Goal: Task Accomplishment & Management: Complete application form

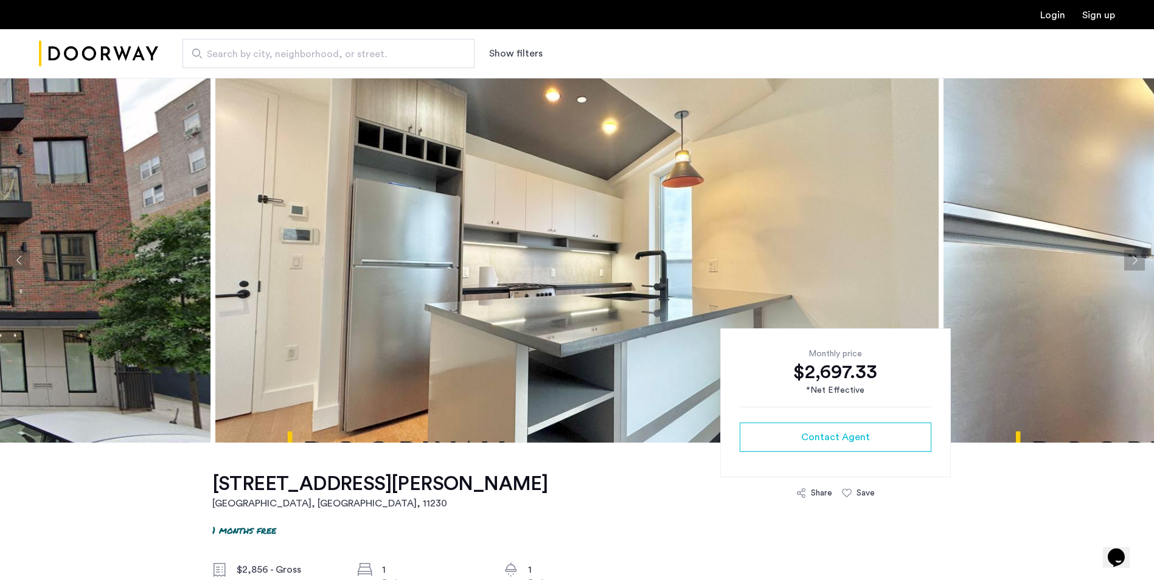
click at [691, 252] on img at bounding box center [576, 260] width 723 height 365
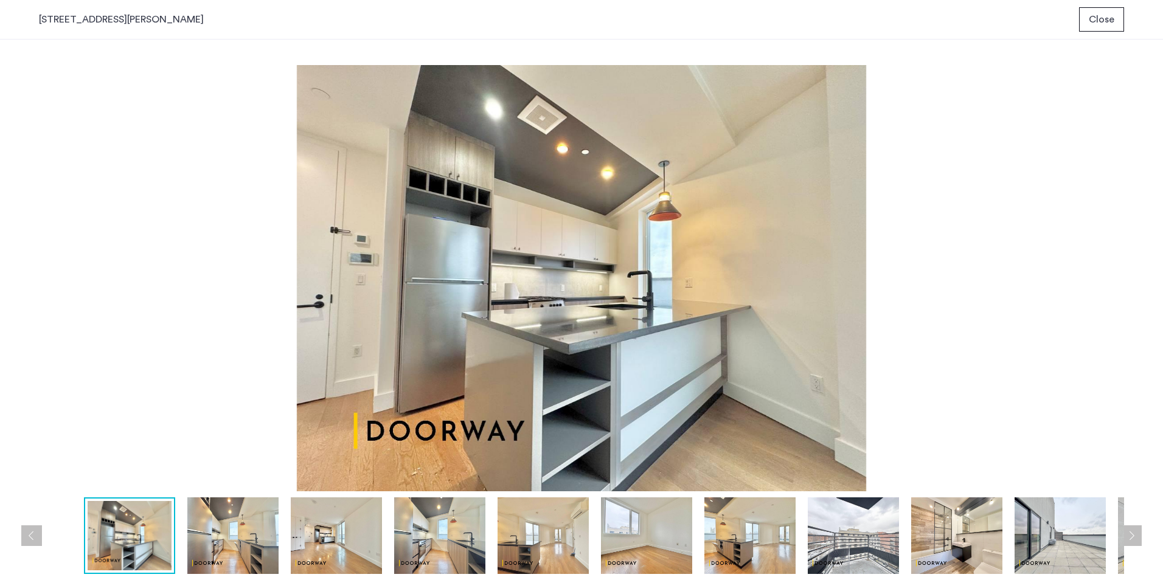
click at [230, 517] on img at bounding box center [232, 535] width 91 height 77
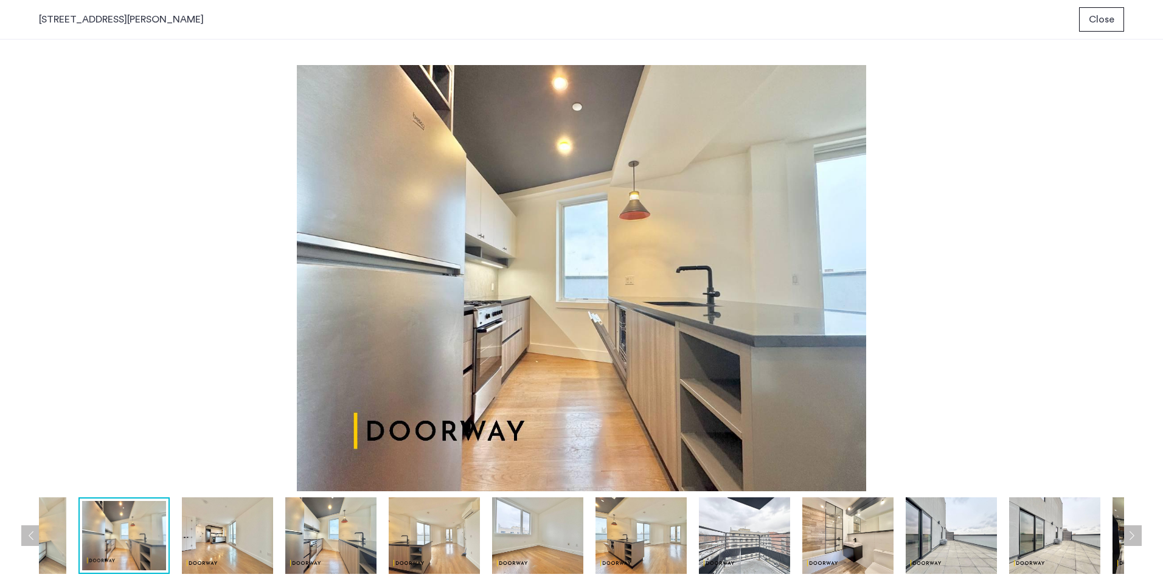
click at [350, 538] on img at bounding box center [330, 535] width 91 height 77
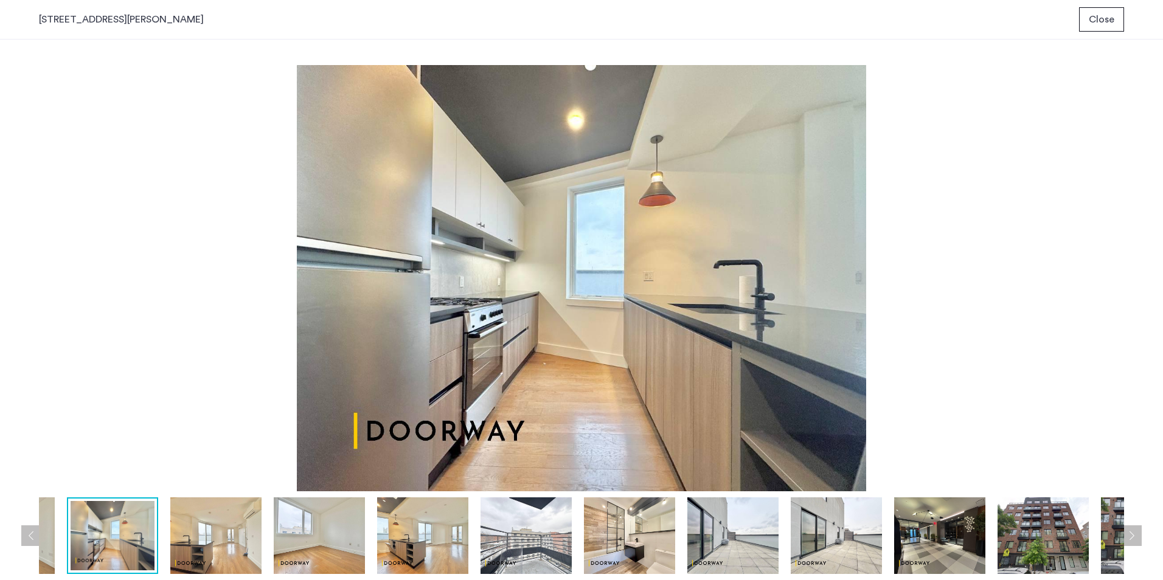
drag, startPoint x: 442, startPoint y: 531, endPoint x: 472, endPoint y: 526, distance: 30.8
click at [454, 530] on img at bounding box center [422, 535] width 91 height 77
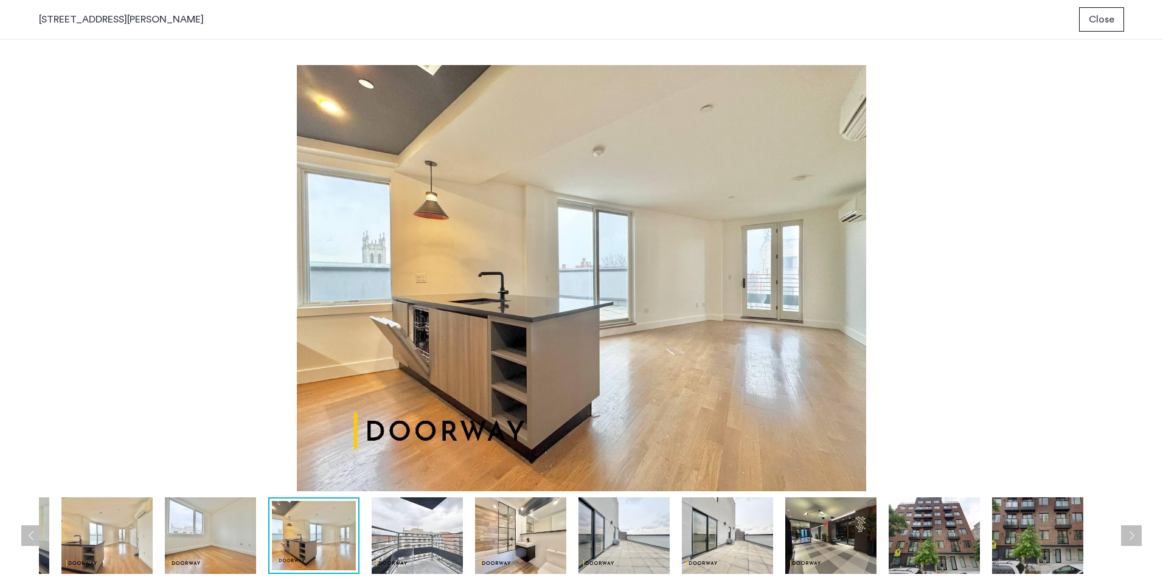
click at [525, 527] on img at bounding box center [520, 535] width 91 height 77
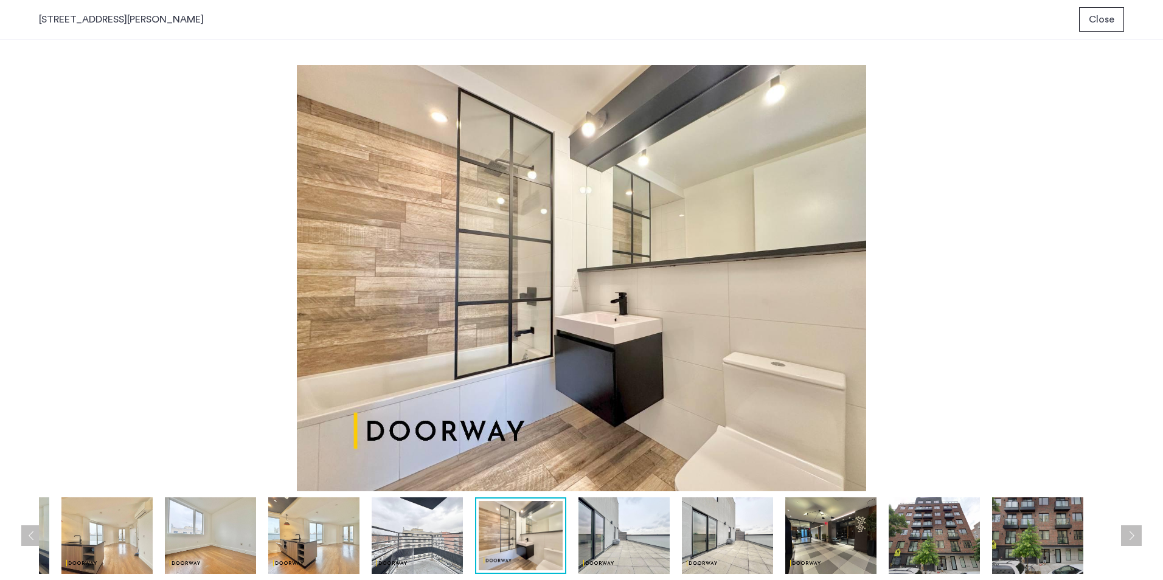
click at [612, 533] on img at bounding box center [623, 535] width 91 height 77
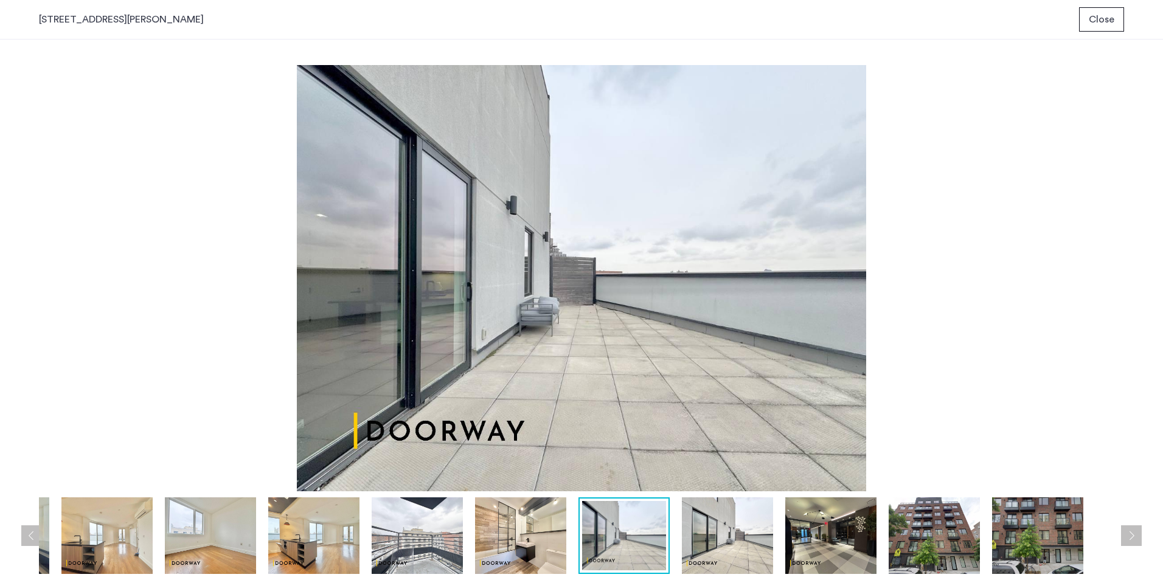
drag, startPoint x: 729, startPoint y: 531, endPoint x: 707, endPoint y: 531, distance: 21.9
click at [724, 533] on img at bounding box center [727, 535] width 91 height 77
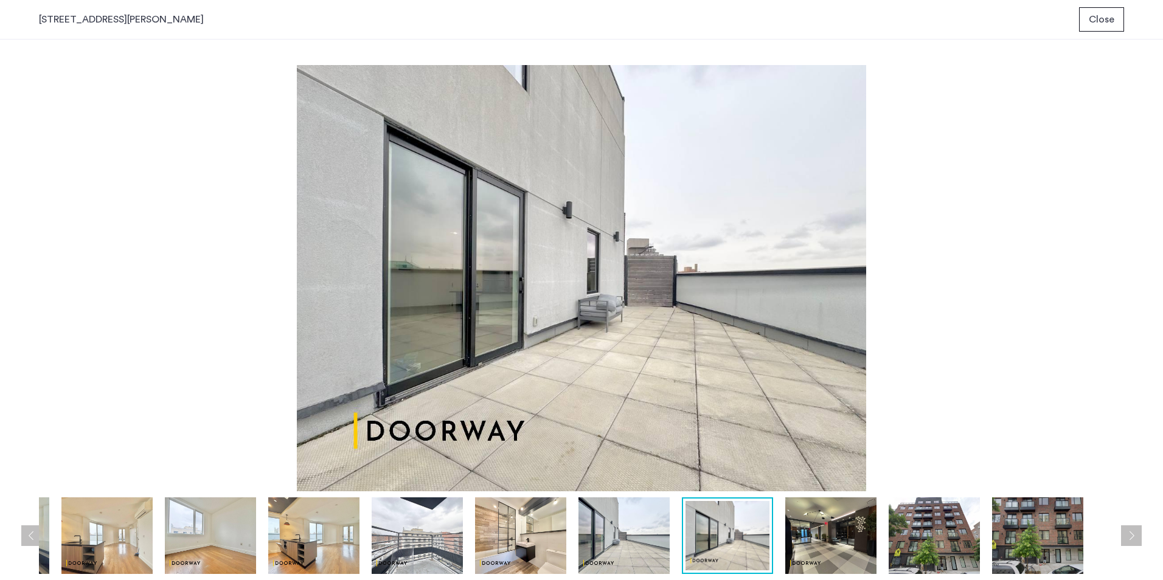
click at [426, 551] on img at bounding box center [417, 535] width 91 height 77
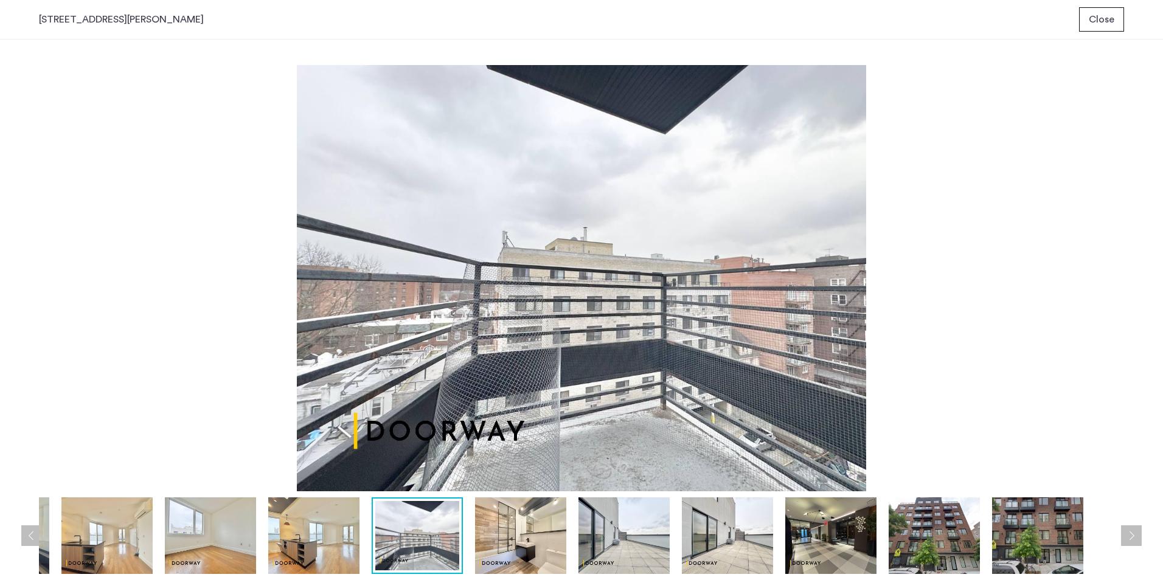
click at [312, 542] on img at bounding box center [313, 535] width 91 height 77
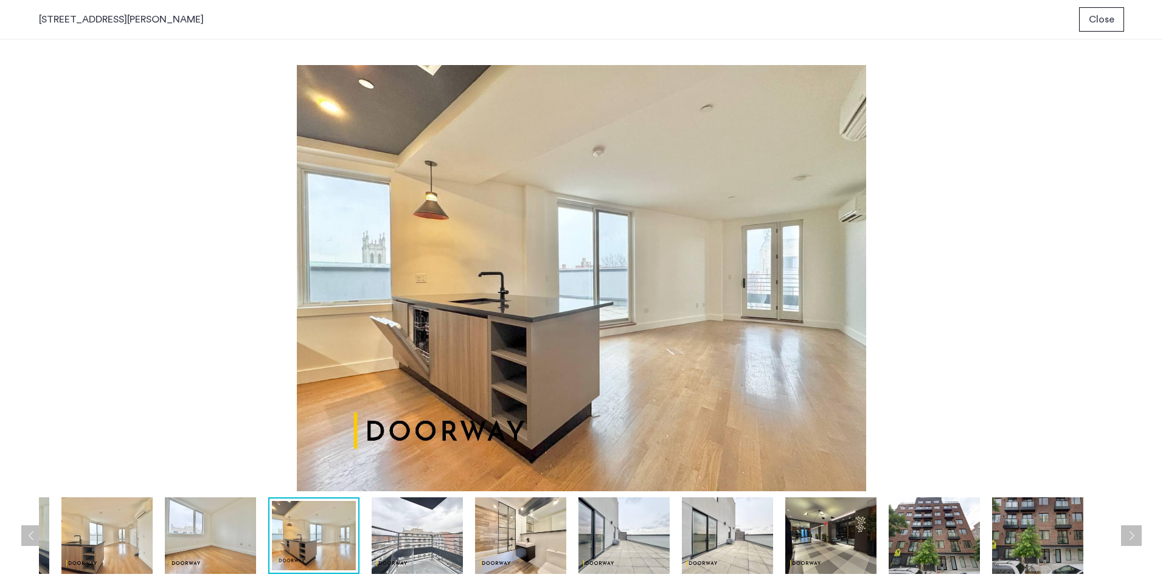
click at [1093, 18] on span "Close" at bounding box center [1102, 19] width 26 height 15
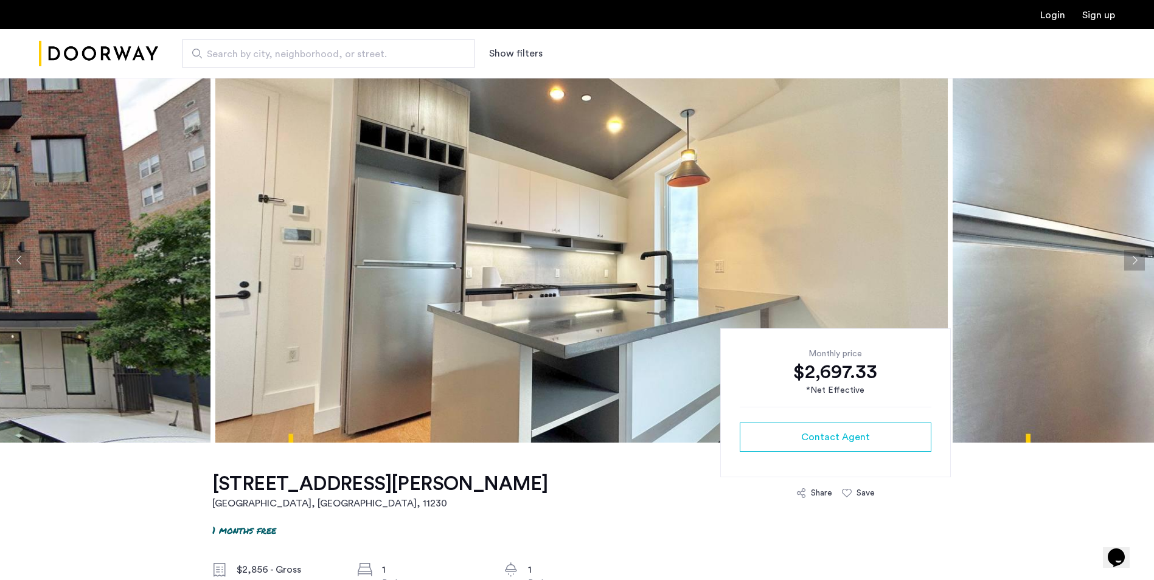
drag, startPoint x: 117, startPoint y: 26, endPoint x: 99, endPoint y: 45, distance: 25.8
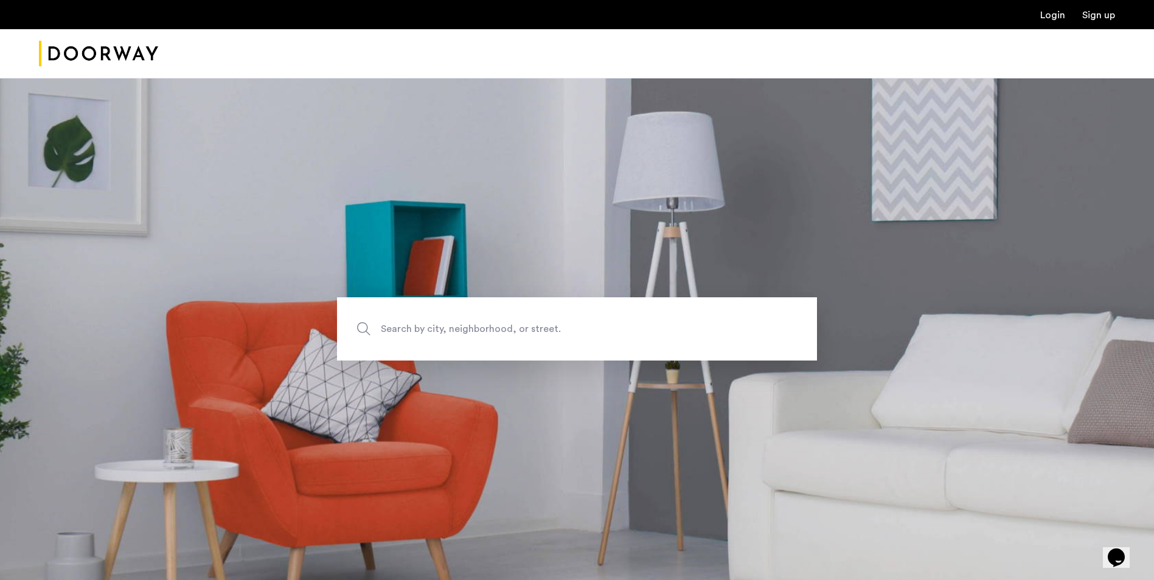
click at [120, 66] on img "Cazamio Logo" at bounding box center [98, 54] width 119 height 46
click at [165, 52] on div at bounding box center [577, 53] width 1154 height 49
click at [113, 53] on img "Cazamio Logo" at bounding box center [98, 54] width 119 height 46
click at [428, 297] on input "Search by city, neighborhood, or street." at bounding box center [577, 328] width 480 height 63
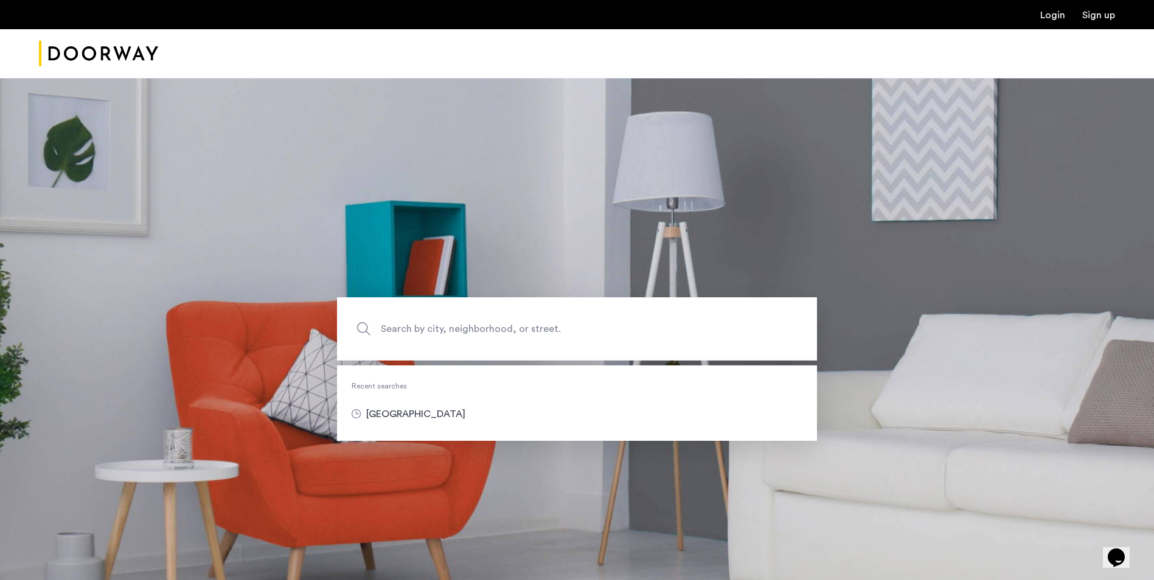
type input "********"
drag, startPoint x: 446, startPoint y: 411, endPoint x: 435, endPoint y: 411, distance: 10.4
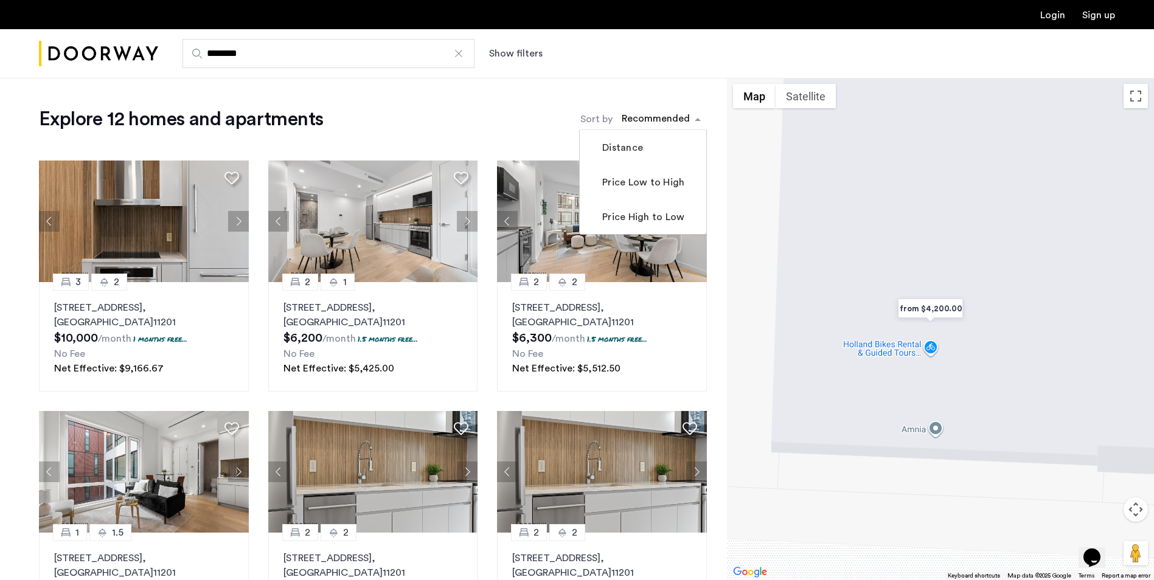
click at [691, 128] on div "sort-apartment" at bounding box center [656, 121] width 72 height 16
click at [663, 176] on label "Price Low to High" at bounding box center [642, 182] width 85 height 15
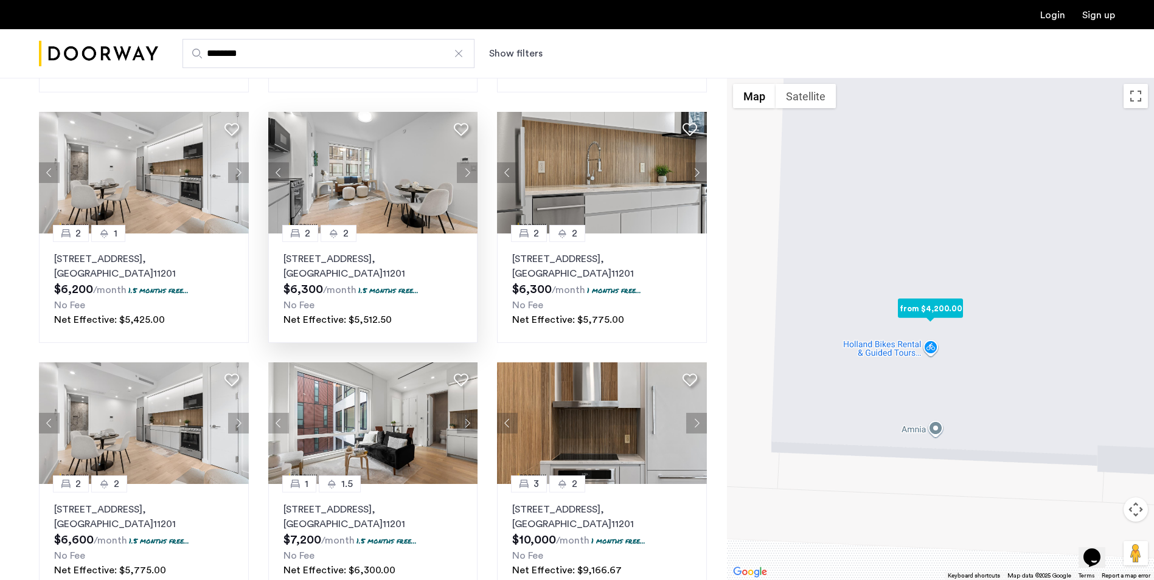
scroll to position [547, 0]
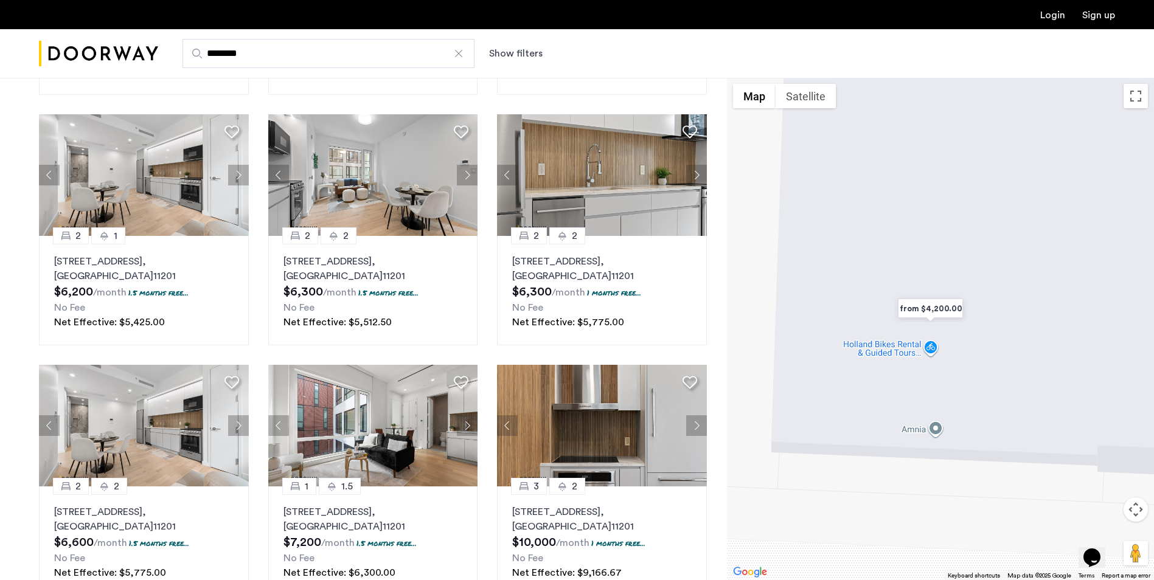
click at [80, 43] on img "Cazamio Logo" at bounding box center [98, 54] width 119 height 46
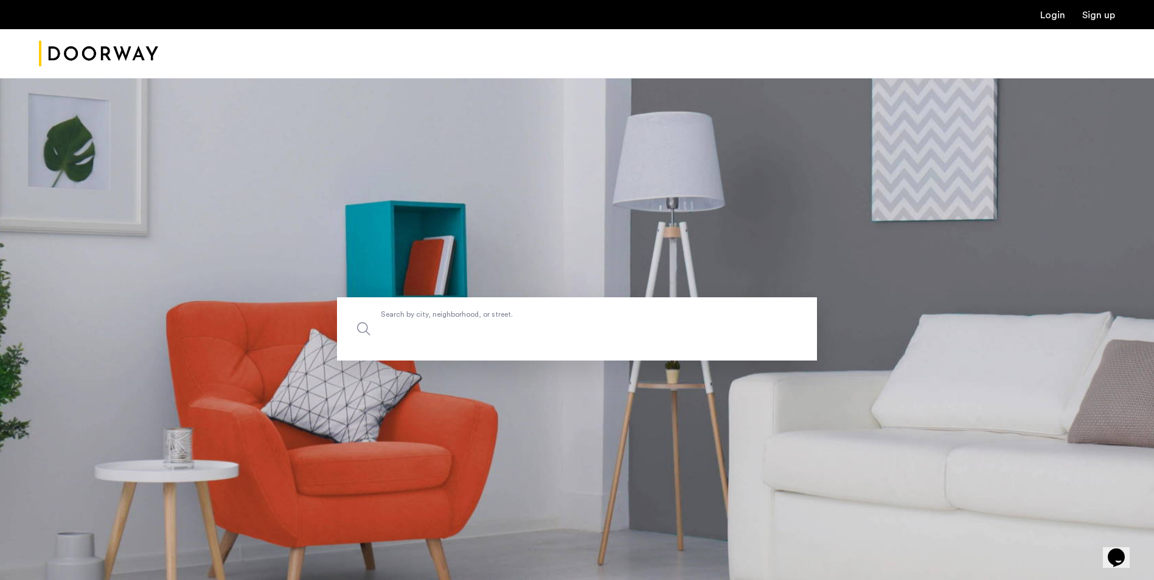
drag, startPoint x: 405, startPoint y: 311, endPoint x: 429, endPoint y: 320, distance: 26.2
click at [407, 311] on label "Search by city, neighborhood, or street." at bounding box center [577, 328] width 480 height 63
click at [407, 311] on input "Search by city, neighborhood, or street." at bounding box center [577, 328] width 480 height 63
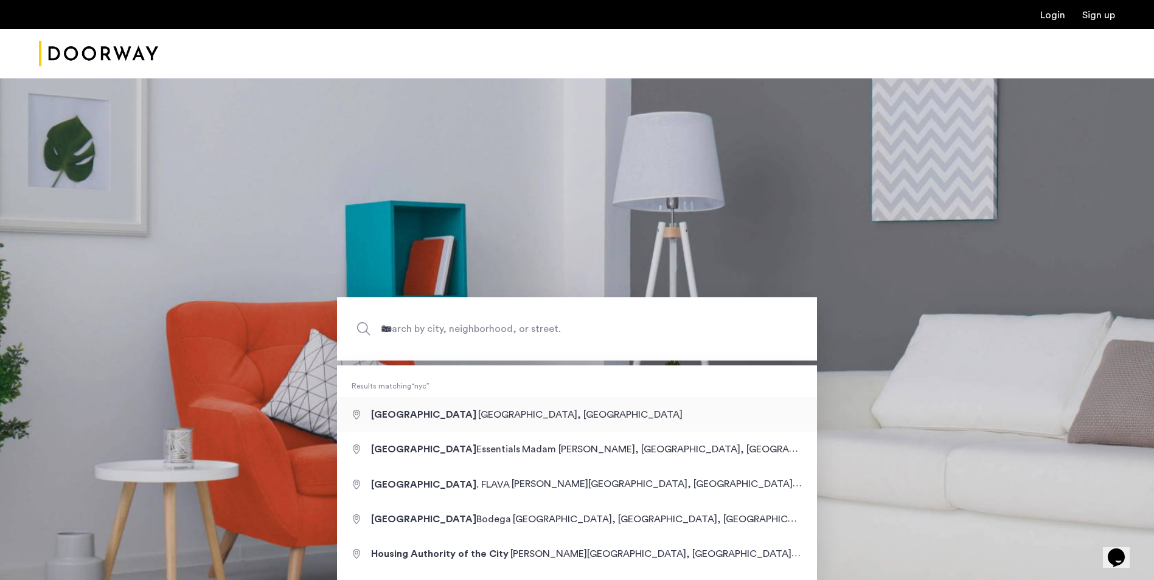
type input "**********"
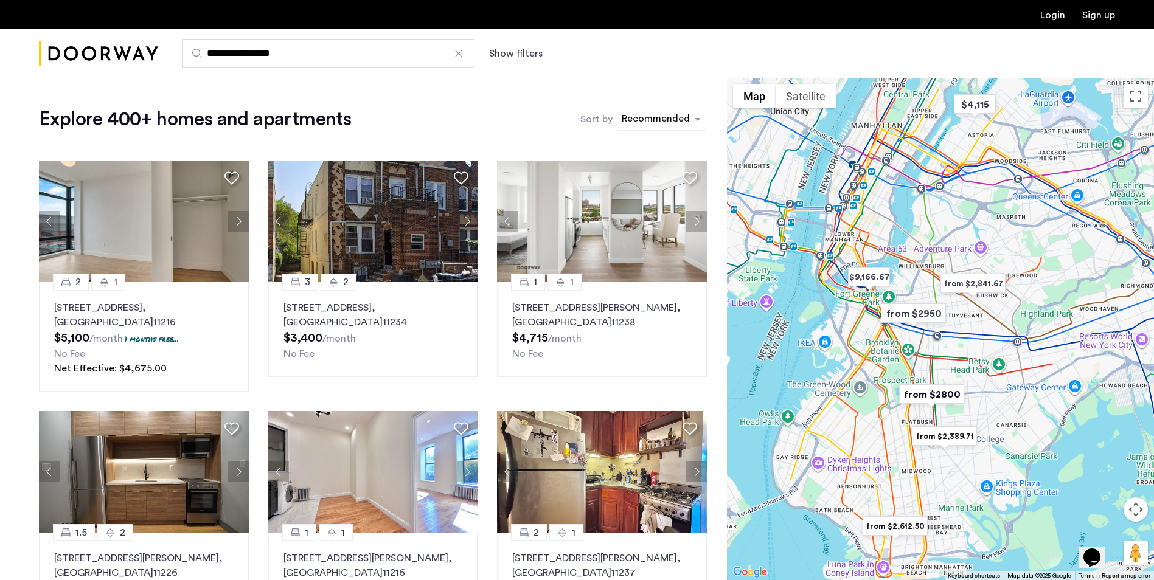
click at [661, 123] on div "sort-apartment" at bounding box center [656, 121] width 72 height 16
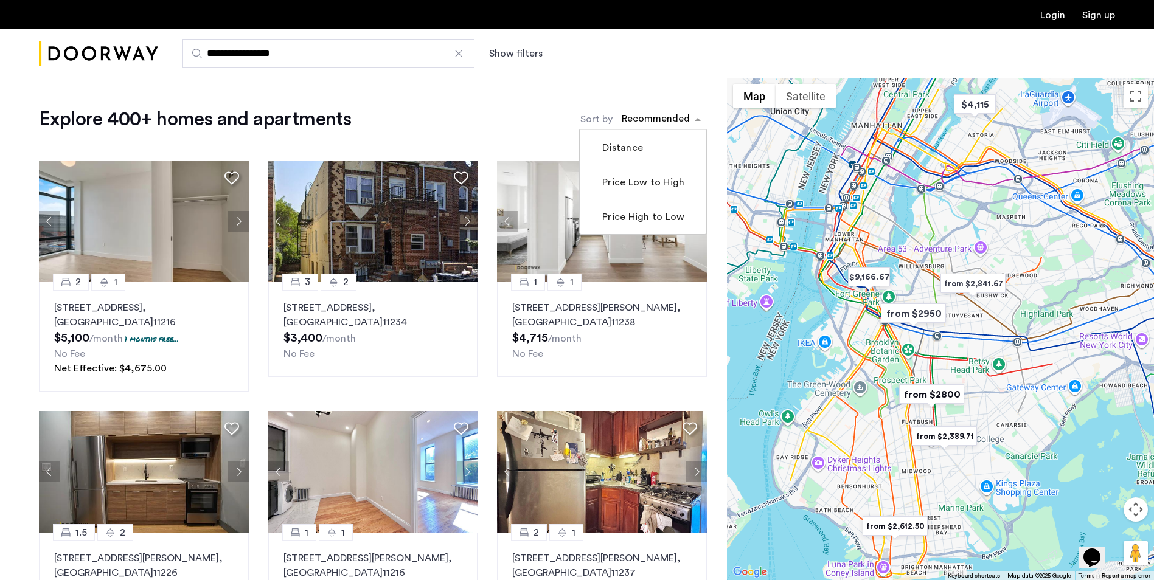
click at [530, 55] on button "Show filters" at bounding box center [516, 53] width 54 height 15
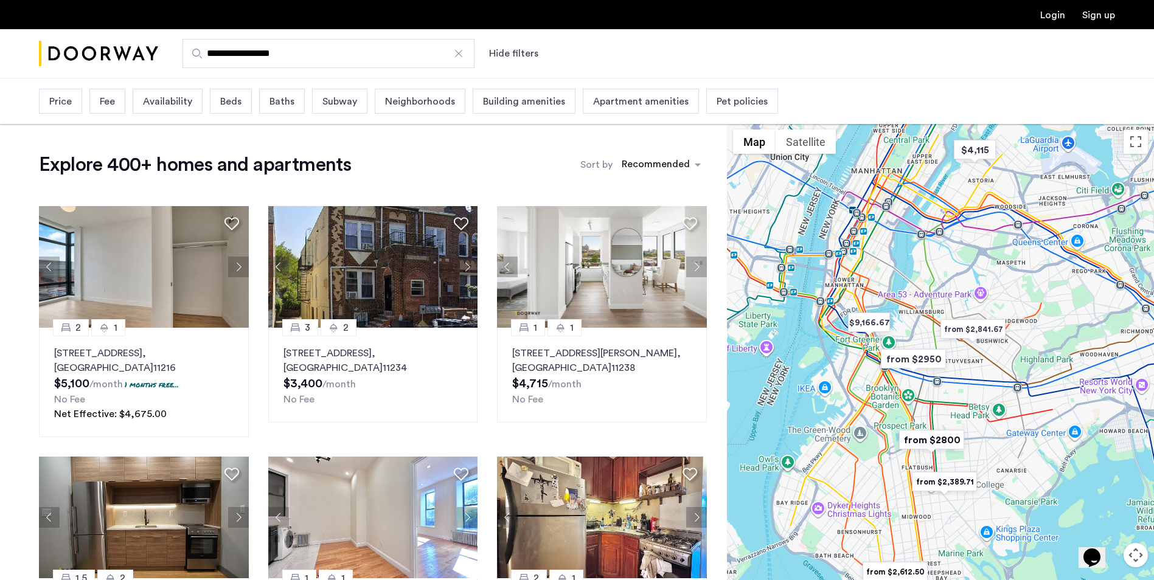
click at [101, 99] on span "Fee" at bounding box center [107, 101] width 15 height 15
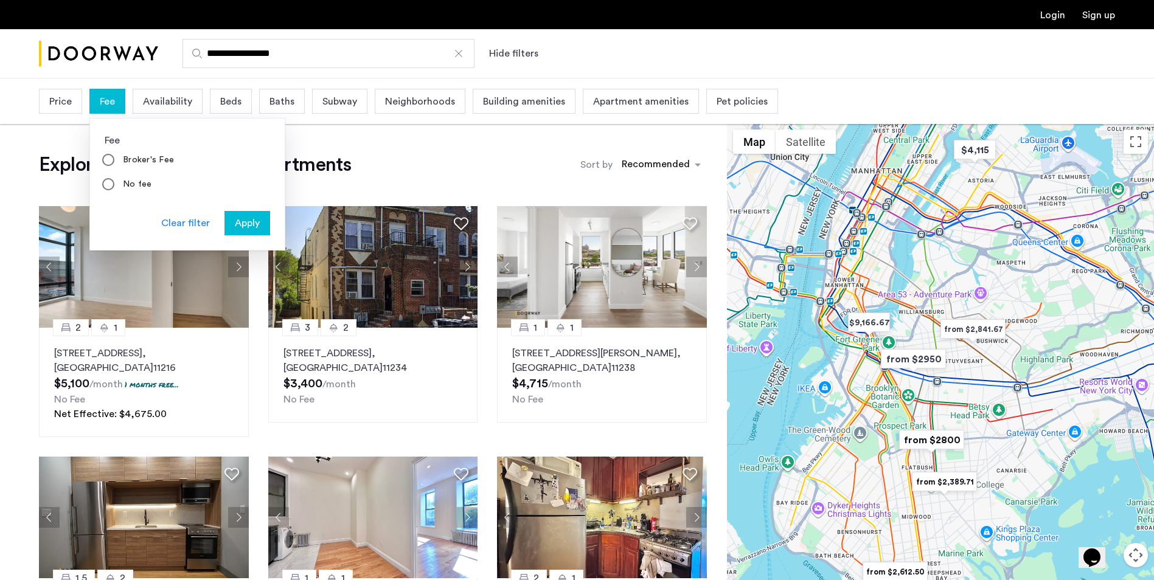
click at [57, 100] on span "Price" at bounding box center [60, 101] width 23 height 15
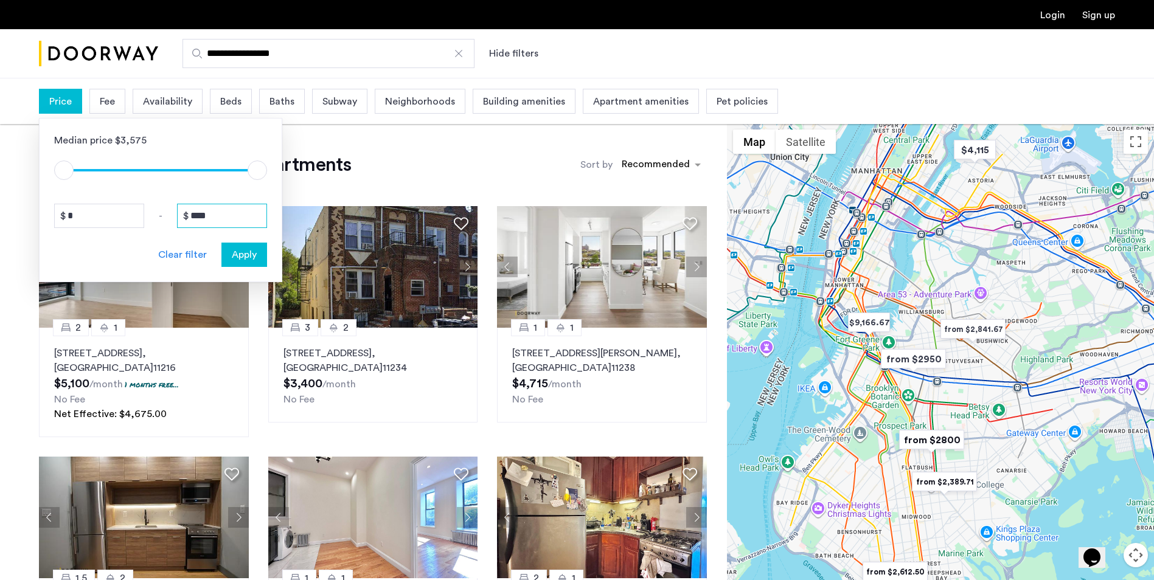
click at [233, 210] on input "****" at bounding box center [222, 216] width 90 height 24
click at [232, 212] on input "****" at bounding box center [222, 216] width 90 height 24
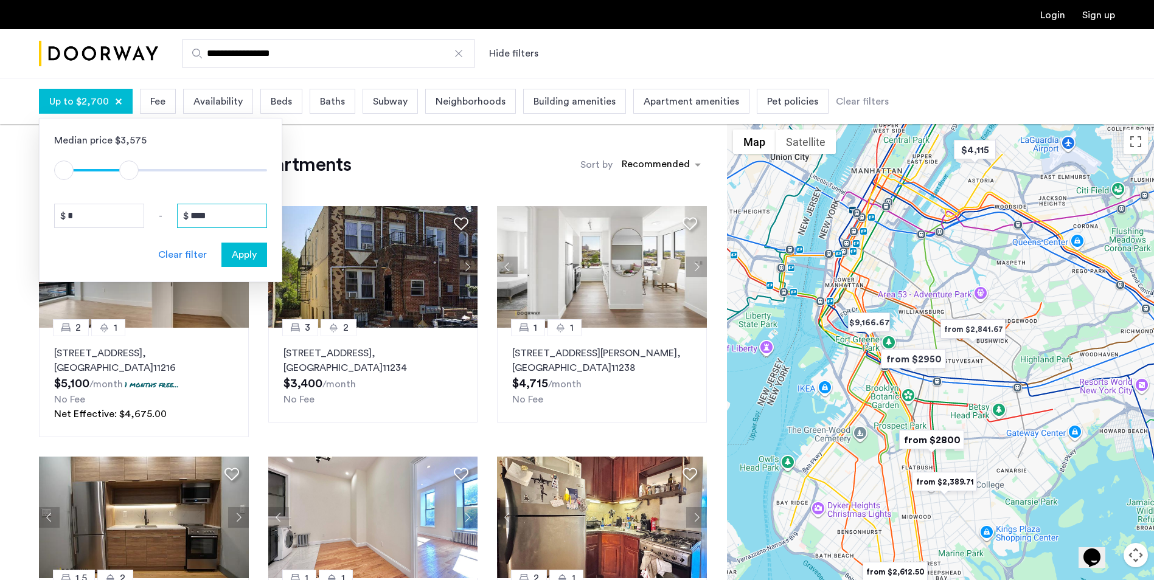
type input "****"
click at [235, 253] on span "Apply" at bounding box center [244, 255] width 25 height 15
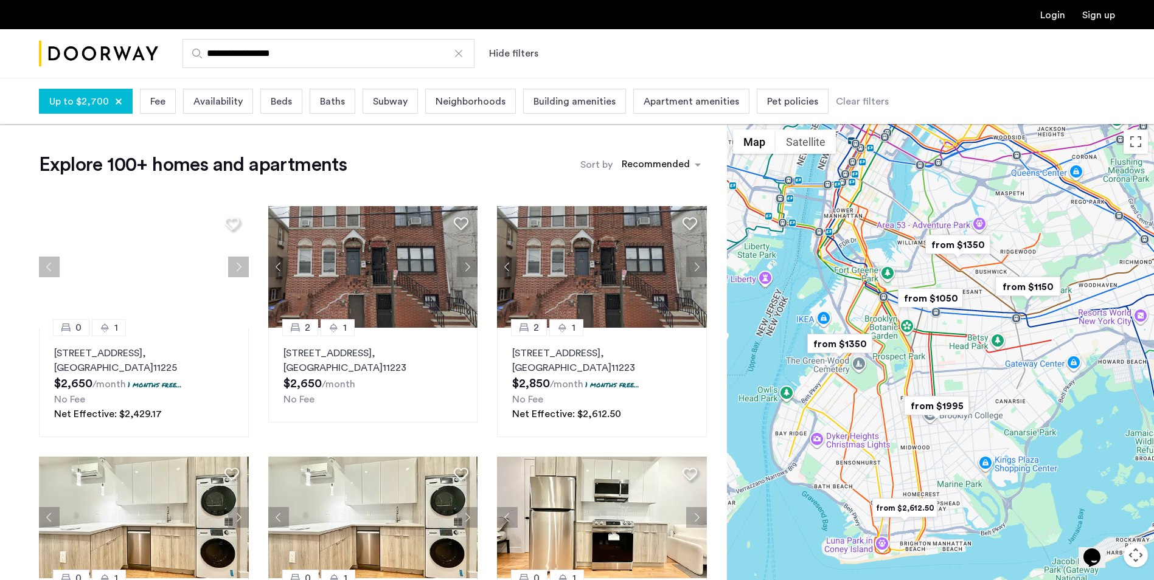
click at [286, 89] on div "Beds" at bounding box center [281, 101] width 42 height 25
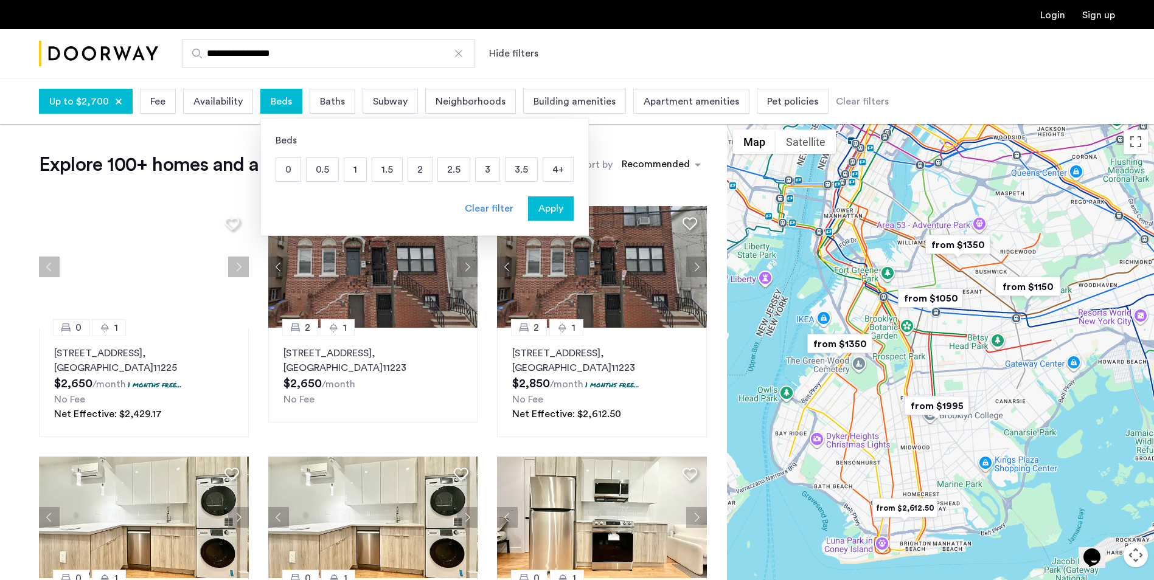
click at [347, 169] on p "1" at bounding box center [355, 169] width 22 height 23
click at [532, 203] on div "Apply" at bounding box center [551, 208] width 38 height 15
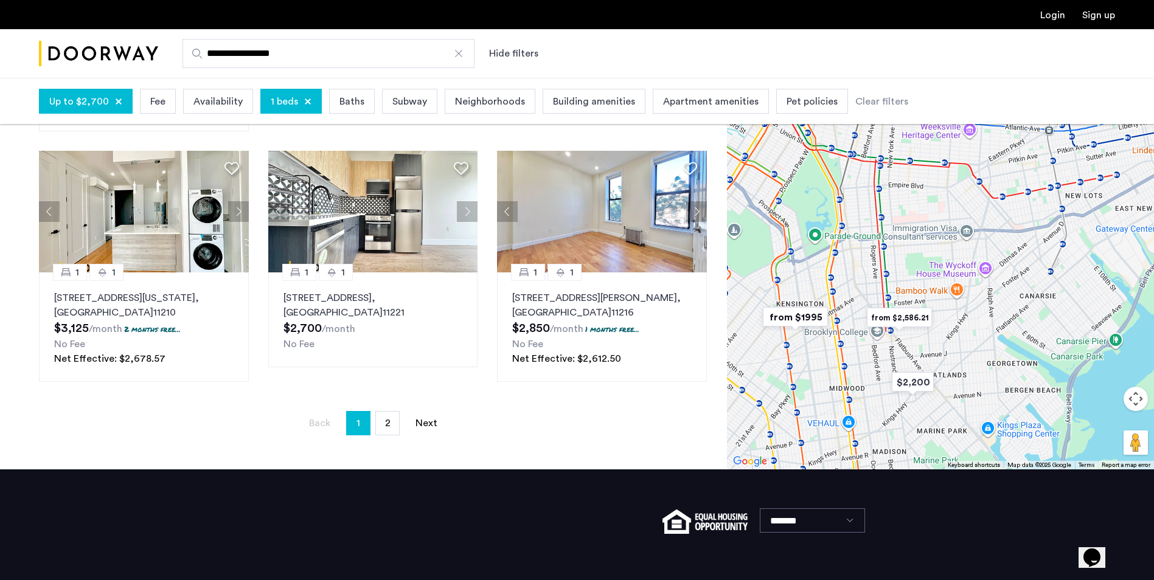
scroll to position [730, 0]
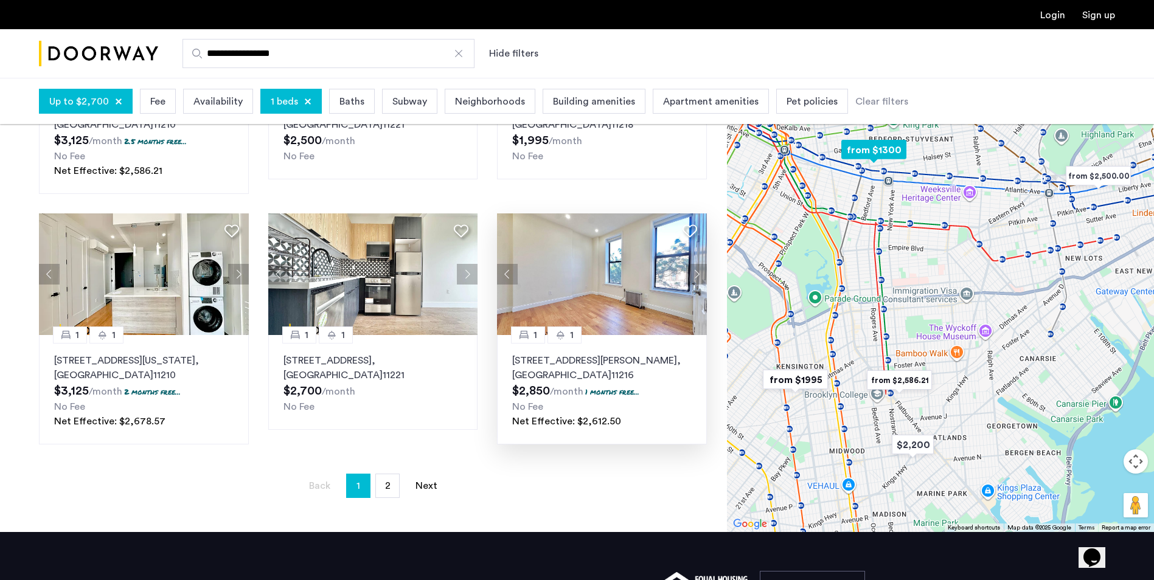
click at [701, 274] on button "Next apartment" at bounding box center [696, 274] width 21 height 21
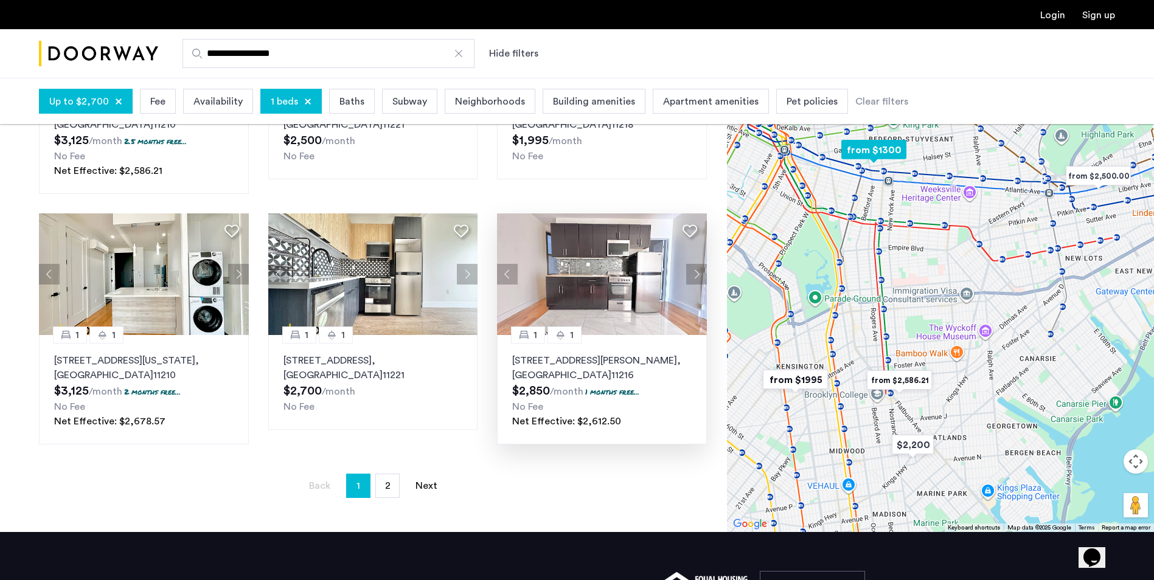
click at [701, 280] on button "Next apartment" at bounding box center [696, 274] width 21 height 21
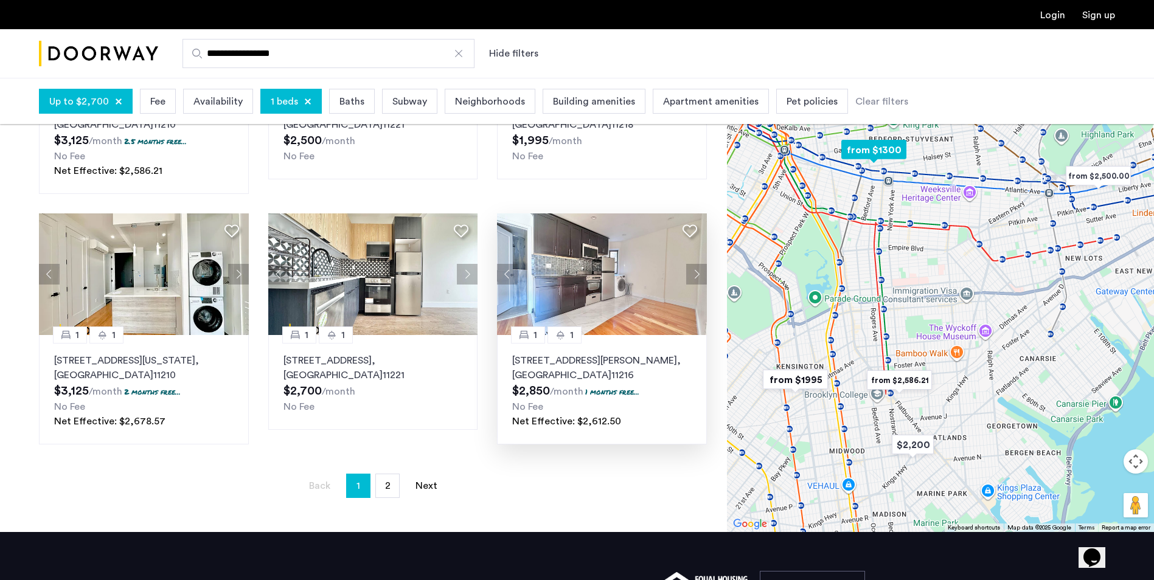
click at [701, 280] on button "Next apartment" at bounding box center [696, 274] width 21 height 21
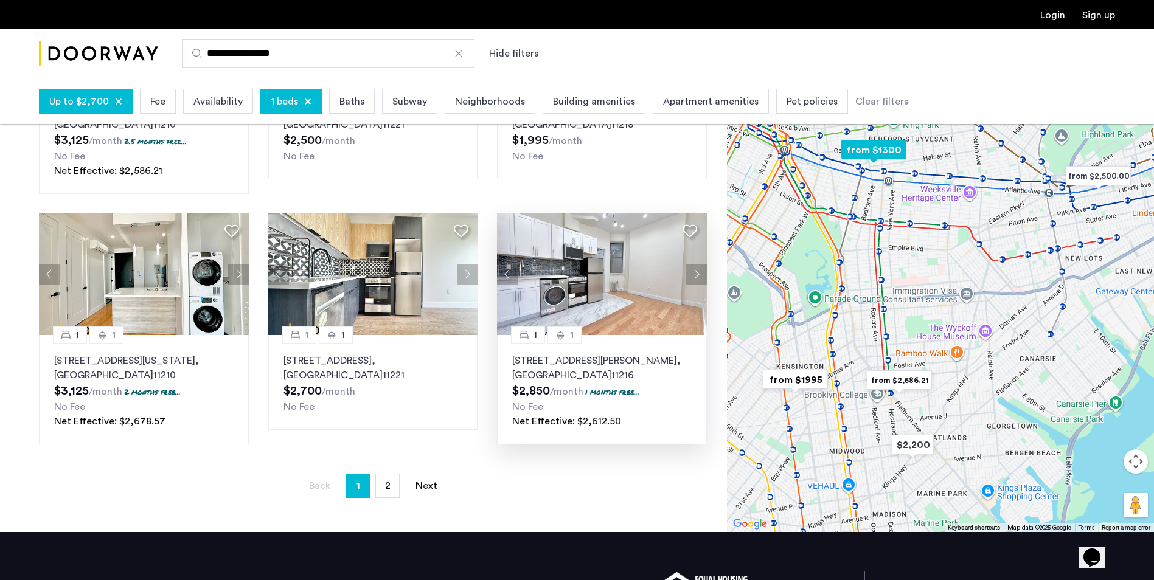
click at [701, 280] on button "Next apartment" at bounding box center [696, 274] width 21 height 21
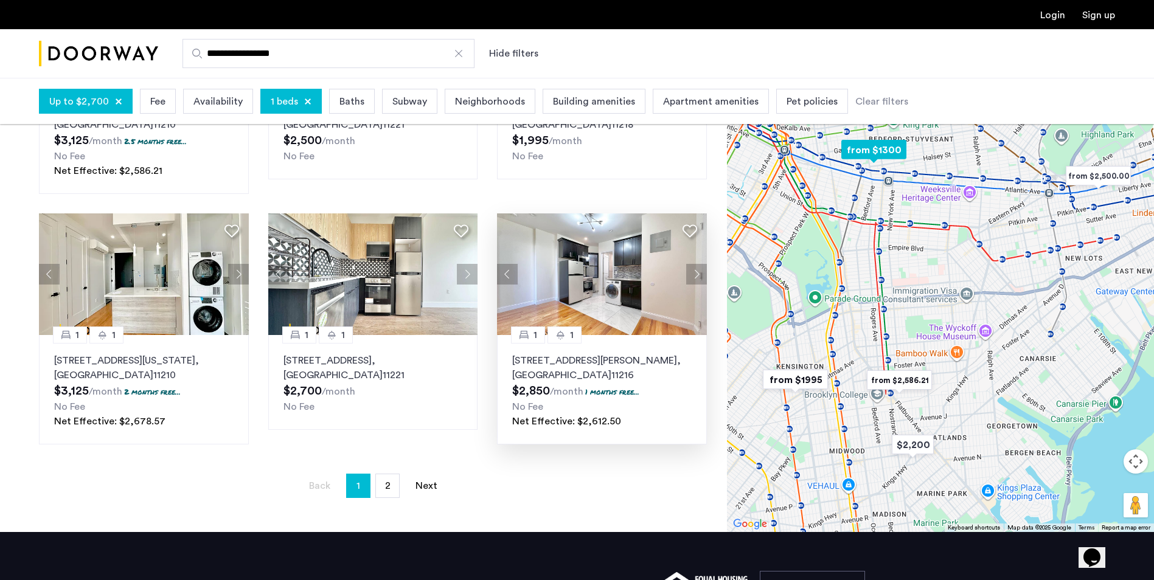
click at [701, 280] on button "Next apartment" at bounding box center [696, 274] width 21 height 21
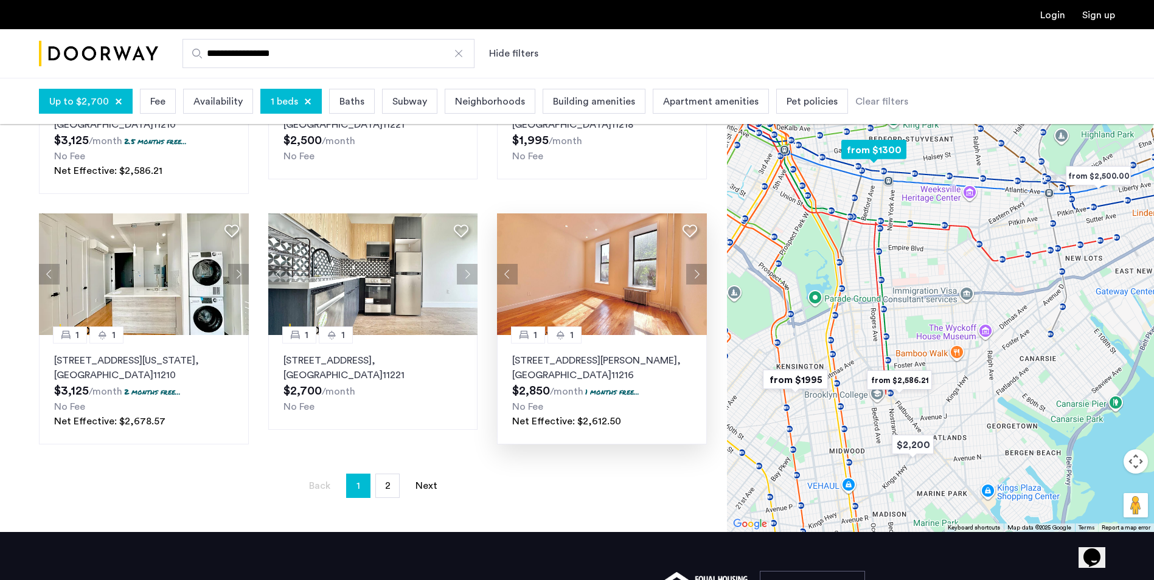
click at [701, 280] on button "Next apartment" at bounding box center [696, 274] width 21 height 21
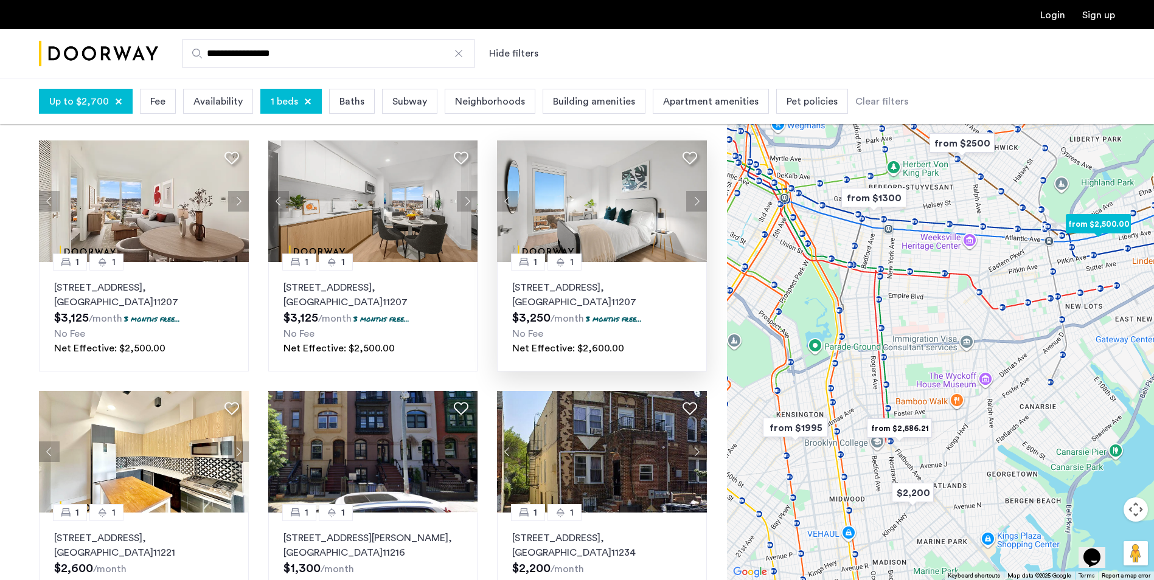
scroll to position [0, 0]
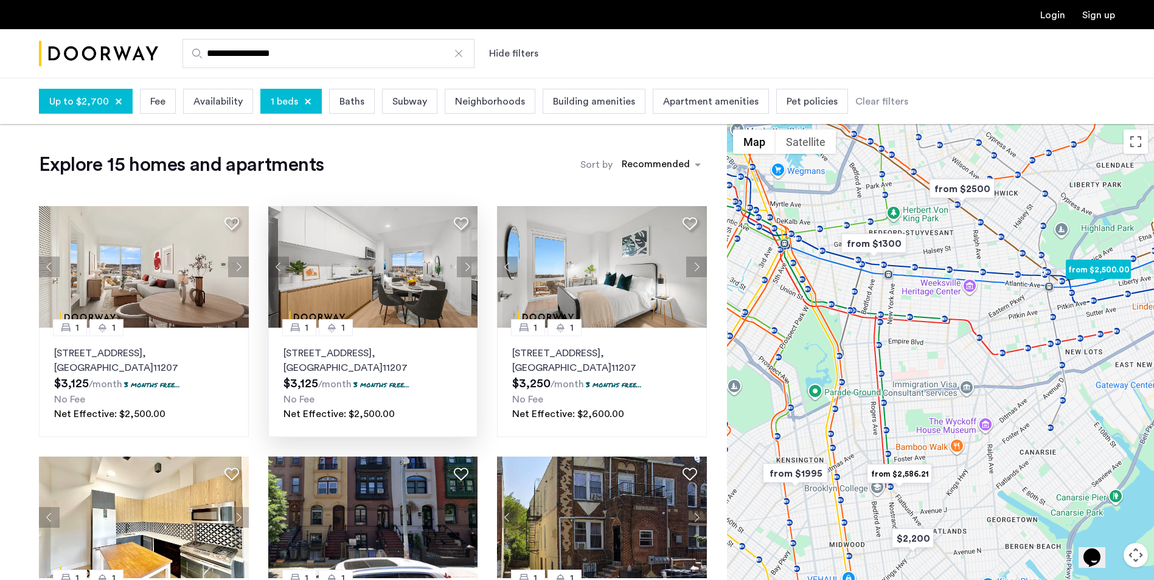
click at [471, 269] on button "Next apartment" at bounding box center [467, 267] width 21 height 21
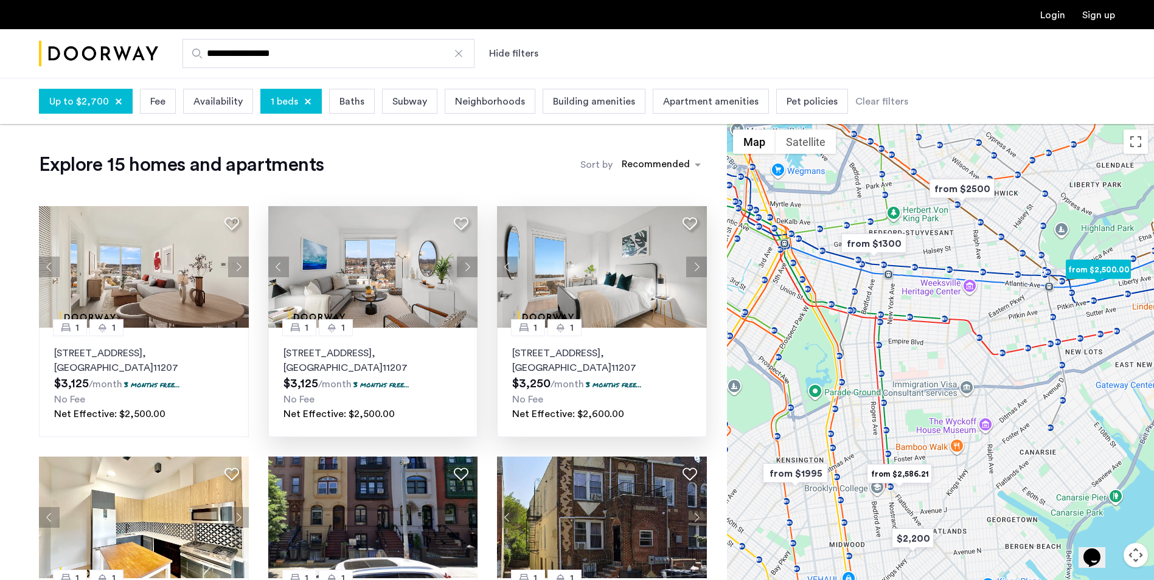
click at [693, 266] on button "Next apartment" at bounding box center [696, 267] width 21 height 21
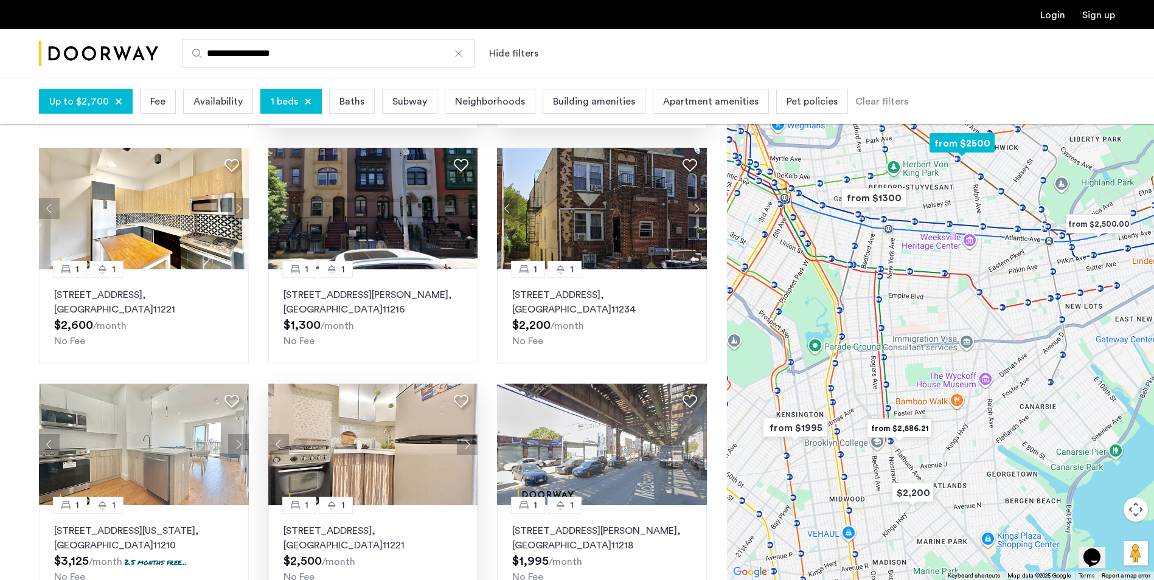
scroll to position [304, 0]
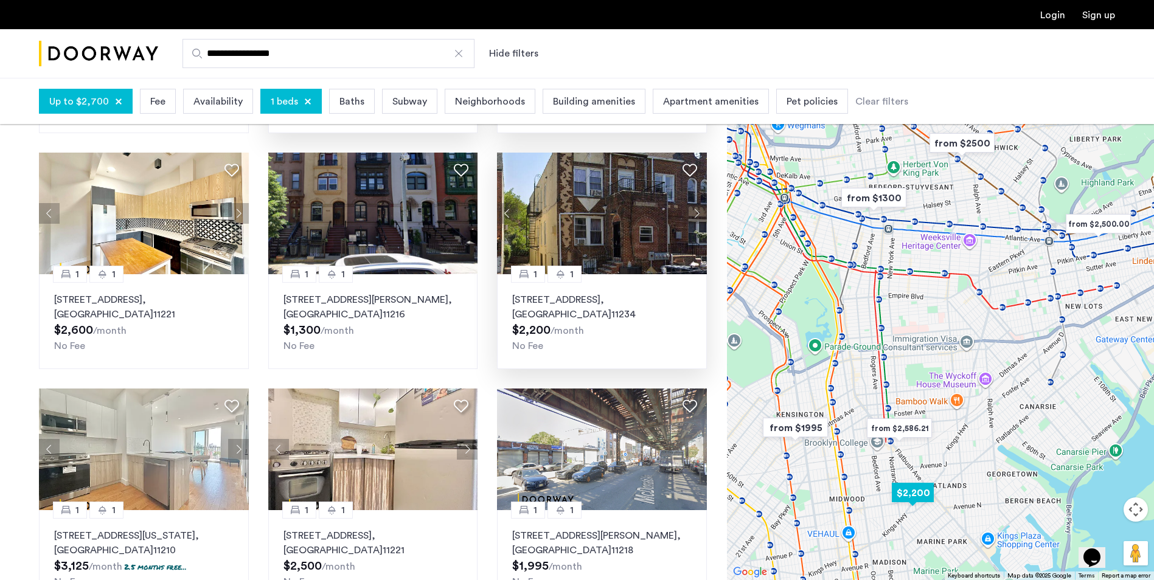
click at [703, 209] on button "Next apartment" at bounding box center [696, 213] width 21 height 21
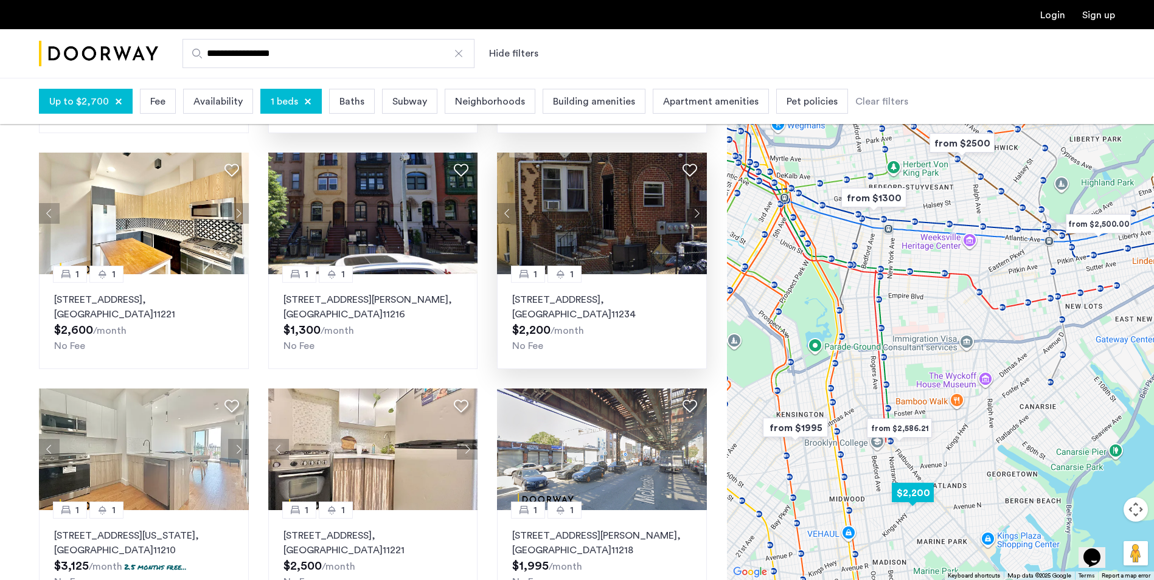
click at [703, 209] on button "Next apartment" at bounding box center [696, 213] width 21 height 21
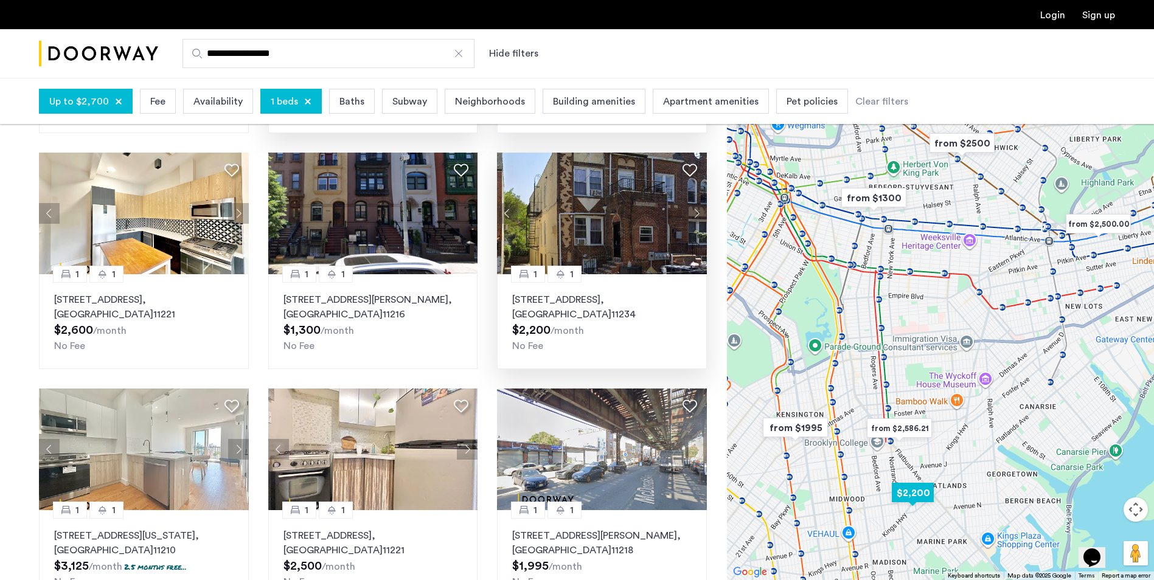
click at [703, 209] on button "Next apartment" at bounding box center [696, 213] width 21 height 21
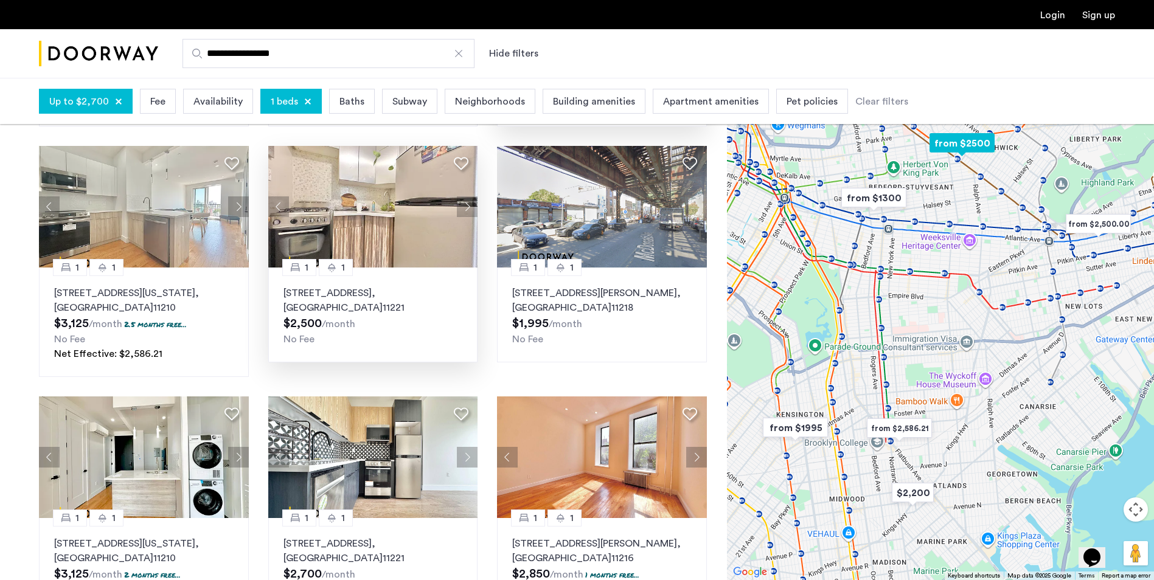
scroll to position [547, 0]
click at [466, 207] on button "Next apartment" at bounding box center [467, 206] width 21 height 21
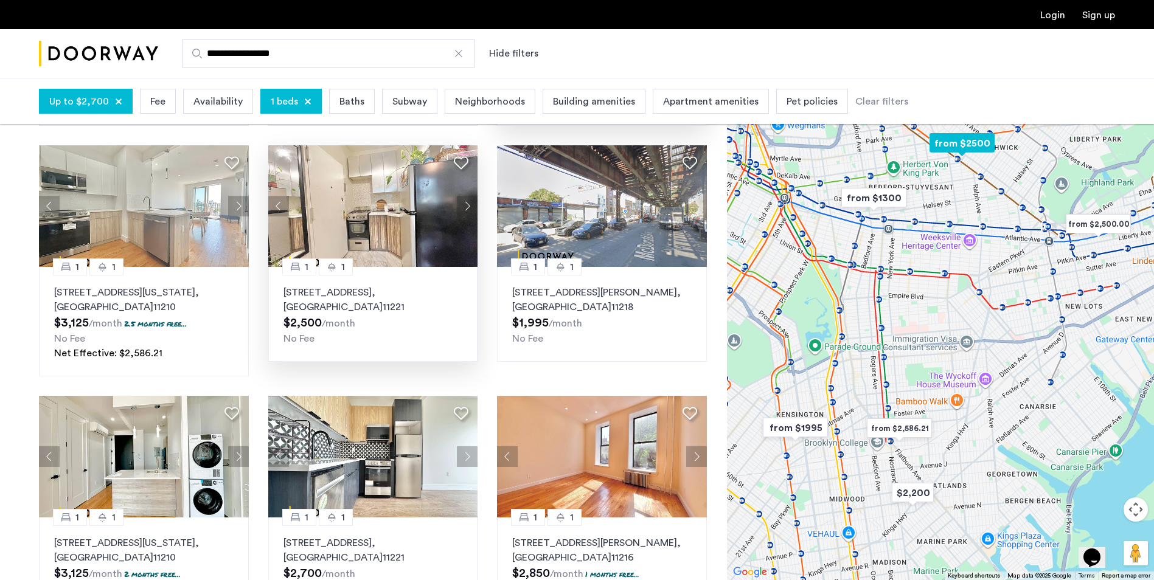
click at [467, 208] on button "Next apartment" at bounding box center [467, 206] width 21 height 21
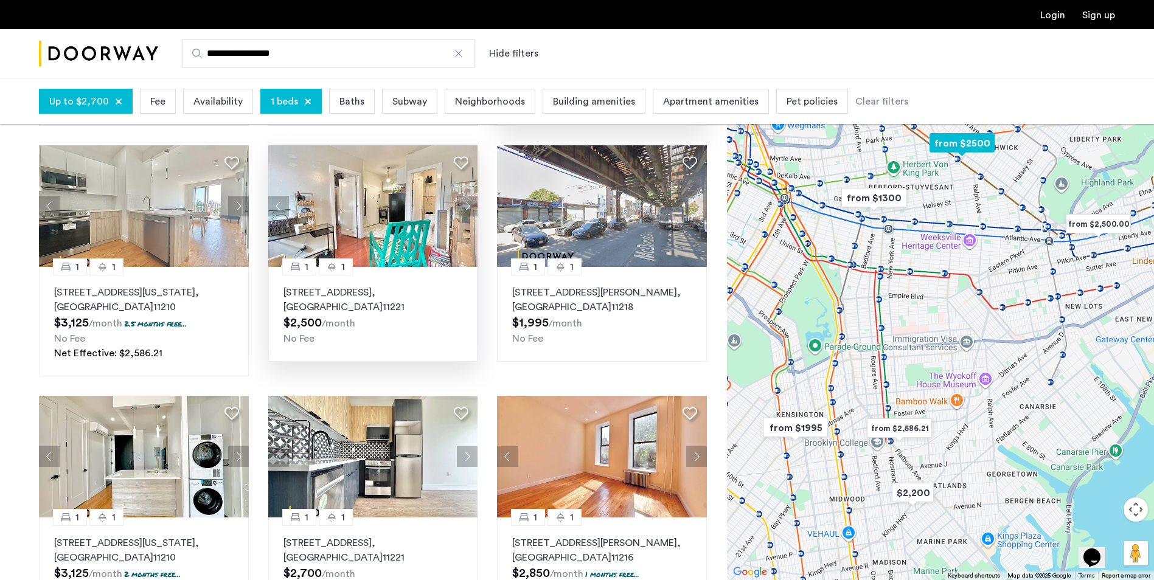
click at [466, 210] on button "Next apartment" at bounding box center [467, 206] width 21 height 21
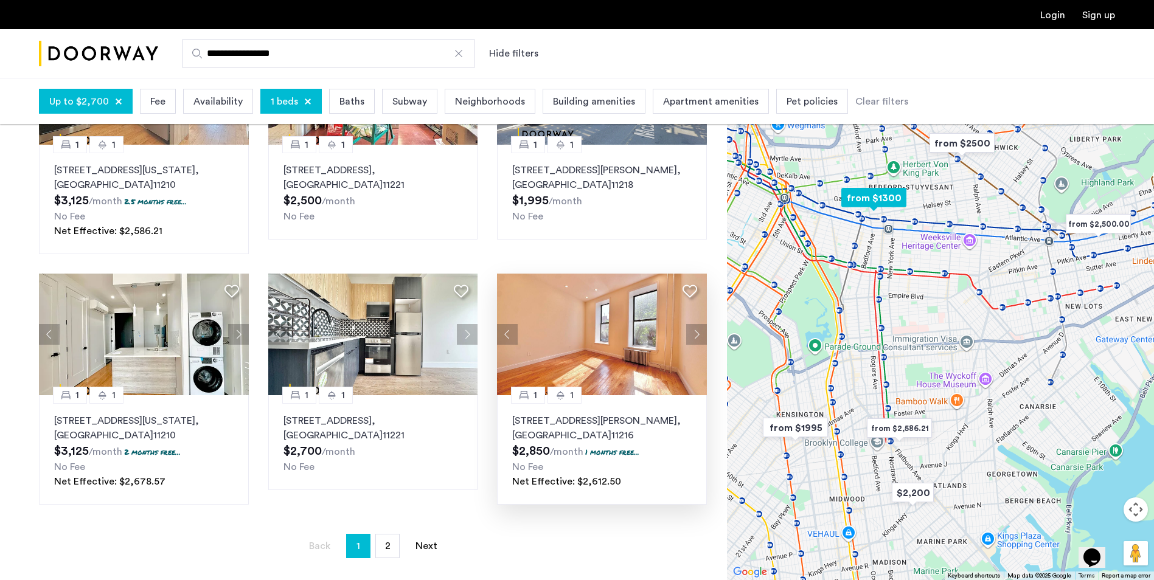
scroll to position [730, 0]
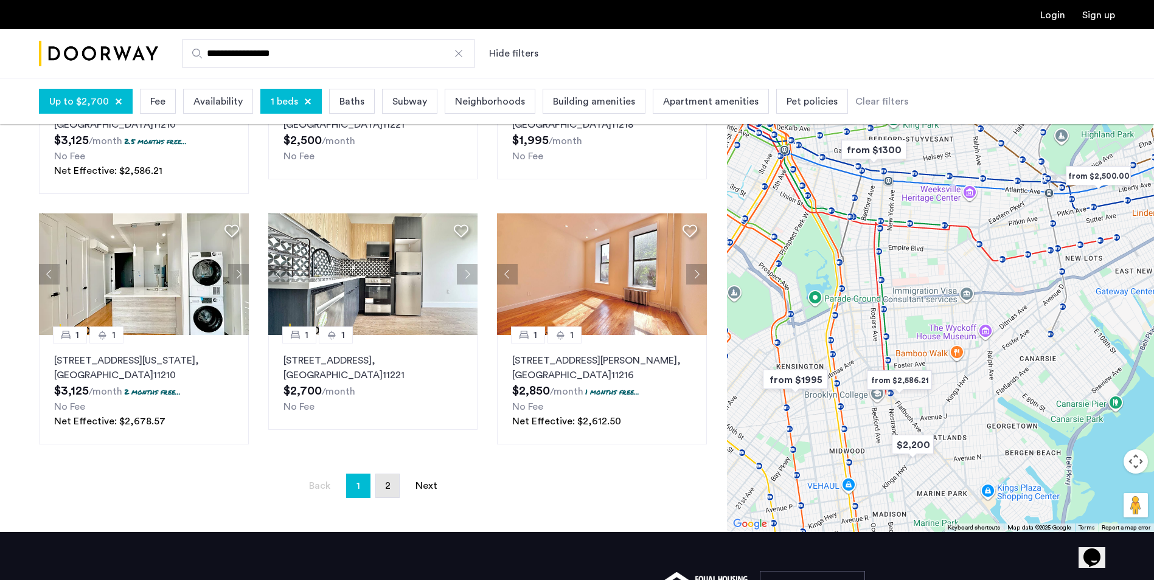
click at [383, 486] on link "page 2" at bounding box center [387, 485] width 23 height 23
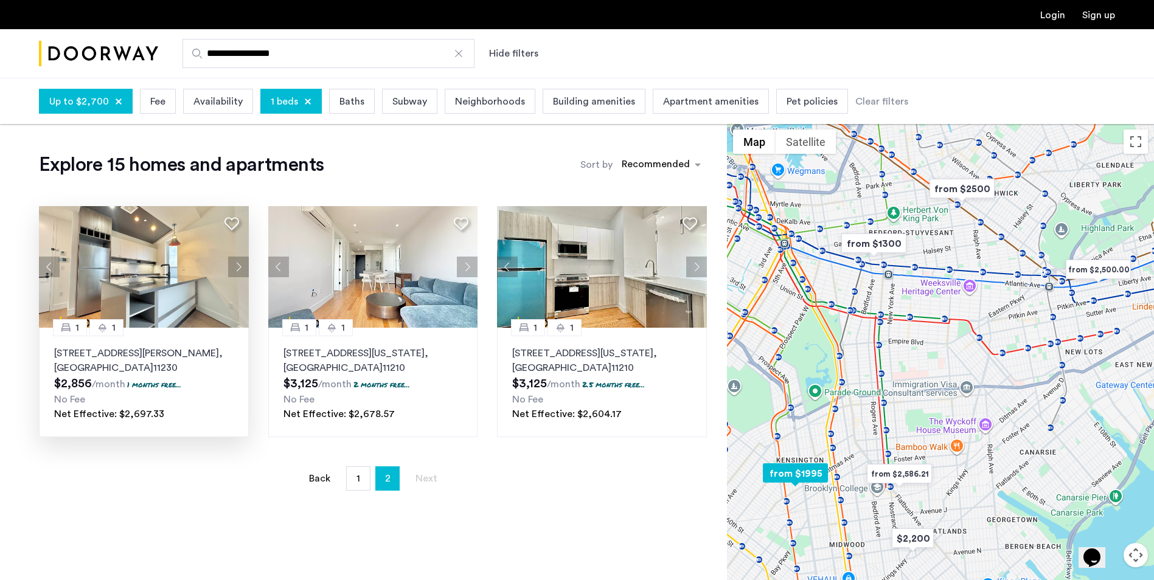
click at [172, 347] on p "242 Newkirk Avenue, Unit 4C, Brooklyn , NY 11230" at bounding box center [143, 360] width 179 height 29
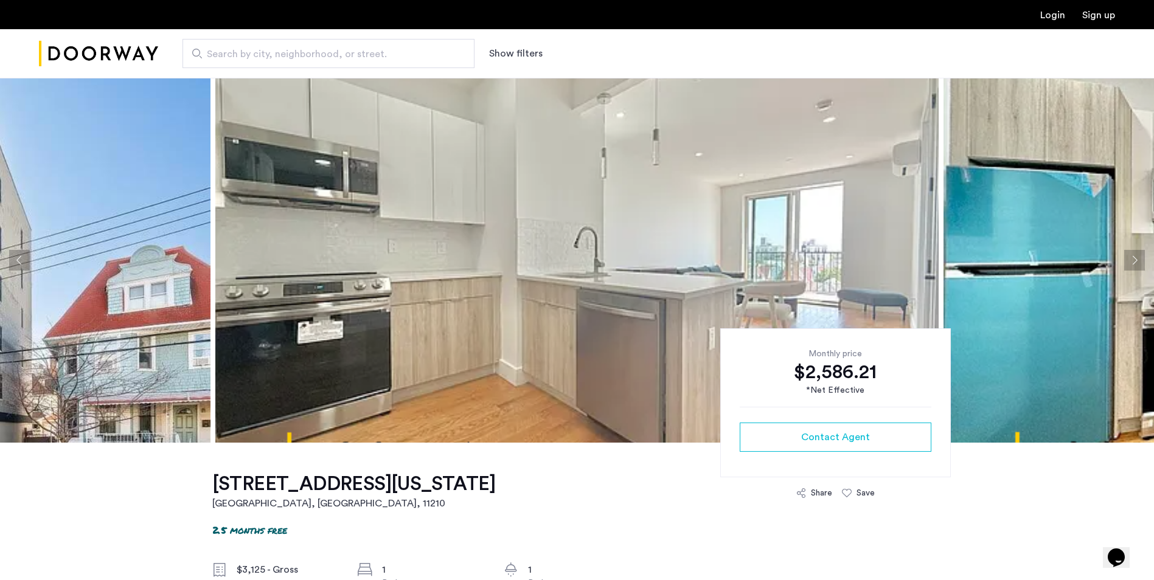
drag, startPoint x: 174, startPoint y: 274, endPoint x: 109, endPoint y: 279, distance: 64.7
click at [28, 256] on button "Previous apartment" at bounding box center [19, 260] width 21 height 21
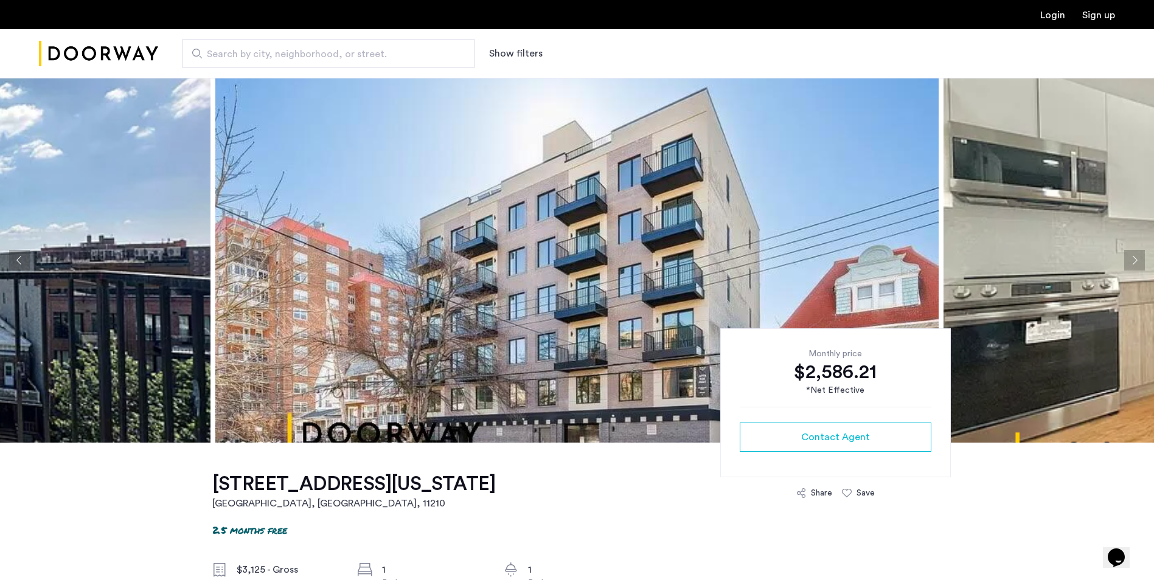
click at [421, 297] on img at bounding box center [576, 260] width 723 height 365
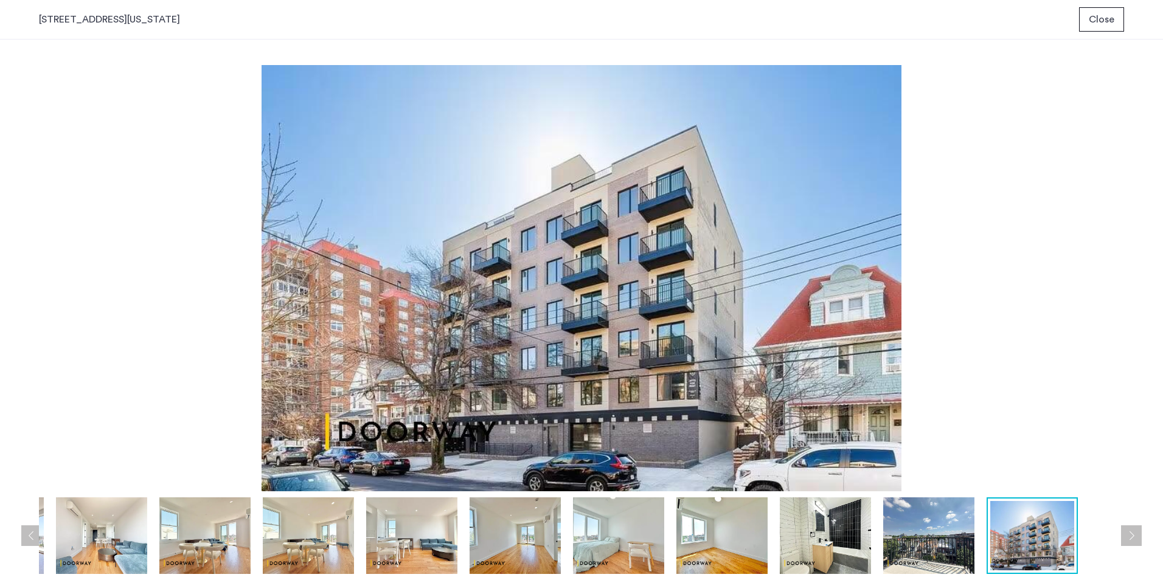
drag, startPoint x: 959, startPoint y: 546, endPoint x: 962, endPoint y: 538, distance: 8.5
click at [960, 542] on img at bounding box center [928, 535] width 91 height 77
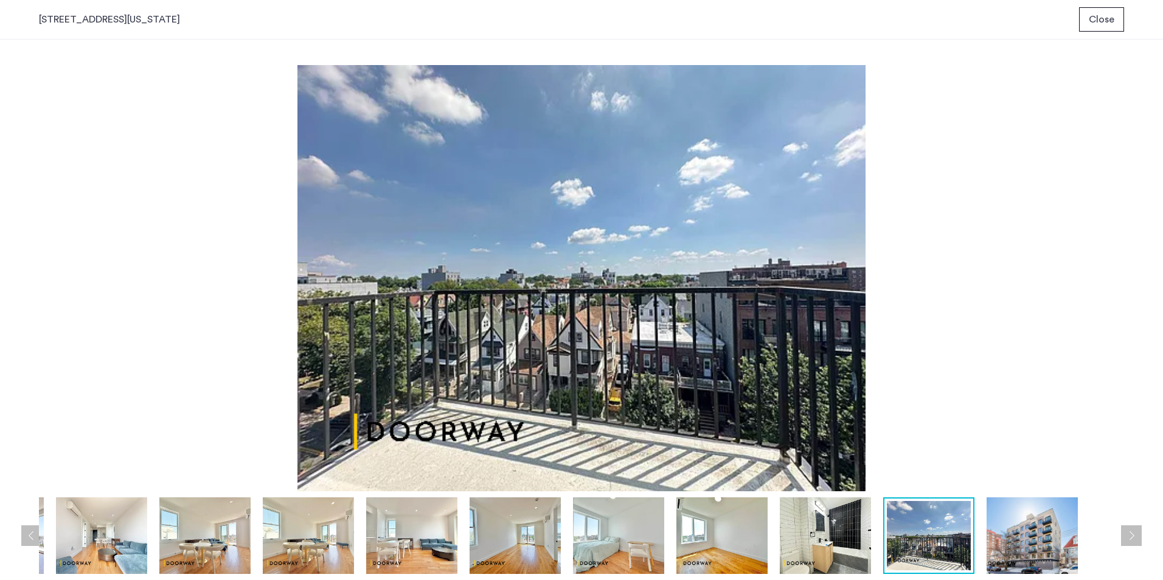
click at [990, 538] on img at bounding box center [1031, 535] width 91 height 77
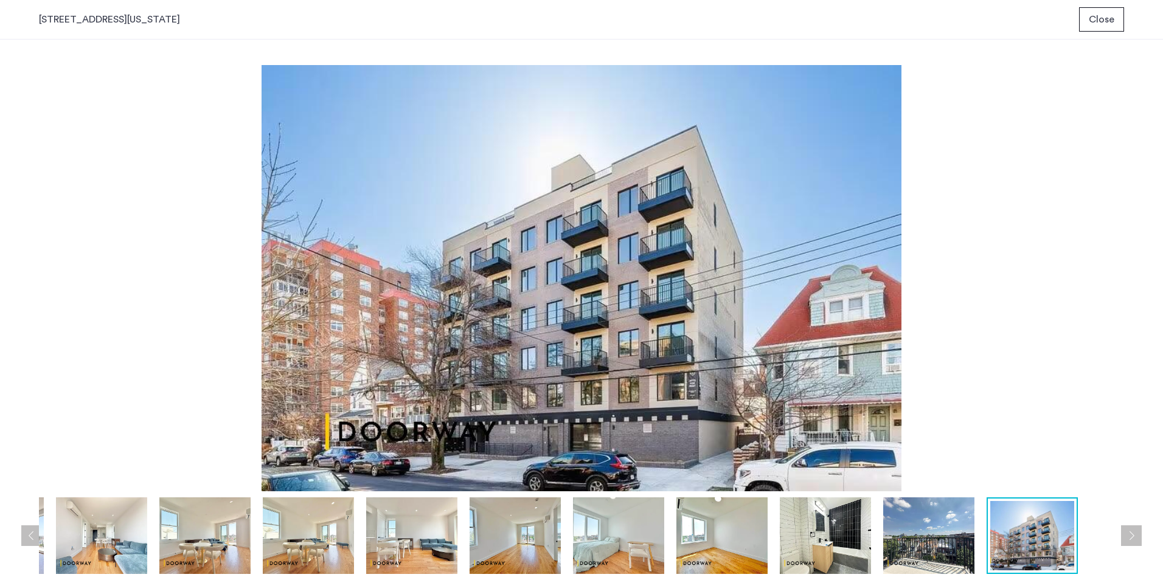
click at [1132, 525] on button "Next apartment" at bounding box center [1131, 535] width 21 height 21
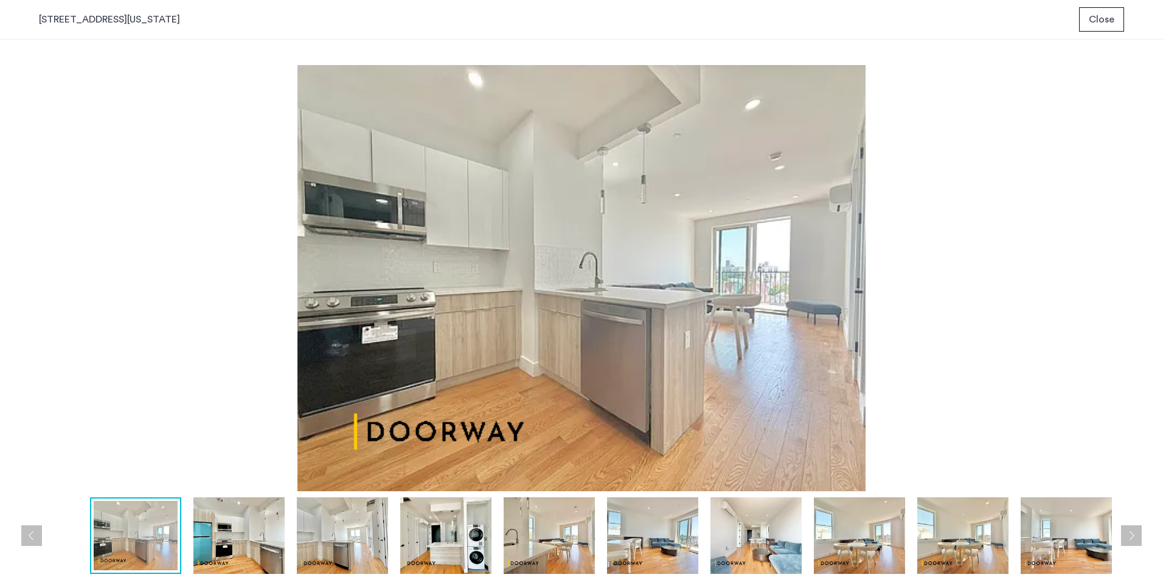
click at [975, 532] on img at bounding box center [962, 535] width 91 height 77
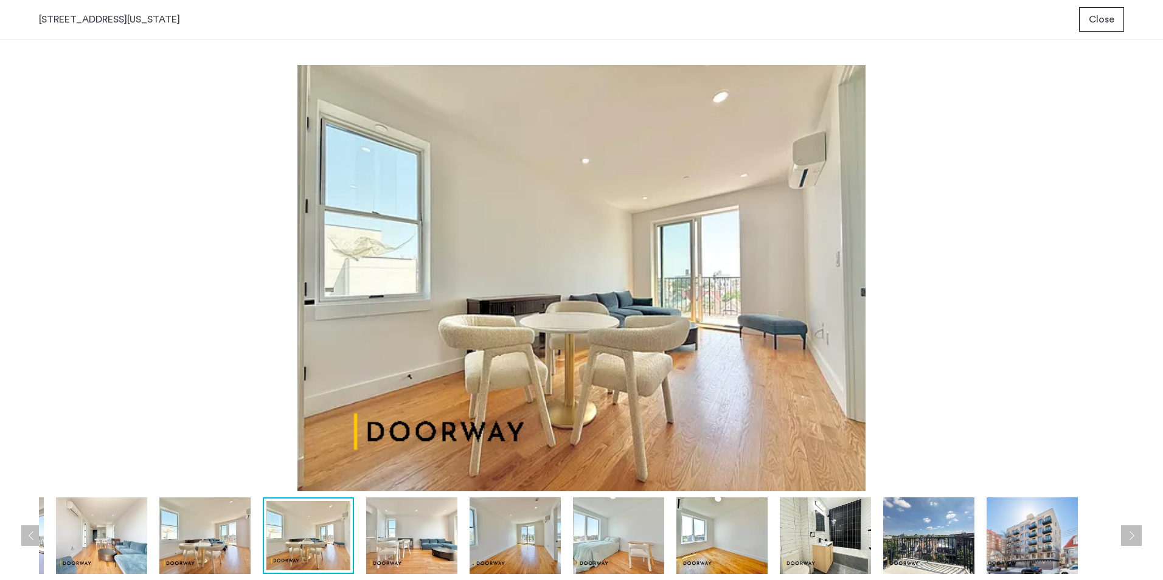
click at [1052, 532] on img at bounding box center [1031, 535] width 91 height 77
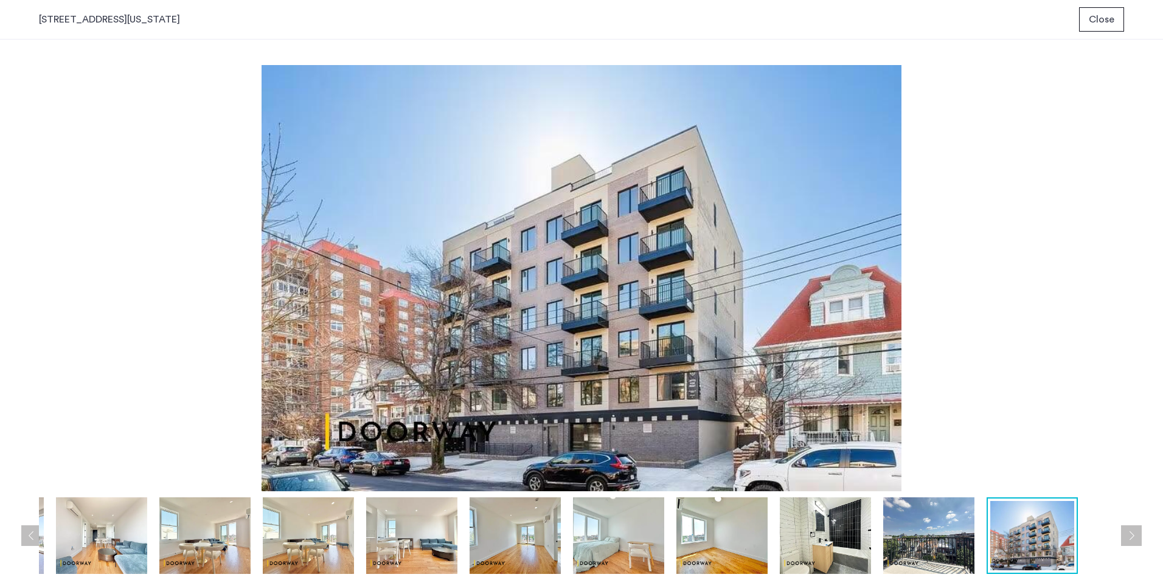
click at [1142, 528] on div "prev next prev next" at bounding box center [581, 310] width 1163 height 541
click at [1140, 528] on button "Next apartment" at bounding box center [1131, 535] width 21 height 21
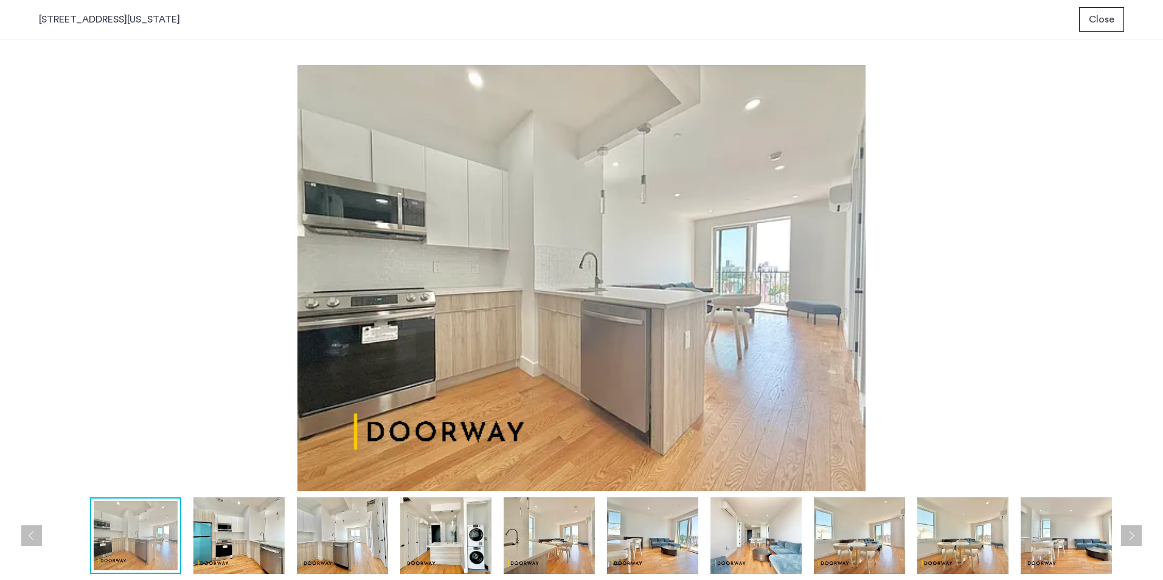
click at [1090, 17] on span "Close" at bounding box center [1102, 19] width 26 height 15
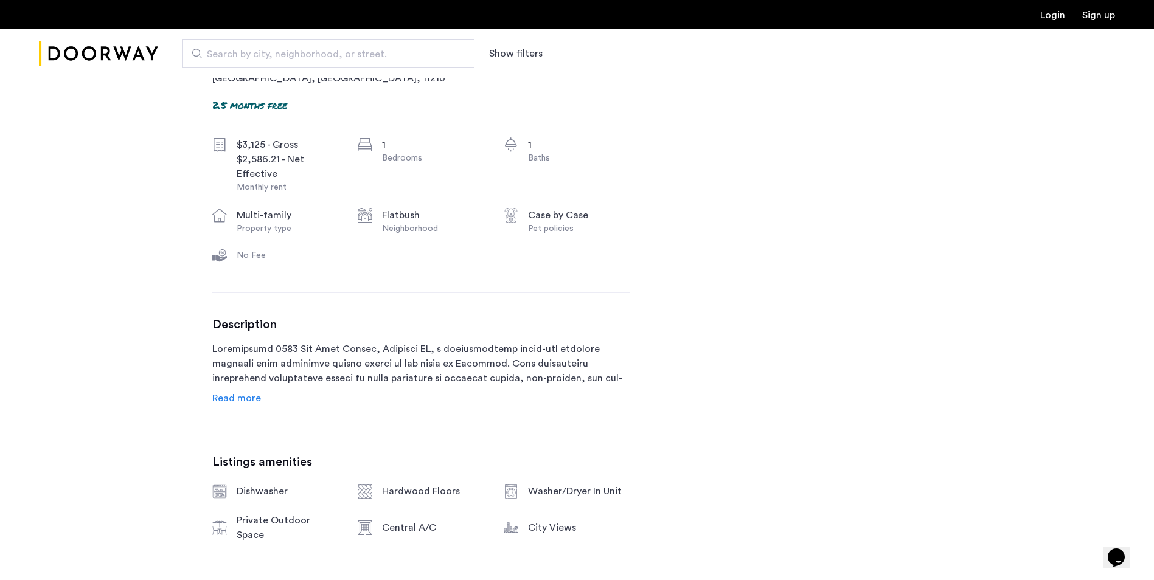
scroll to position [426, 0]
click at [246, 404] on link "Read more" at bounding box center [236, 397] width 49 height 15
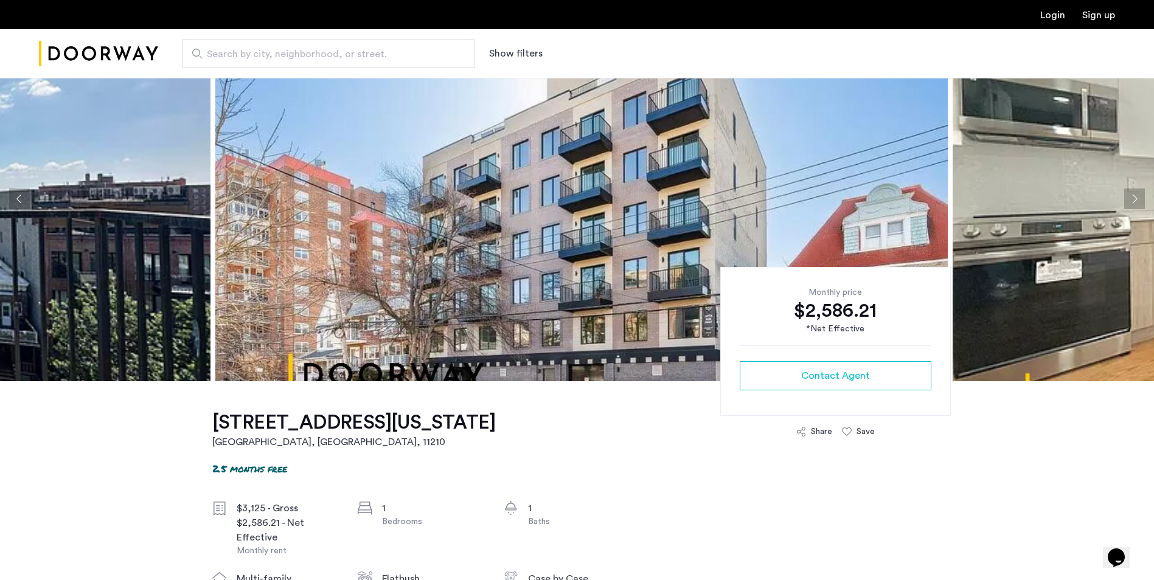
scroll to position [53, 0]
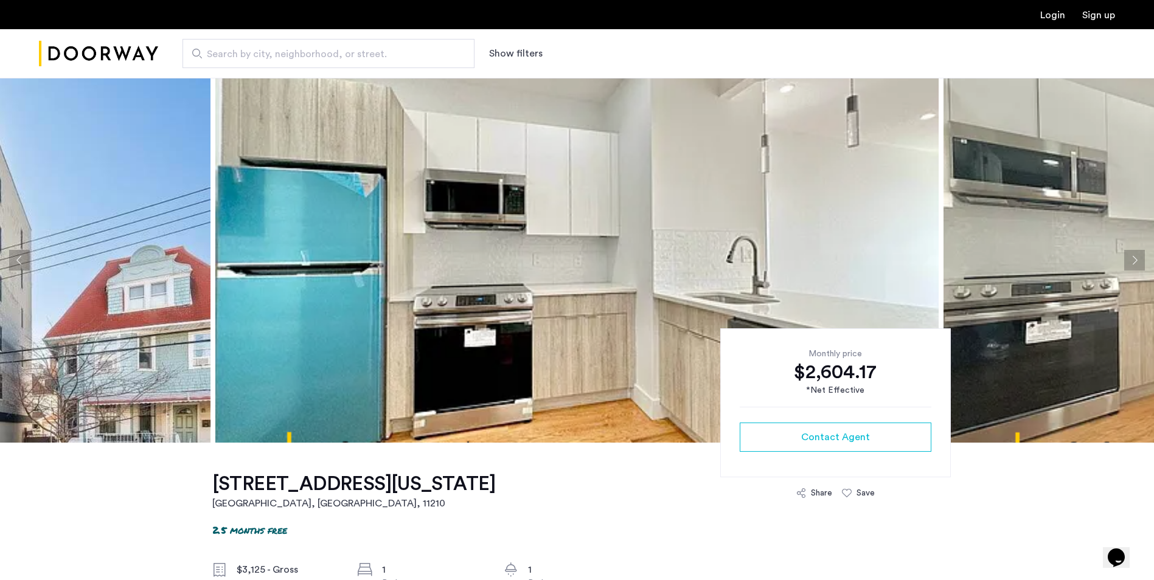
click at [666, 202] on img at bounding box center [576, 260] width 723 height 365
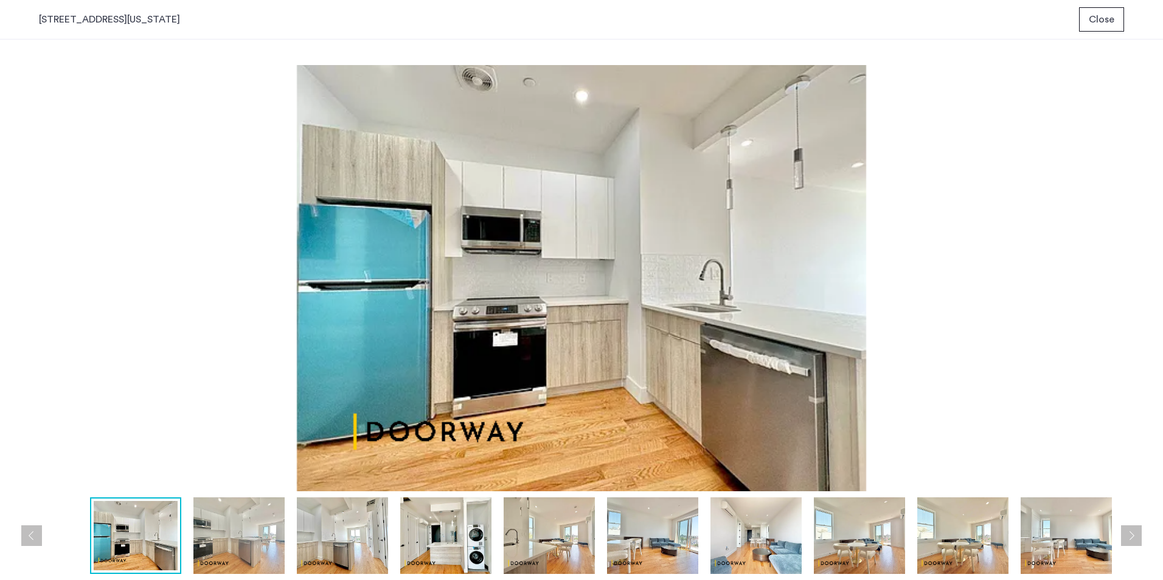
click at [331, 547] on img at bounding box center [342, 535] width 91 height 77
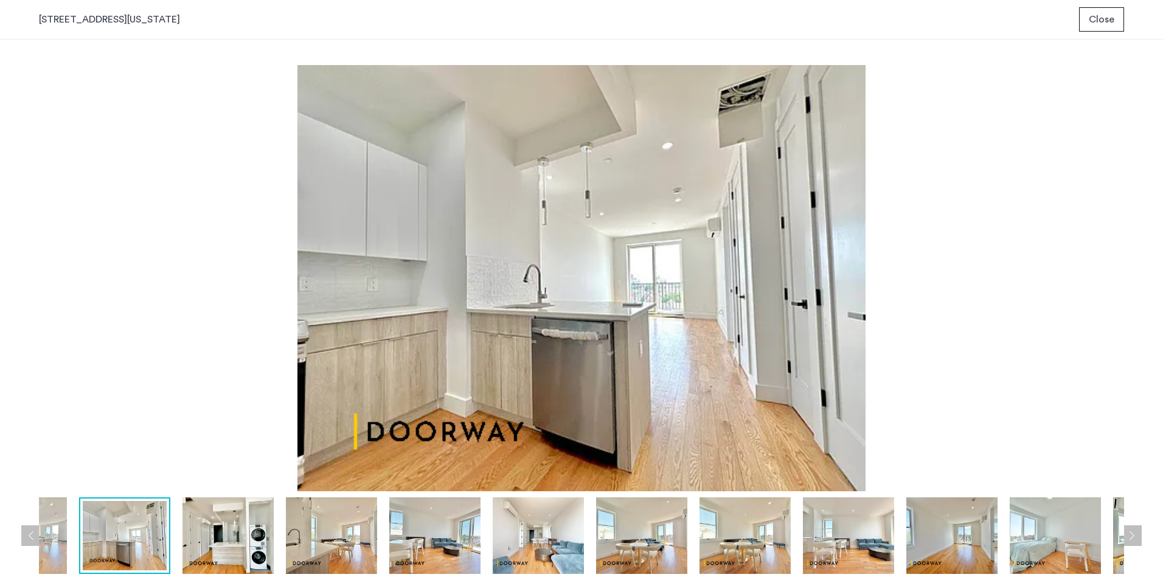
click at [435, 537] on img at bounding box center [434, 535] width 91 height 77
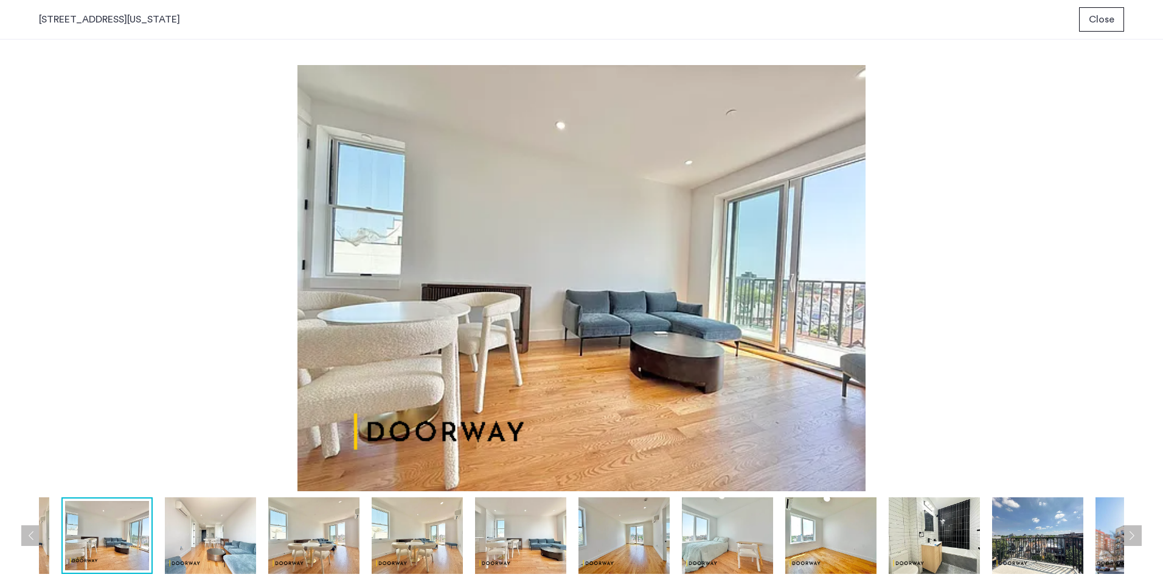
click at [502, 534] on img at bounding box center [520, 535] width 91 height 77
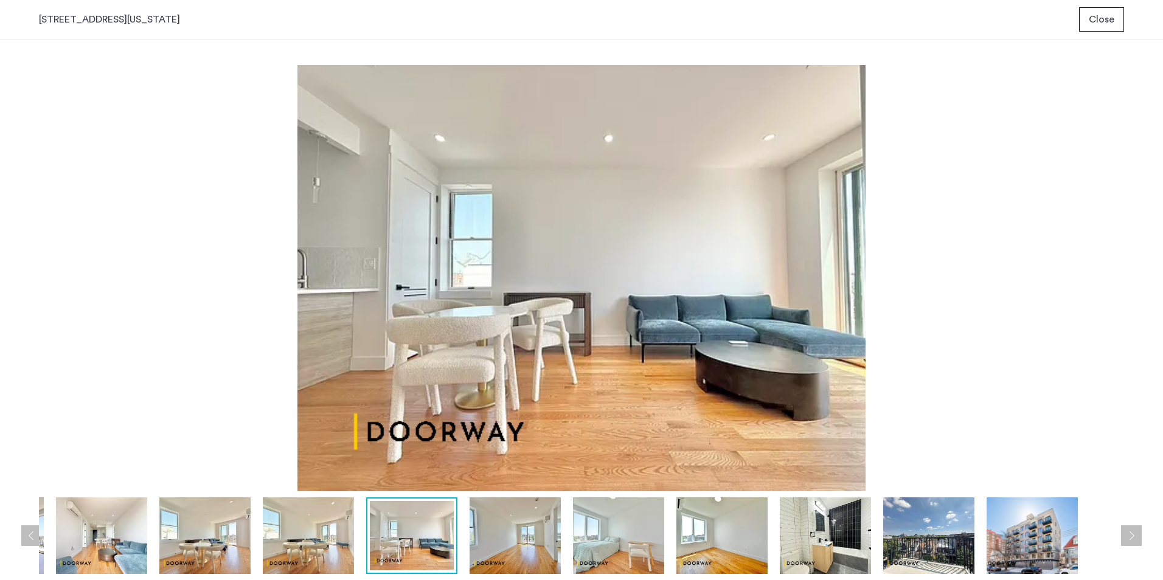
click at [598, 535] on img at bounding box center [618, 535] width 91 height 77
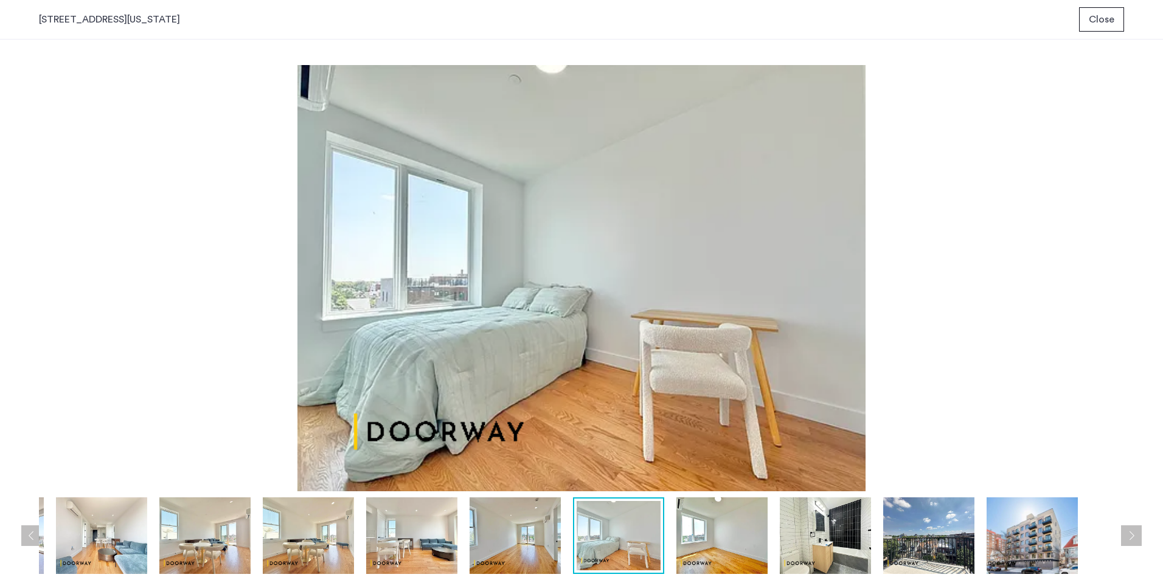
click at [480, 546] on img at bounding box center [514, 535] width 91 height 77
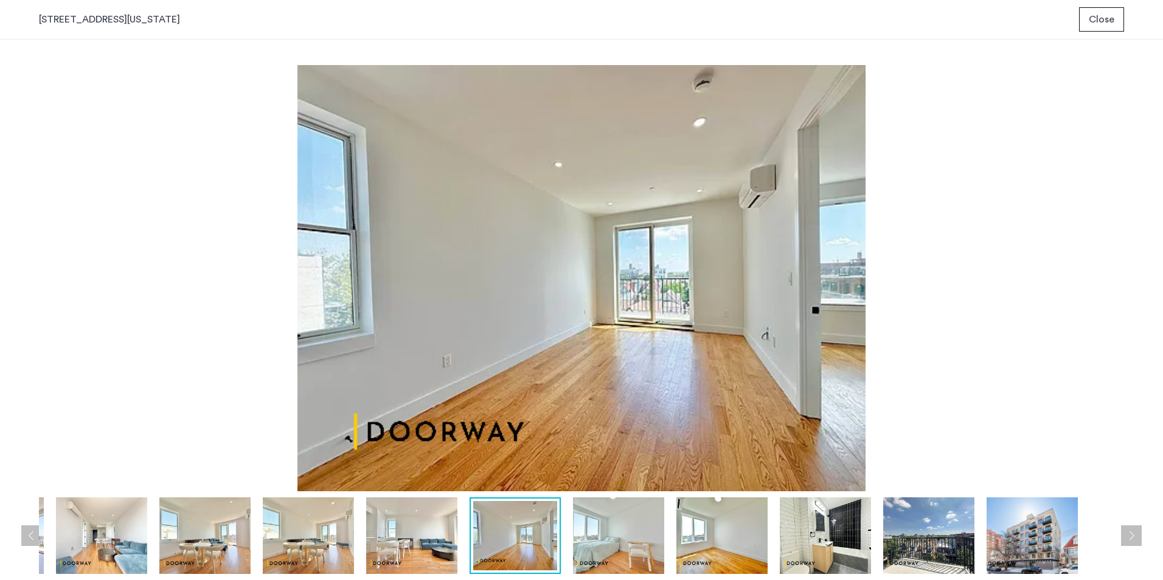
click at [414, 543] on img at bounding box center [411, 535] width 91 height 77
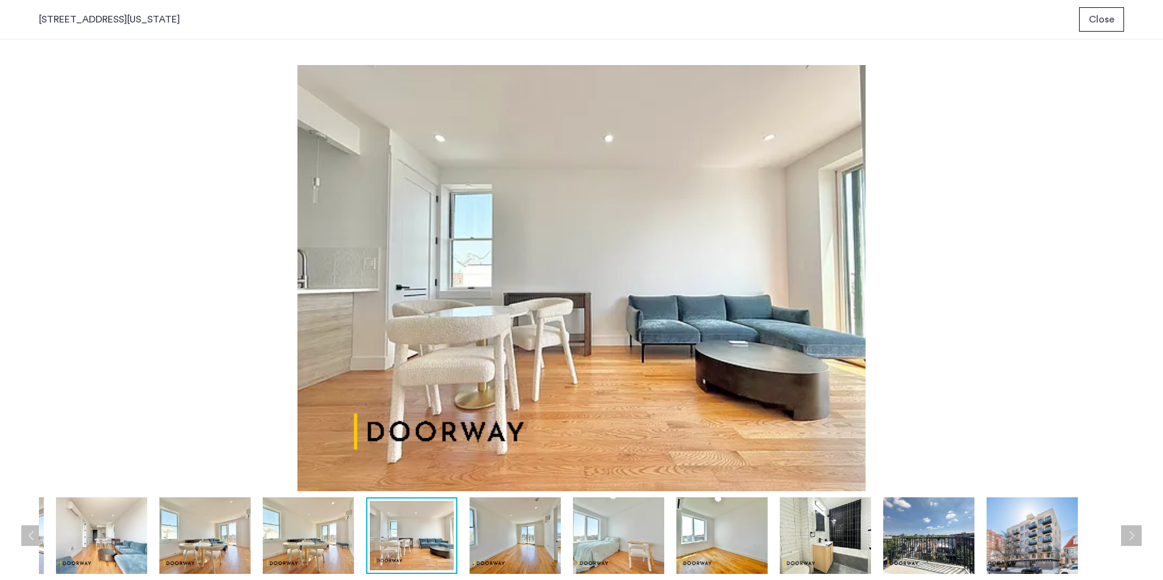
click at [298, 552] on img at bounding box center [308, 535] width 91 height 77
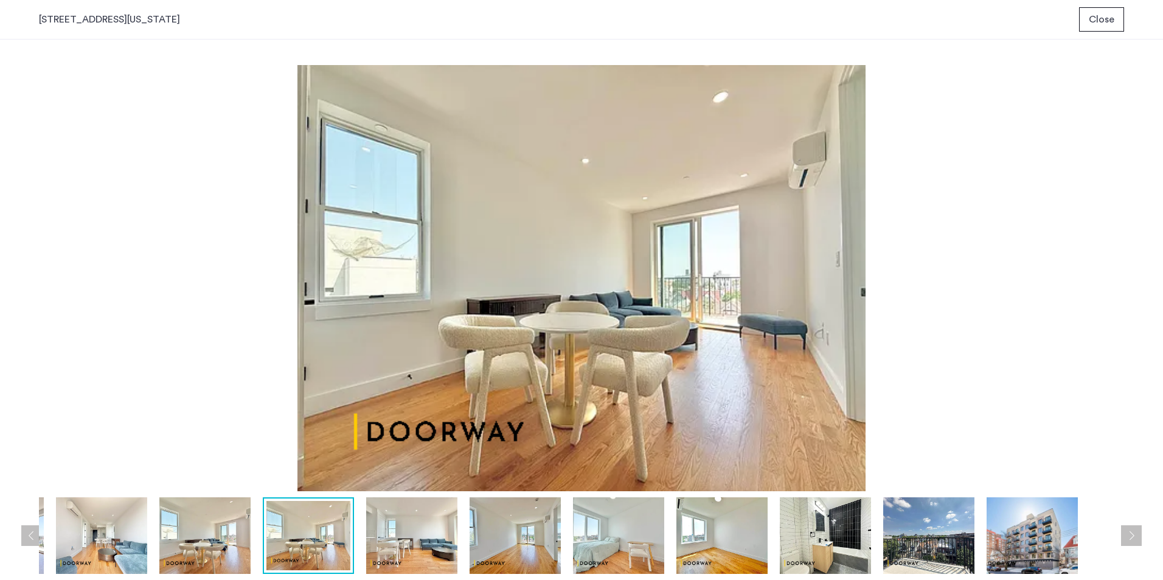
click at [226, 536] on img at bounding box center [204, 535] width 91 height 77
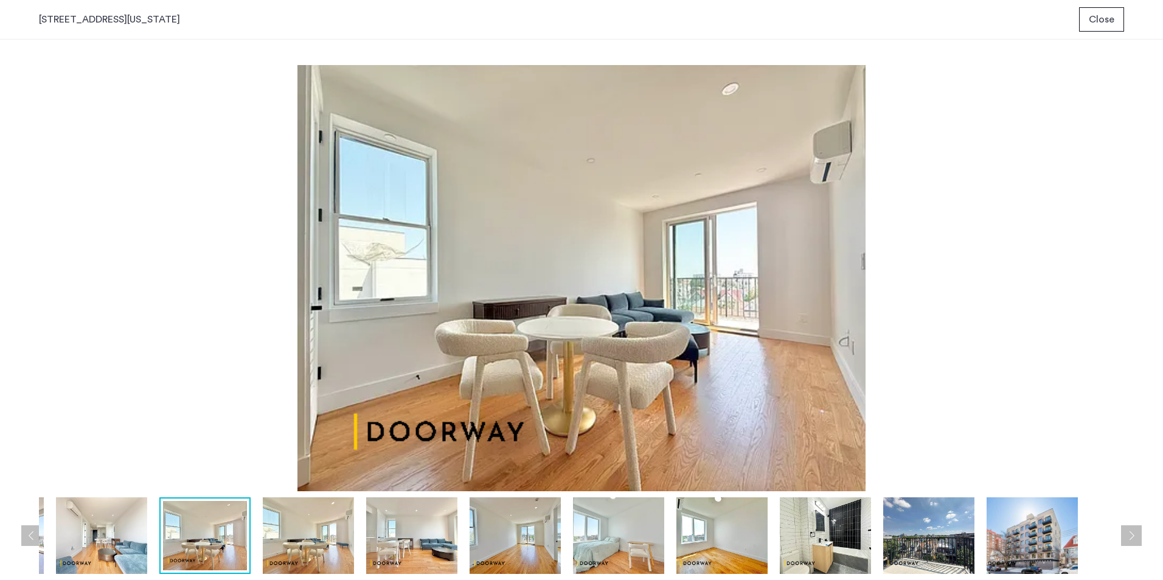
click at [126, 532] on img at bounding box center [101, 535] width 91 height 77
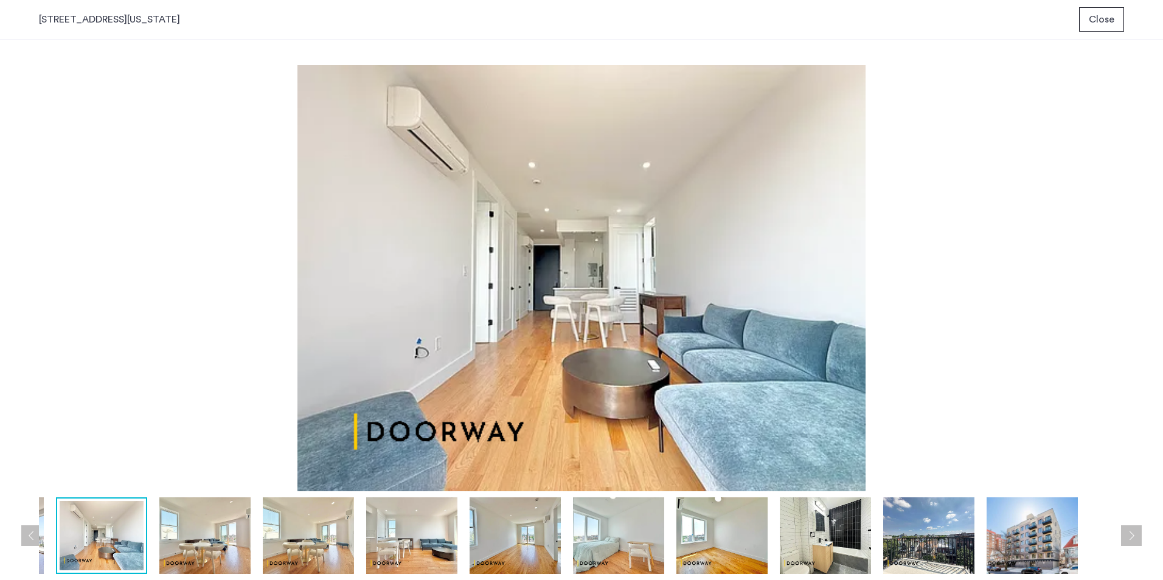
click at [801, 532] on img at bounding box center [825, 535] width 91 height 77
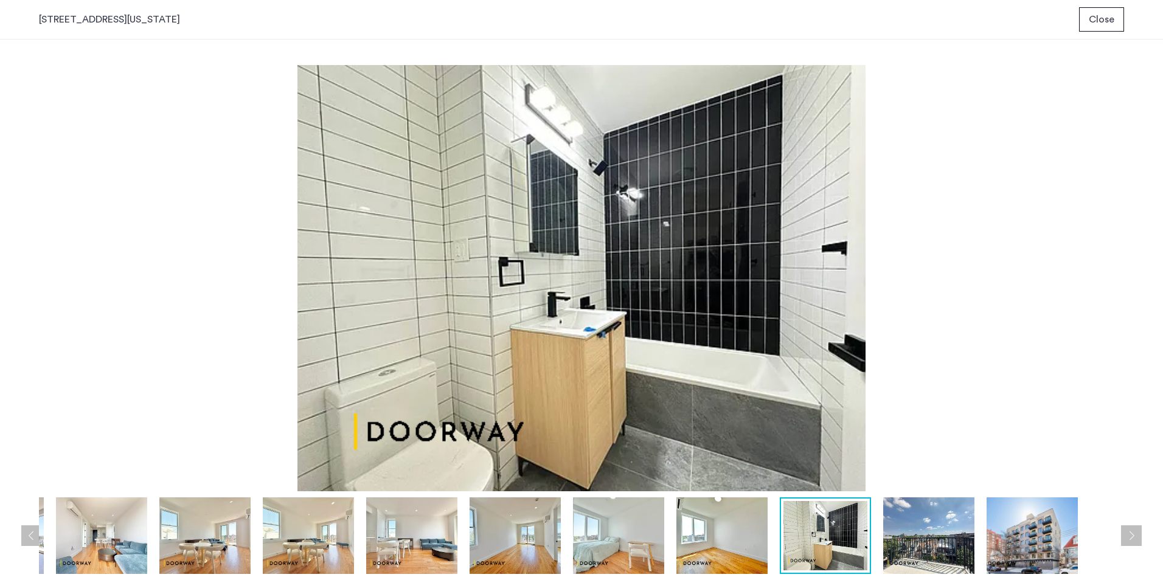
click at [929, 525] on img at bounding box center [928, 535] width 91 height 77
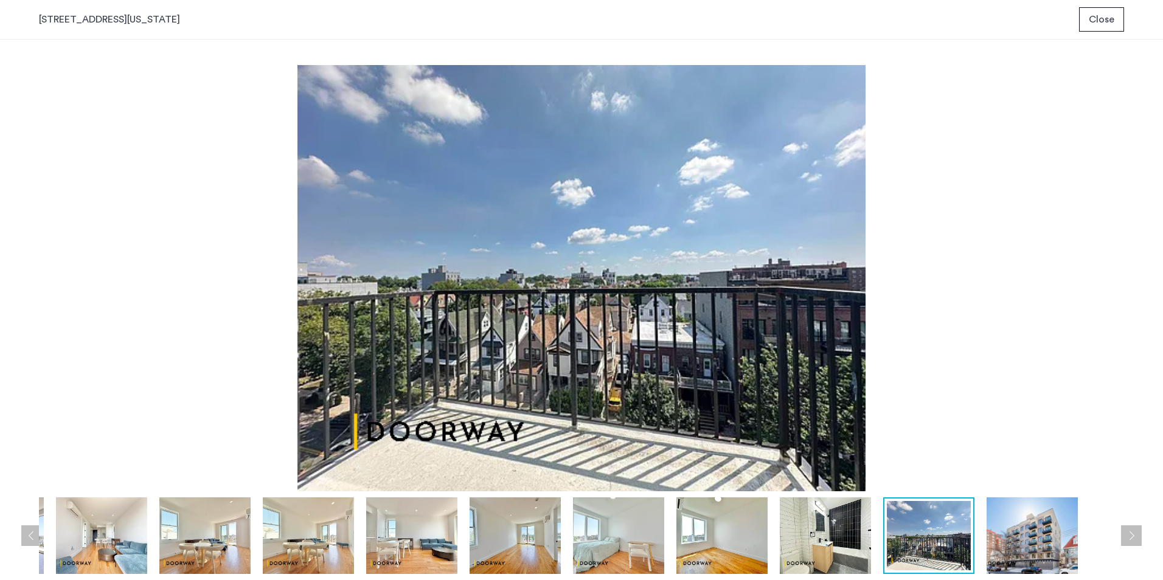
drag, startPoint x: 1025, startPoint y: 512, endPoint x: 1032, endPoint y: 510, distance: 7.1
click at [1026, 512] on img at bounding box center [1031, 535] width 91 height 77
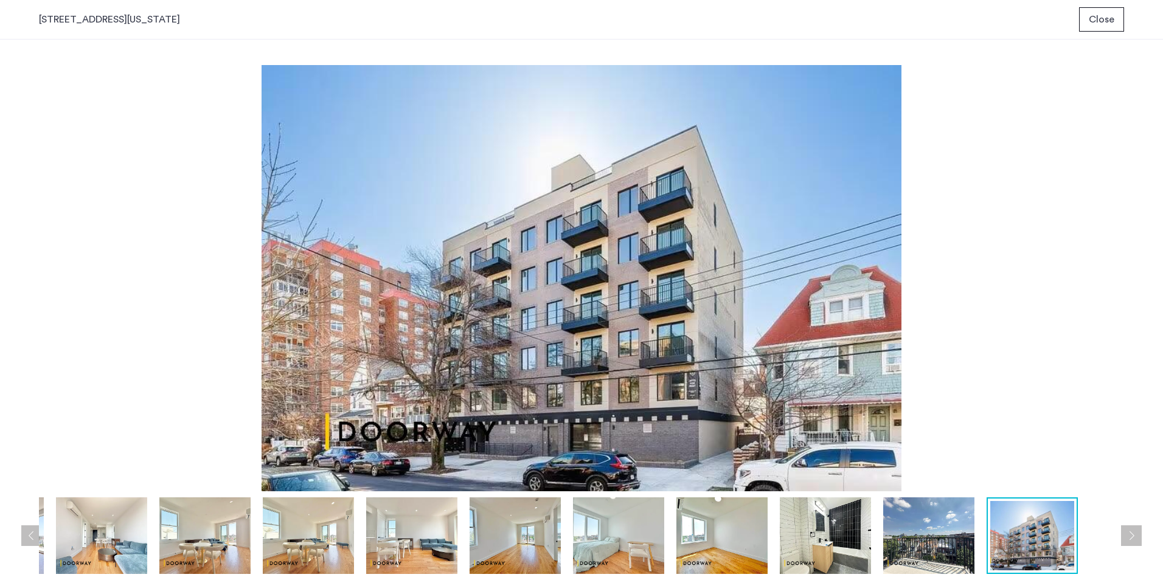
click at [1120, 23] on button "Close" at bounding box center [1101, 19] width 45 height 24
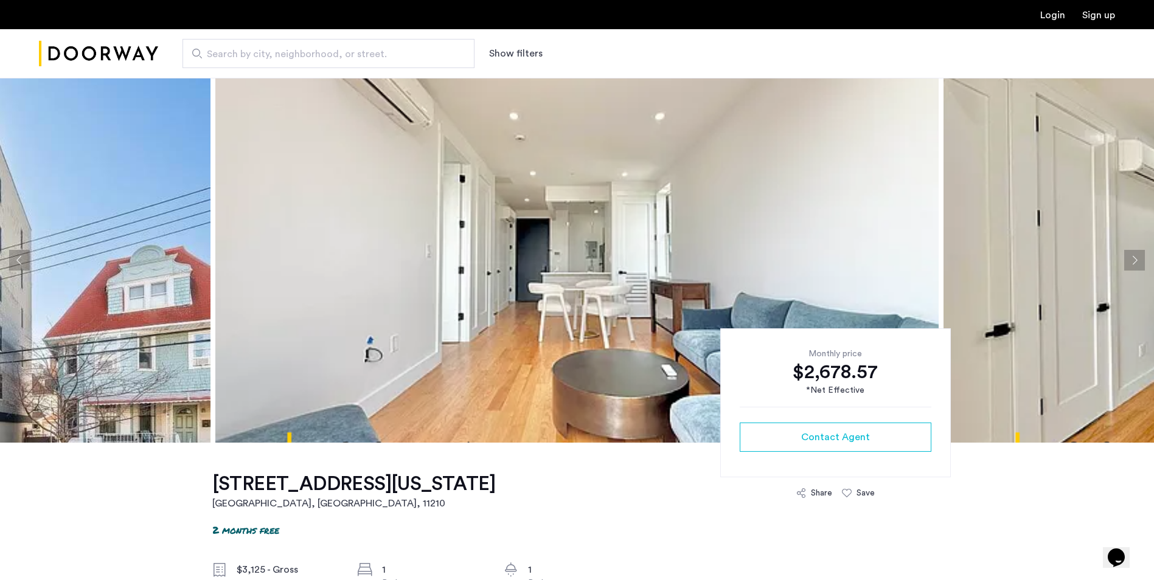
click at [573, 288] on img at bounding box center [576, 260] width 723 height 365
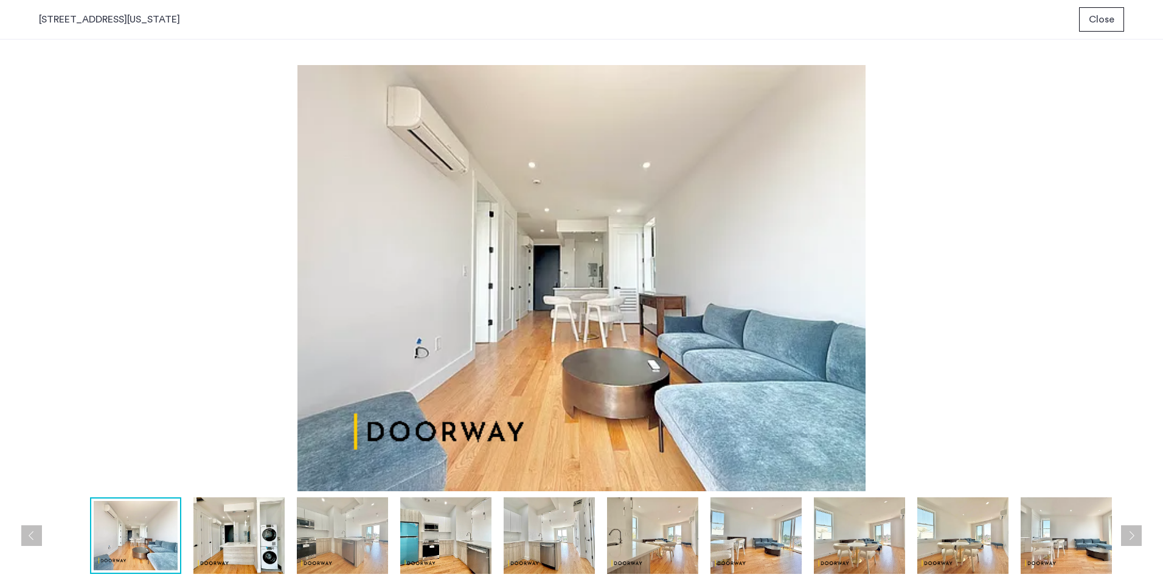
drag, startPoint x: 1115, startPoint y: 230, endPoint x: 1078, endPoint y: 258, distance: 46.0
click at [1113, 231] on img at bounding box center [581, 278] width 1085 height 426
click at [241, 512] on img at bounding box center [238, 535] width 91 height 77
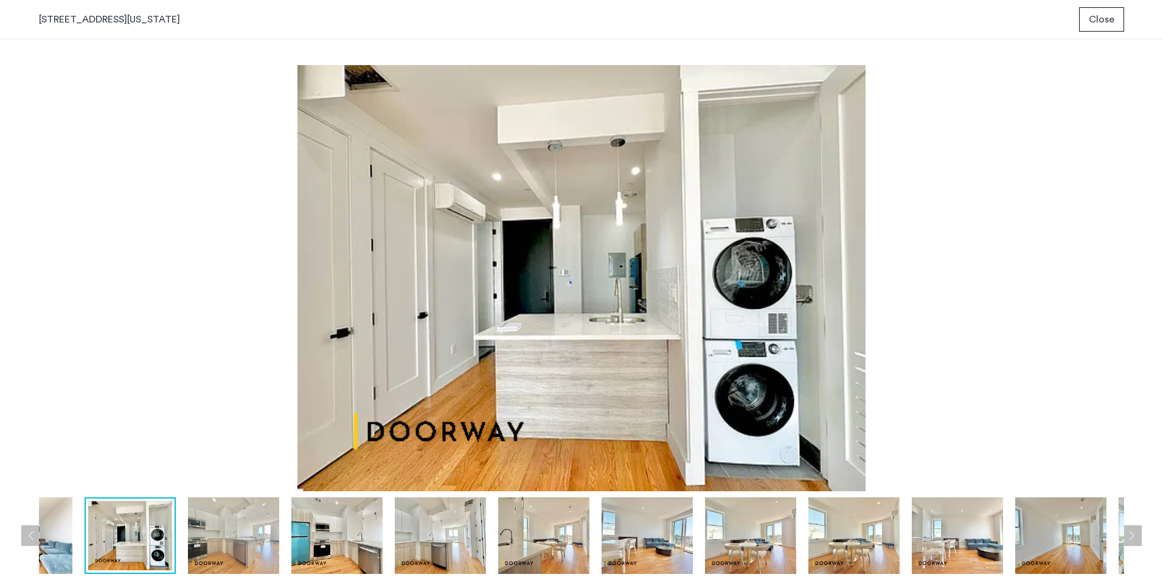
click at [189, 524] on img at bounding box center [233, 535] width 91 height 77
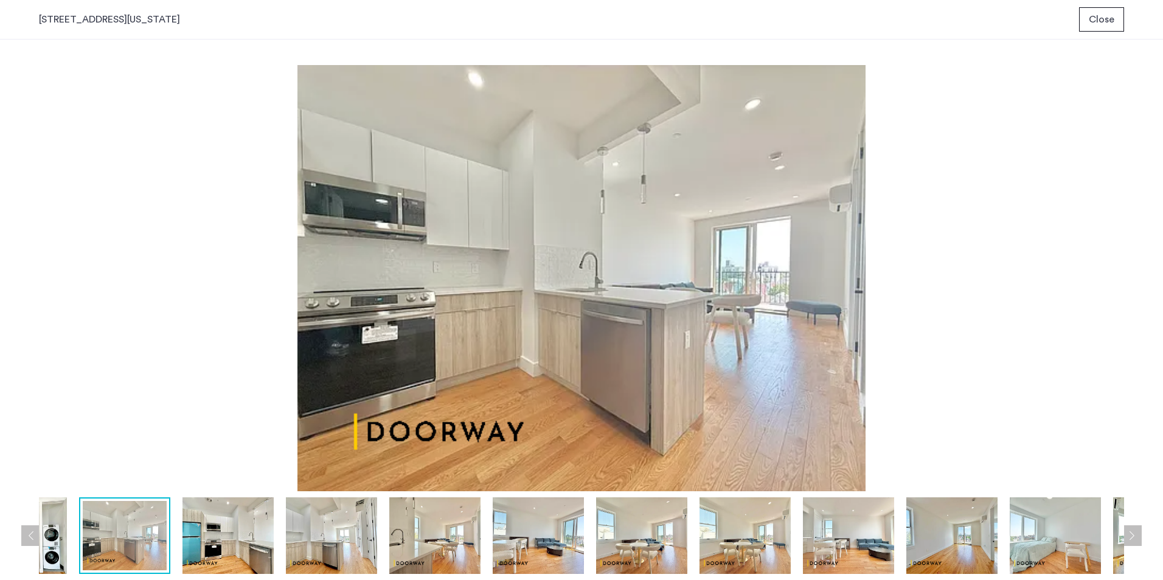
click at [1101, 16] on span "Close" at bounding box center [1102, 19] width 26 height 15
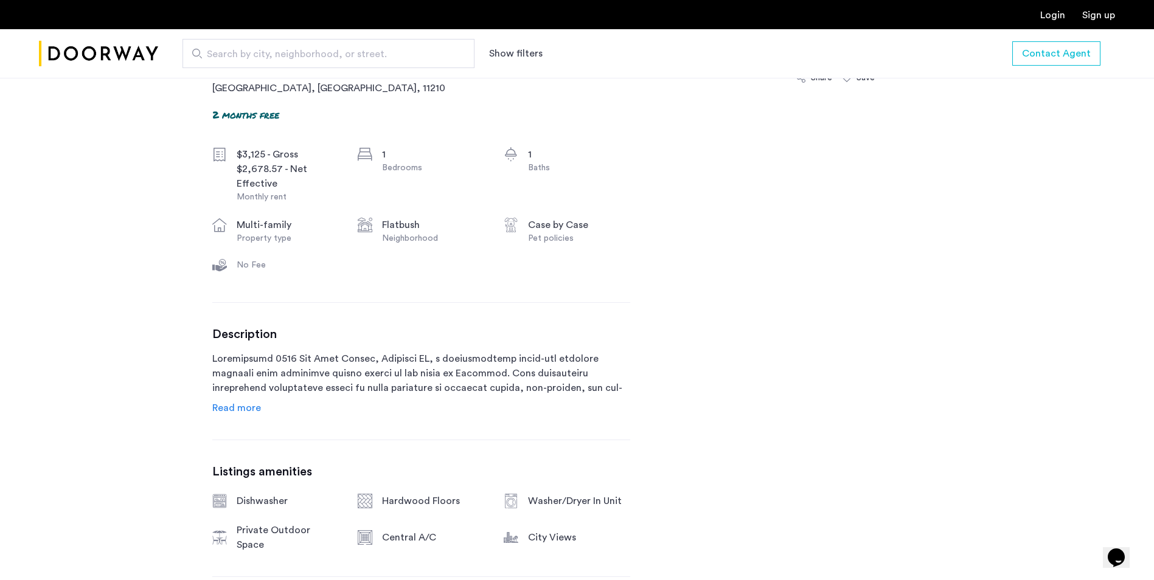
scroll to position [426, 0]
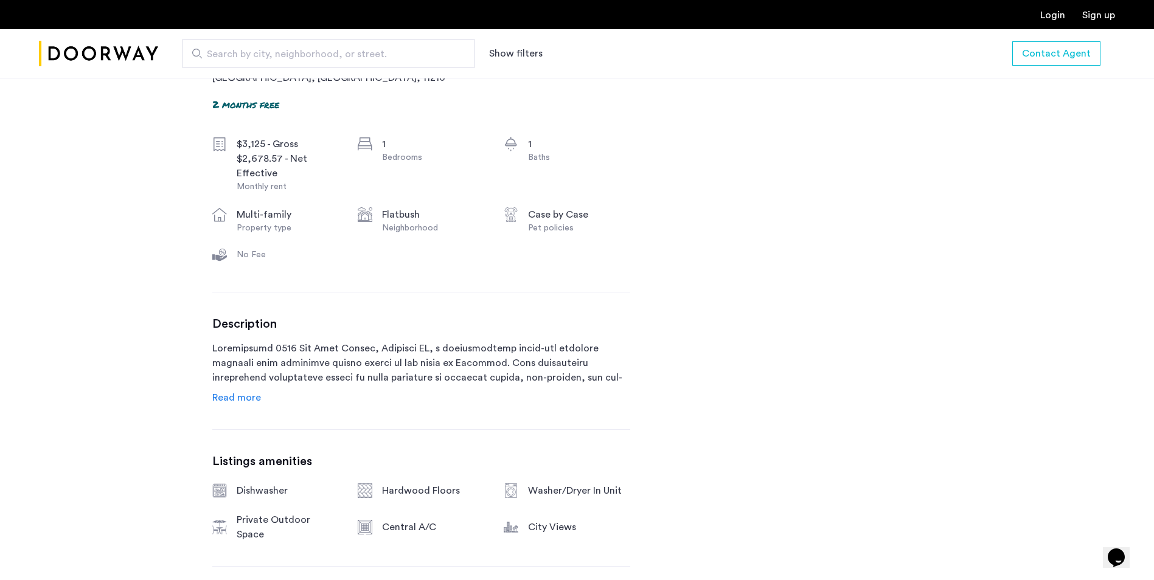
click at [253, 391] on link "Read more" at bounding box center [236, 397] width 49 height 15
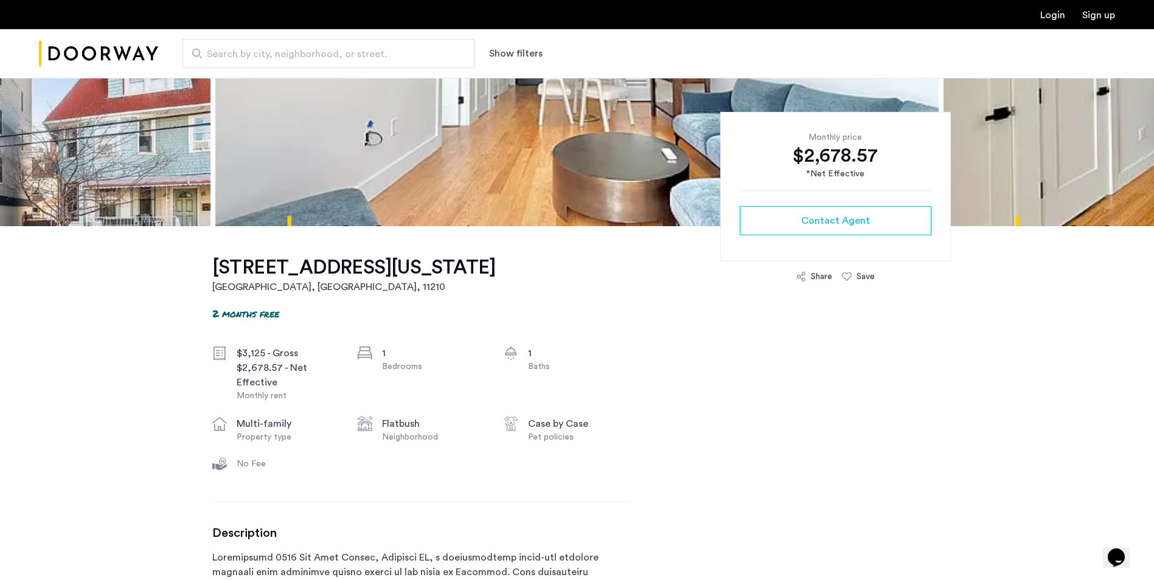
scroll to position [211, 0]
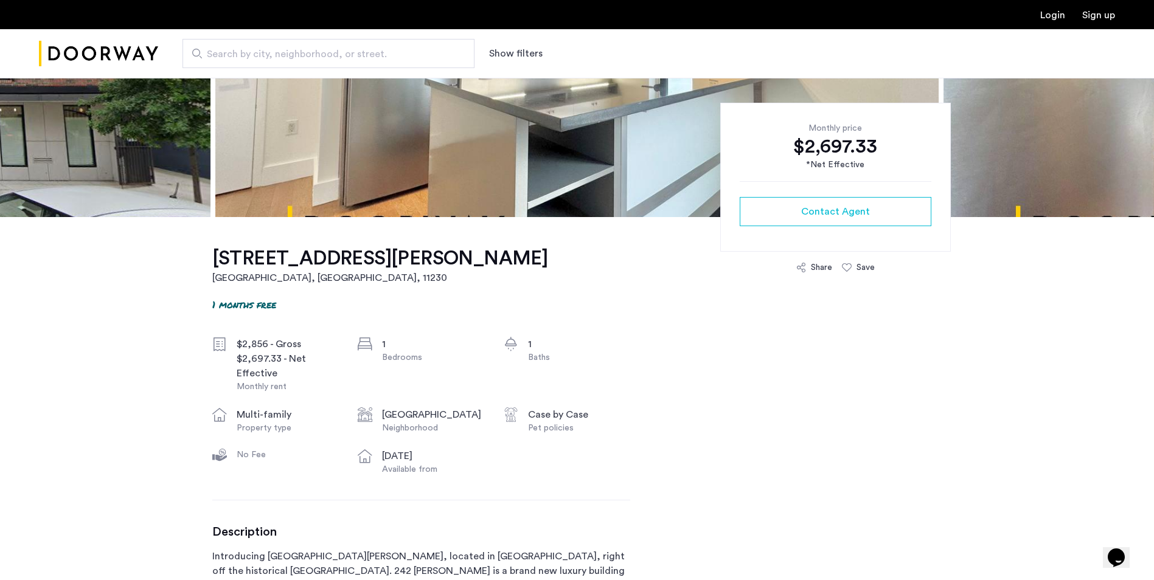
scroll to position [304, 0]
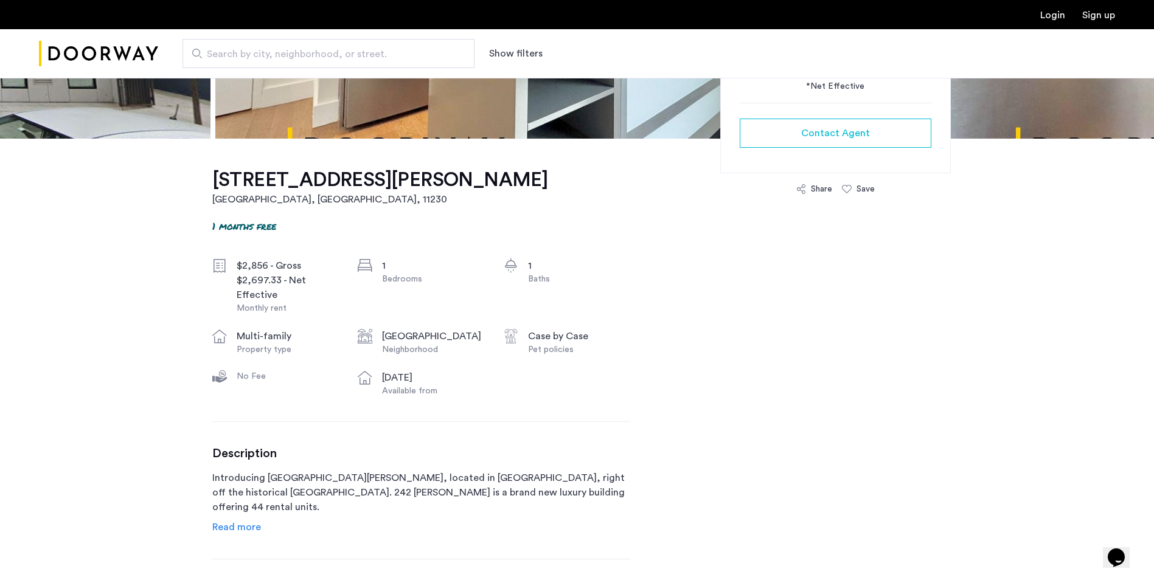
click at [243, 532] on span "Read more" at bounding box center [236, 527] width 49 height 10
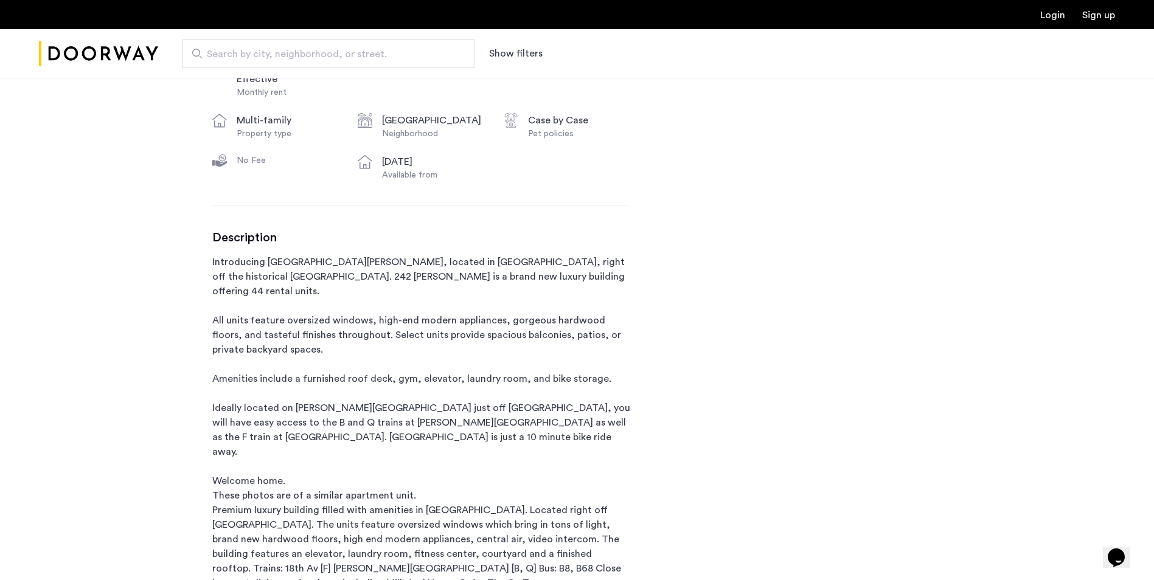
scroll to position [0, 0]
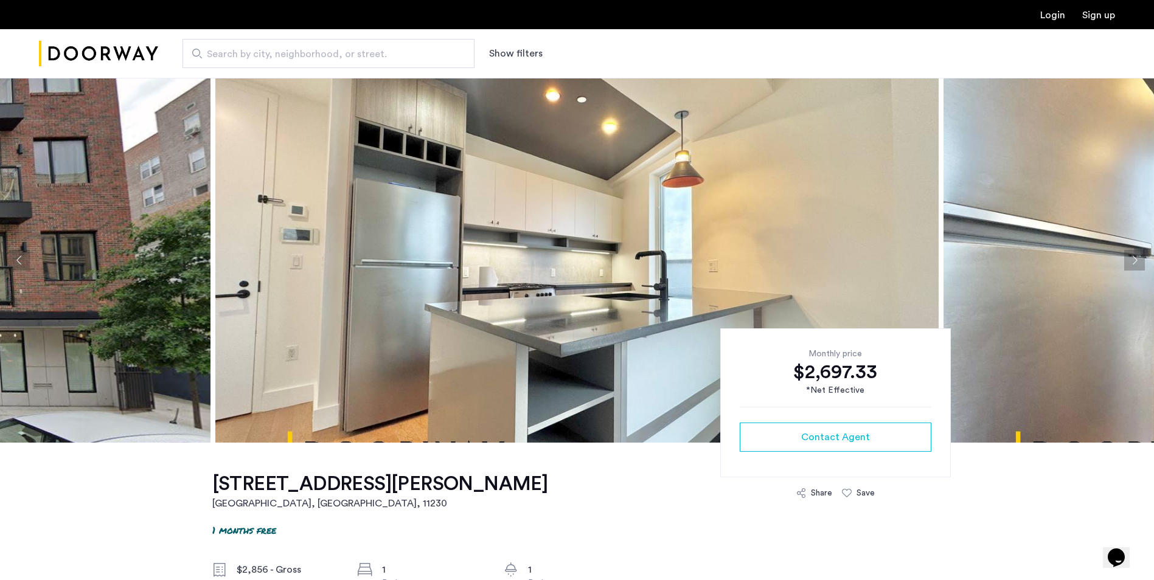
click at [799, 228] on img at bounding box center [576, 260] width 723 height 365
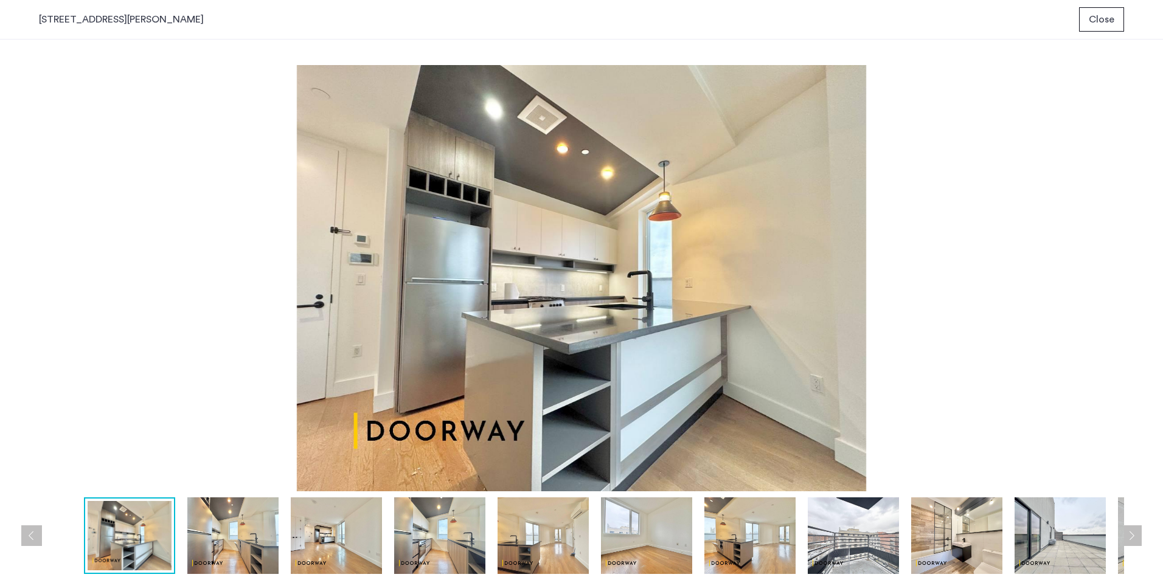
click at [29, 529] on button "Previous apartment" at bounding box center [31, 535] width 21 height 21
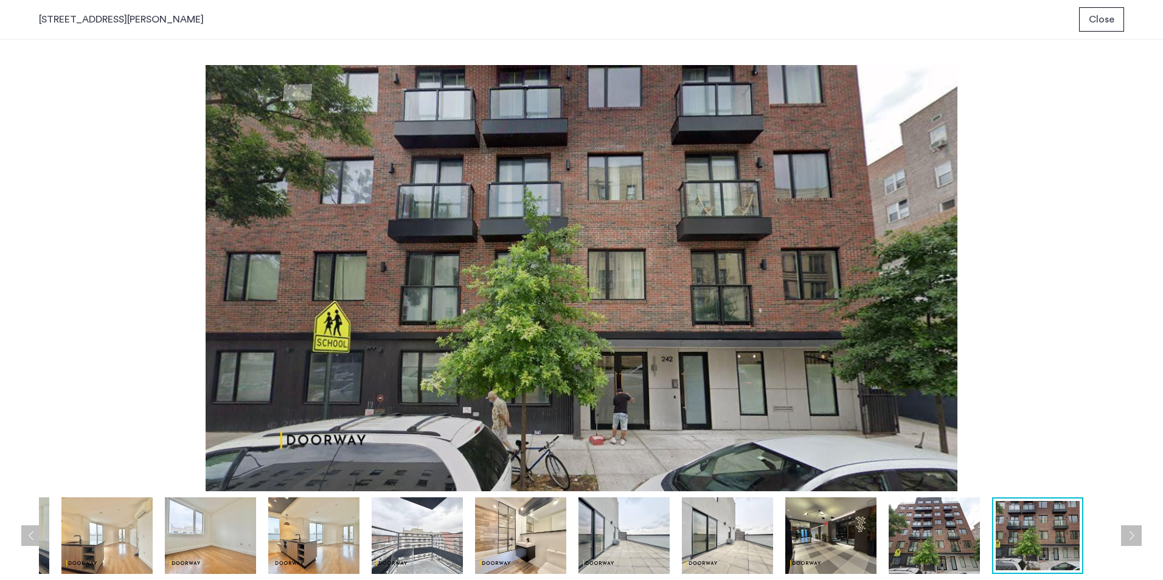
click at [29, 529] on button "Previous apartment" at bounding box center [31, 535] width 21 height 21
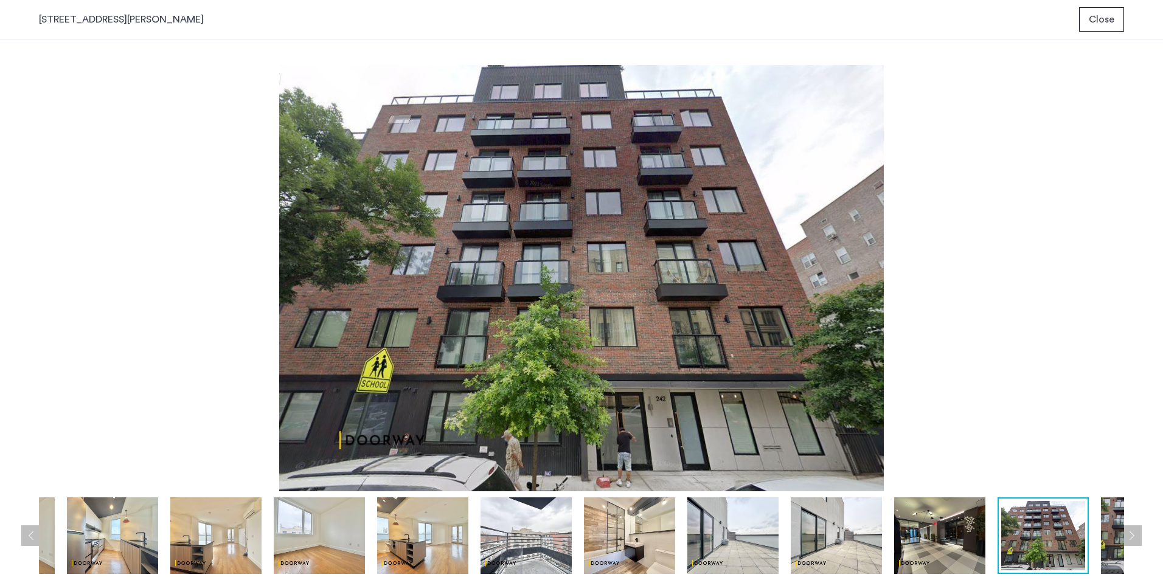
click at [29, 529] on button "Previous apartment" at bounding box center [31, 535] width 21 height 21
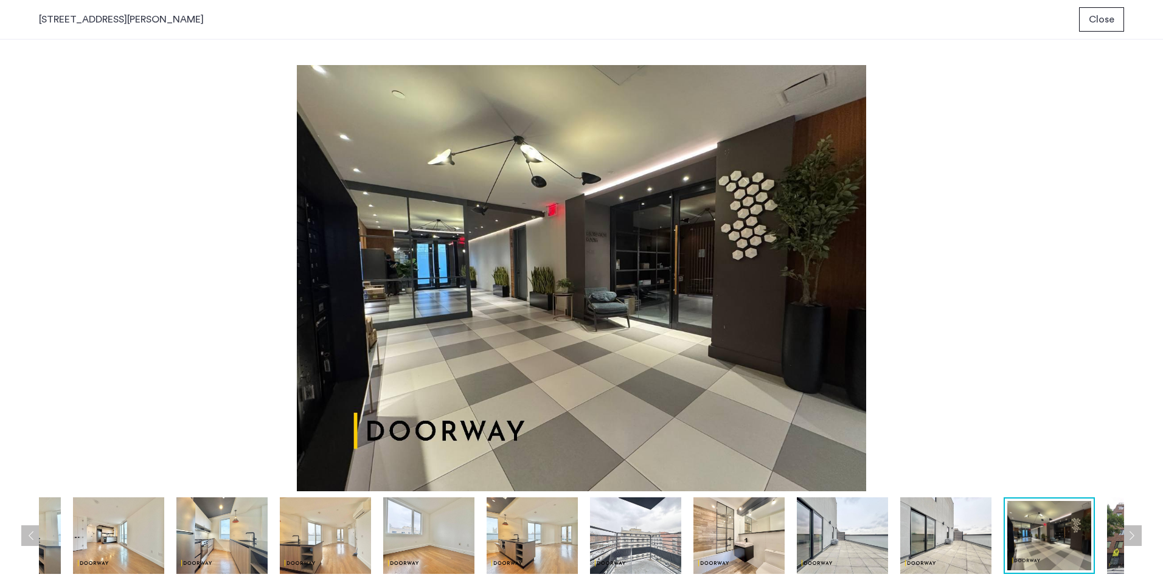
click at [29, 529] on button "Previous apartment" at bounding box center [31, 535] width 21 height 21
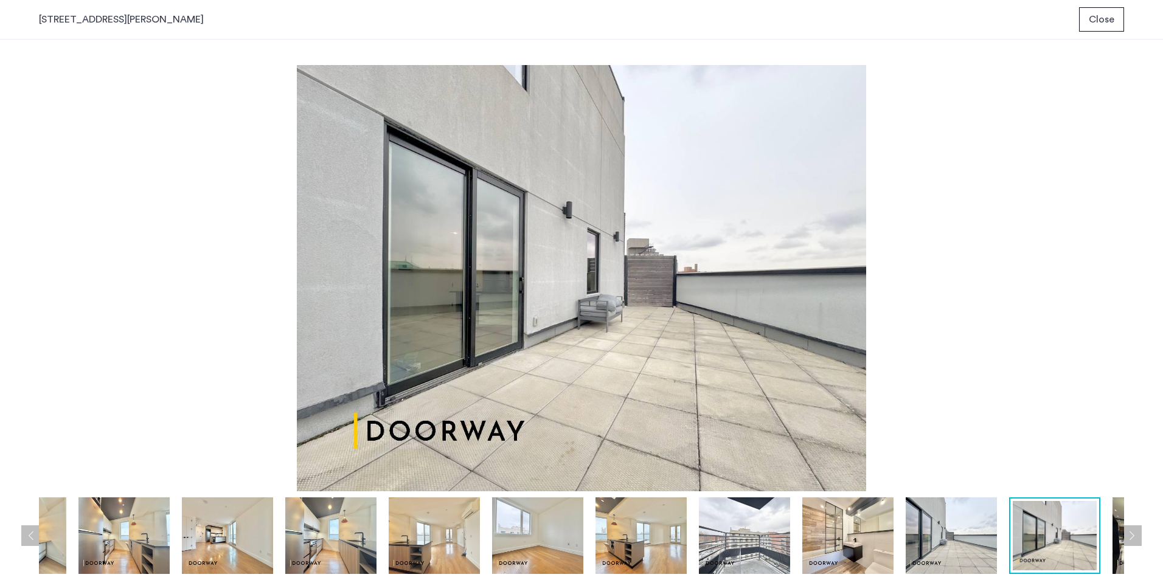
click at [29, 529] on button "Previous apartment" at bounding box center [31, 535] width 21 height 21
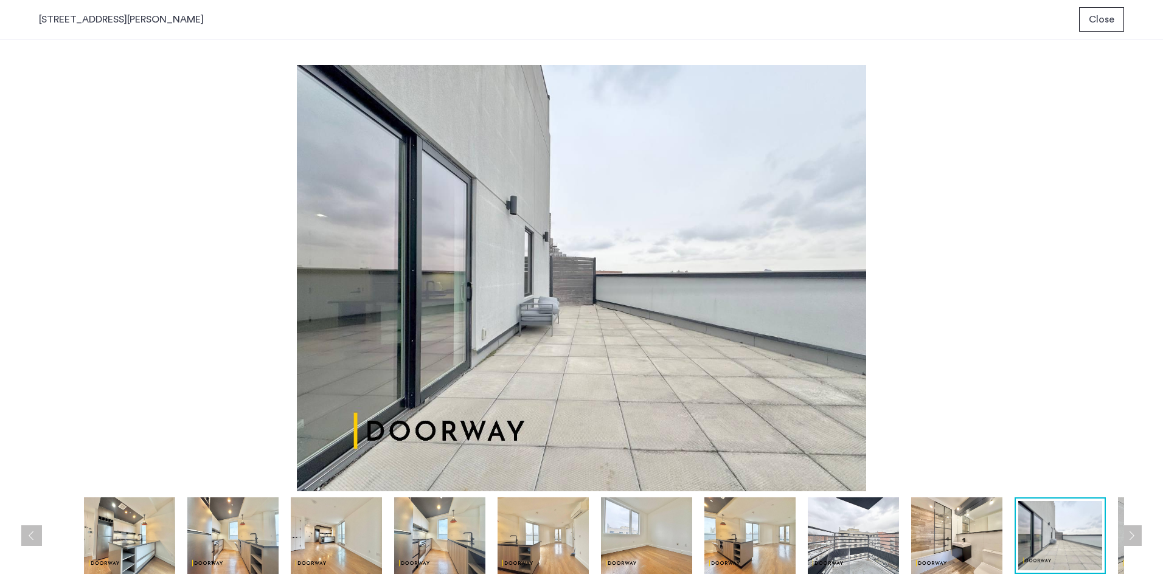
click at [29, 529] on button "Previous apartment" at bounding box center [31, 535] width 21 height 21
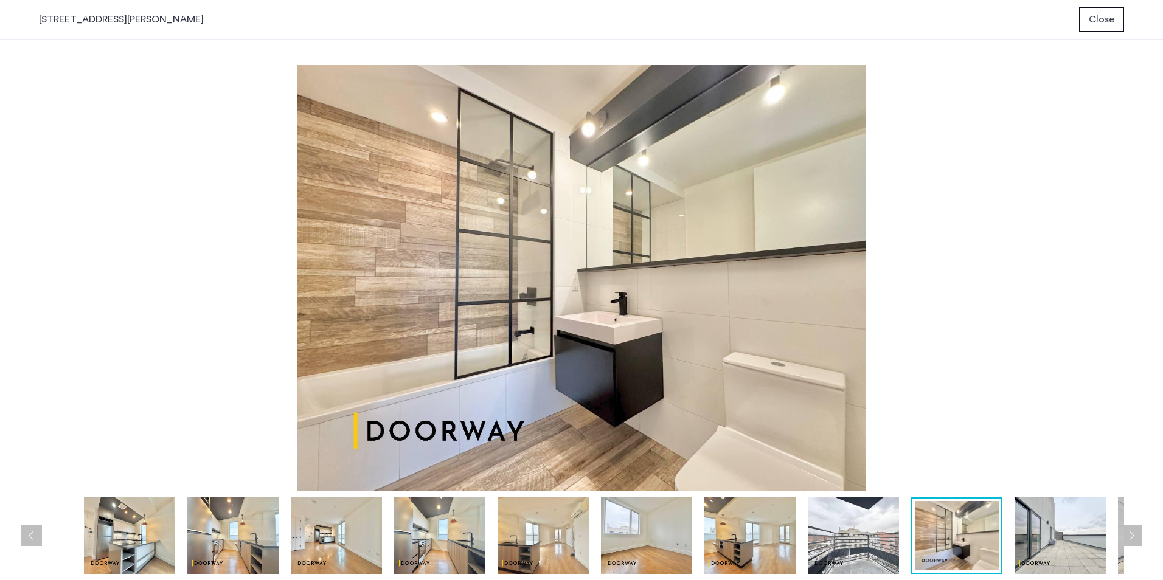
click at [29, 529] on button "Previous apartment" at bounding box center [31, 535] width 21 height 21
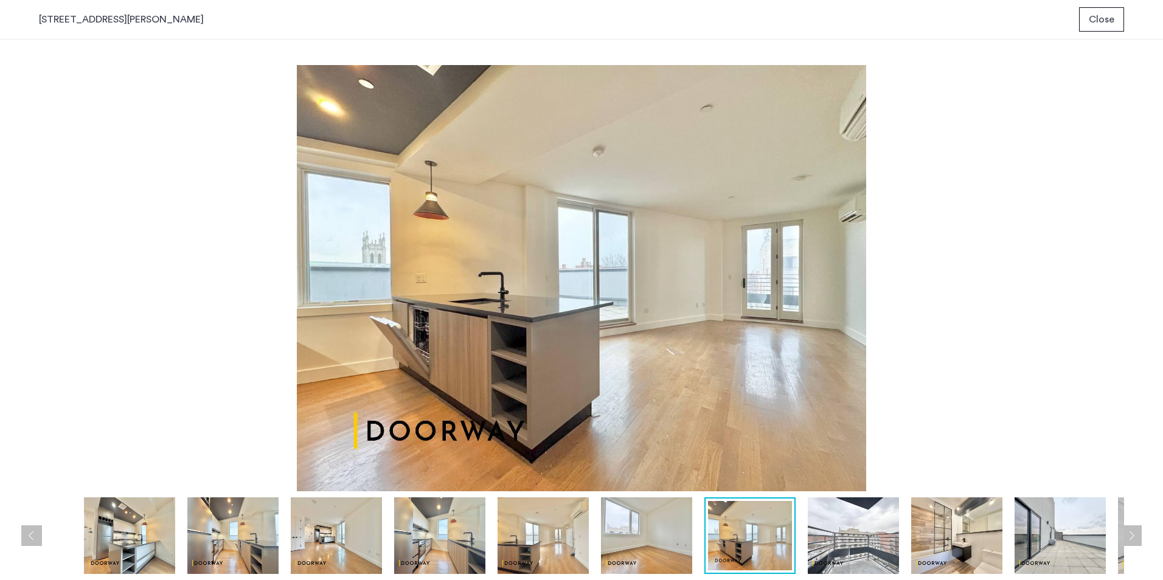
click at [29, 529] on button "Previous apartment" at bounding box center [31, 535] width 21 height 21
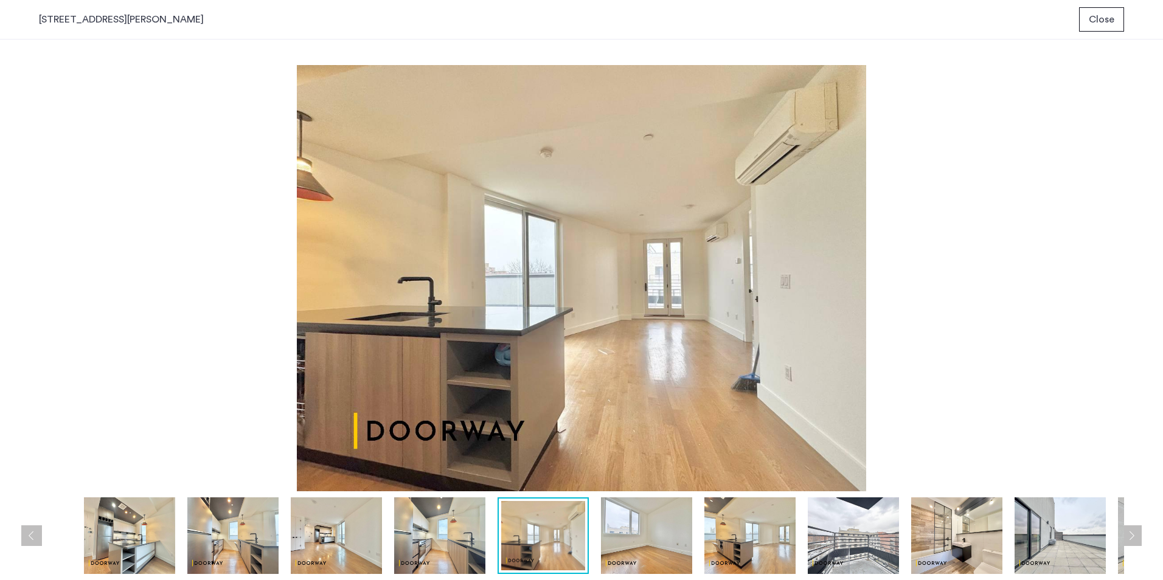
click at [1109, 21] on span "Close" at bounding box center [1102, 19] width 26 height 15
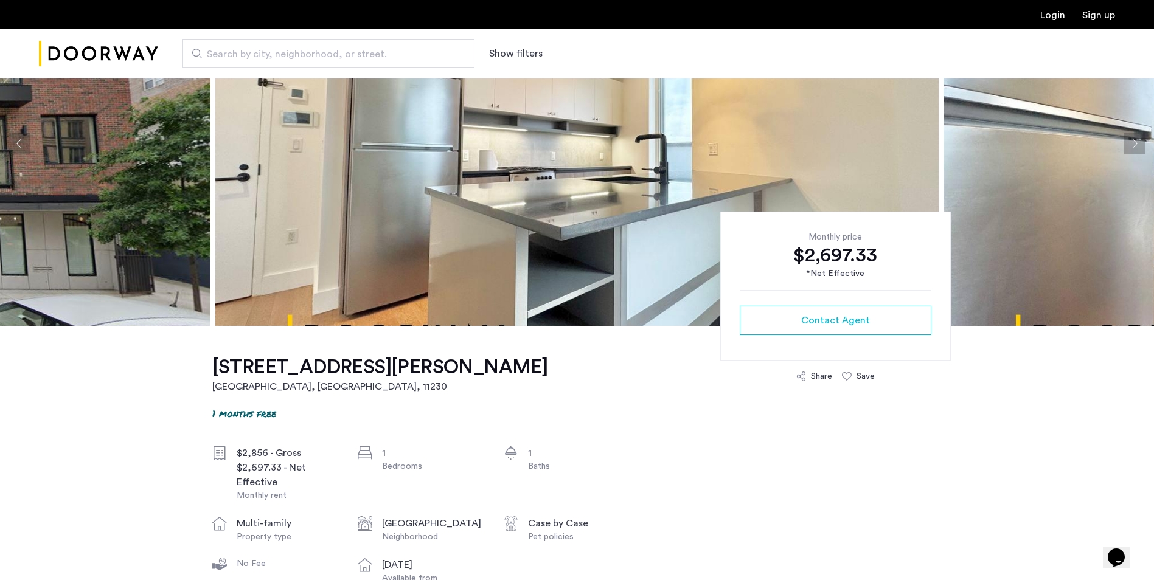
scroll to position [122, 0]
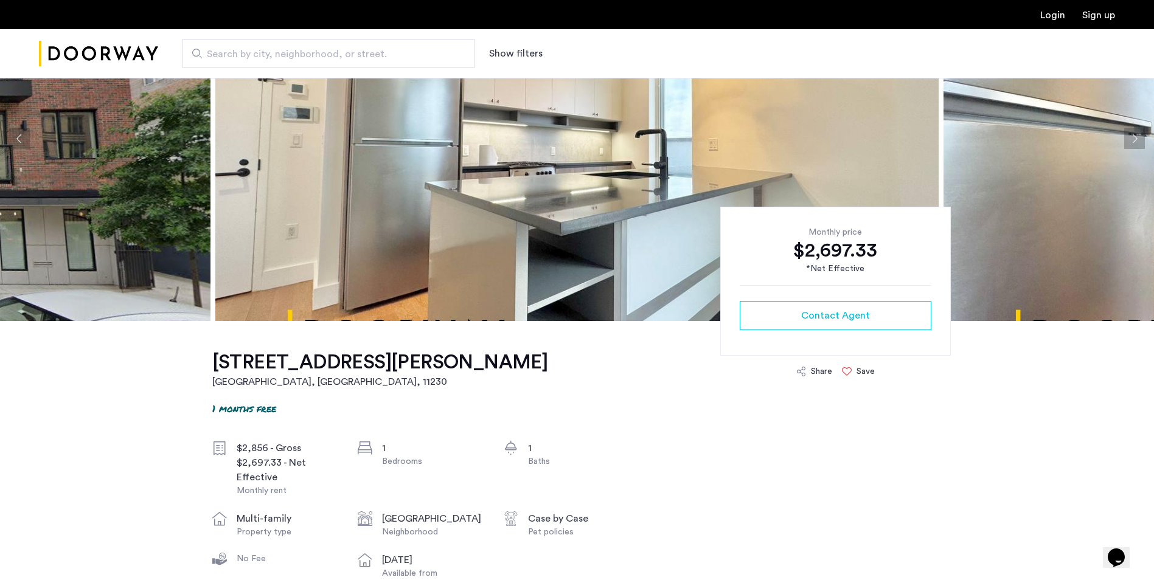
click at [852, 367] on div "Save" at bounding box center [858, 372] width 33 height 12
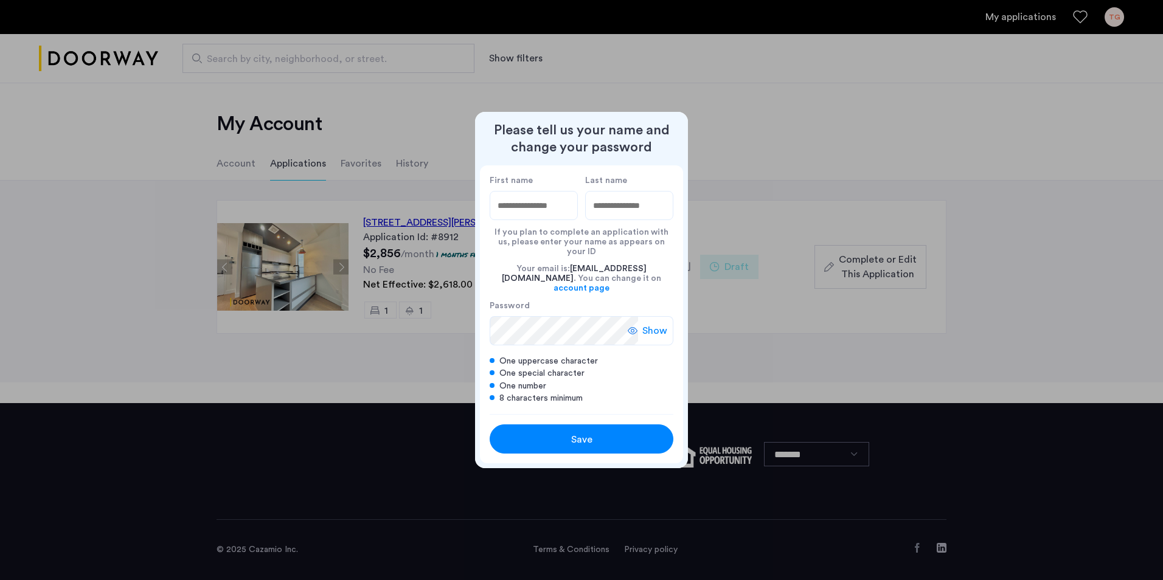
click at [560, 209] on input "First name" at bounding box center [534, 205] width 88 height 29
type input "****"
type input "*******"
click at [618, 432] on div "Save" at bounding box center [581, 439] width 117 height 15
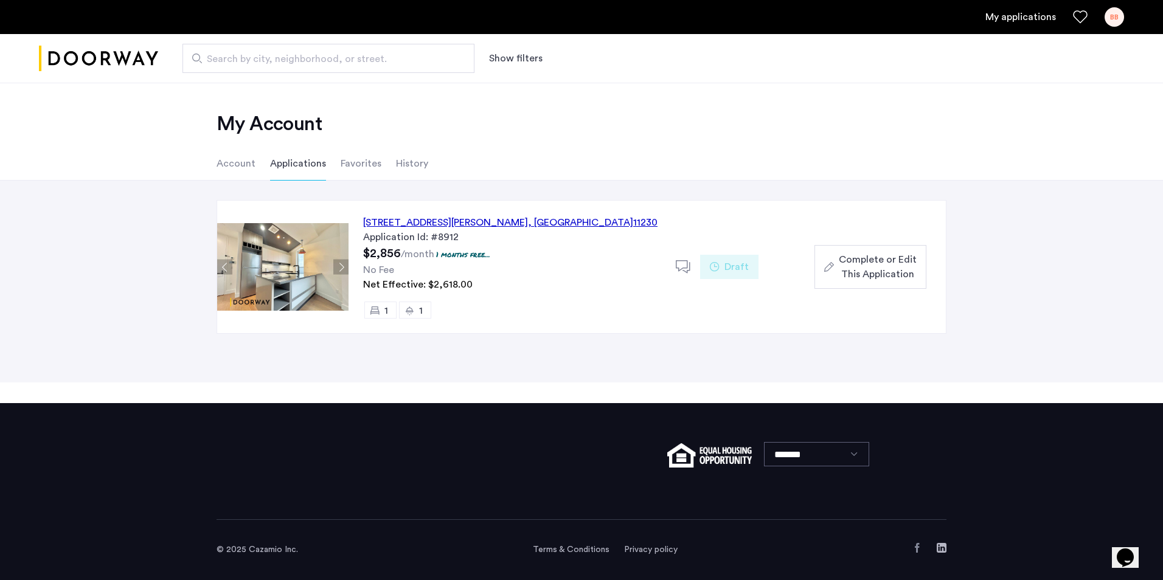
click at [886, 258] on span "Complete or Edit This Application" at bounding box center [878, 266] width 78 height 29
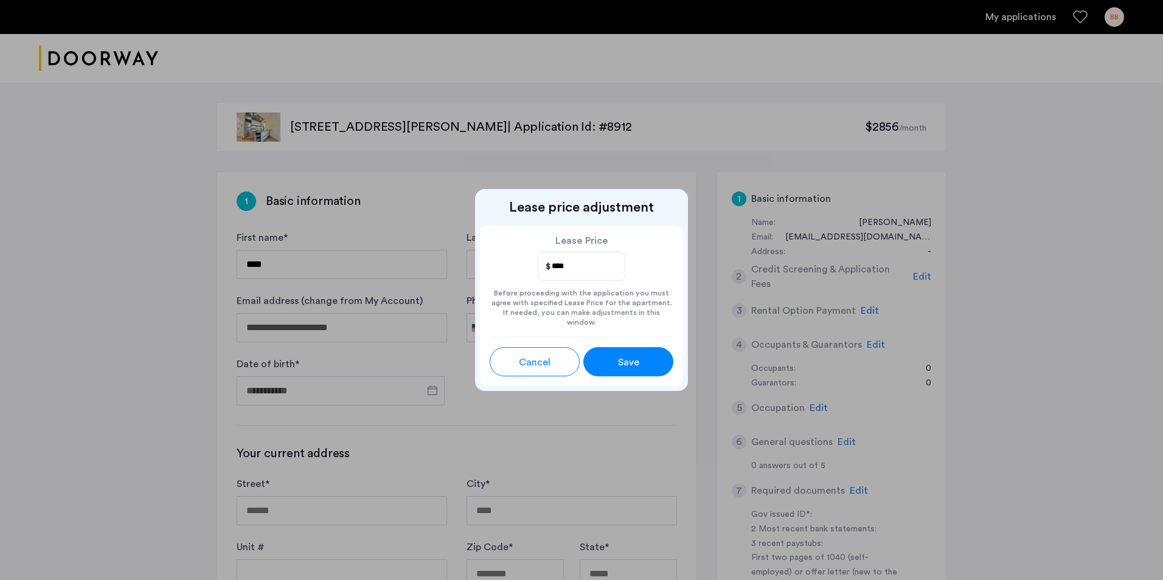
click at [569, 272] on input "****" at bounding box center [582, 266] width 64 height 16
type input "****"
click at [598, 356] on button "Save" at bounding box center [628, 361] width 90 height 29
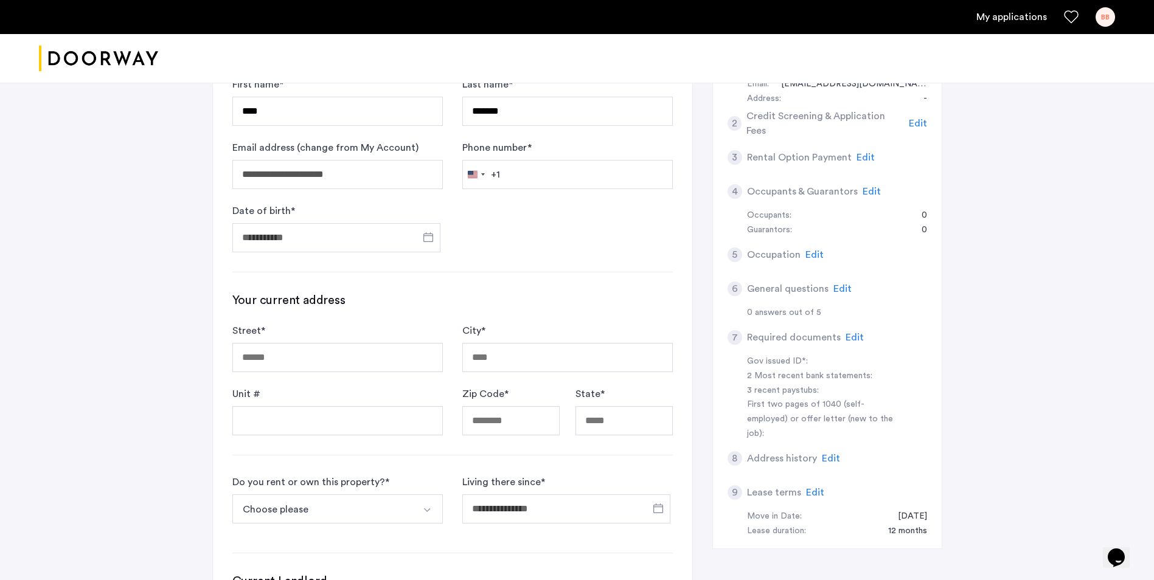
scroll to position [182, 0]
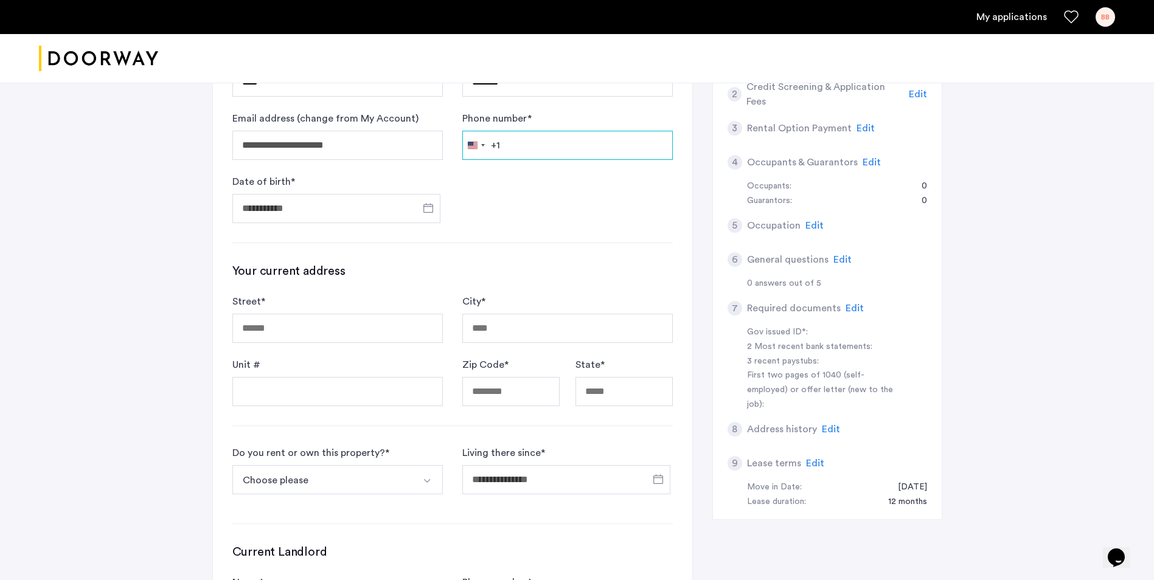
click at [583, 150] on input "Phone number *" at bounding box center [567, 145] width 210 height 29
type input "**********"
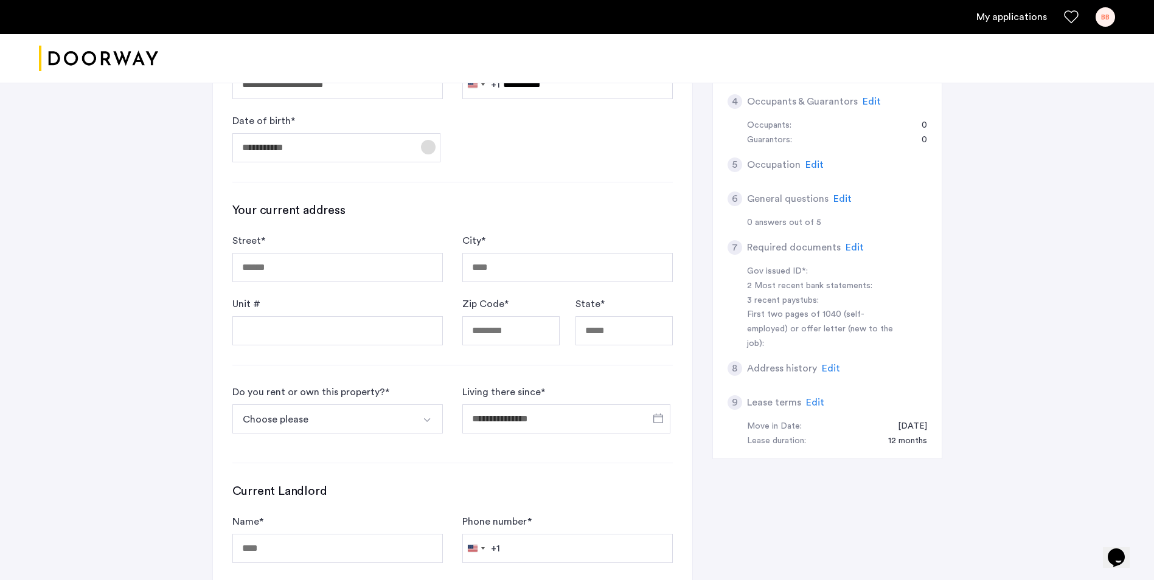
click at [422, 151] on span "Open calendar" at bounding box center [428, 147] width 29 height 29
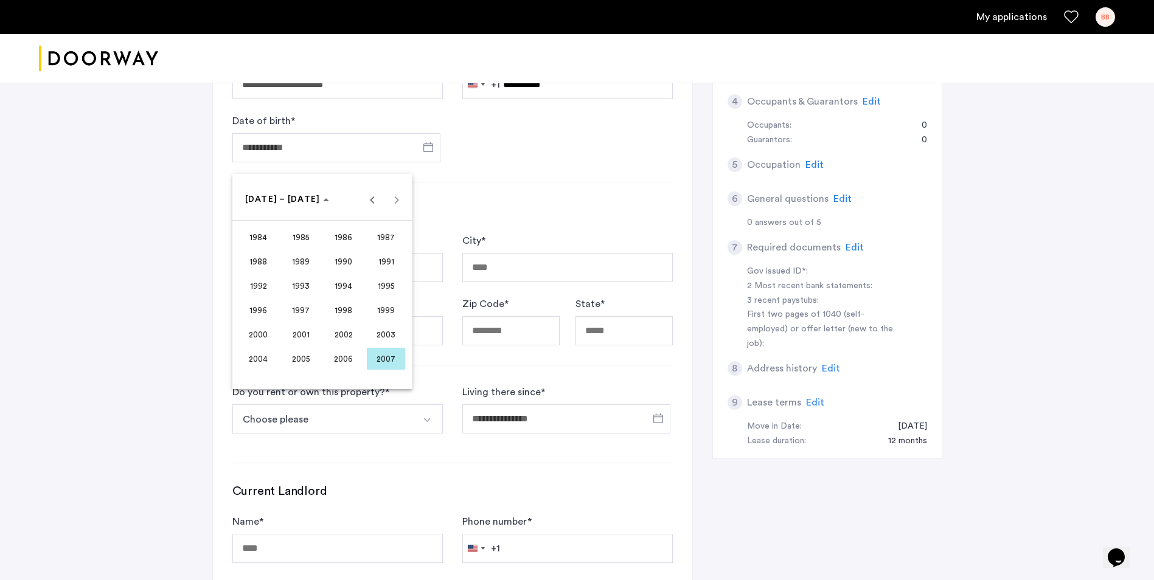
click at [396, 312] on span "1999" at bounding box center [386, 310] width 38 height 22
click at [339, 286] on span "JUL" at bounding box center [343, 286] width 38 height 22
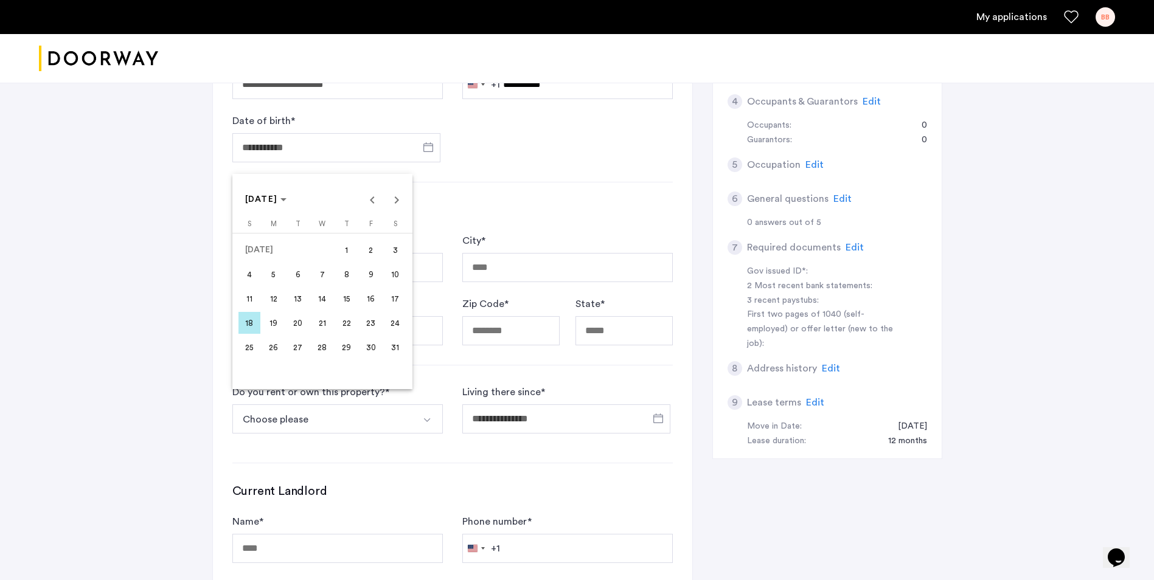
click at [252, 294] on span "11" at bounding box center [249, 299] width 22 height 22
type input "**********"
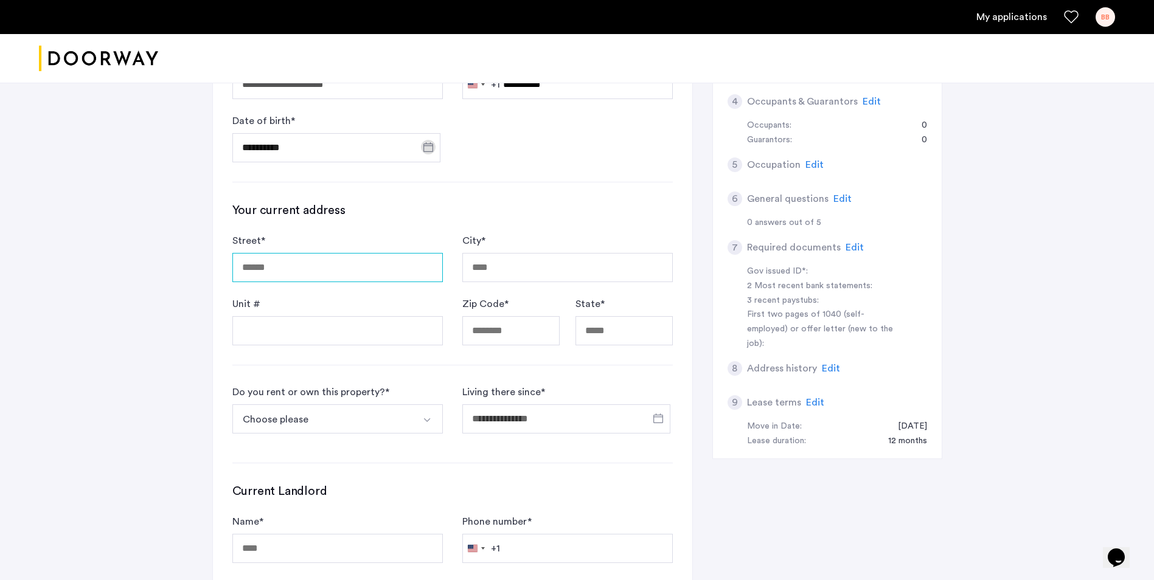
click at [300, 271] on input "Street *" at bounding box center [337, 267] width 210 height 29
drag, startPoint x: 325, startPoint y: 263, endPoint x: 654, endPoint y: 310, distance: 332.3
click at [640, 279] on form "**********" at bounding box center [452, 290] width 440 height 112
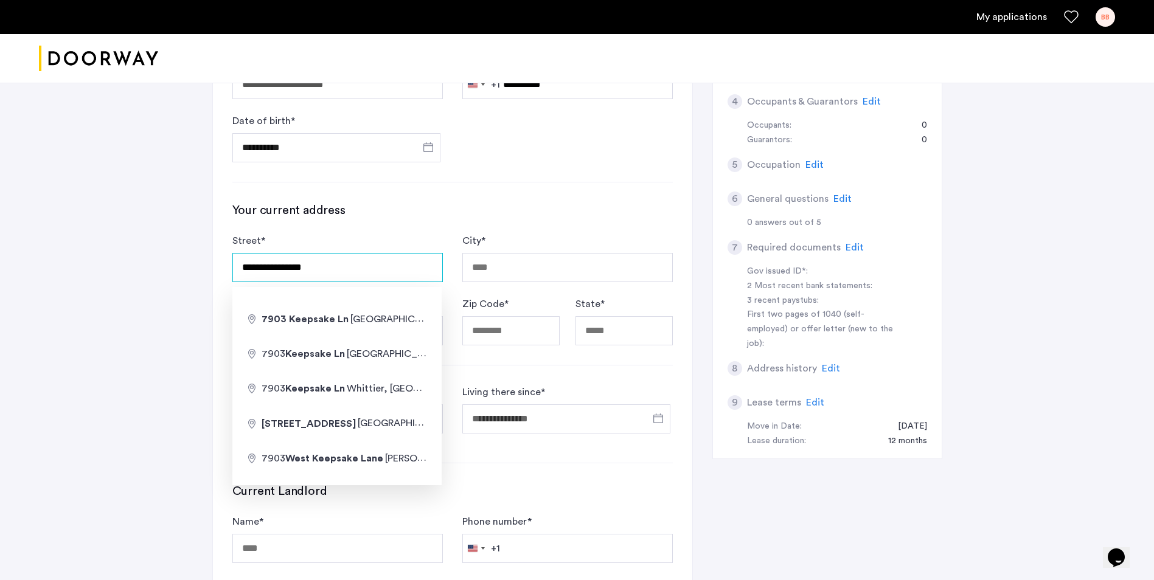
type input "**********"
click at [561, 262] on input "City *" at bounding box center [567, 267] width 210 height 29
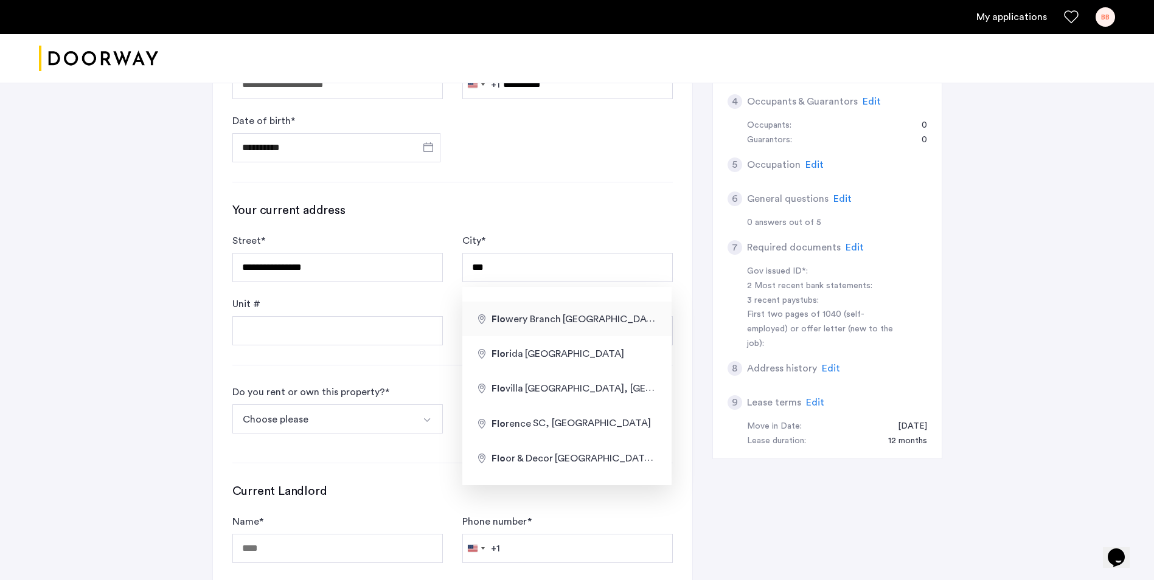
type input "**********"
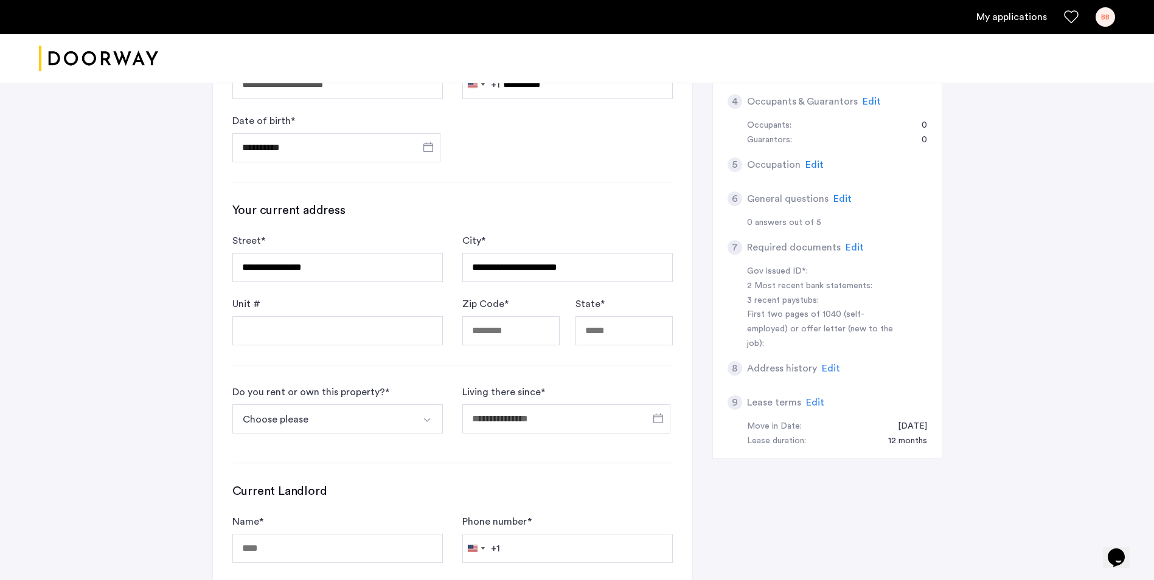
type input "**********"
type input "**"
click at [404, 264] on input "Street *" at bounding box center [337, 267] width 210 height 29
type input "**********"
type input "*****"
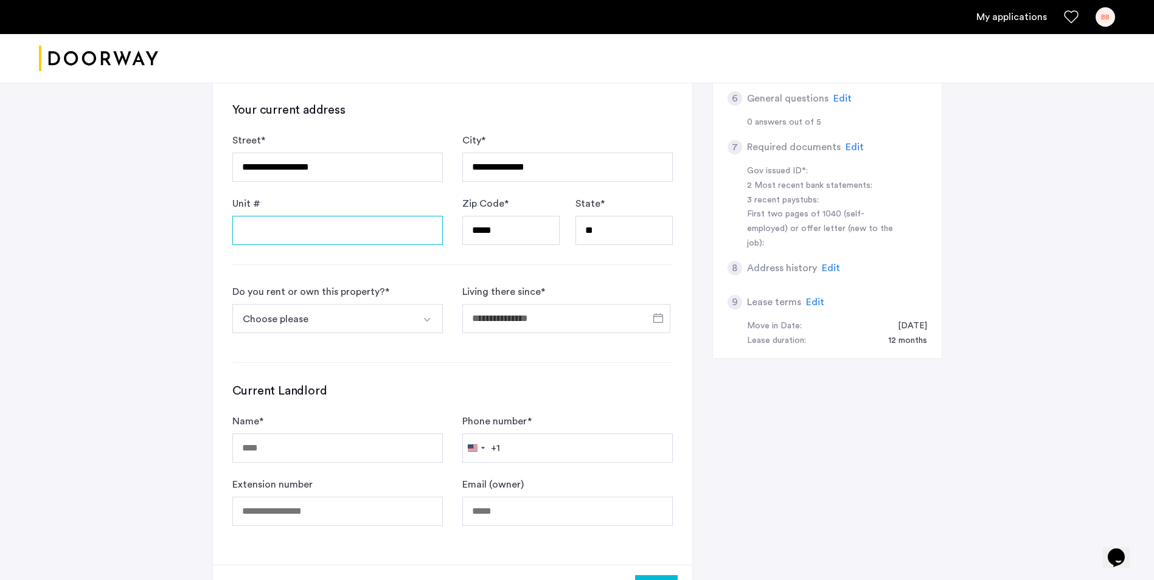
scroll to position [365, 0]
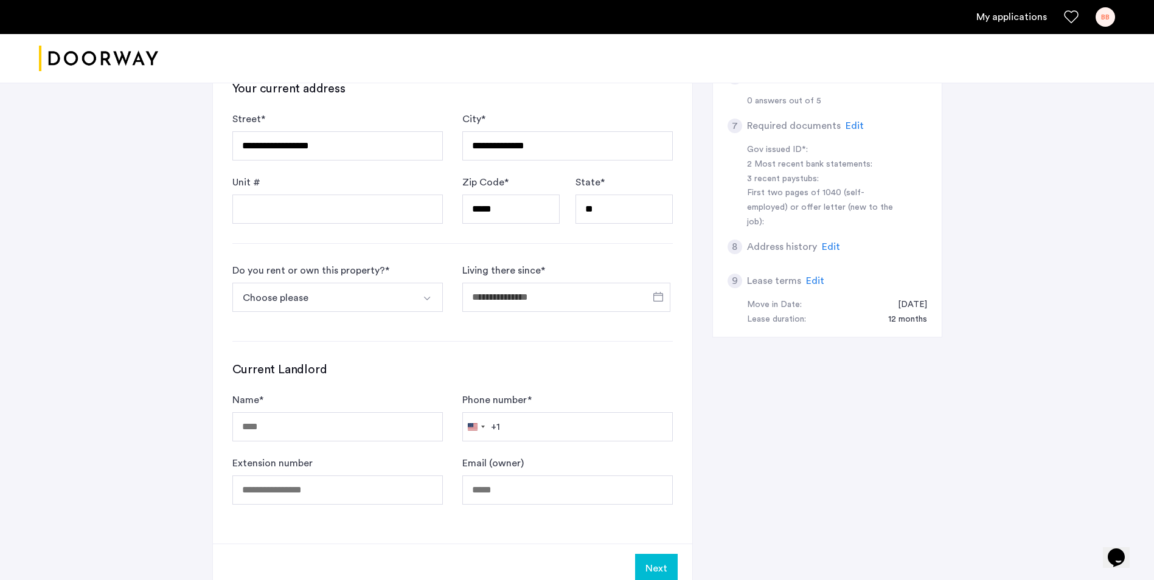
click at [431, 293] on button "Select option" at bounding box center [428, 297] width 29 height 29
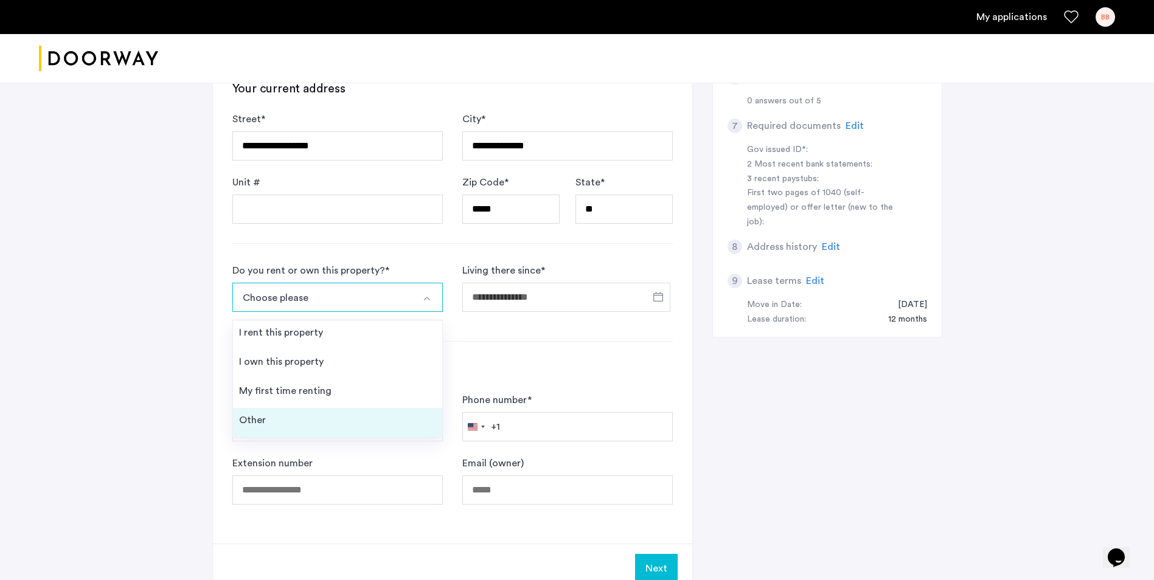
click at [382, 422] on li "Other" at bounding box center [337, 422] width 209 height 29
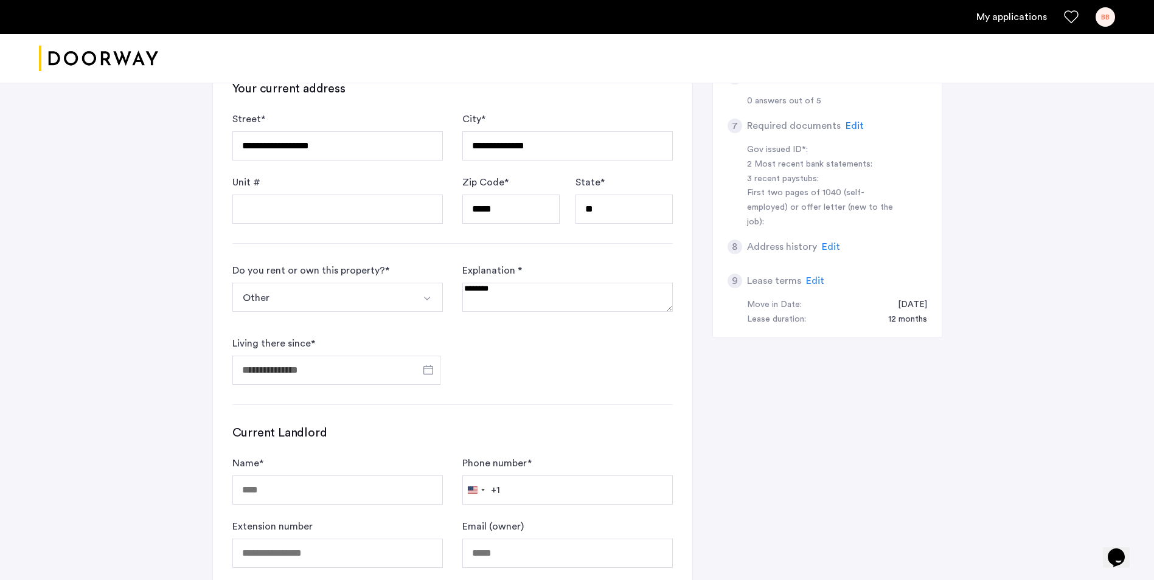
click at [623, 296] on textarea at bounding box center [567, 297] width 210 height 29
type textarea "**********"
click at [419, 367] on span "Open calendar" at bounding box center [428, 369] width 29 height 29
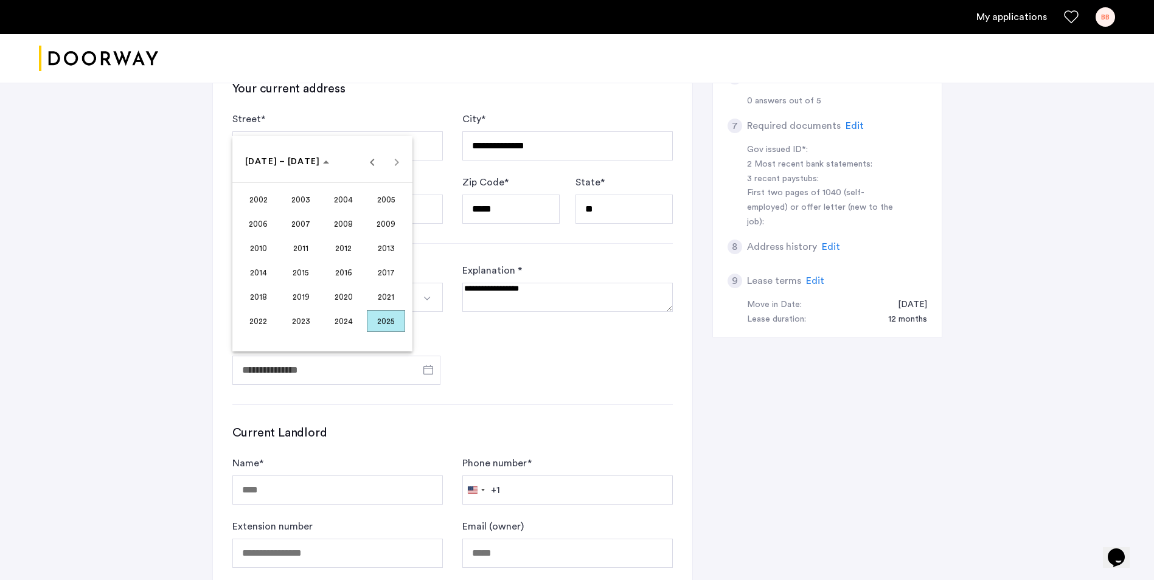
click at [314, 320] on span "2023" at bounding box center [301, 321] width 38 height 22
click at [378, 278] on span "DEC" at bounding box center [386, 273] width 38 height 22
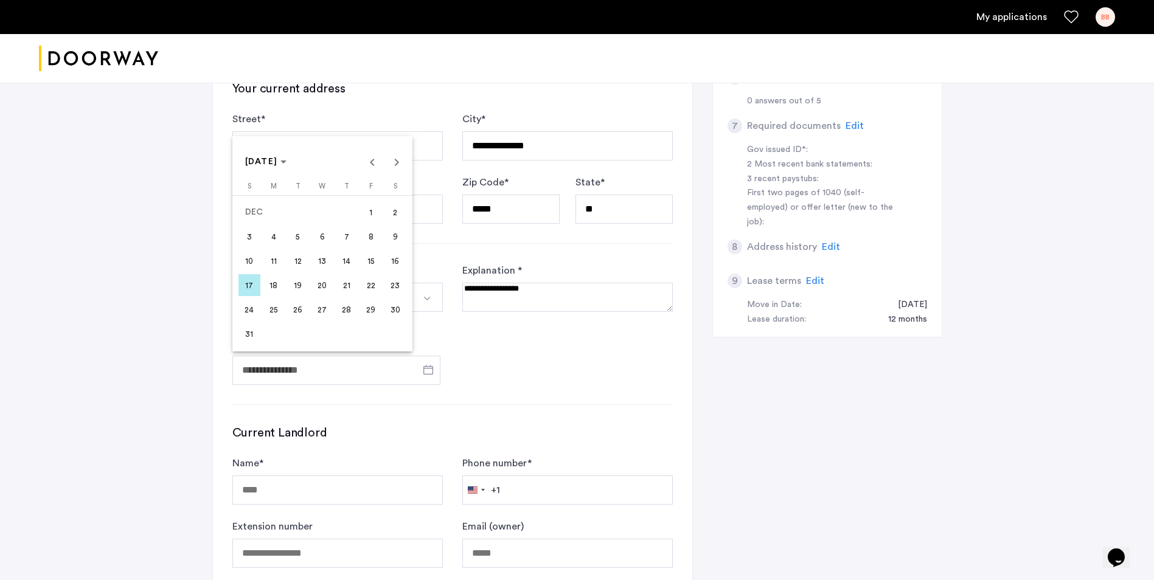
click at [373, 264] on span "15" at bounding box center [371, 261] width 22 height 22
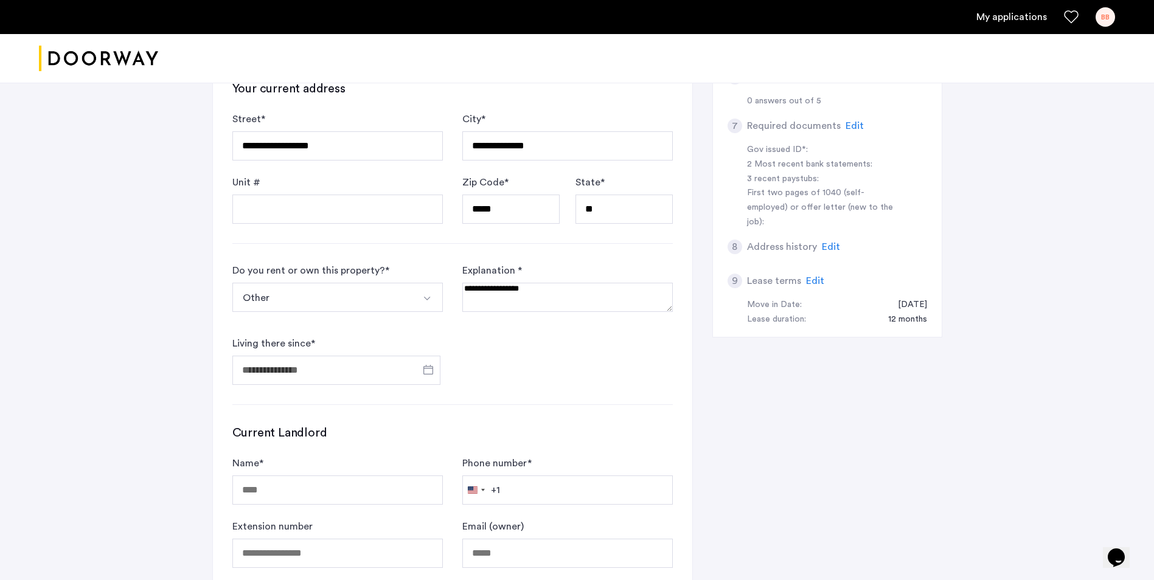
type input "**********"
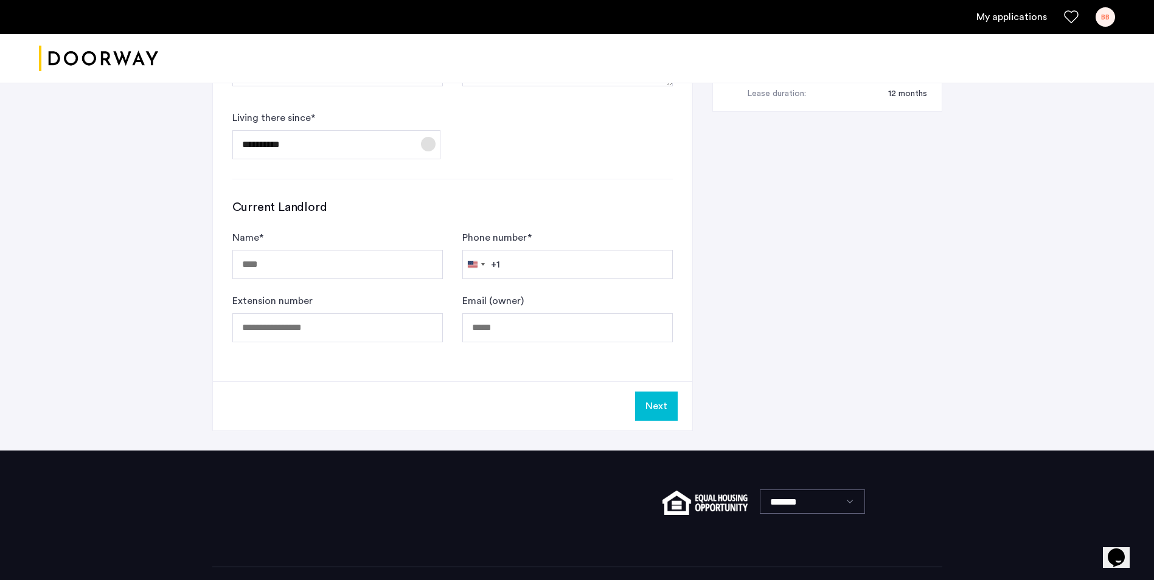
scroll to position [608, 0]
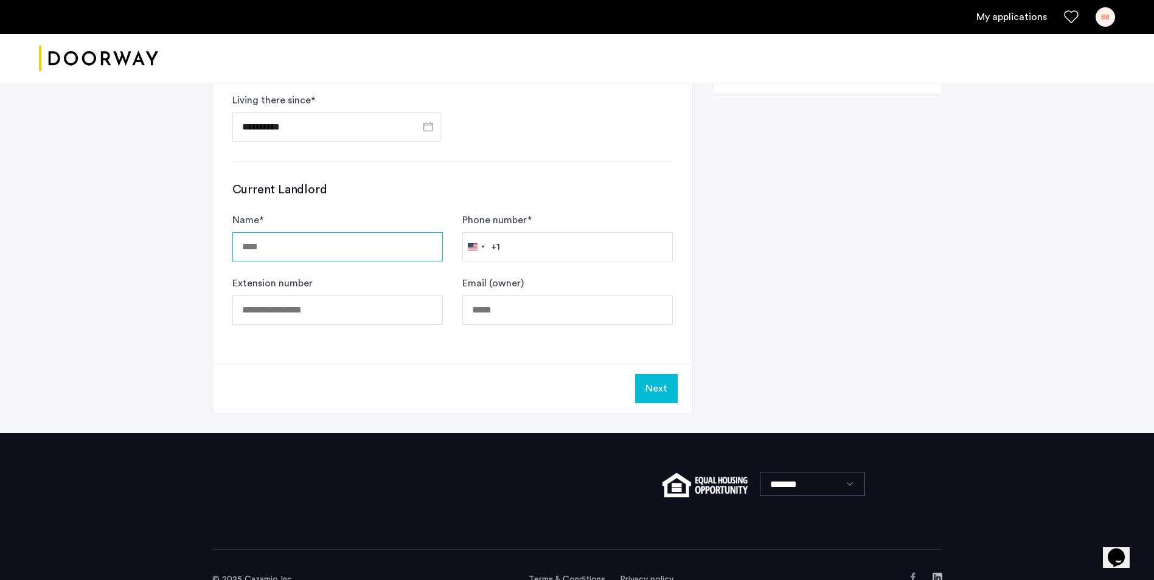
click at [380, 258] on input "Name *" at bounding box center [337, 246] width 210 height 29
type input "**********"
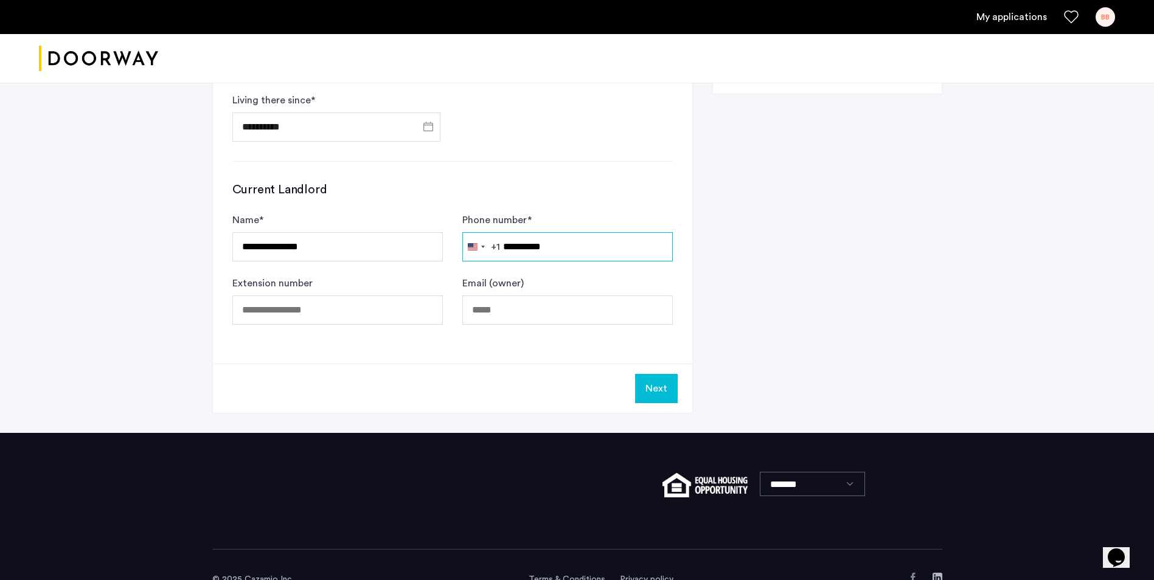
type input "**********"
click at [479, 307] on input "Email (owner)" at bounding box center [567, 310] width 210 height 29
type input "**********"
click at [657, 389] on button "Next" at bounding box center [656, 388] width 43 height 29
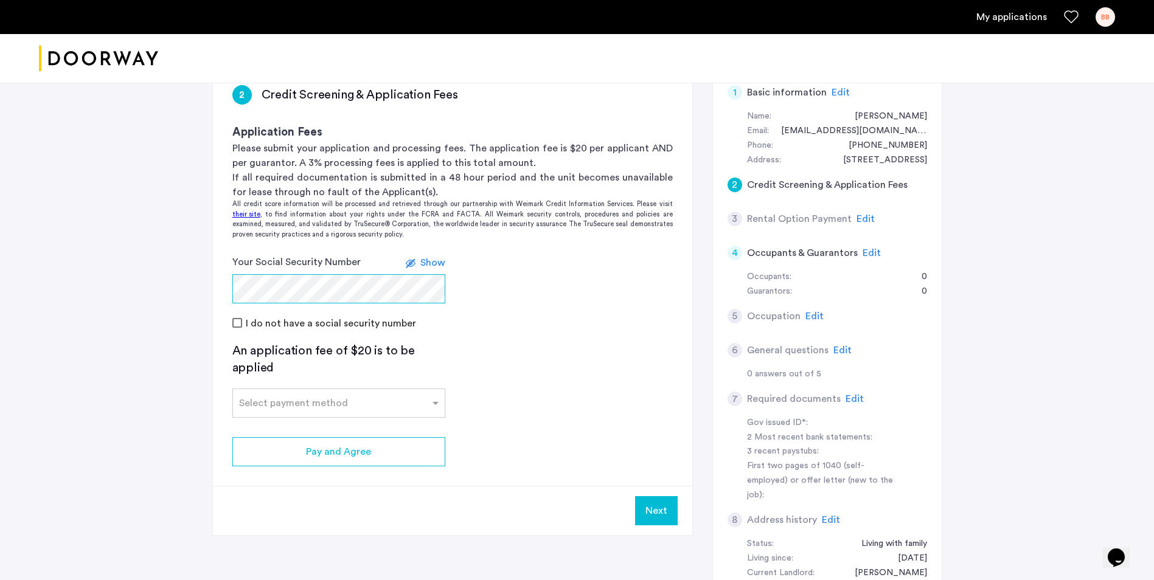
scroll to position [122, 0]
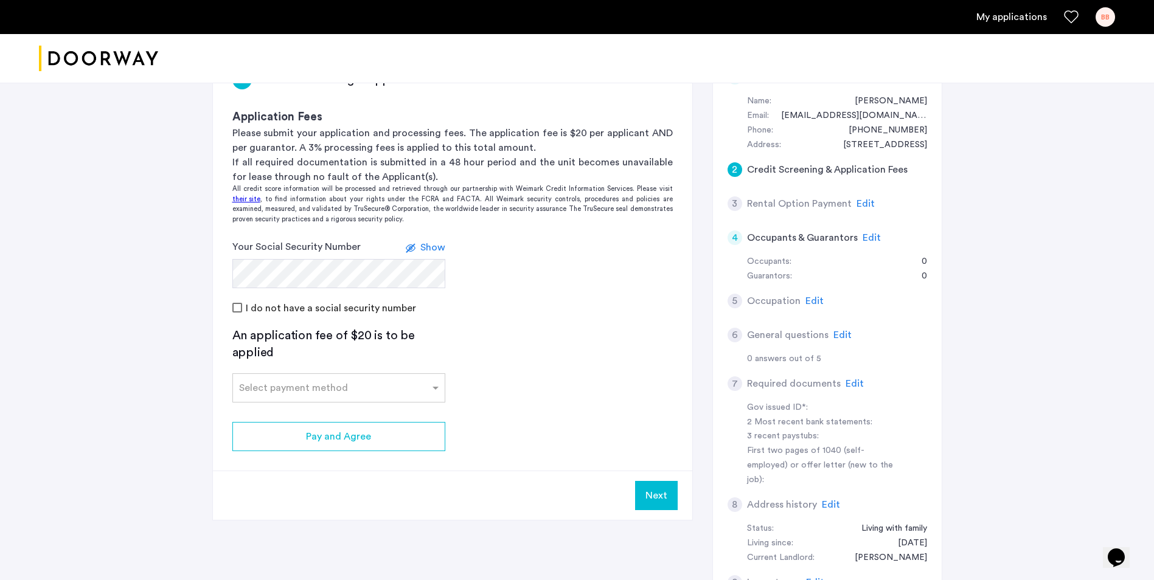
click at [864, 204] on span "Edit" at bounding box center [865, 204] width 18 height 10
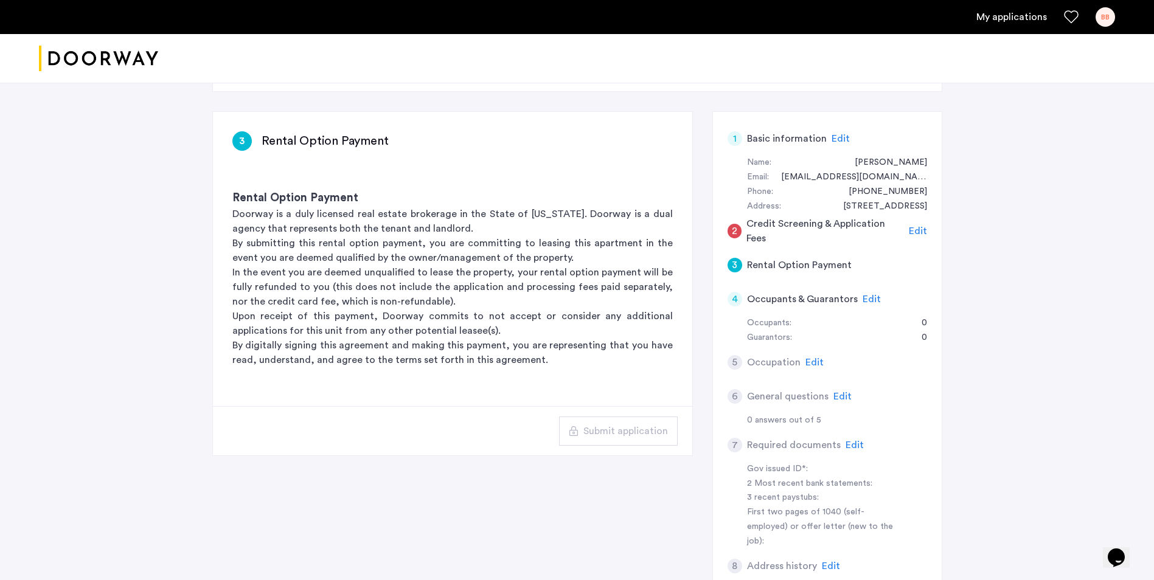
scroll to position [61, 0]
click at [805, 364] on span "Edit" at bounding box center [814, 362] width 18 height 10
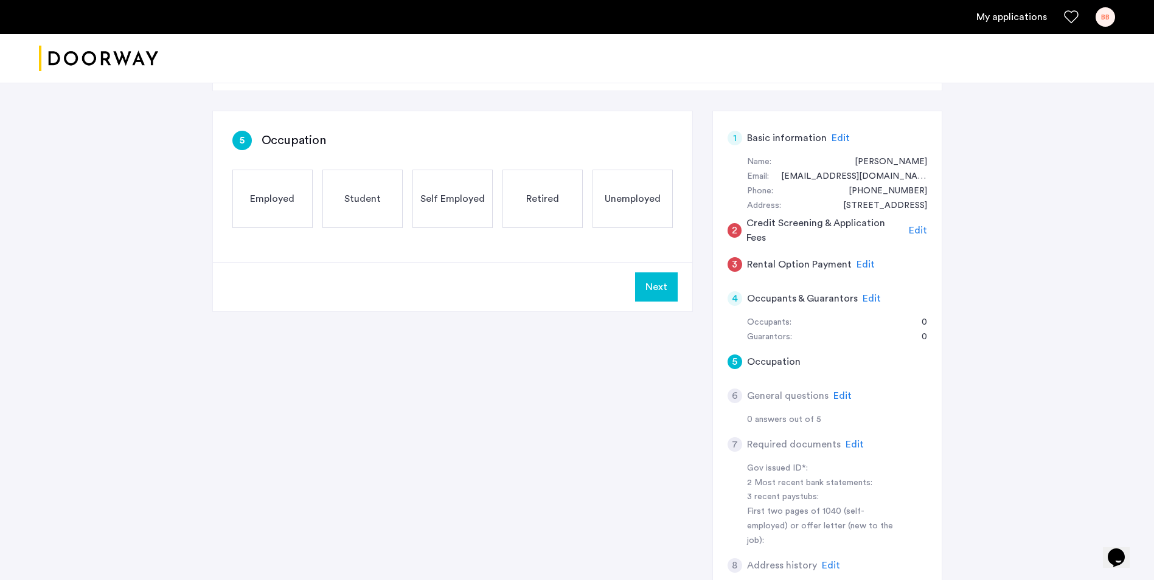
click at [275, 206] on div "Employed" at bounding box center [272, 199] width 80 height 58
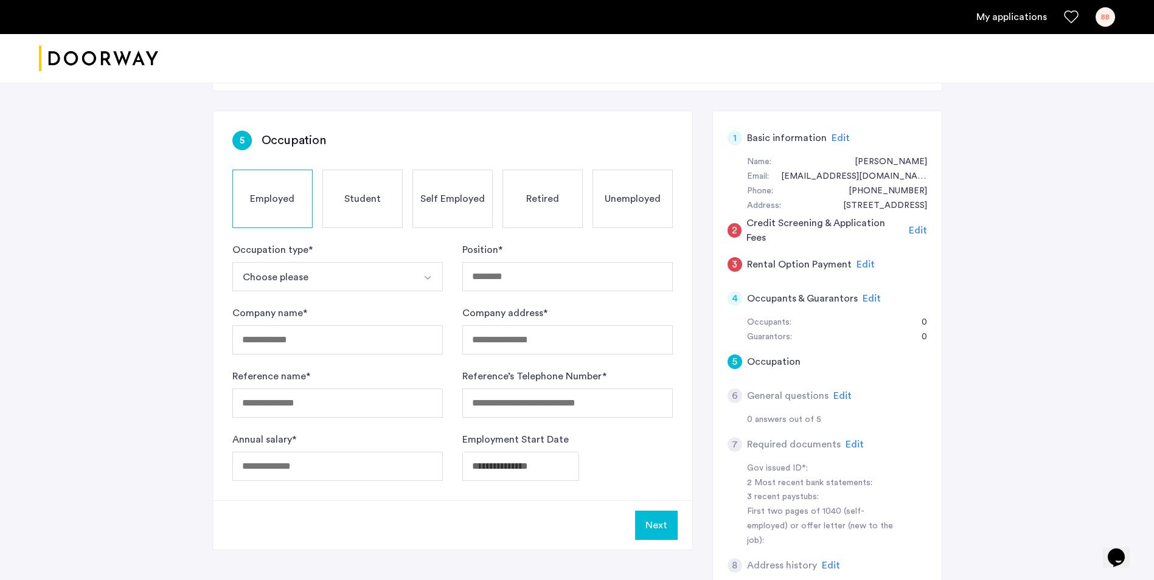
click at [367, 280] on button "Choose please" at bounding box center [323, 276] width 182 height 29
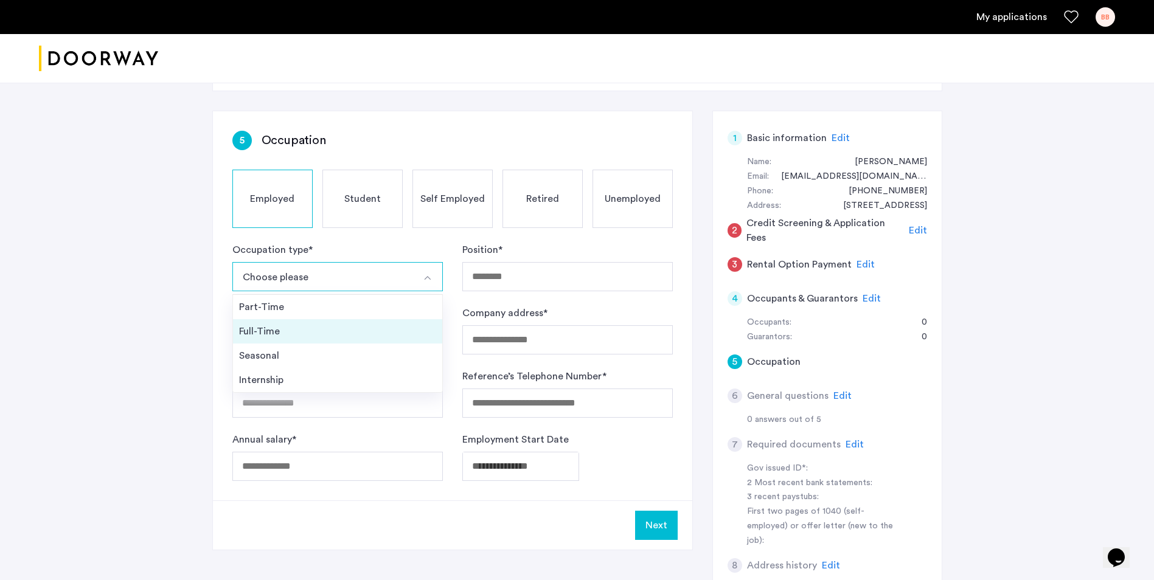
click at [356, 333] on div "Full-Time" at bounding box center [337, 331] width 197 height 15
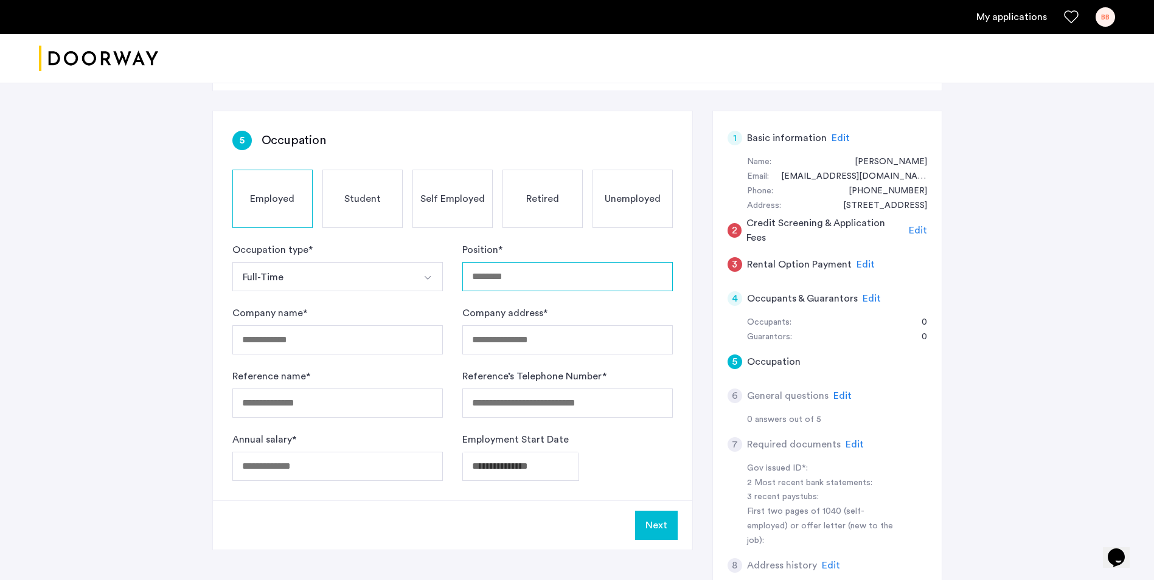
click at [538, 273] on input "Position *" at bounding box center [567, 276] width 210 height 29
type input "**********"
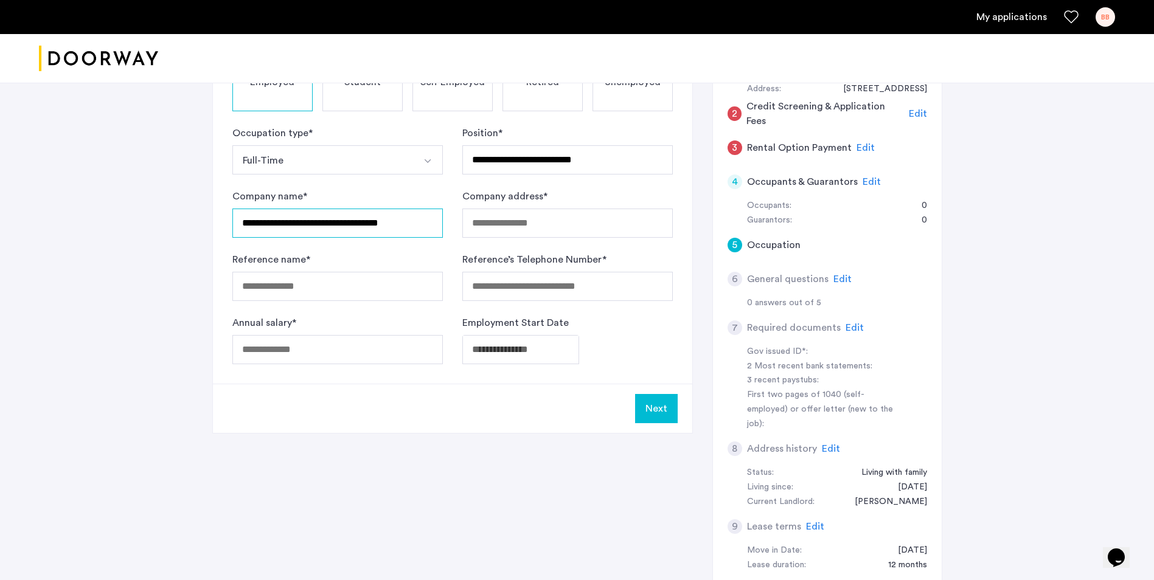
scroll to position [182, 0]
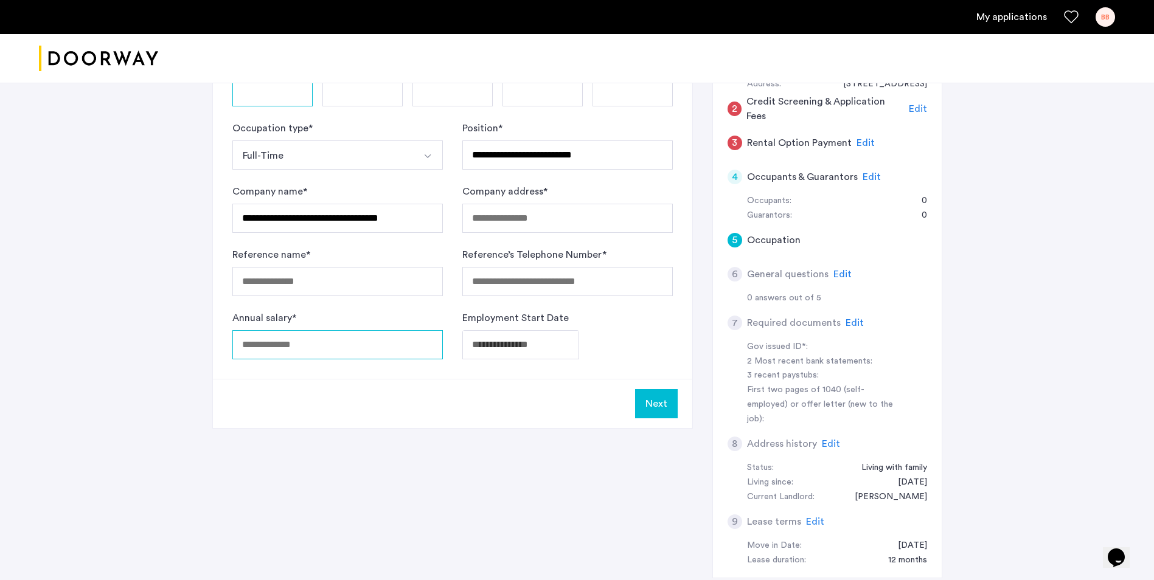
click at [378, 339] on input "Annual salary *" at bounding box center [337, 344] width 210 height 29
type input "*****"
click at [510, 331] on body "**********" at bounding box center [577, 108] width 1154 height 580
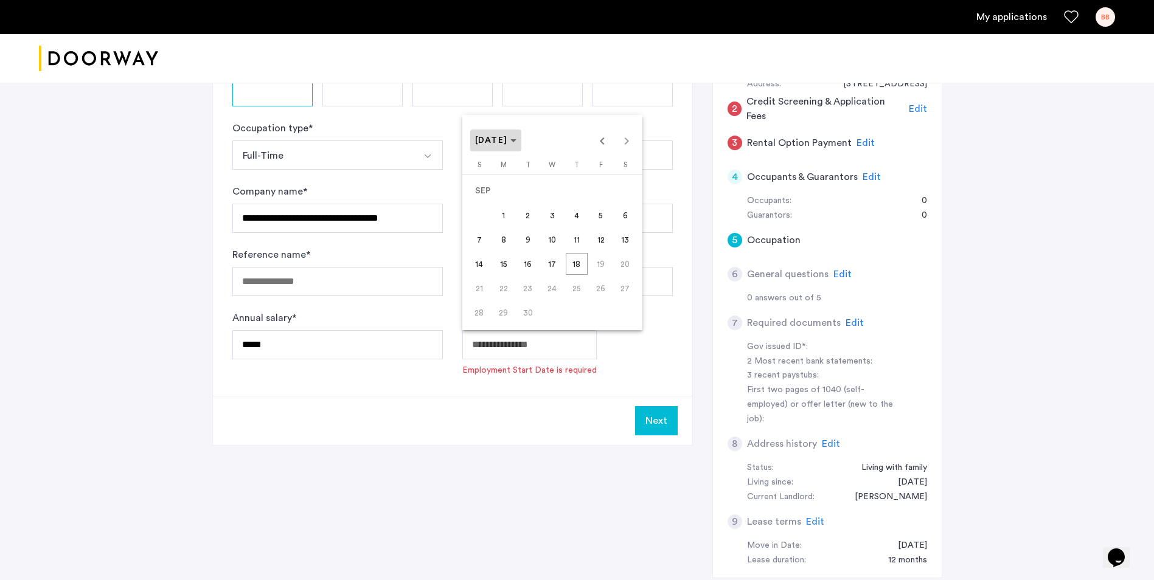
click at [522, 146] on span "Choose month and year" at bounding box center [496, 140] width 52 height 29
drag, startPoint x: 575, startPoint y: 304, endPoint x: 564, endPoint y: 294, distance: 15.1
click at [574, 304] on span "2024" at bounding box center [573, 300] width 38 height 22
click at [542, 224] on span "JUN" at bounding box center [530, 227] width 38 height 22
click at [581, 242] on span "13" at bounding box center [577, 240] width 22 height 22
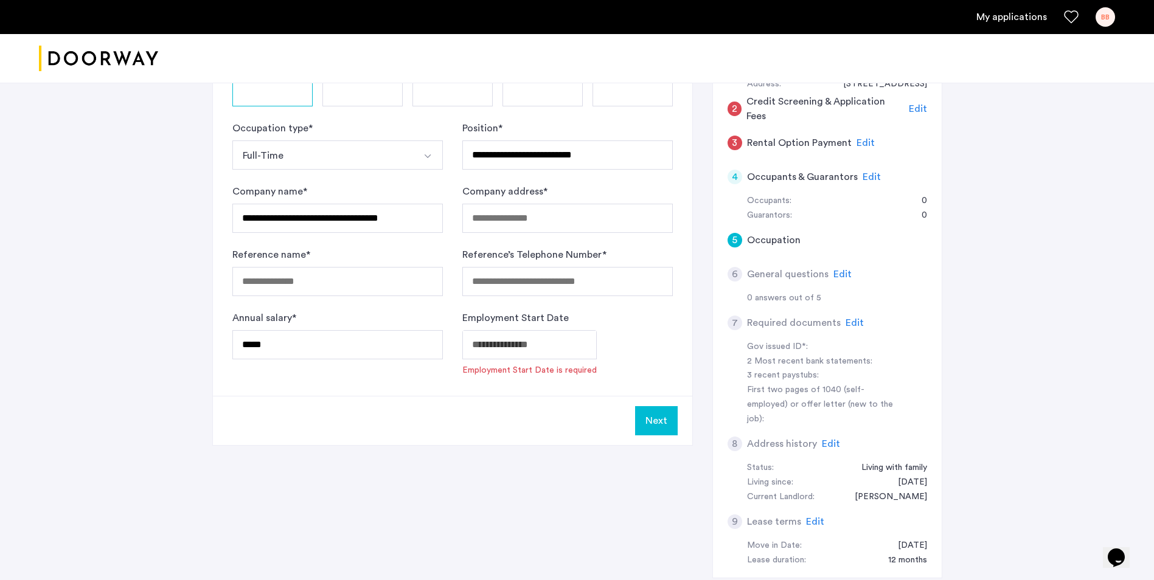
type input "**********"
click at [650, 411] on button "Next" at bounding box center [656, 403] width 43 height 29
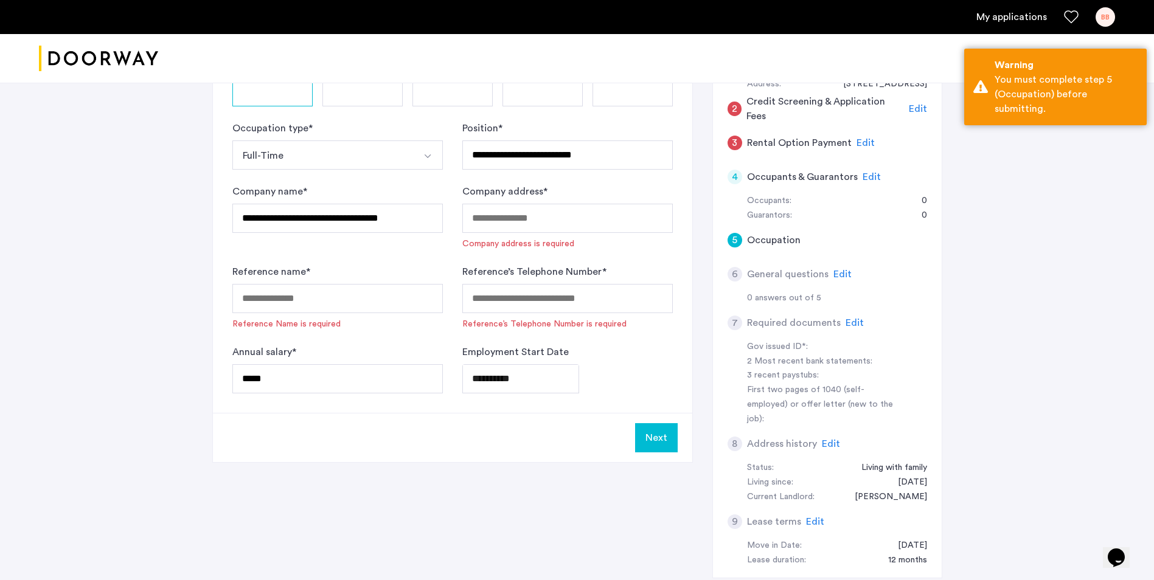
click at [552, 237] on div "Company address * Company address is required" at bounding box center [567, 217] width 210 height 66
click at [553, 226] on input "Company address *" at bounding box center [567, 218] width 210 height 29
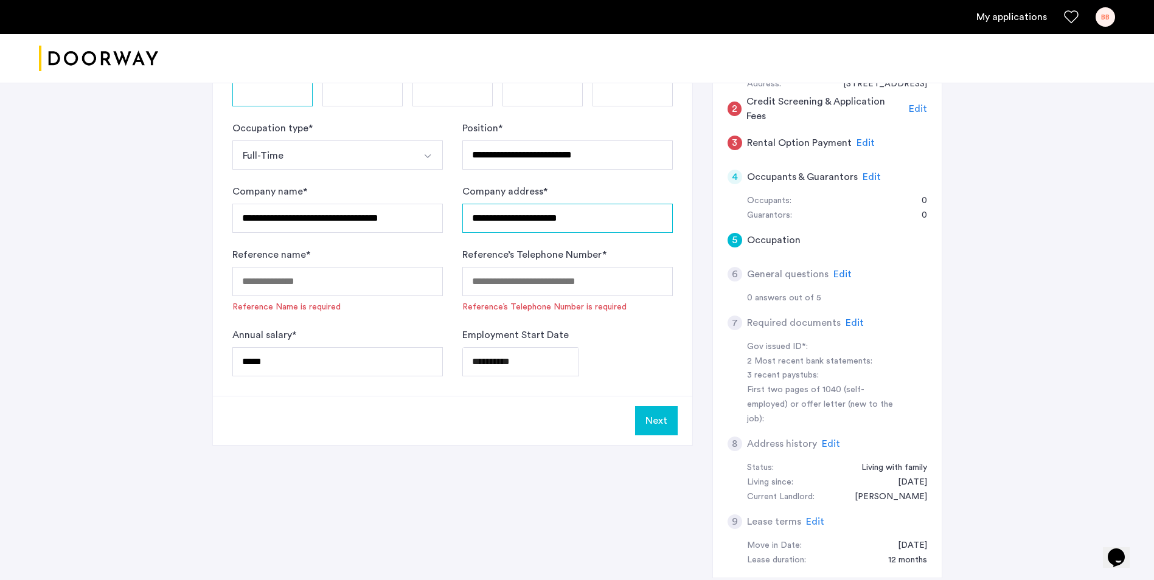
type input "**********"
click at [386, 288] on input "Reference name *" at bounding box center [337, 281] width 210 height 29
type input "**********"
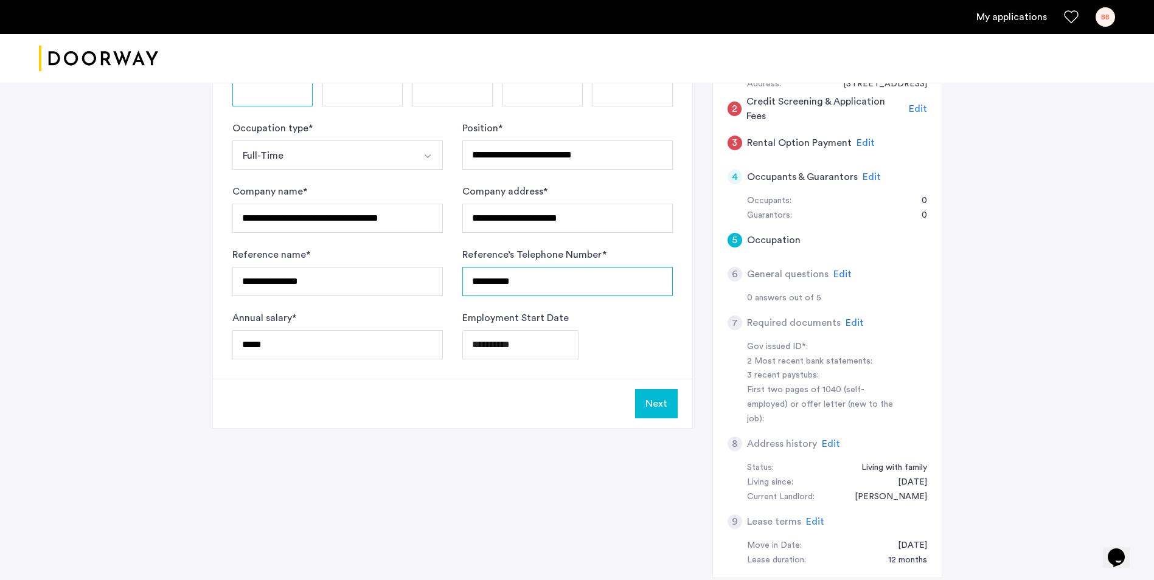
type input "**********"
click at [824, 275] on h5 "General questions" at bounding box center [787, 274] width 81 height 15
click at [830, 275] on div "6 General questions Edit" at bounding box center [826, 274] width 199 height 34
click at [836, 273] on span "Edit" at bounding box center [842, 274] width 18 height 10
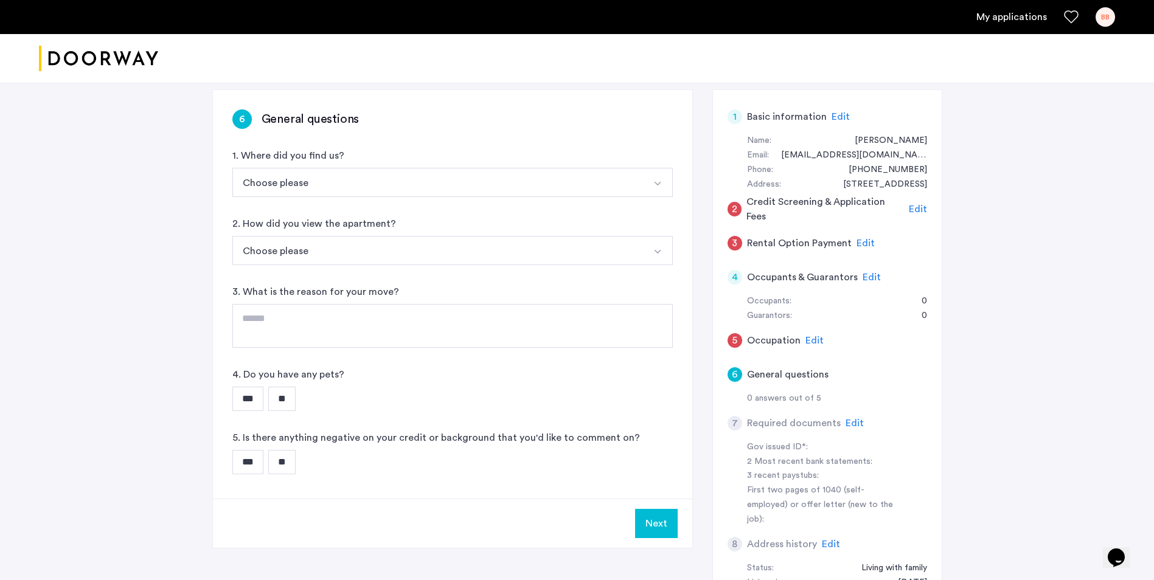
scroll to position [0, 0]
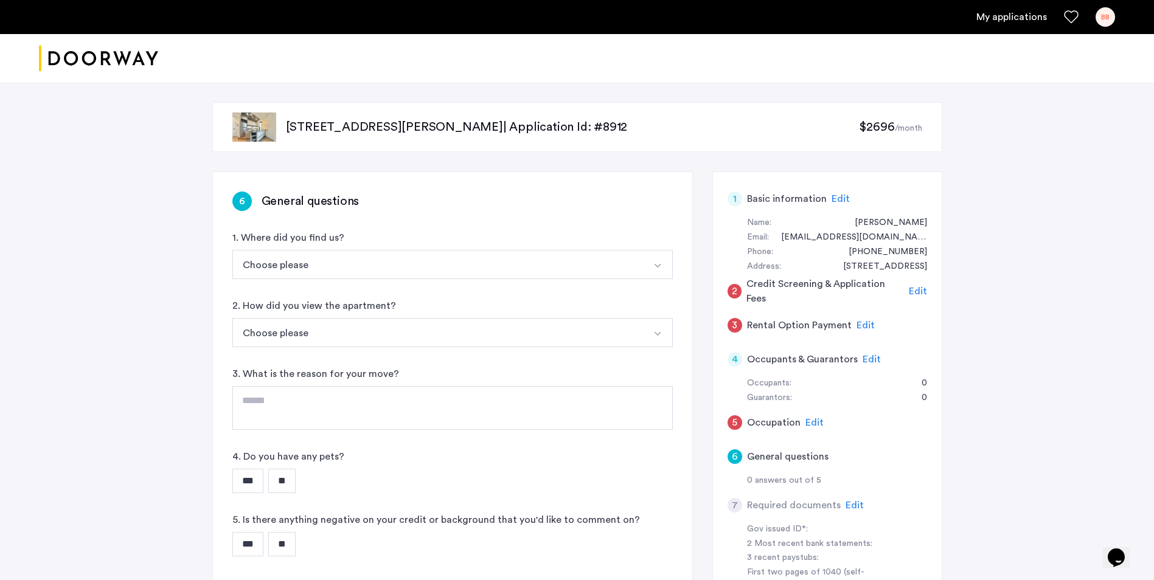
click at [592, 275] on button "Choose please" at bounding box center [438, 264] width 412 height 29
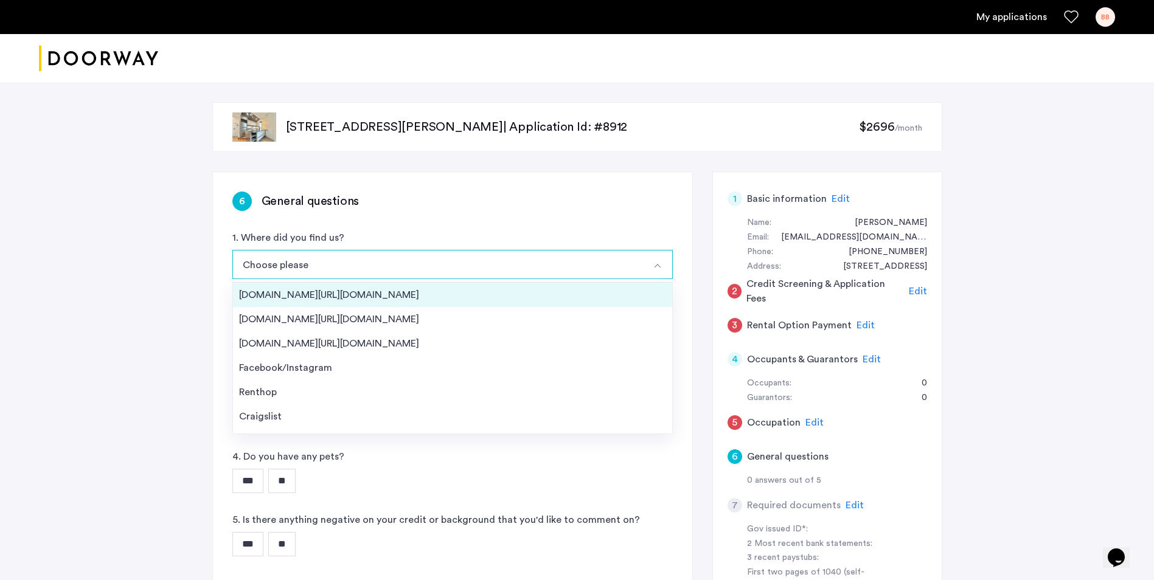
click at [569, 293] on div "Streeteasy.com/Zillow.com" at bounding box center [452, 295] width 427 height 15
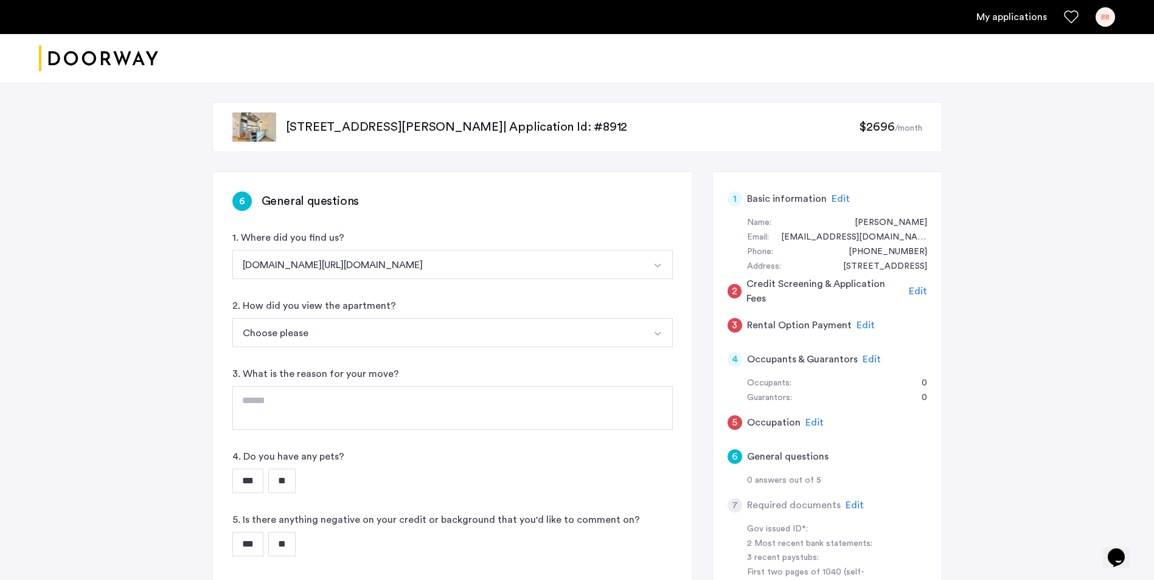
click at [572, 334] on button "Choose please" at bounding box center [438, 332] width 412 height 29
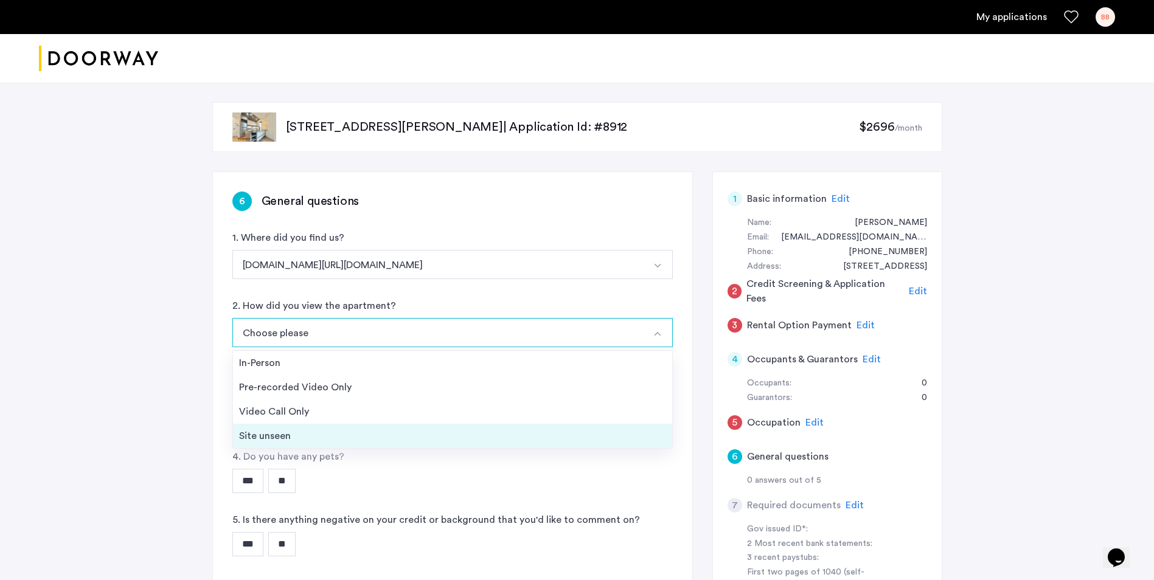
click at [495, 430] on div "Site unseen" at bounding box center [452, 436] width 427 height 15
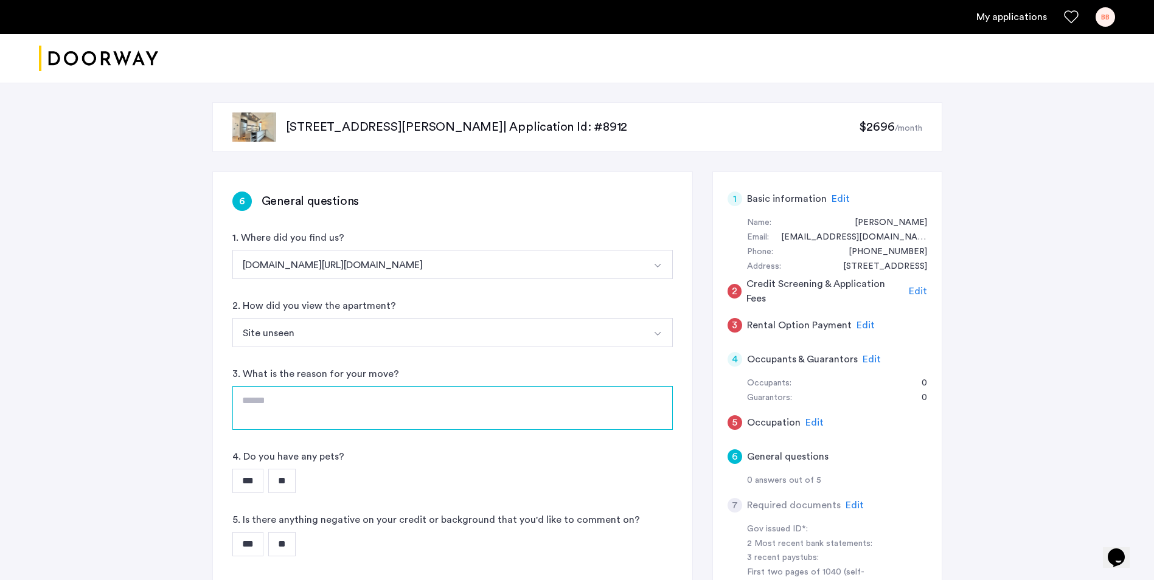
click at [493, 407] on textarea at bounding box center [452, 408] width 440 height 44
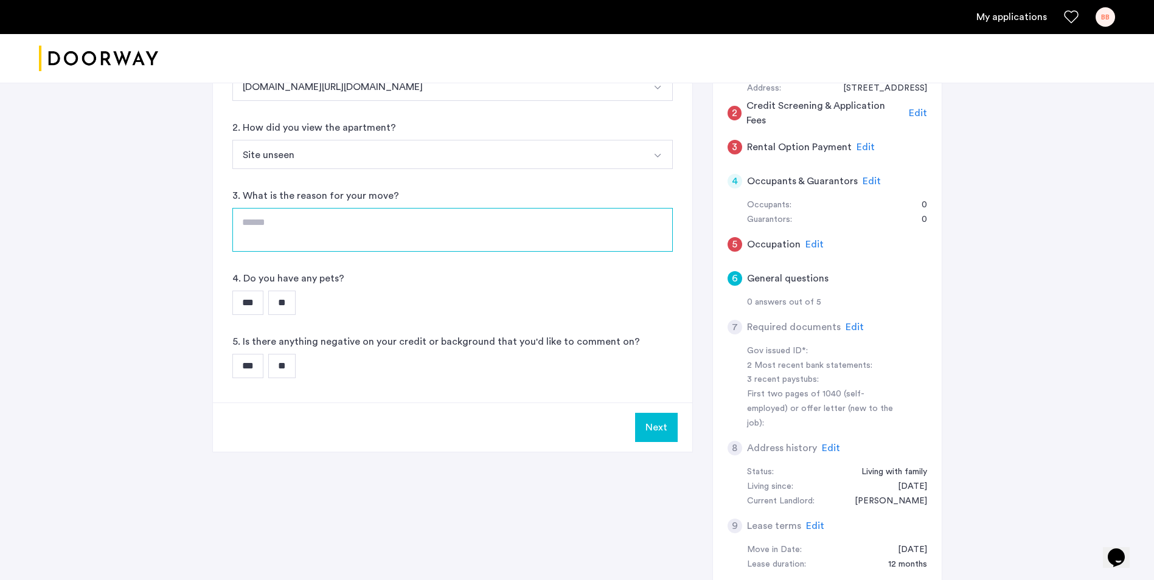
scroll to position [182, 0]
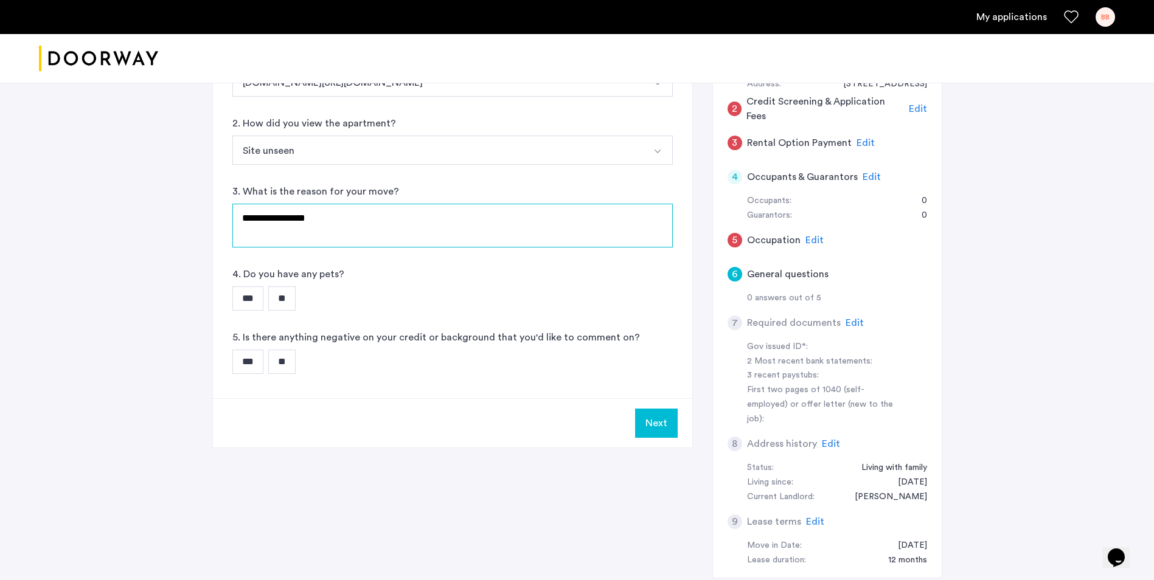
type textarea "**********"
click at [282, 297] on input "**" at bounding box center [281, 298] width 27 height 24
click at [295, 366] on input "**" at bounding box center [281, 362] width 27 height 24
click at [648, 423] on button "Next" at bounding box center [656, 423] width 43 height 29
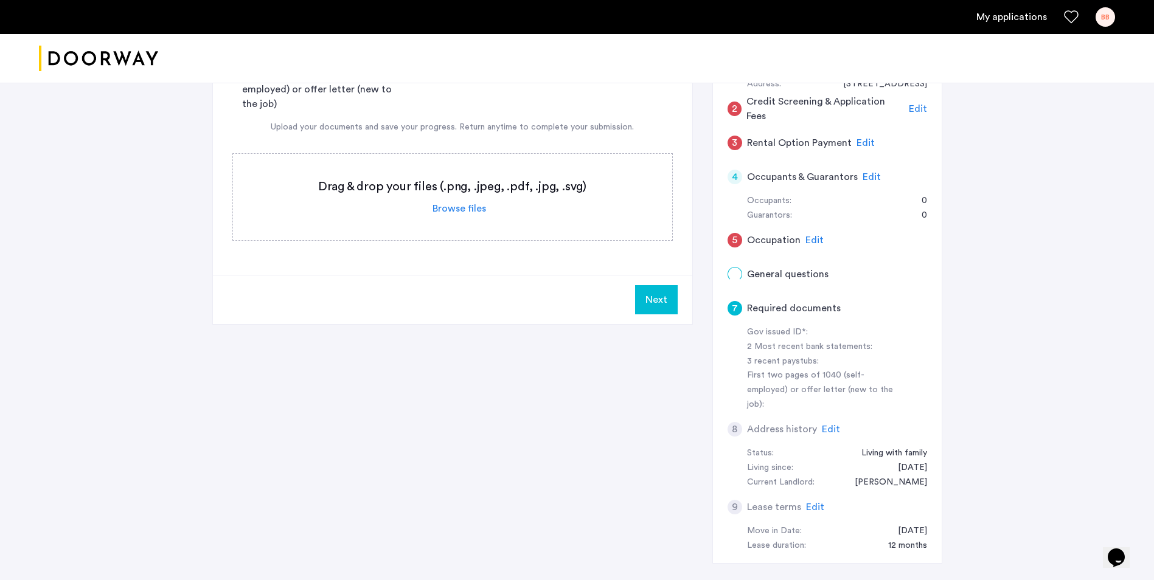
scroll to position [0, 0]
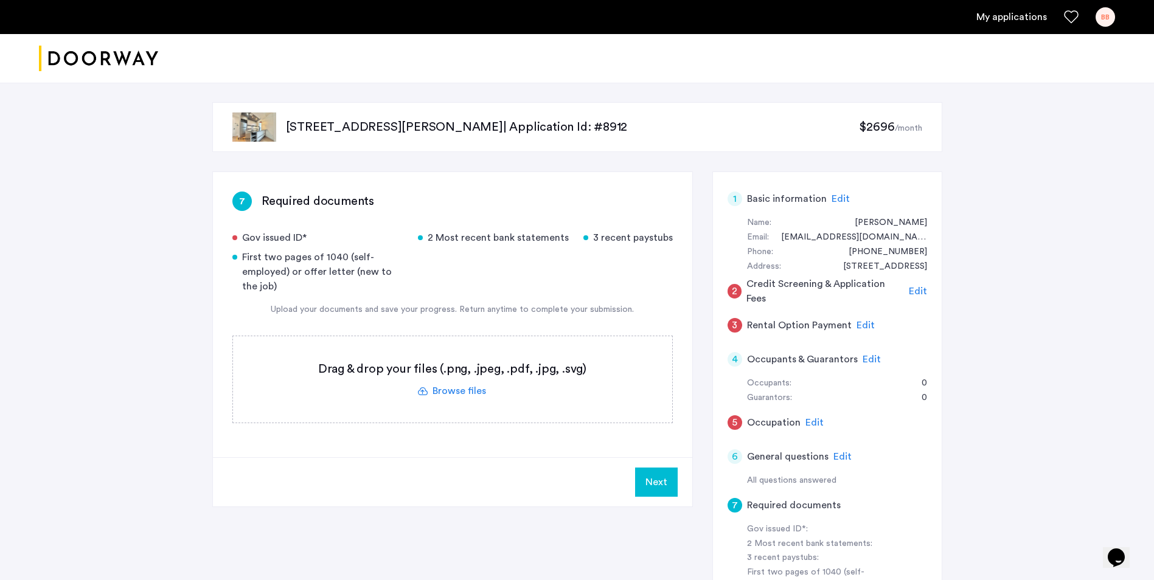
click at [453, 389] on label at bounding box center [452, 379] width 439 height 86
click at [0, 0] on input "file" at bounding box center [0, 0] width 0 height 0
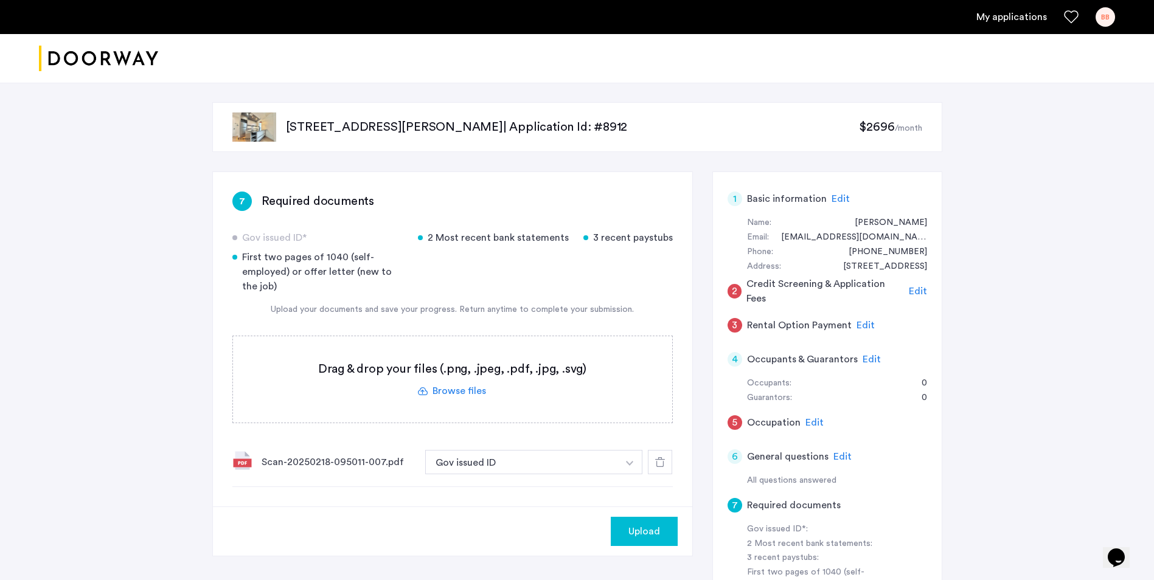
click at [317, 454] on div "Scan-20250218-095011-007.pdf Gov issued ID + 2 Most recent bank statements 3 re…" at bounding box center [452, 462] width 440 height 49
click at [326, 458] on div "Scan-20250218-095011-007.pdf" at bounding box center [339, 462] width 154 height 15
click at [238, 458] on img at bounding box center [241, 460] width 19 height 19
click at [505, 373] on label at bounding box center [452, 379] width 439 height 86
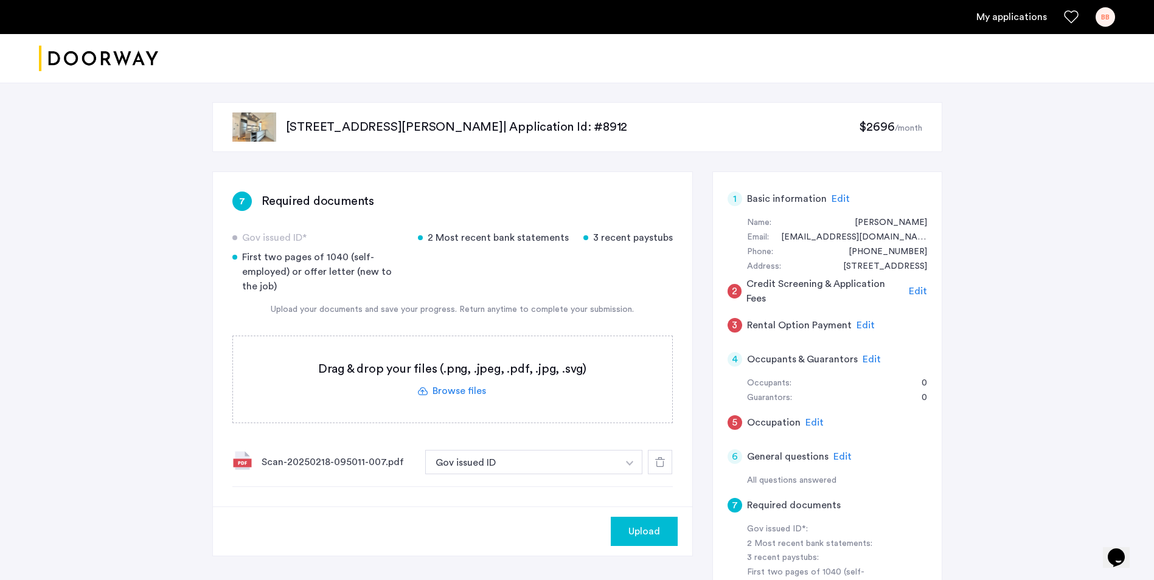
click at [0, 0] on input "file" at bounding box center [0, 0] width 0 height 0
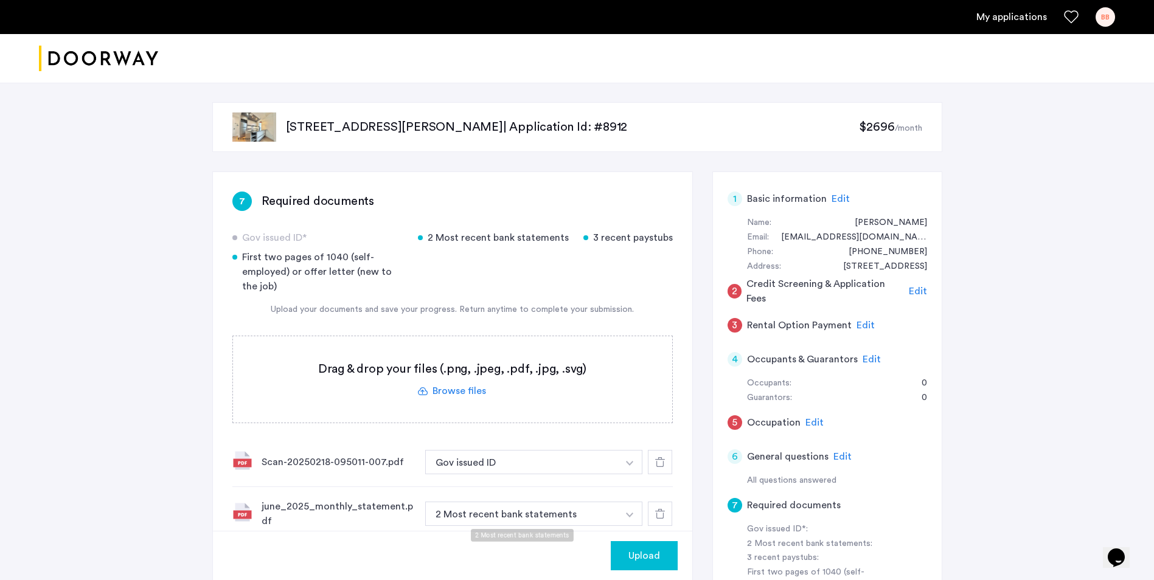
click at [620, 516] on button "button" at bounding box center [629, 514] width 25 height 24
click at [662, 504] on div at bounding box center [660, 514] width 24 height 24
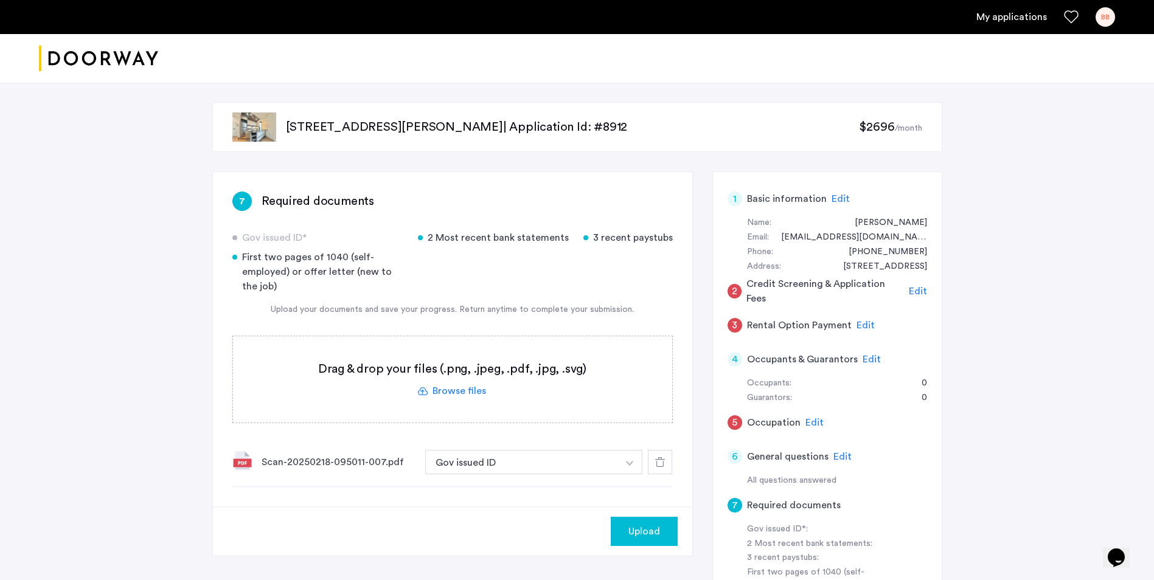
click at [629, 524] on span "Upload" at bounding box center [644, 531] width 32 height 15
click at [528, 396] on label at bounding box center [452, 379] width 439 height 86
click at [0, 0] on input "file" at bounding box center [0, 0] width 0 height 0
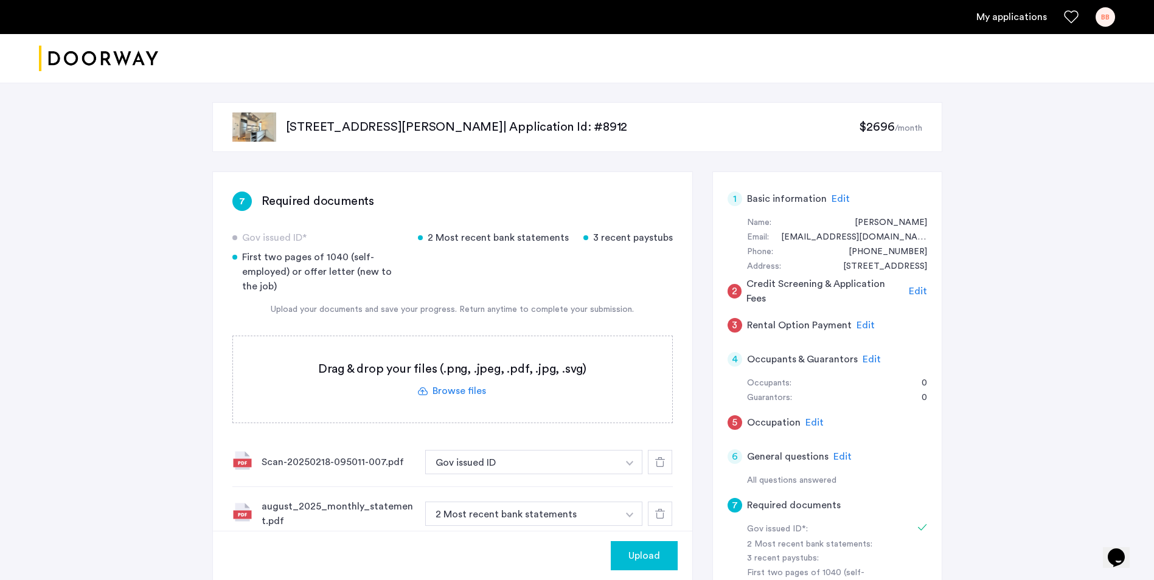
click at [592, 401] on label at bounding box center [452, 379] width 439 height 86
click at [0, 0] on input "file" at bounding box center [0, 0] width 0 height 0
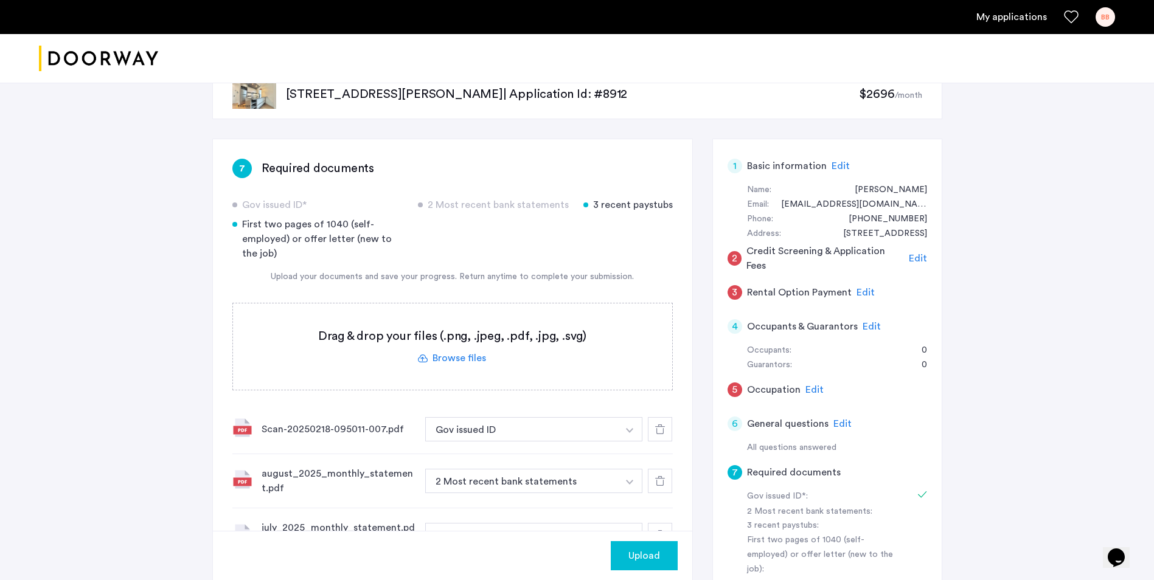
scroll to position [61, 0]
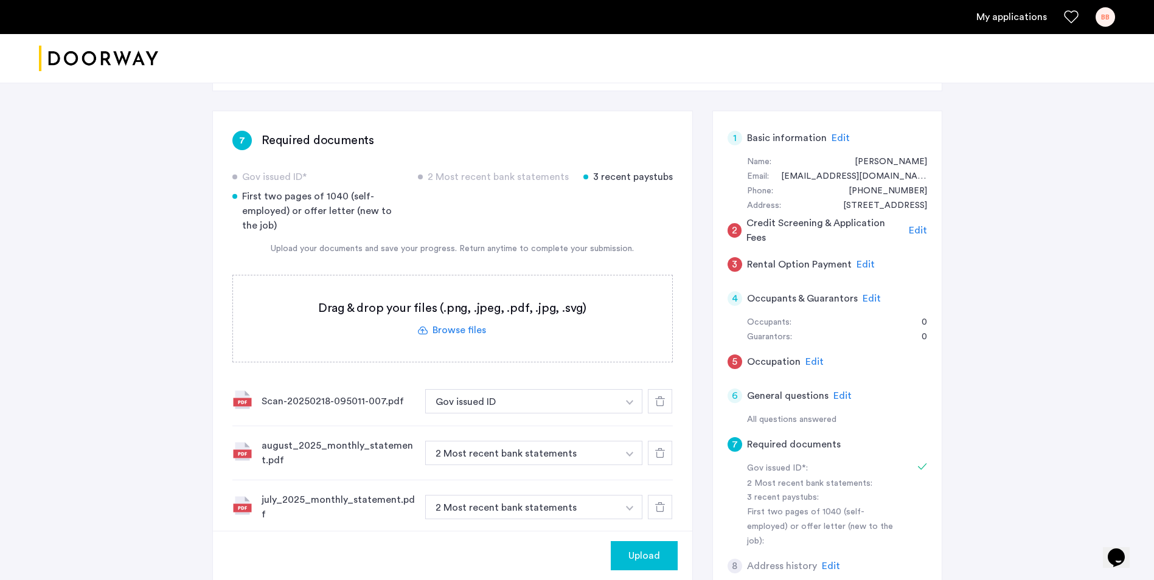
click at [479, 337] on label at bounding box center [452, 318] width 439 height 86
click at [0, 0] on input "file" at bounding box center [0, 0] width 0 height 0
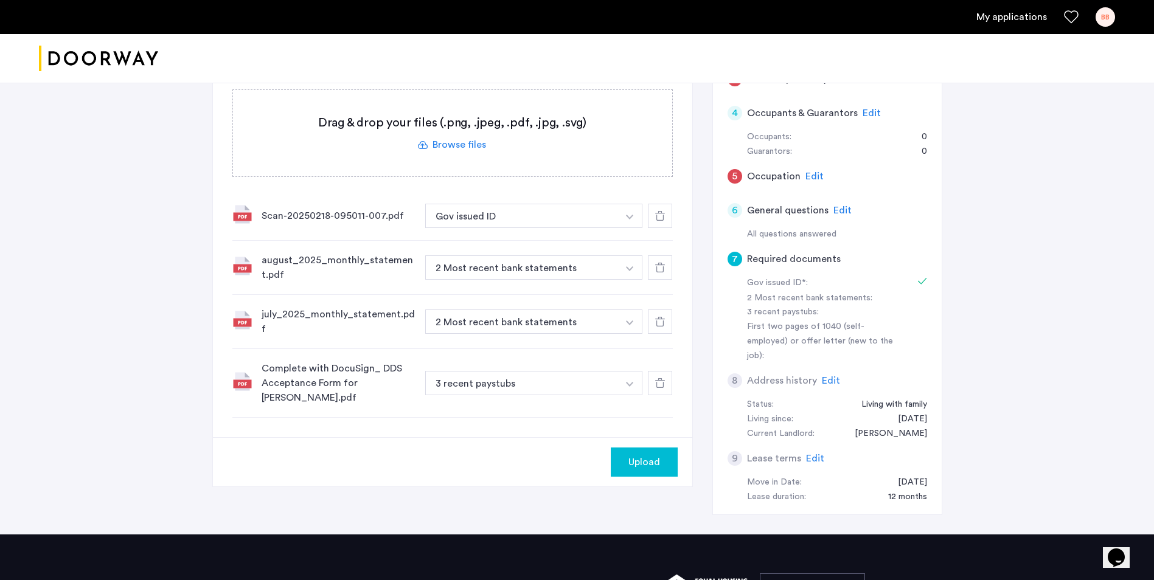
scroll to position [243, 0]
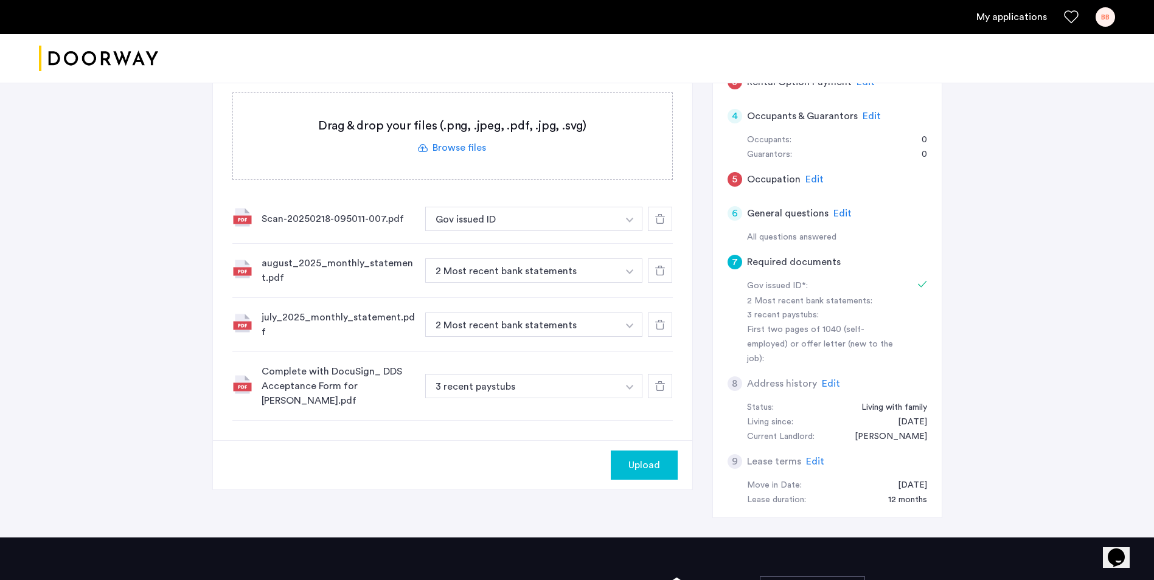
click at [823, 379] on span "Edit" at bounding box center [831, 384] width 18 height 10
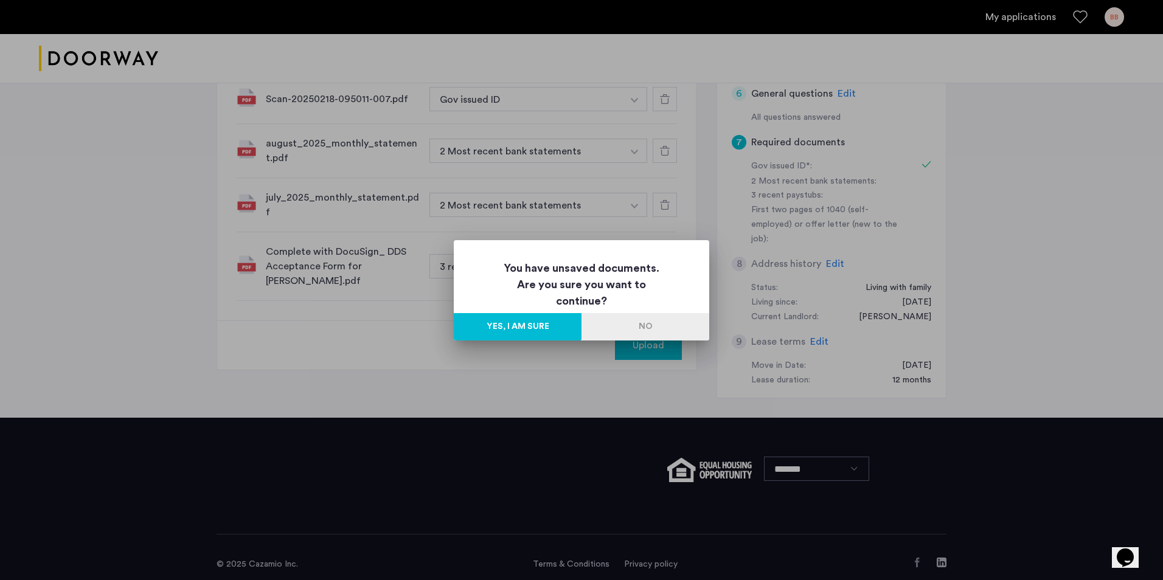
click at [646, 335] on button "No" at bounding box center [645, 326] width 128 height 27
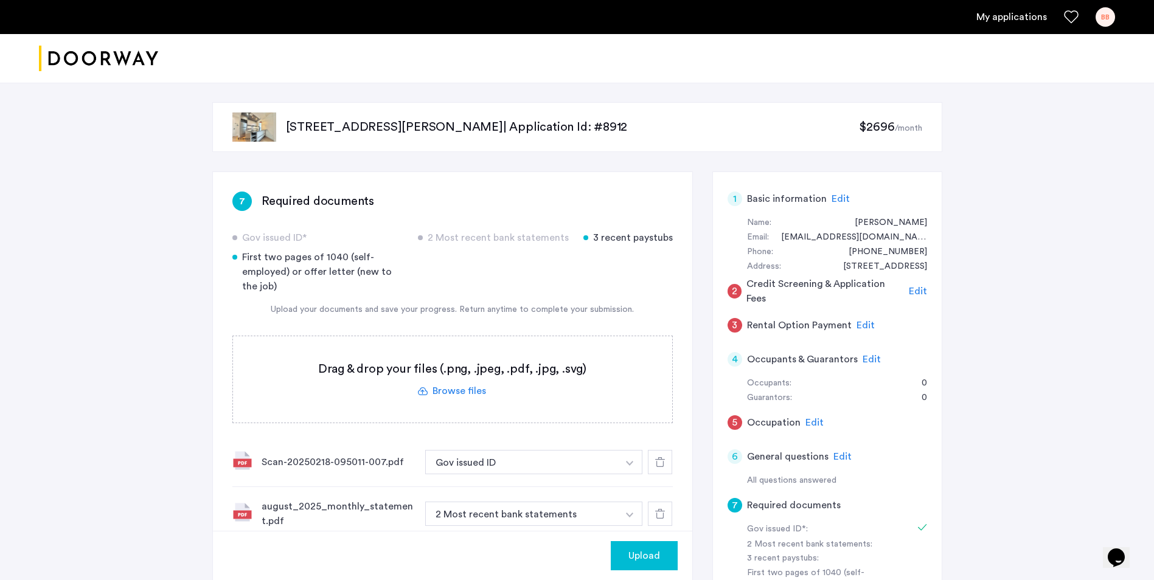
click at [861, 324] on span "Edit" at bounding box center [865, 325] width 18 height 10
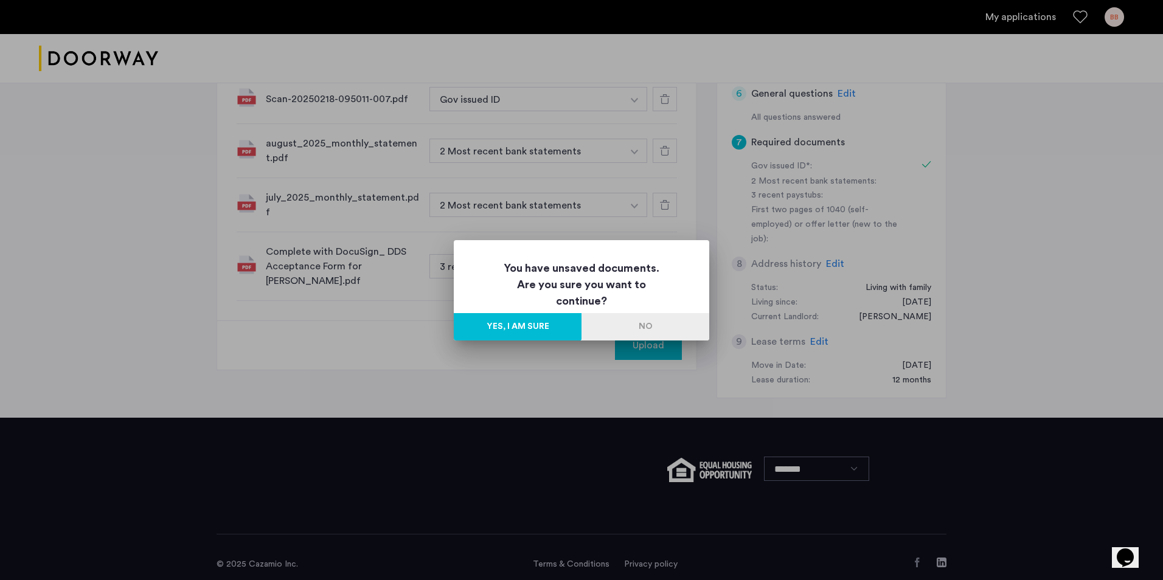
click at [639, 320] on button "No" at bounding box center [645, 326] width 128 height 27
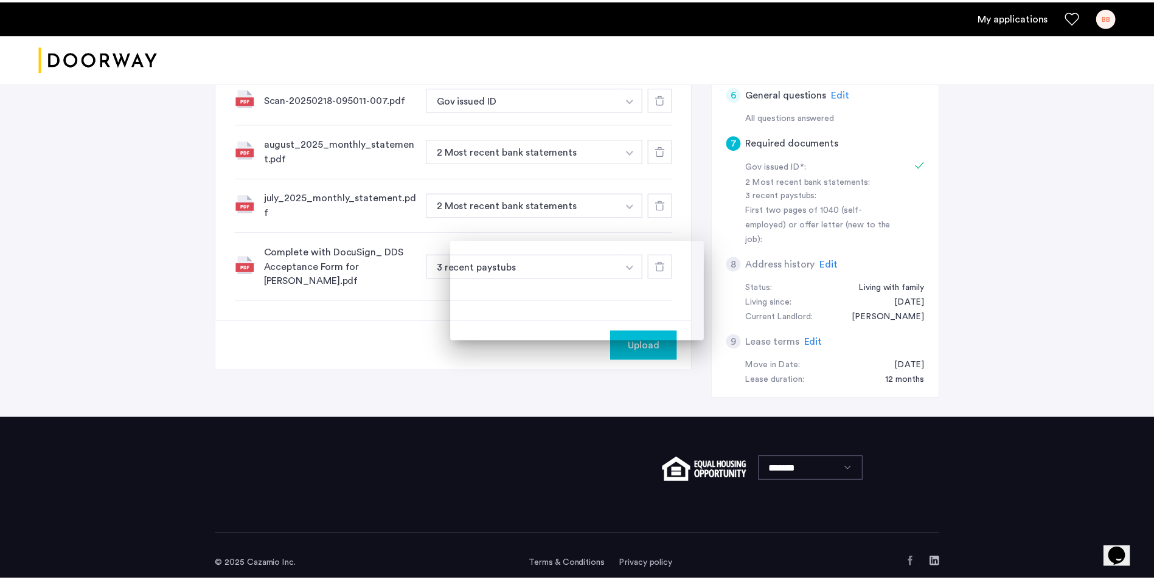
scroll to position [363, 0]
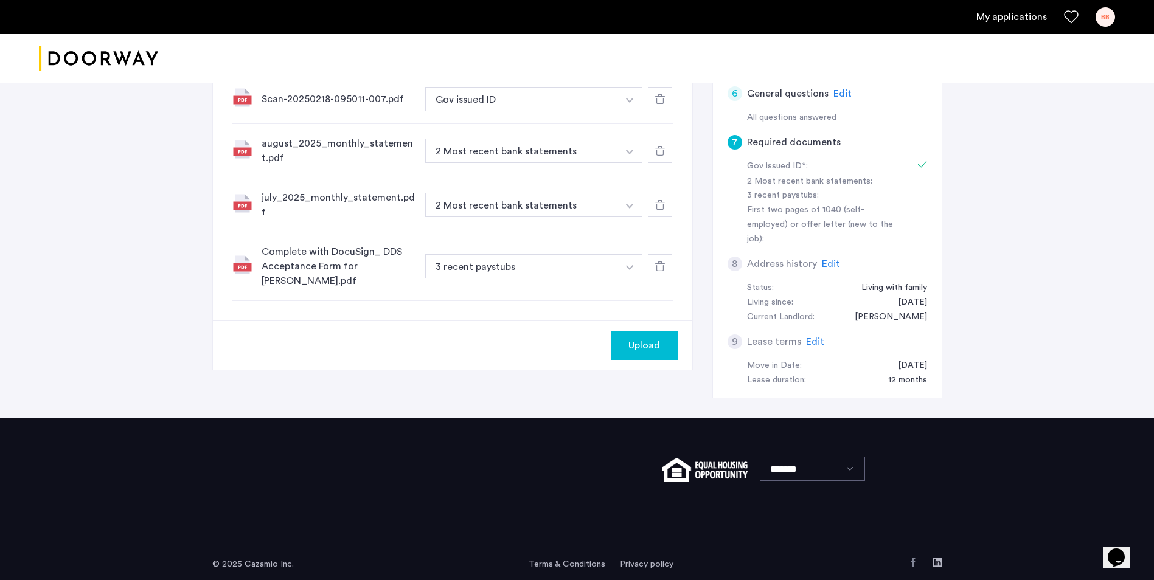
click at [657, 345] on span "Upload" at bounding box center [644, 345] width 32 height 15
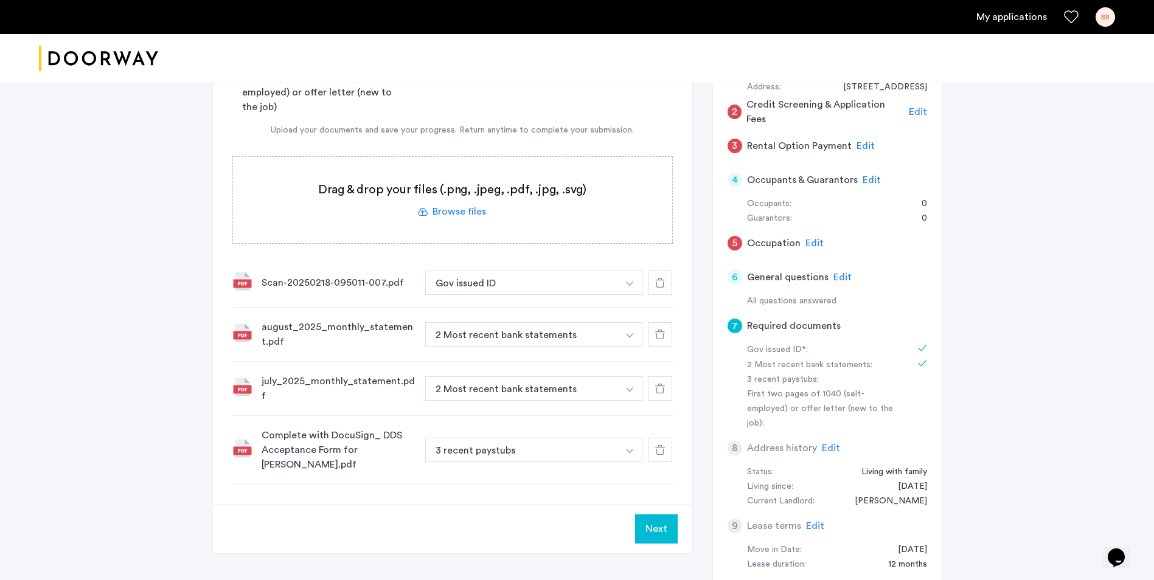
scroll to position [181, 0]
click at [632, 448] on button "button" at bounding box center [629, 449] width 25 height 24
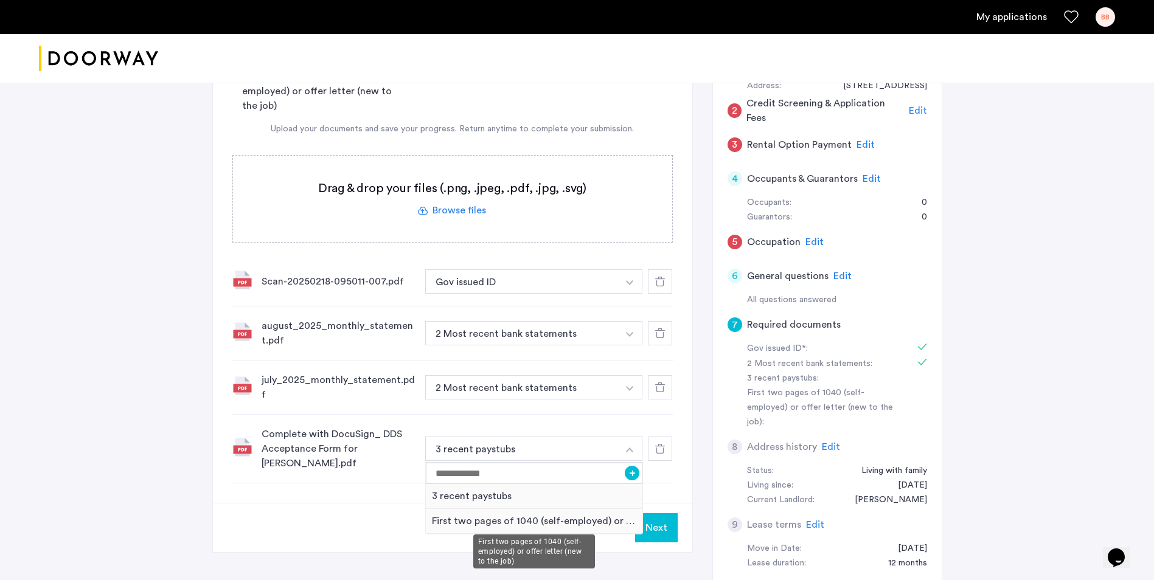
click at [617, 520] on div "First two pages of 1040 (self-employed) or offer letter (new to the job)" at bounding box center [534, 521] width 217 height 25
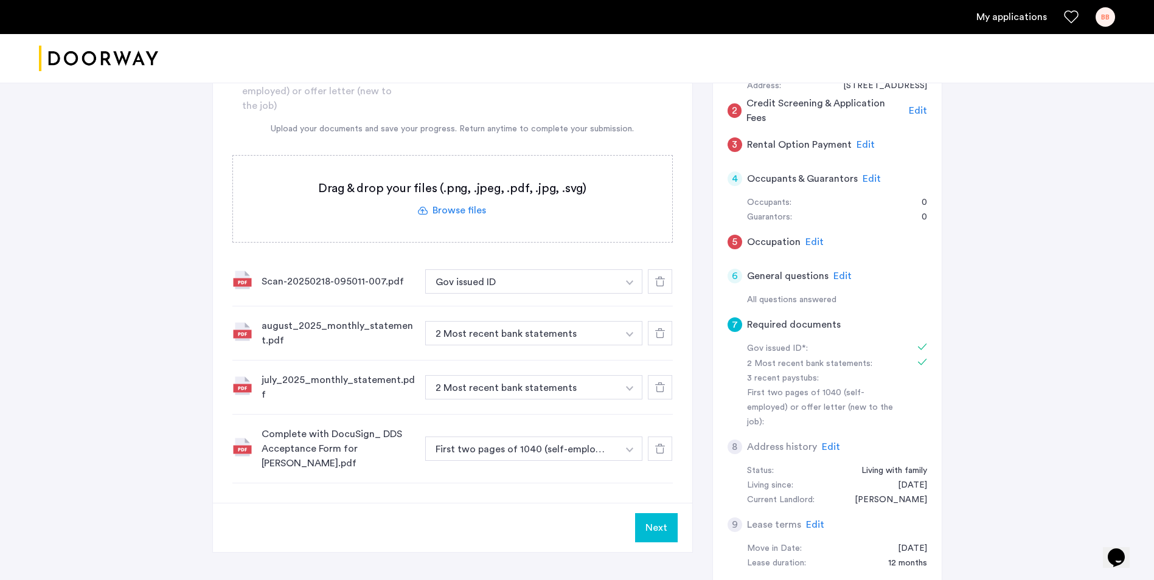
click at [670, 514] on button "Next" at bounding box center [656, 527] width 43 height 29
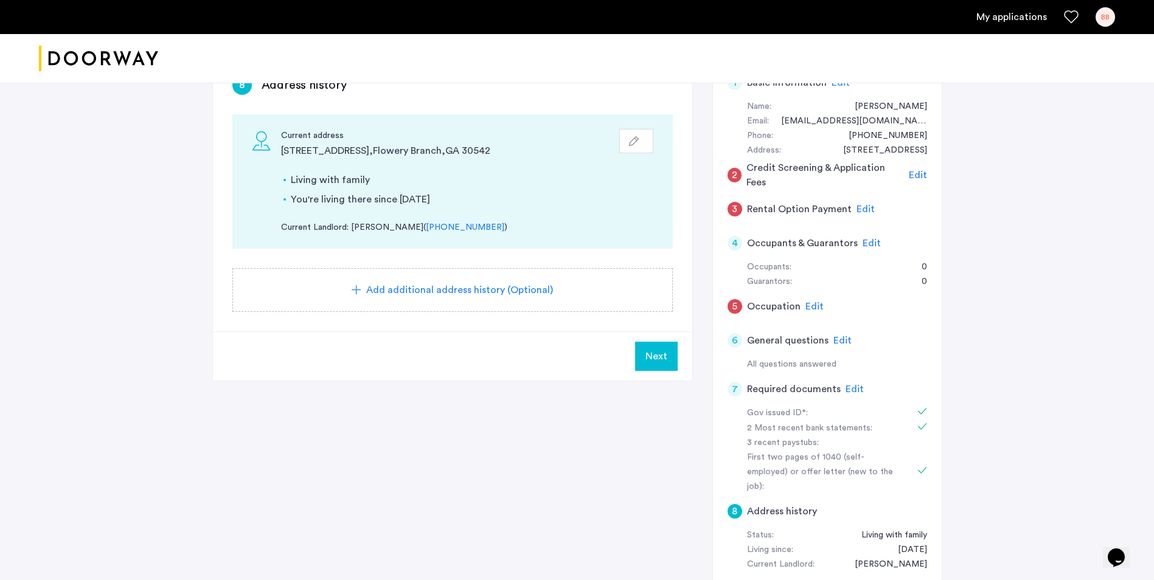
scroll to position [122, 0]
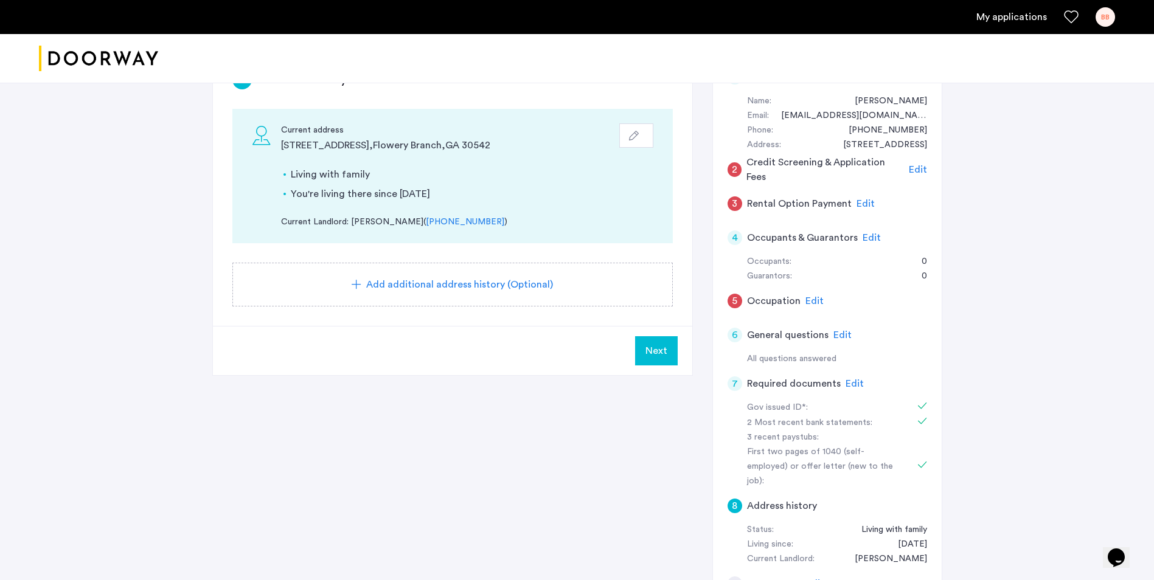
click at [851, 380] on span "Edit" at bounding box center [854, 384] width 18 height 10
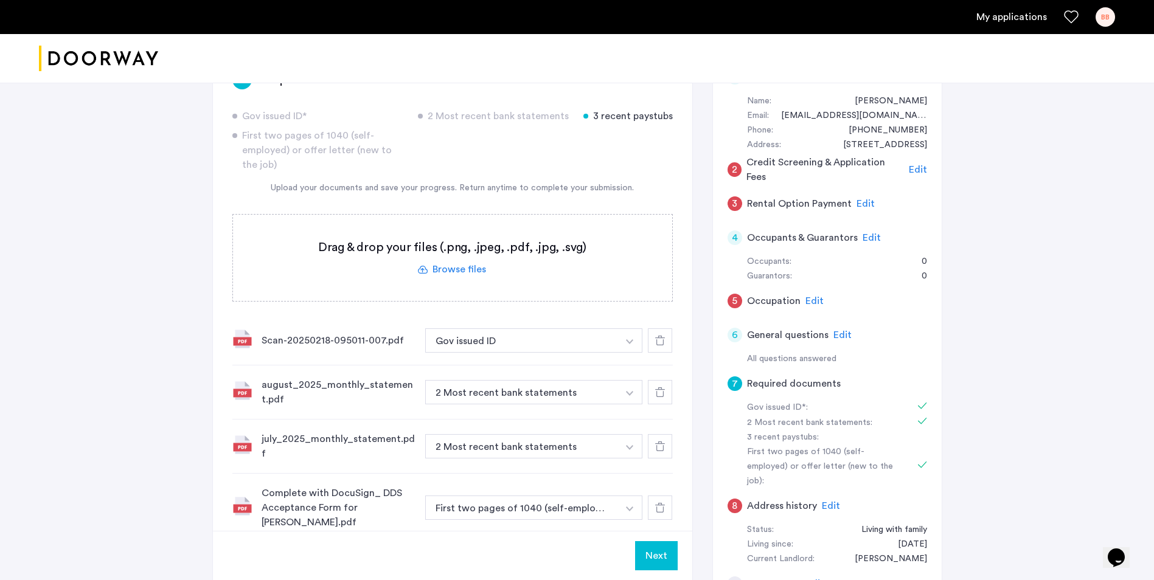
click at [834, 336] on span "Edit" at bounding box center [842, 335] width 18 height 10
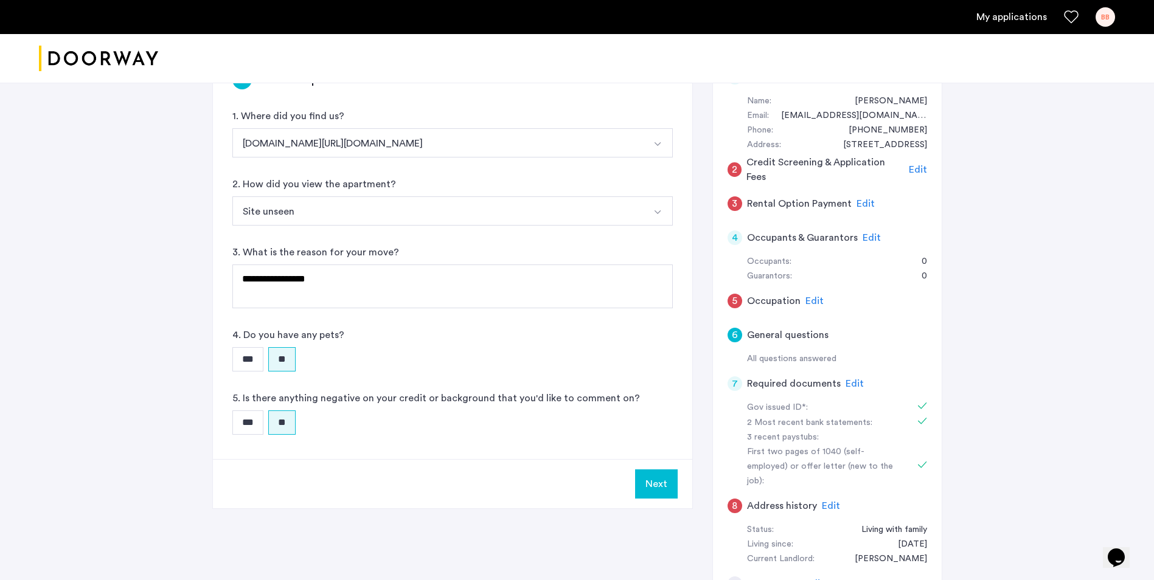
click at [645, 482] on button "Next" at bounding box center [656, 483] width 43 height 29
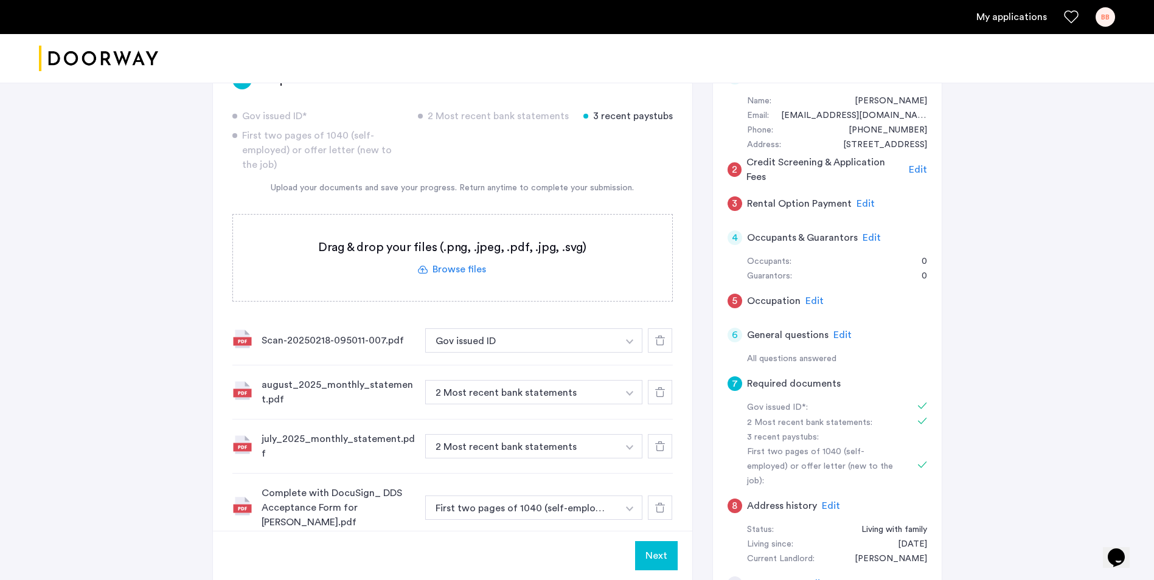
click at [862, 234] on span "Edit" at bounding box center [871, 238] width 18 height 10
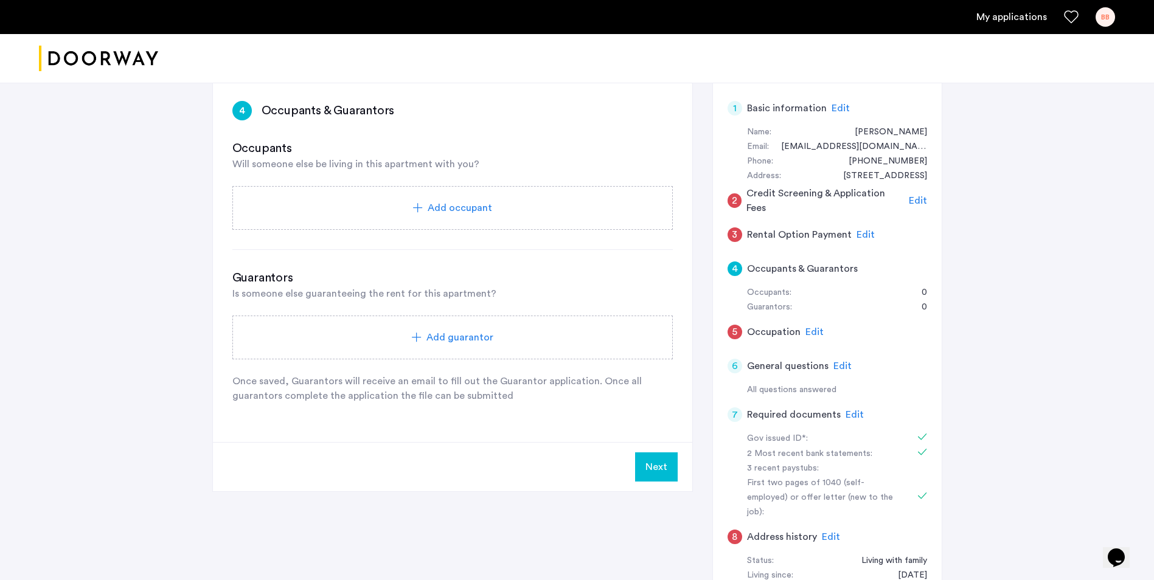
scroll to position [61, 0]
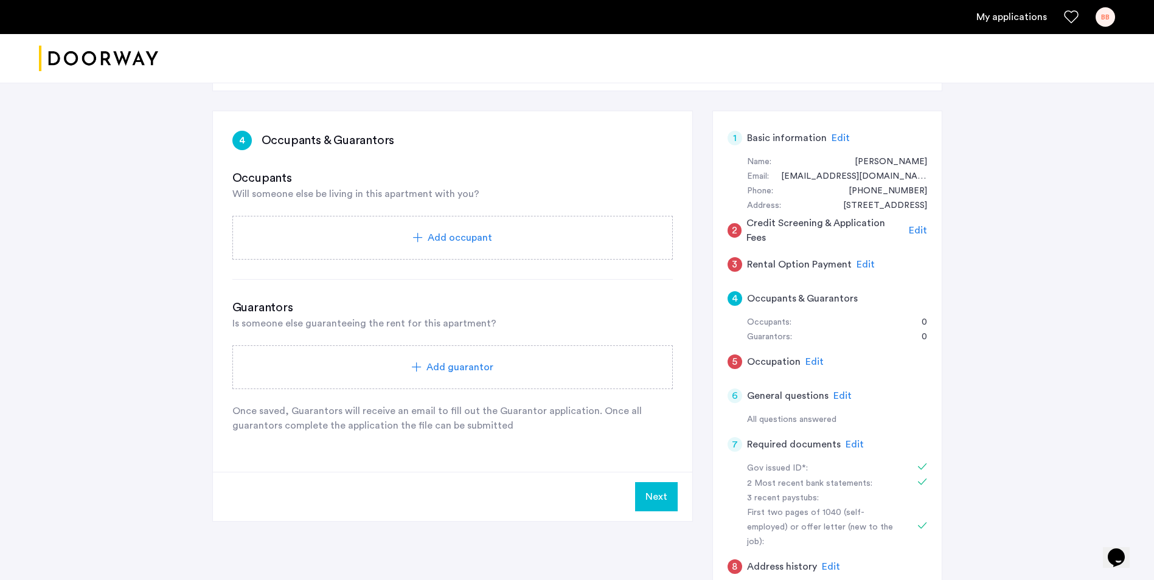
click at [471, 248] on div "Add occupant" at bounding box center [452, 238] width 440 height 44
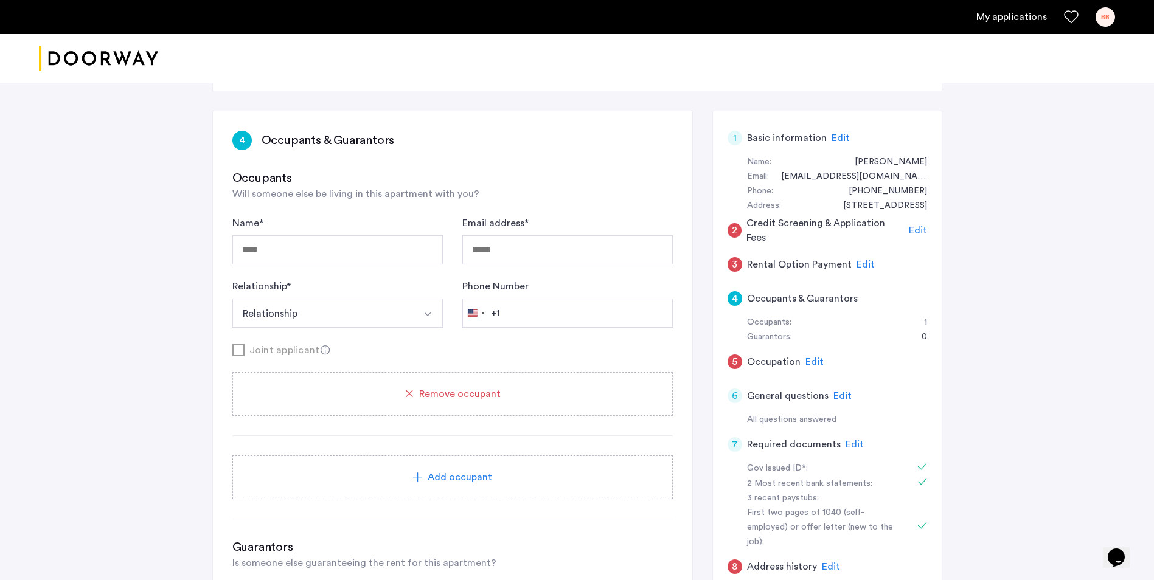
click at [452, 384] on div "Remove occupant" at bounding box center [452, 394] width 440 height 44
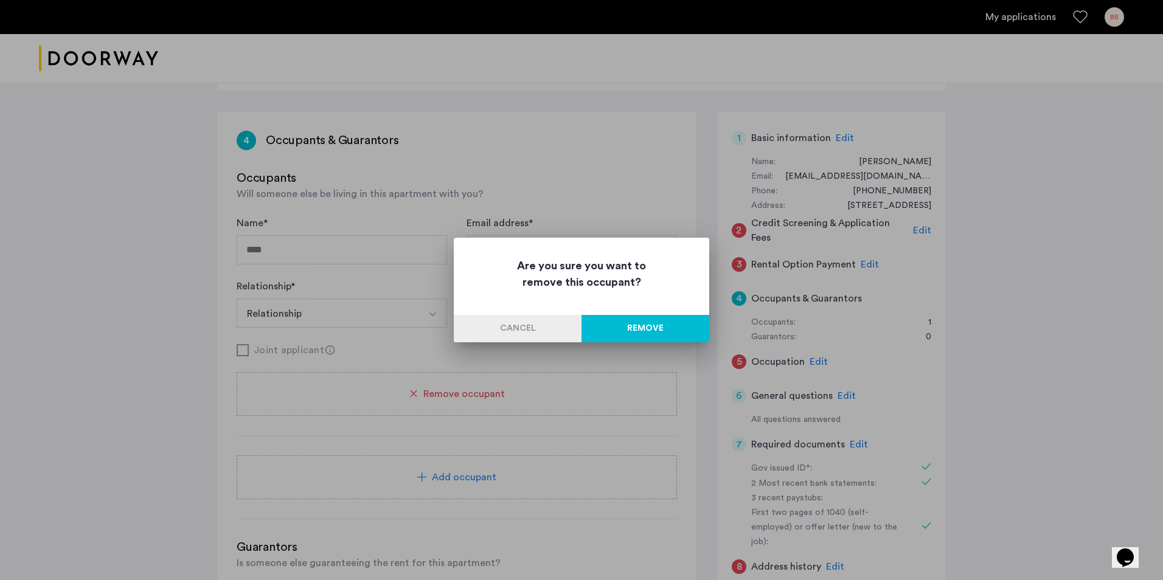
click at [669, 322] on button "Remove" at bounding box center [645, 328] width 128 height 27
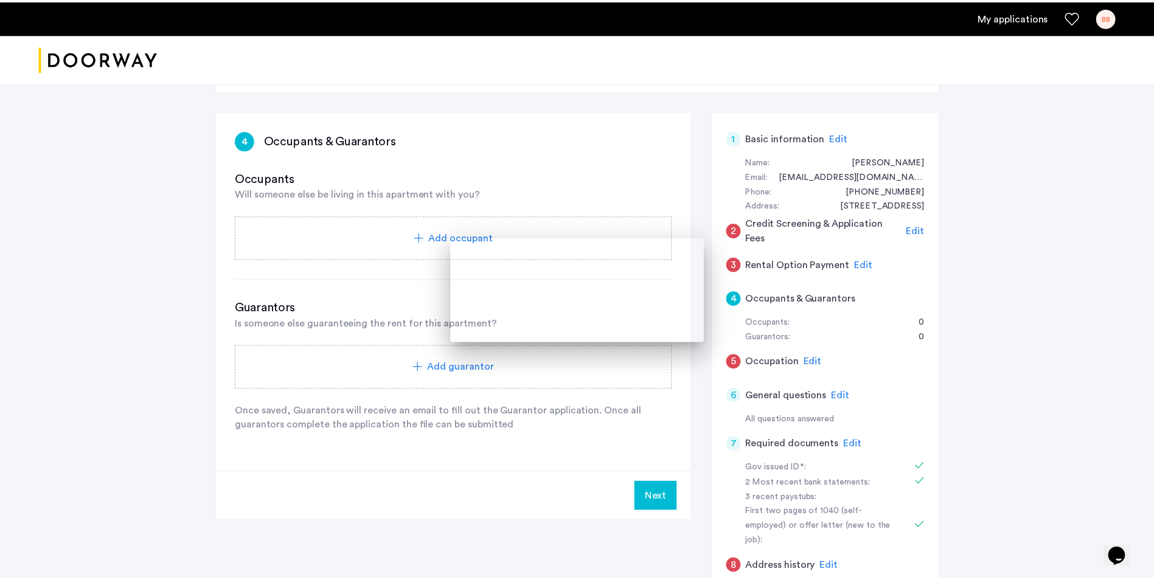
scroll to position [61, 0]
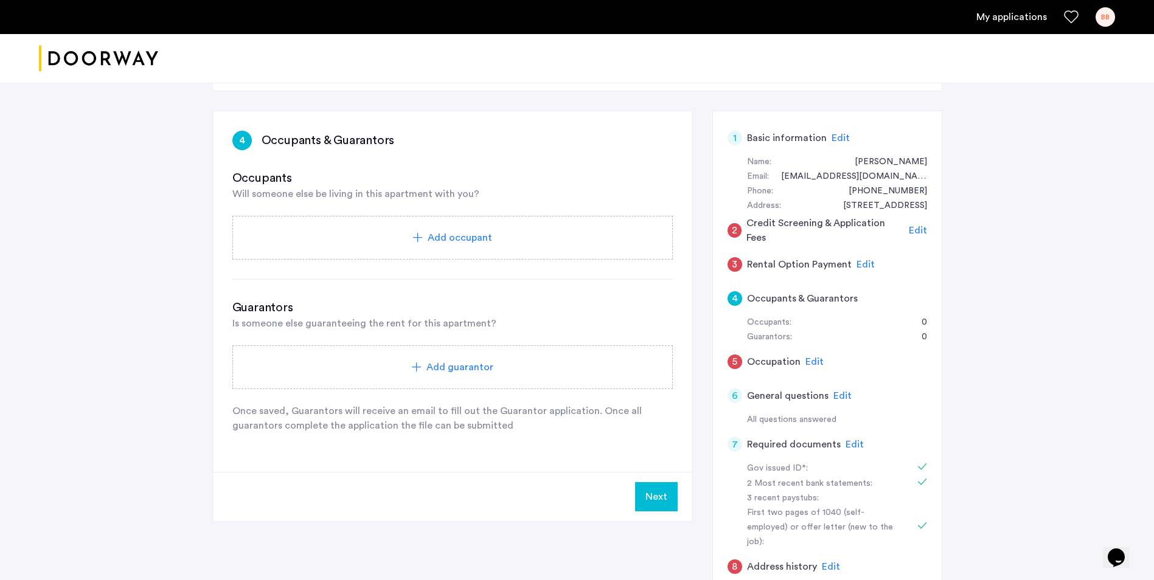
click at [660, 493] on button "Next" at bounding box center [656, 496] width 43 height 29
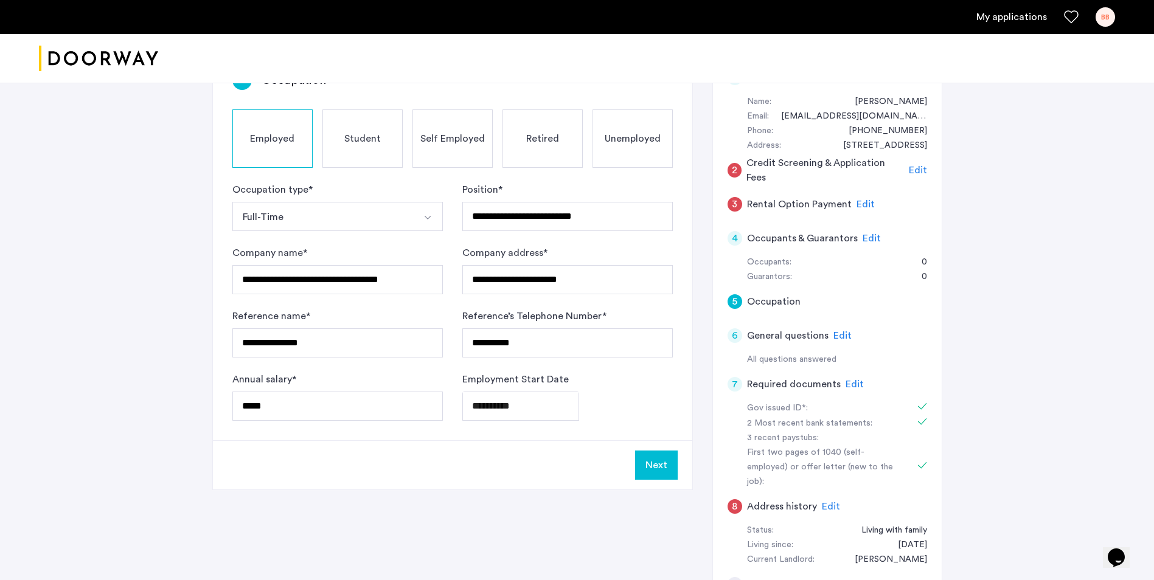
scroll to position [122, 0]
click at [916, 171] on span "Edit" at bounding box center [918, 170] width 18 height 10
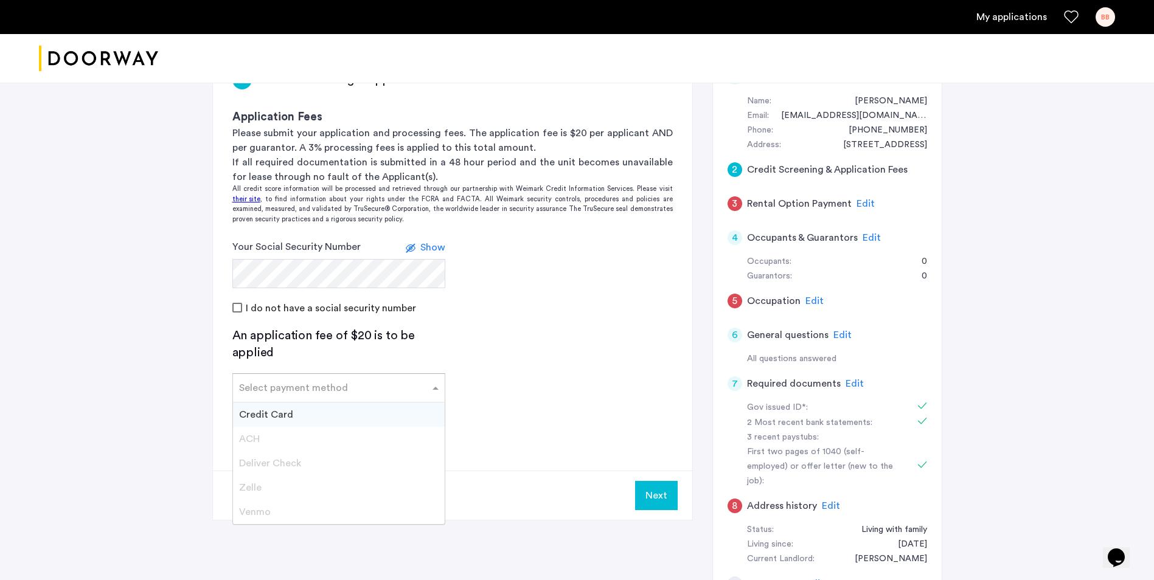
click at [347, 390] on input "text" at bounding box center [326, 385] width 175 height 9
click at [331, 414] on div "Credit Card" at bounding box center [339, 415] width 212 height 24
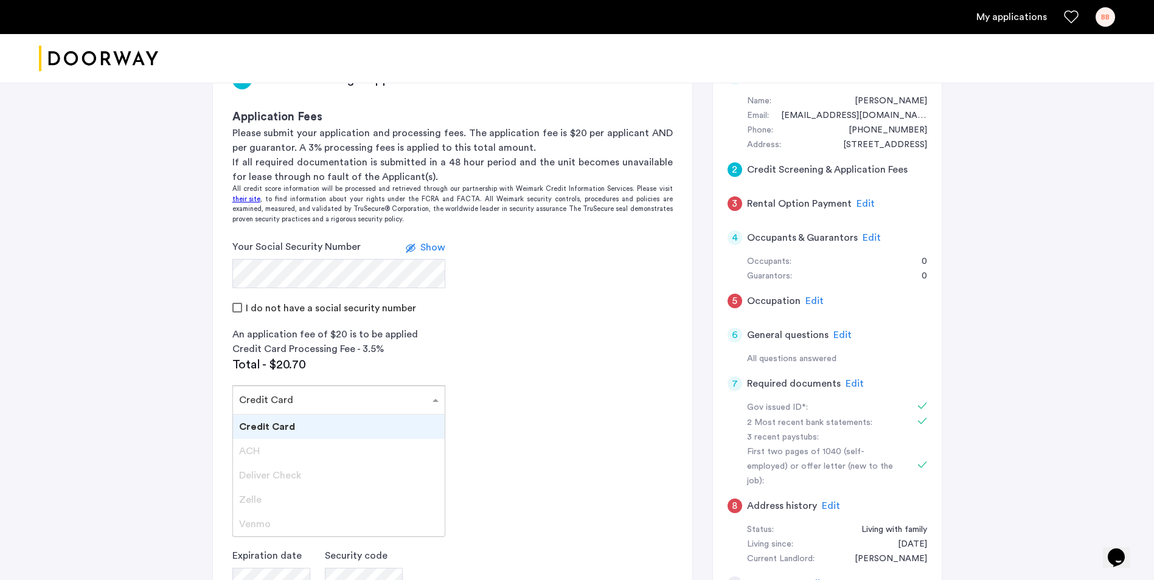
click at [418, 403] on div at bounding box center [339, 396] width 212 height 15
click at [353, 502] on div "Zelle" at bounding box center [339, 500] width 212 height 24
click at [416, 407] on div "Select payment method × Credit Card" at bounding box center [331, 400] width 196 height 15
click at [364, 404] on div at bounding box center [339, 396] width 212 height 15
click at [403, 400] on input "text" at bounding box center [326, 397] width 175 height 9
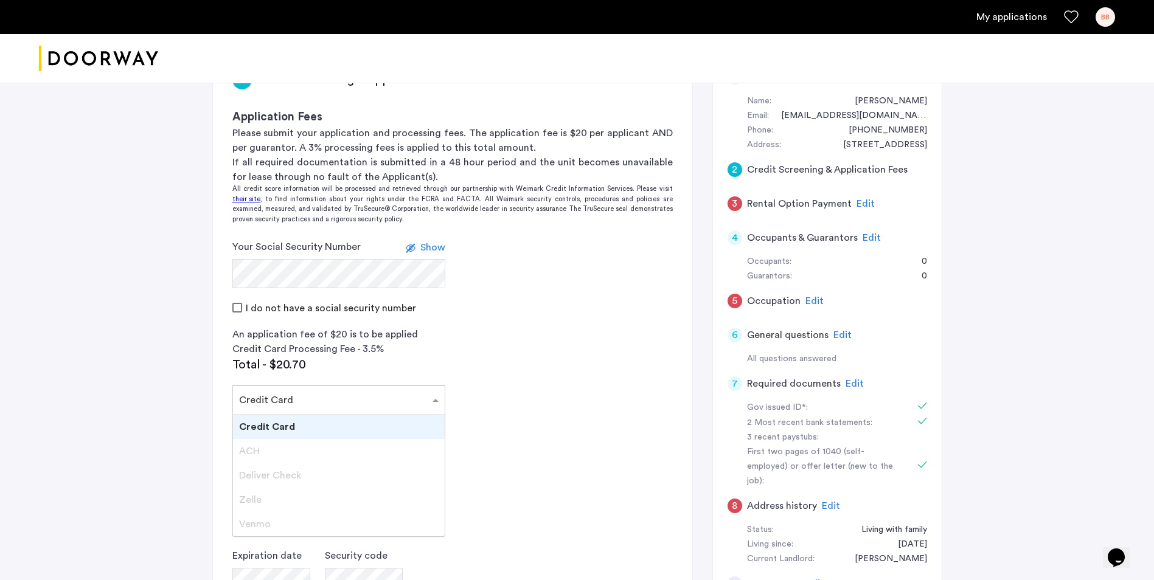
click at [416, 405] on div "Select payment method × Credit Card" at bounding box center [331, 400] width 196 height 15
click at [432, 401] on div "Select payment method × Credit Card" at bounding box center [338, 400] width 213 height 29
click at [439, 400] on span at bounding box center [436, 400] width 15 height 15
click at [431, 401] on span at bounding box center [436, 400] width 15 height 15
click at [362, 450] on div "ACH" at bounding box center [339, 451] width 212 height 24
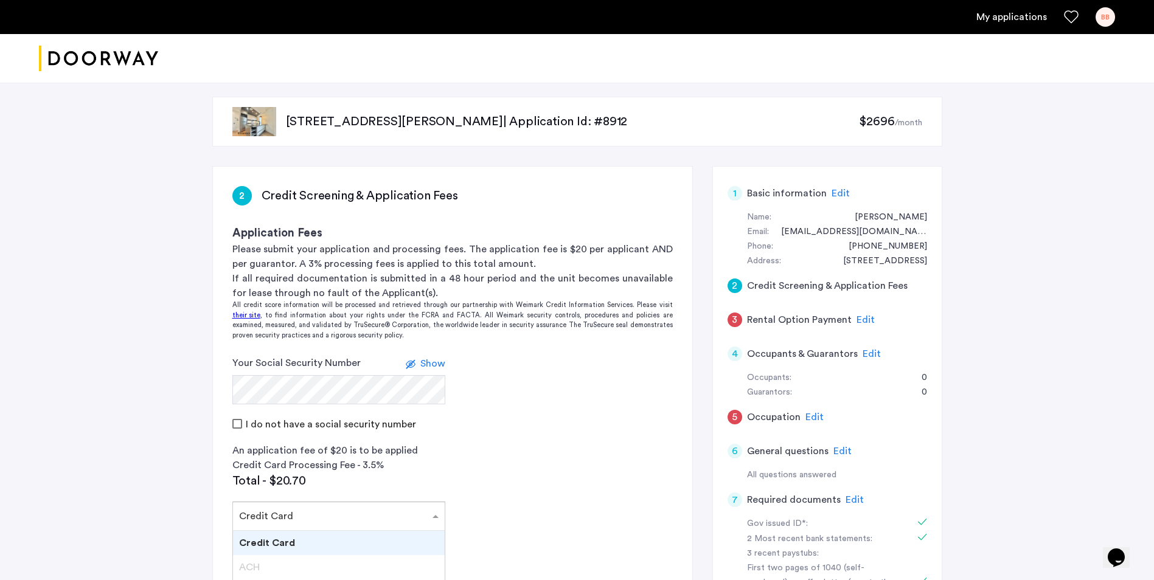
scroll to position [0, 0]
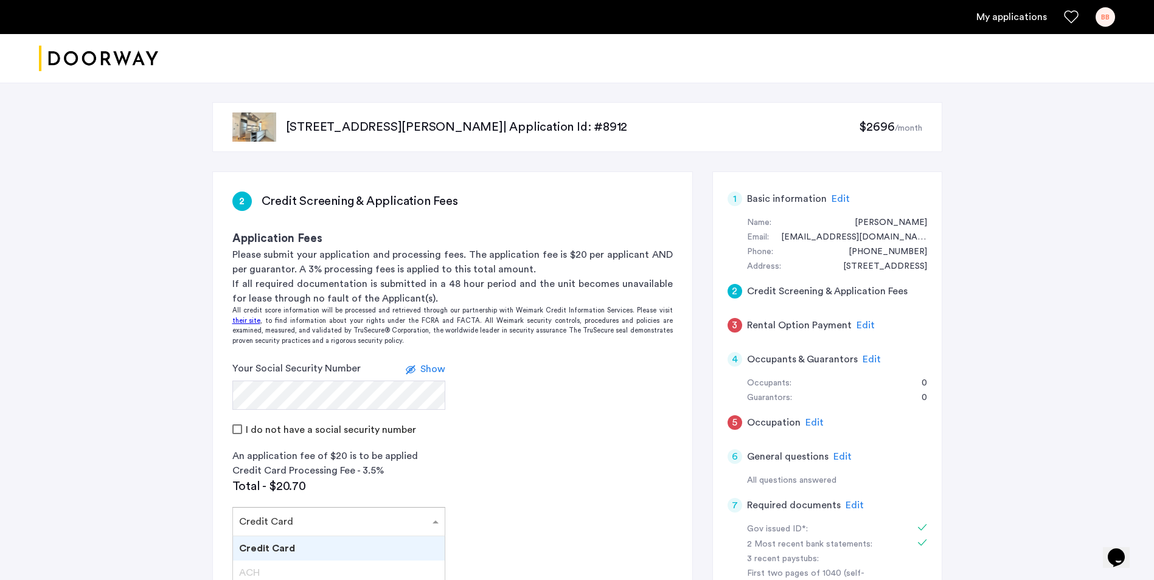
click at [857, 325] on span "Edit" at bounding box center [865, 325] width 18 height 10
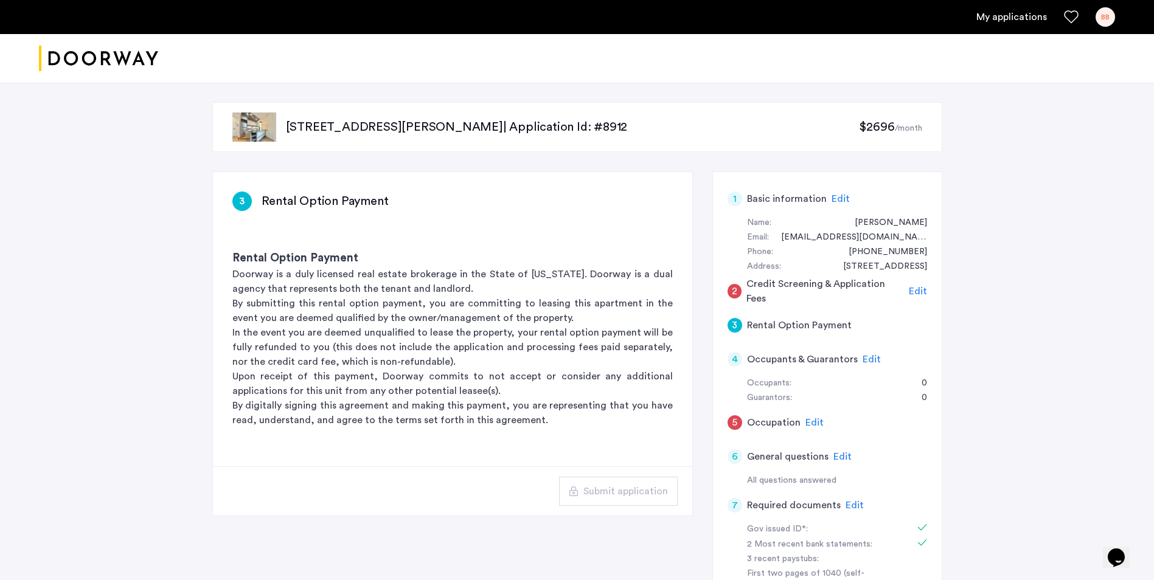
click at [853, 322] on div "3 Rental Option Payment" at bounding box center [826, 325] width 199 height 34
click at [819, 324] on h5 "Rental Option Payment" at bounding box center [799, 325] width 105 height 15
click at [921, 290] on span "Edit" at bounding box center [918, 291] width 18 height 10
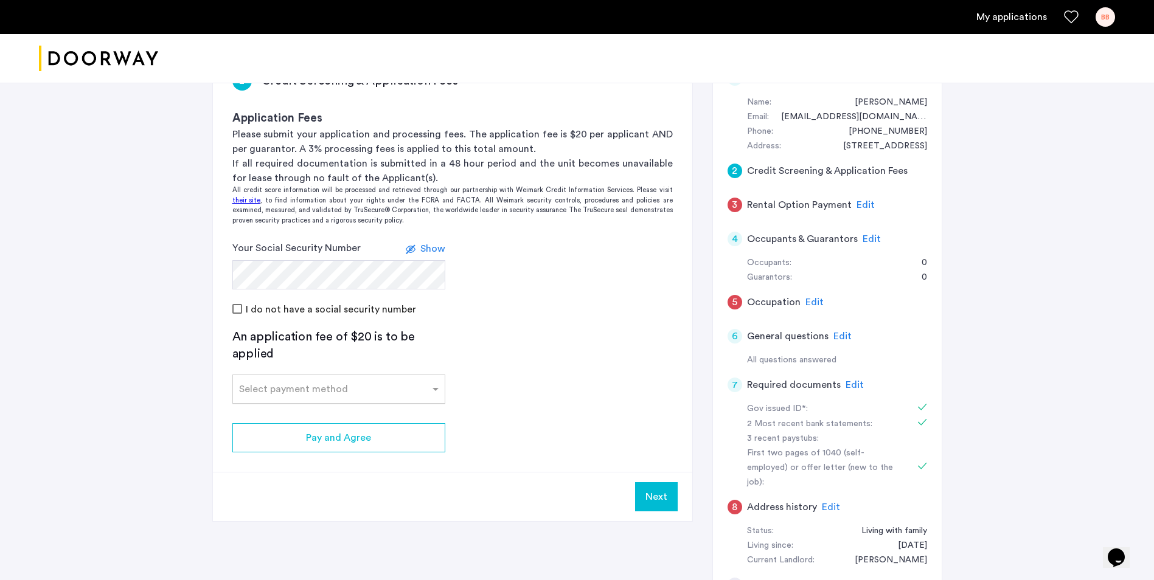
scroll to position [122, 0]
click at [379, 390] on input "text" at bounding box center [326, 385] width 175 height 9
click at [317, 407] on div "Credit Card" at bounding box center [339, 415] width 212 height 24
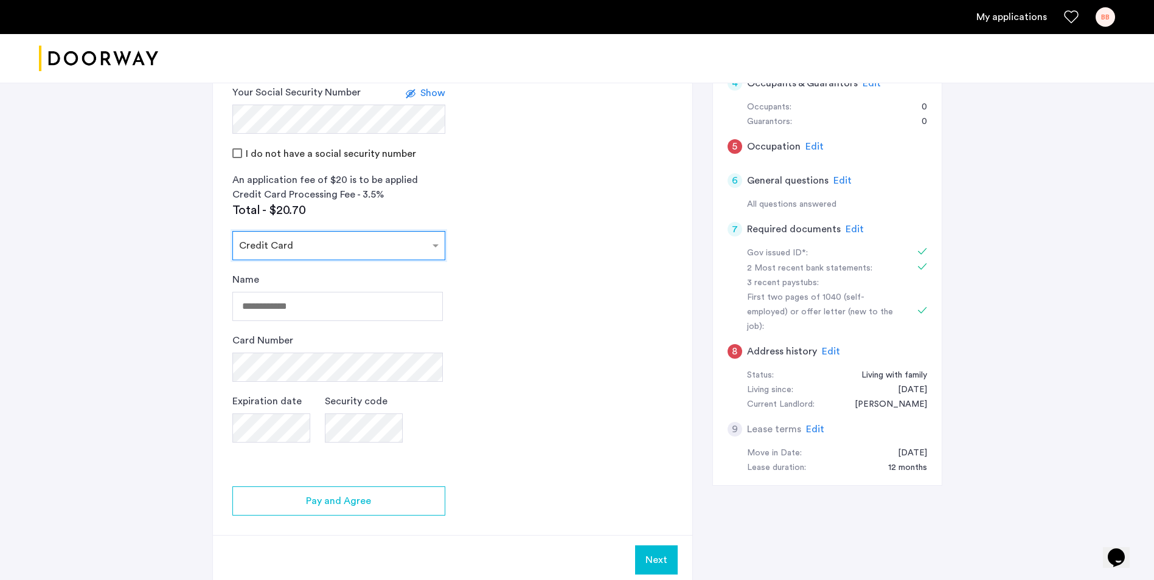
scroll to position [304, 0]
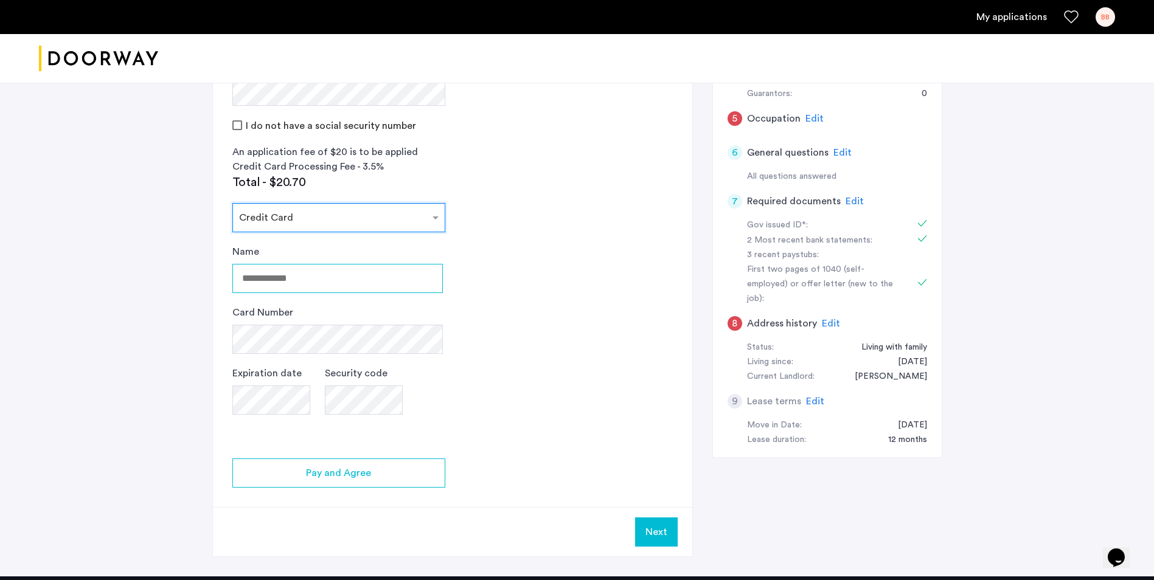
click at [333, 271] on input "Name" at bounding box center [337, 278] width 210 height 29
type input "**********"
click at [581, 485] on app-credit-screening "2 Credit Screening & Application Fees Application Fees Please submit your appli…" at bounding box center [452, 212] width 479 height 688
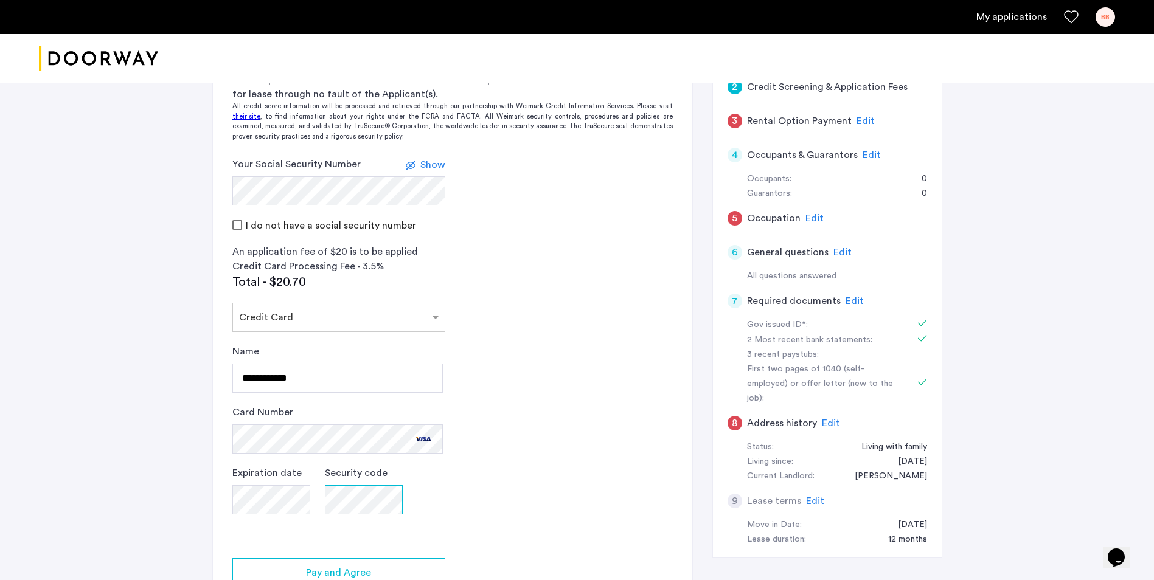
scroll to position [182, 0]
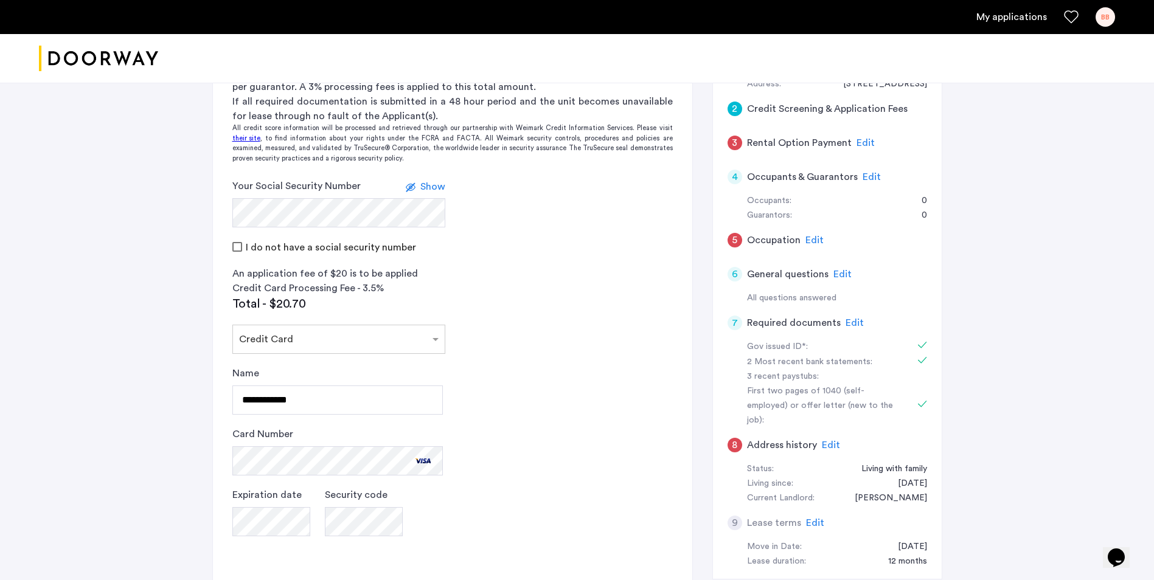
click at [861, 138] on span "Edit" at bounding box center [865, 143] width 18 height 10
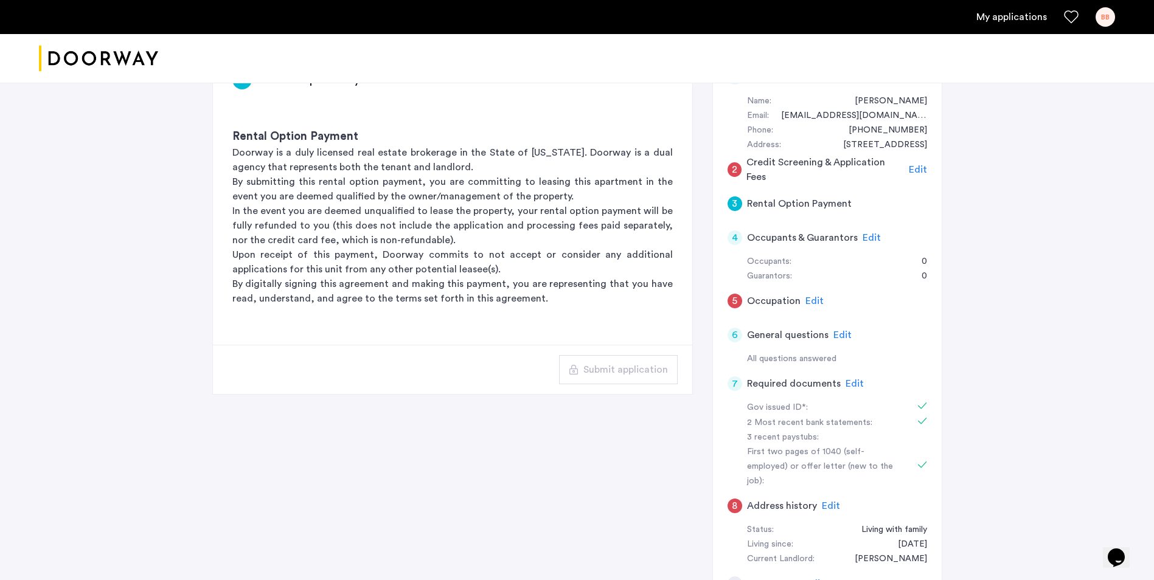
scroll to position [61, 0]
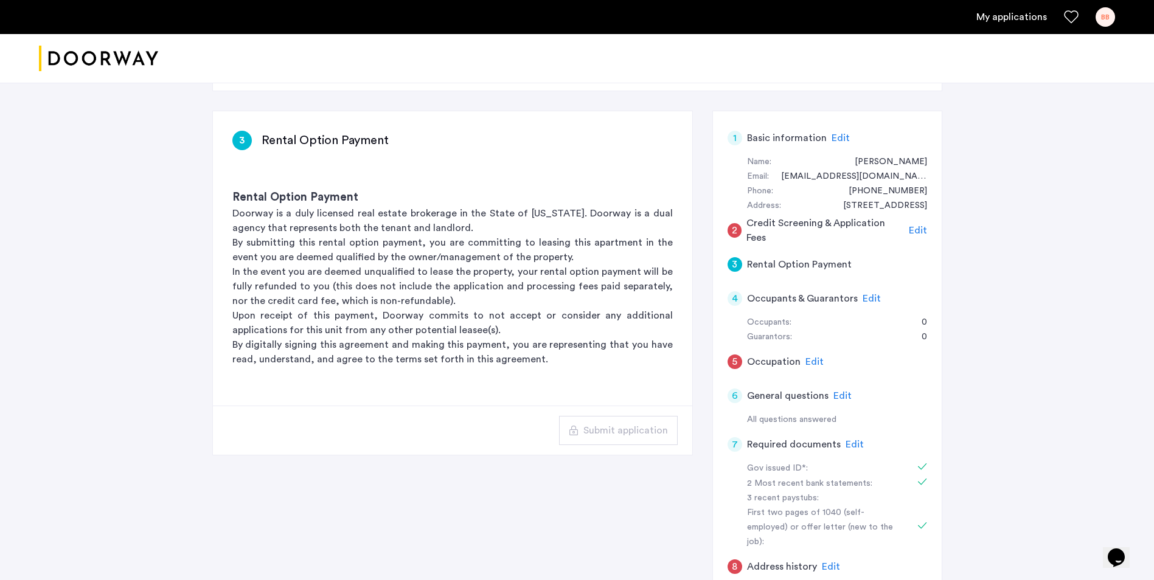
click at [915, 227] on span "Edit" at bounding box center [918, 231] width 18 height 10
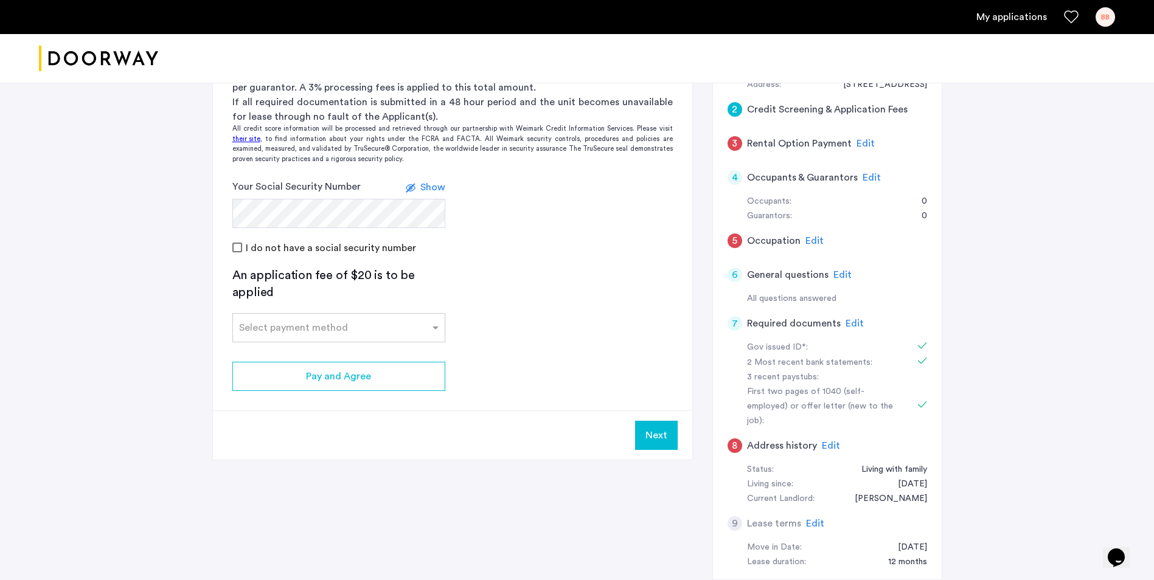
scroll to position [182, 0]
click at [412, 331] on div "Select payment method" at bounding box center [331, 327] width 196 height 15
click at [414, 353] on div "Credit Card" at bounding box center [339, 354] width 212 height 24
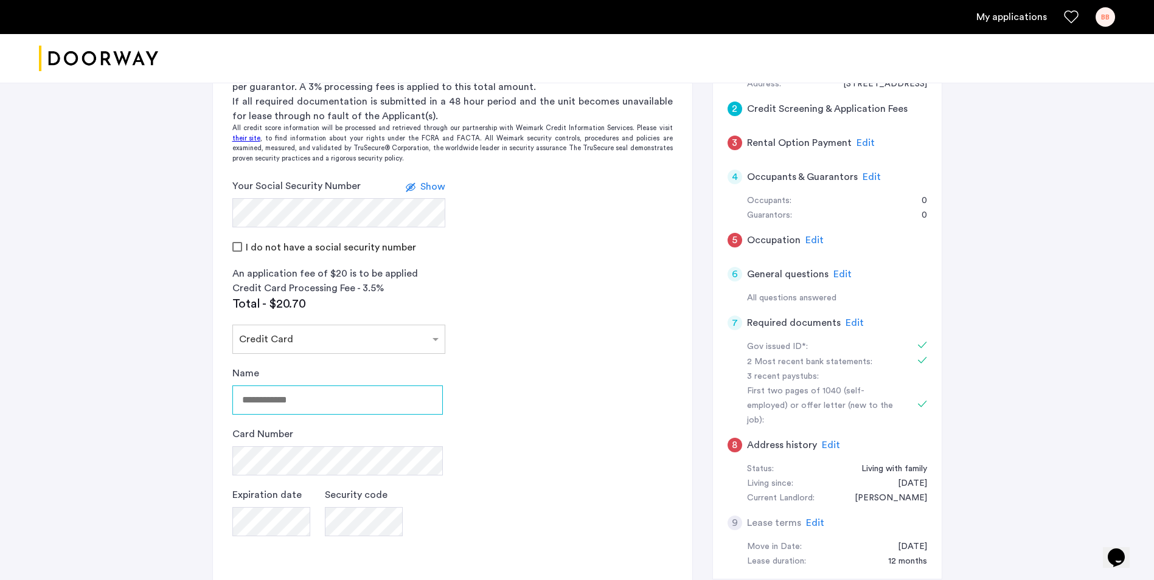
click at [386, 395] on input "Name" at bounding box center [337, 400] width 210 height 29
type input "**********"
click at [345, 445] on div "Card Number" at bounding box center [337, 451] width 210 height 49
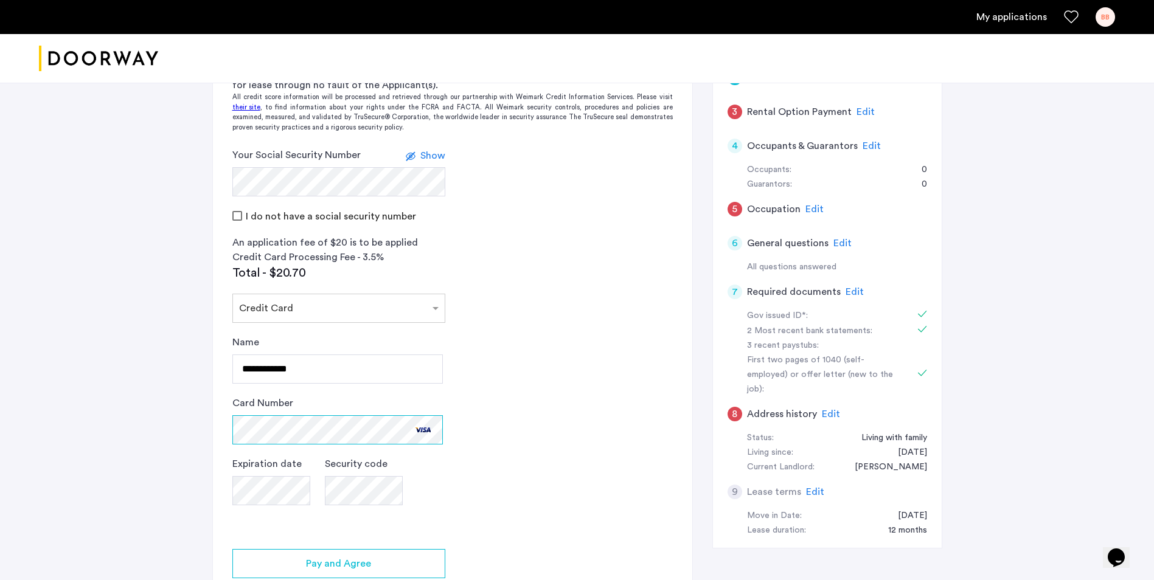
scroll to position [243, 0]
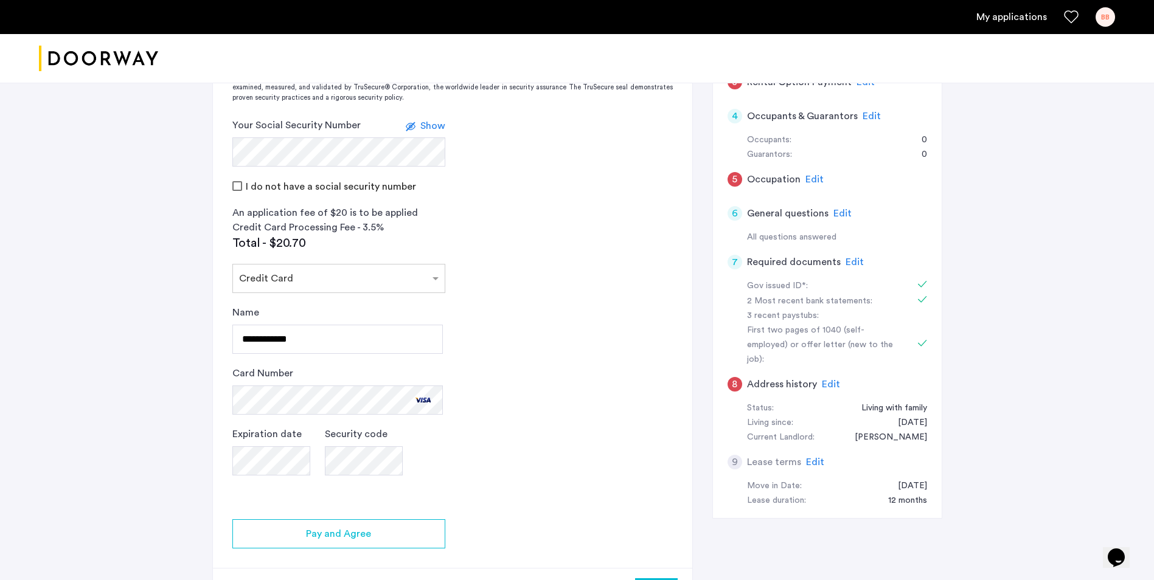
click at [833, 216] on span "Edit" at bounding box center [842, 214] width 18 height 10
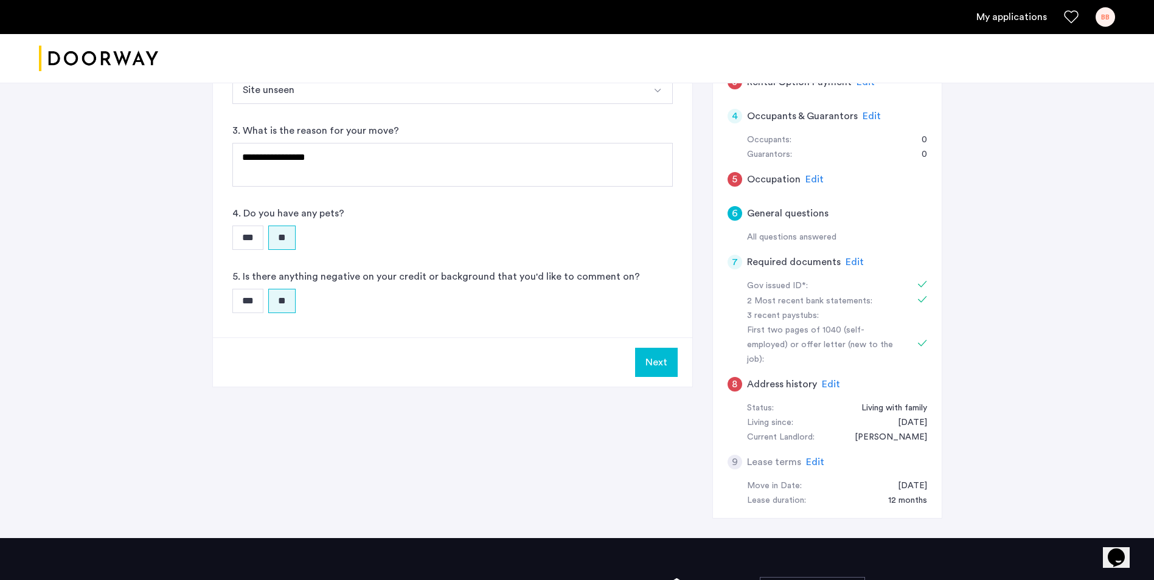
click at [806, 184] on span "Edit" at bounding box center [814, 180] width 18 height 10
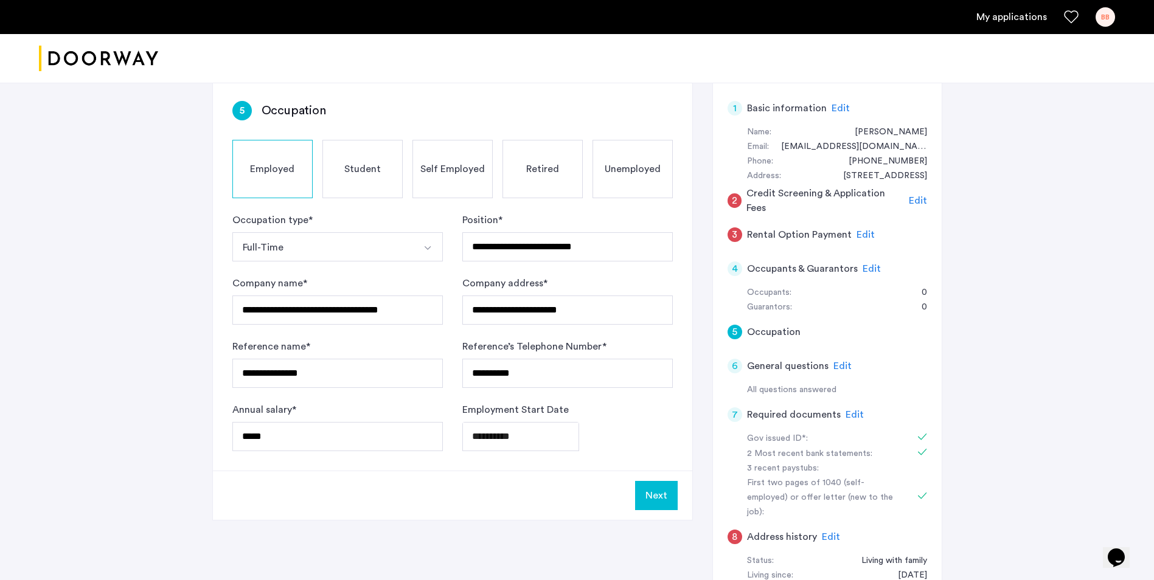
scroll to position [61, 0]
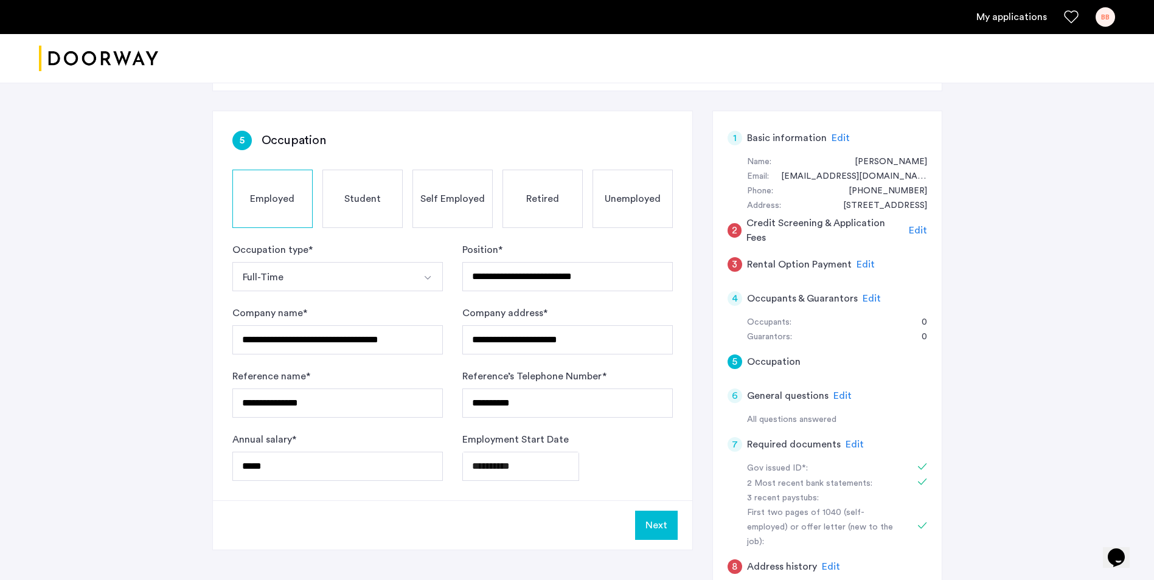
click at [255, 197] on span "Employed" at bounding box center [272, 199] width 44 height 15
click at [654, 521] on button "Next" at bounding box center [656, 525] width 43 height 29
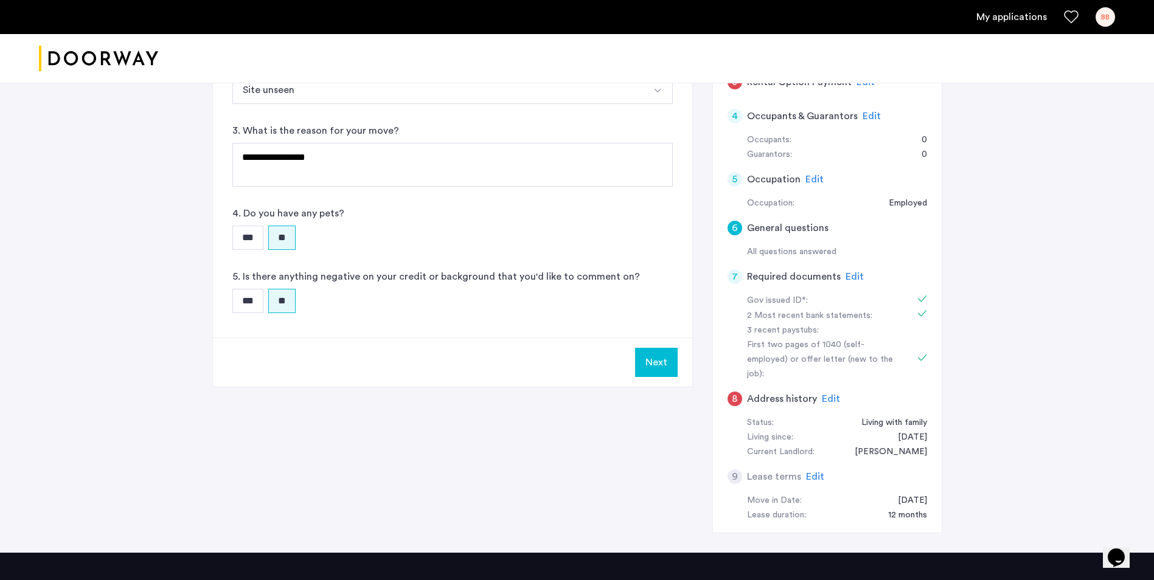
scroll to position [182, 0]
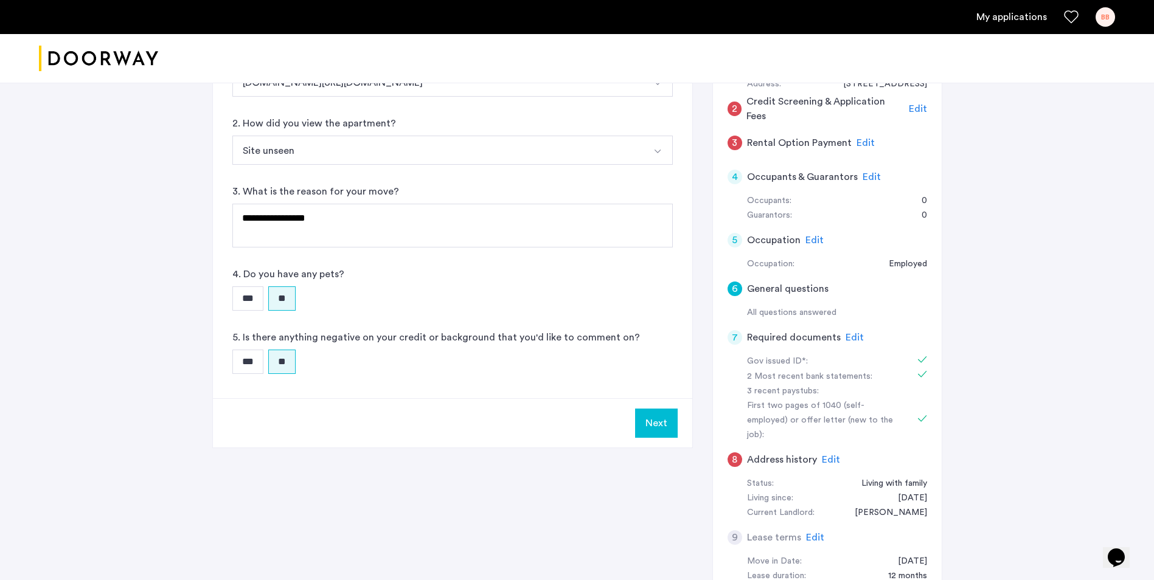
click at [657, 423] on button "Next" at bounding box center [656, 423] width 43 height 29
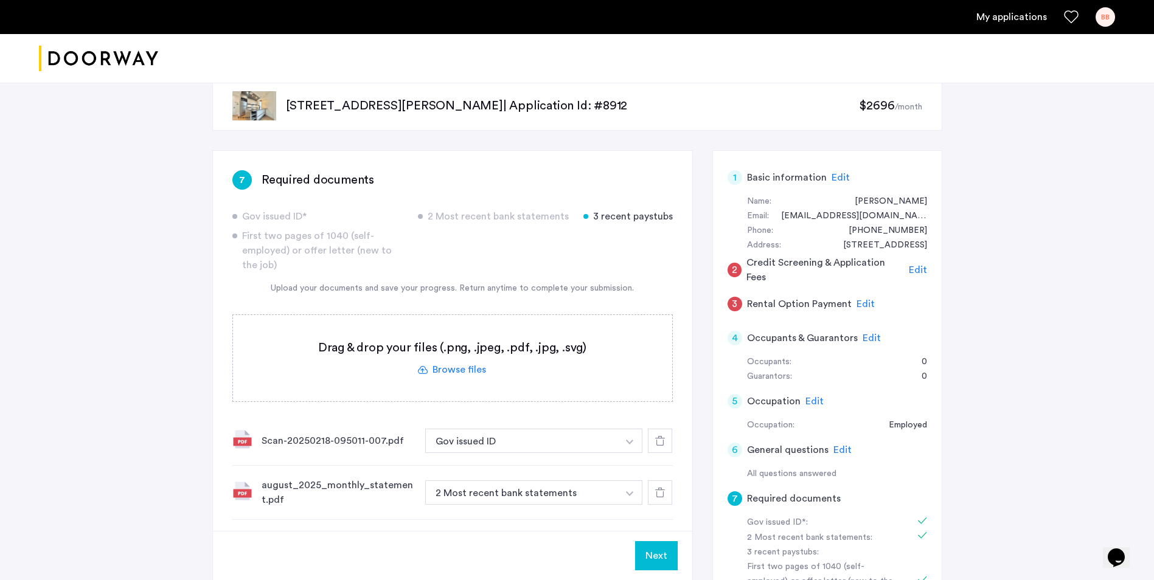
scroll to position [0, 0]
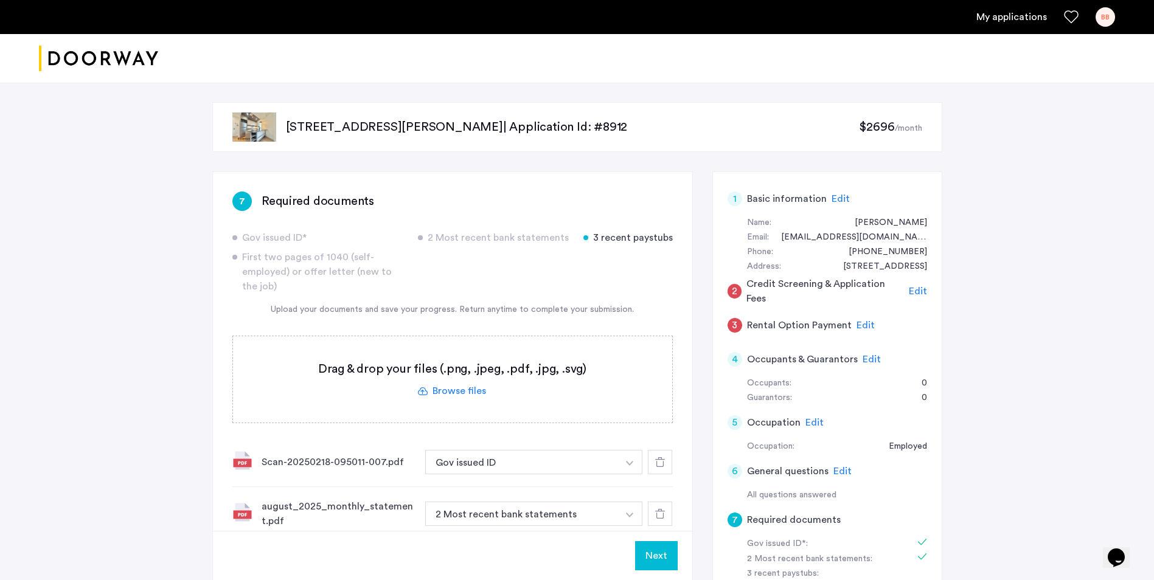
click at [535, 128] on p "242 Newkirk Avenue, Unit 4C, Brooklyn, NY 11230 | Application Id: #8912" at bounding box center [572, 127] width 573 height 17
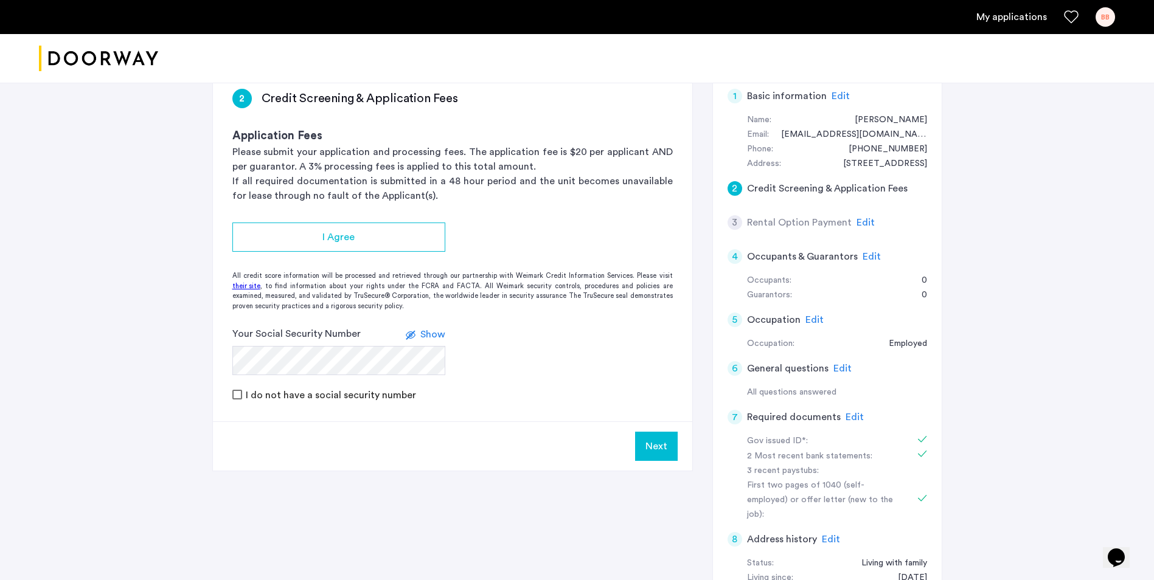
scroll to position [122, 0]
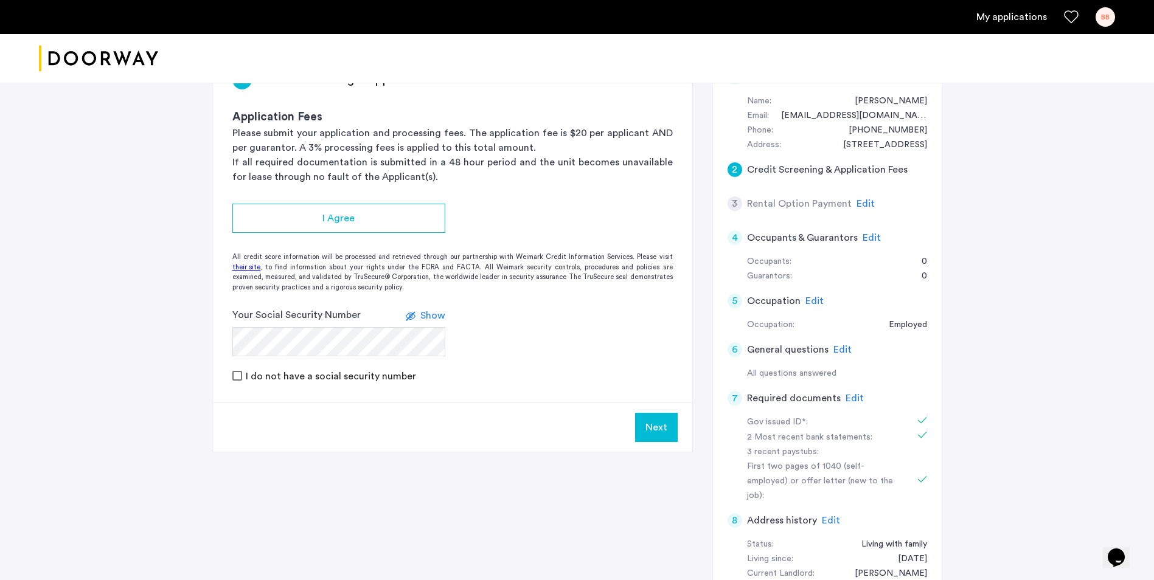
click at [824, 199] on h5 "Rental Option Payment" at bounding box center [799, 203] width 105 height 15
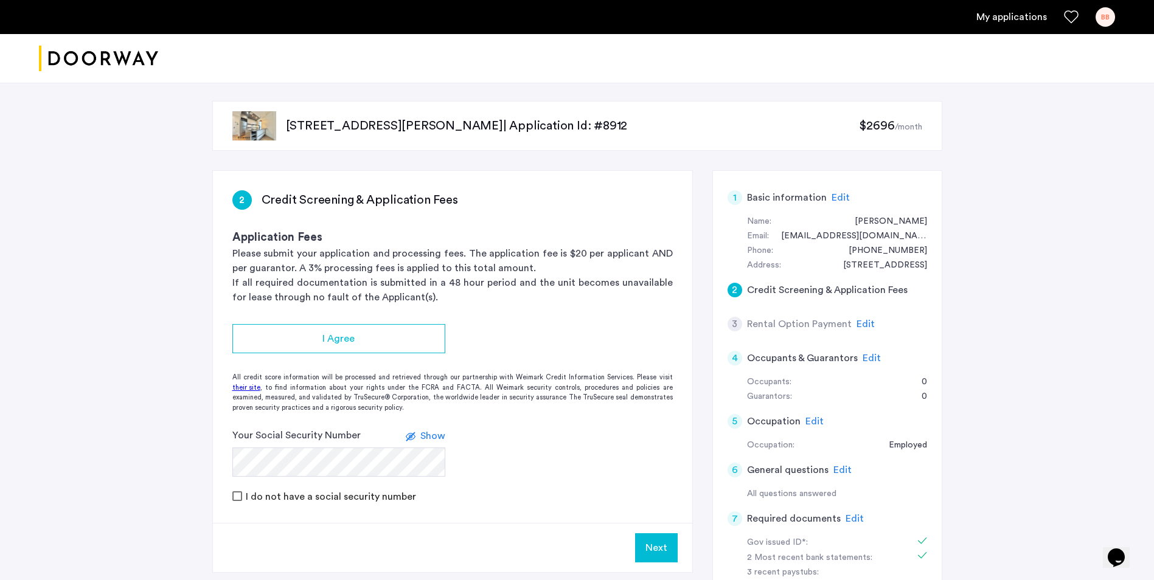
scroll to position [0, 0]
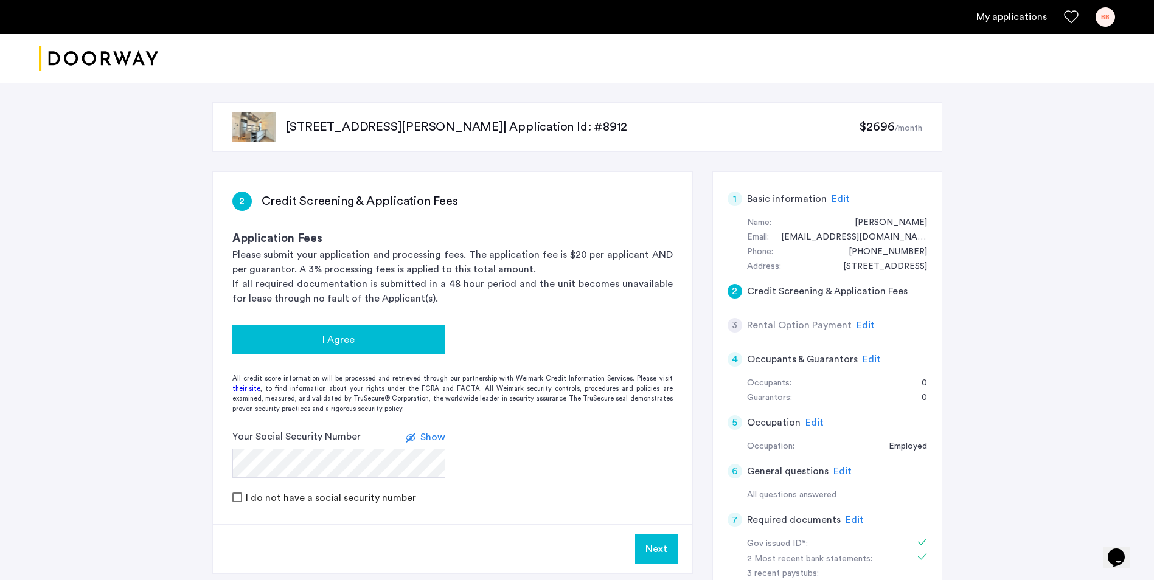
click at [374, 329] on button "I Agree" at bounding box center [338, 339] width 213 height 29
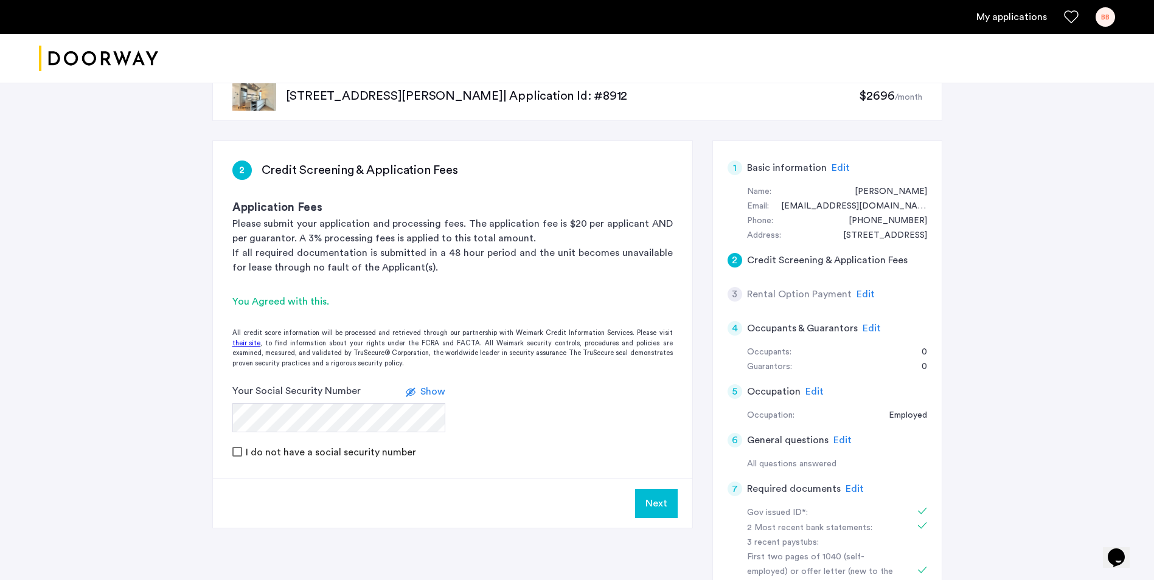
scroll to position [61, 0]
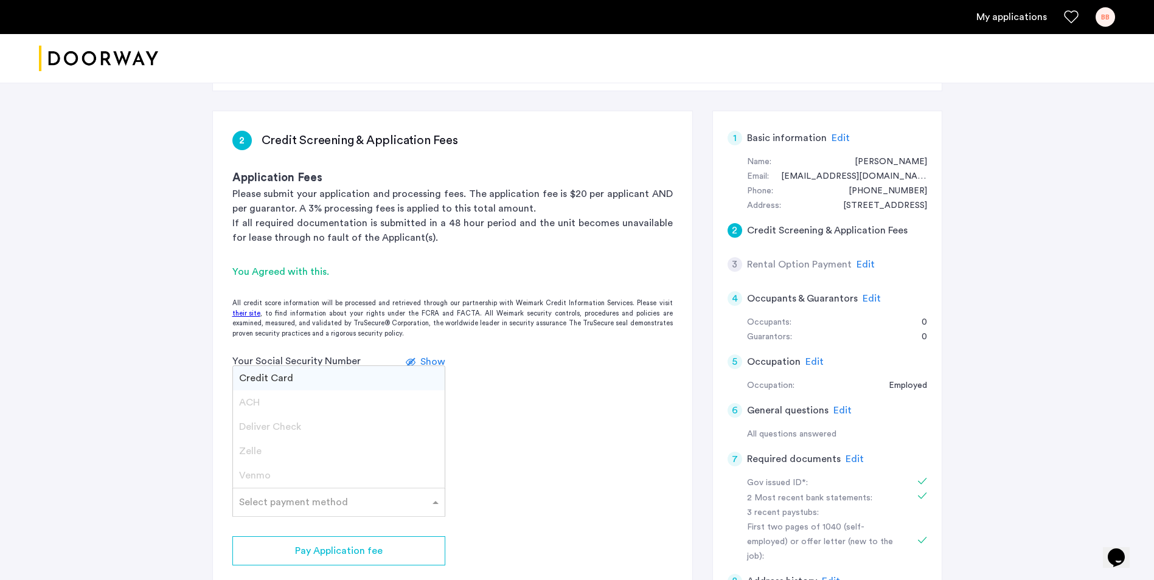
click at [321, 500] on input "text" at bounding box center [326, 500] width 175 height 9
click at [304, 383] on div "Credit Card" at bounding box center [339, 378] width 212 height 24
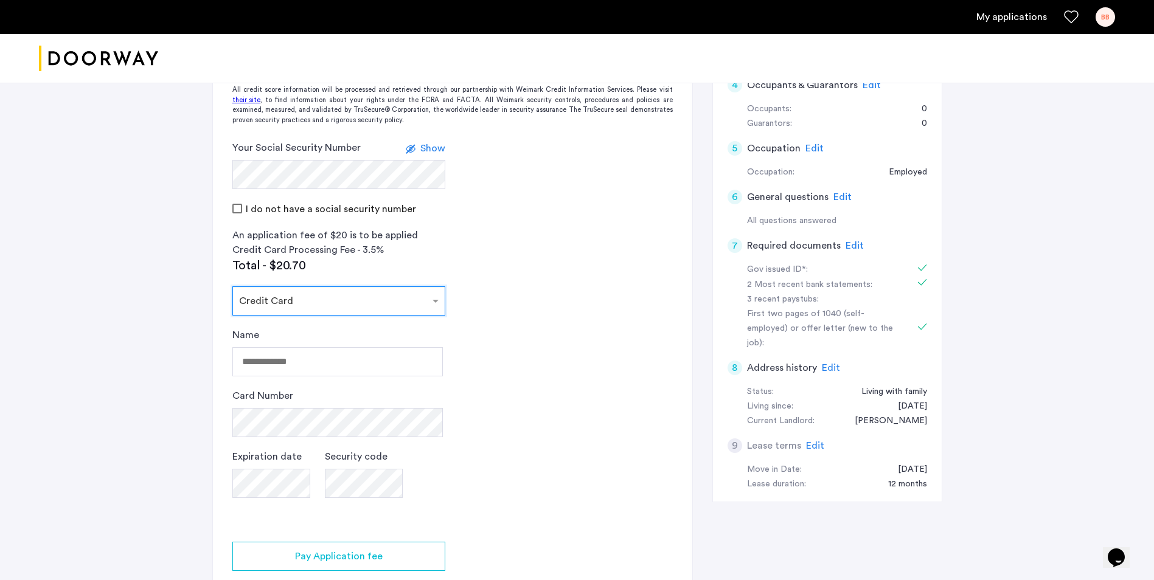
scroll to position [304, 0]
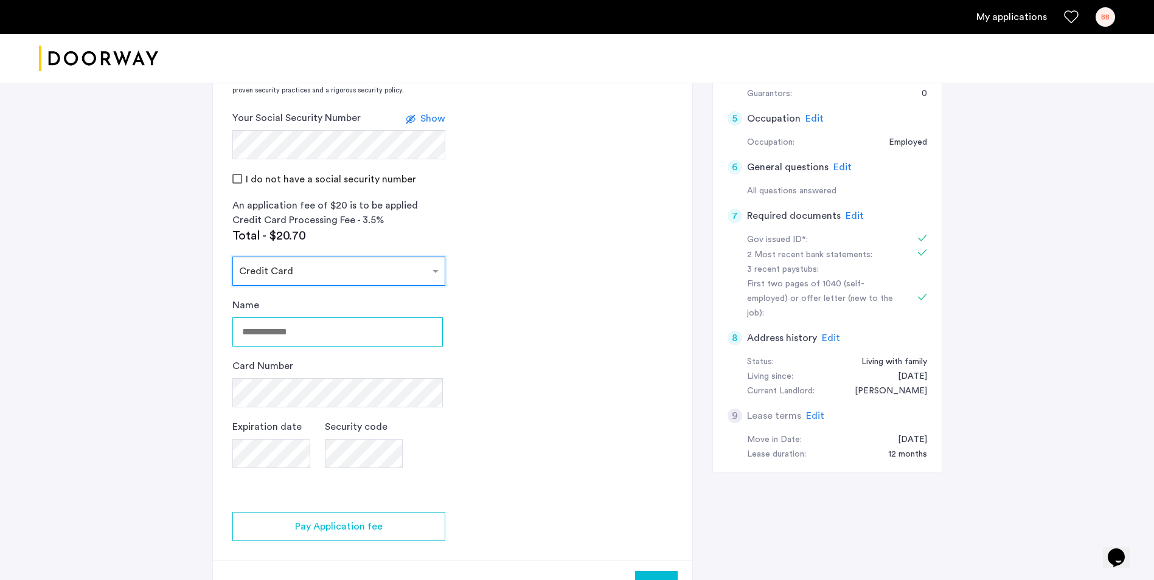
click at [346, 329] on input "Name" at bounding box center [337, 331] width 210 height 29
type input "**********"
click at [294, 440] on div "**********" at bounding box center [337, 395] width 210 height 195
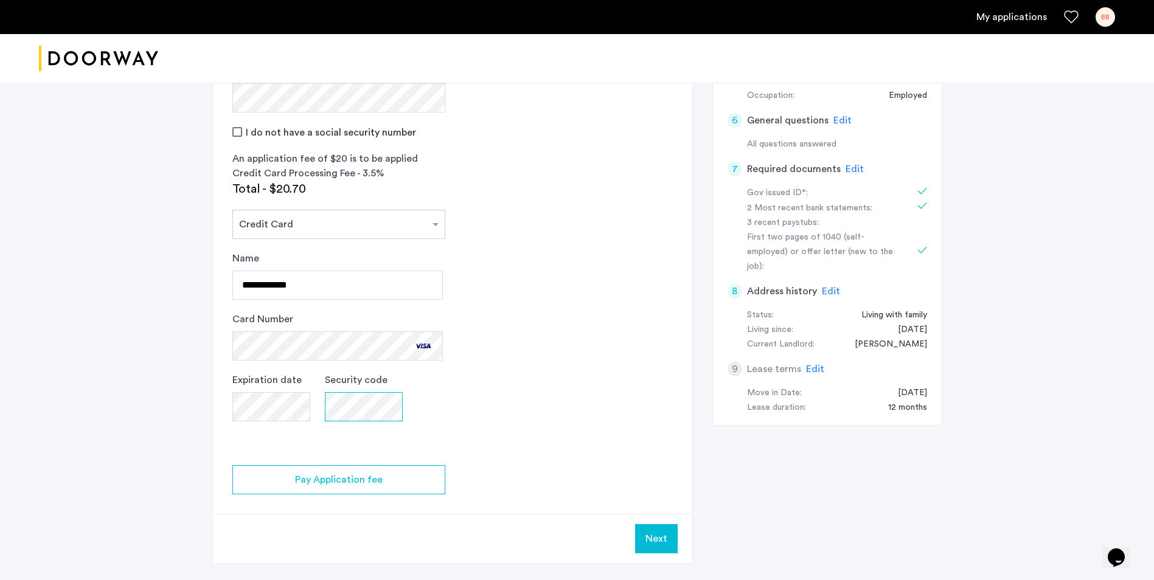
scroll to position [365, 0]
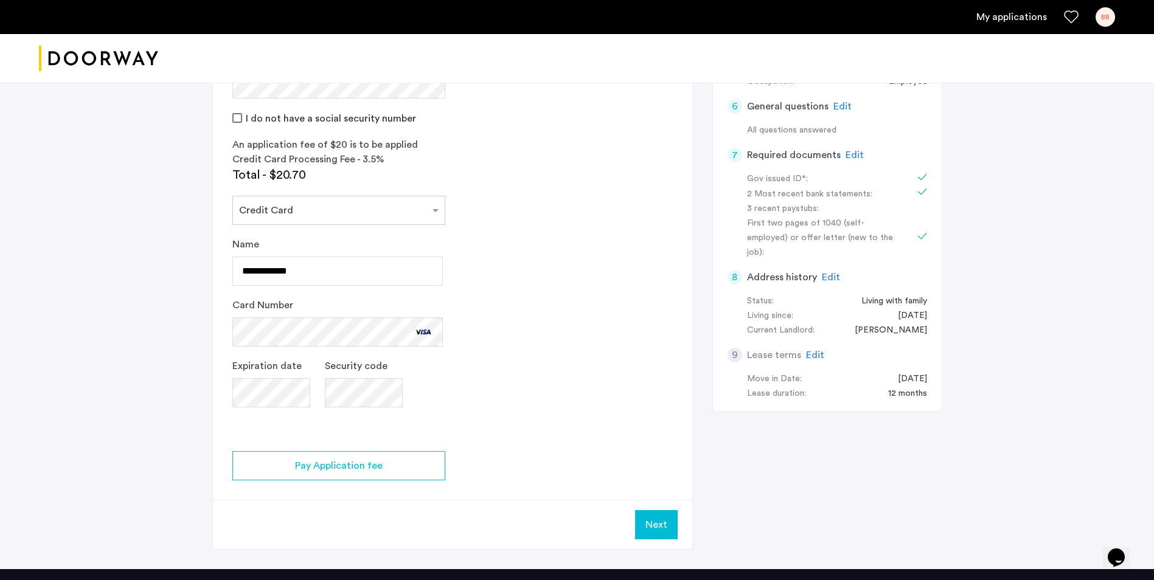
click at [423, 482] on app-credit-screening "2 Credit Screening & Application Fees Application Fees Please submit your appli…" at bounding box center [452, 178] width 479 height 742
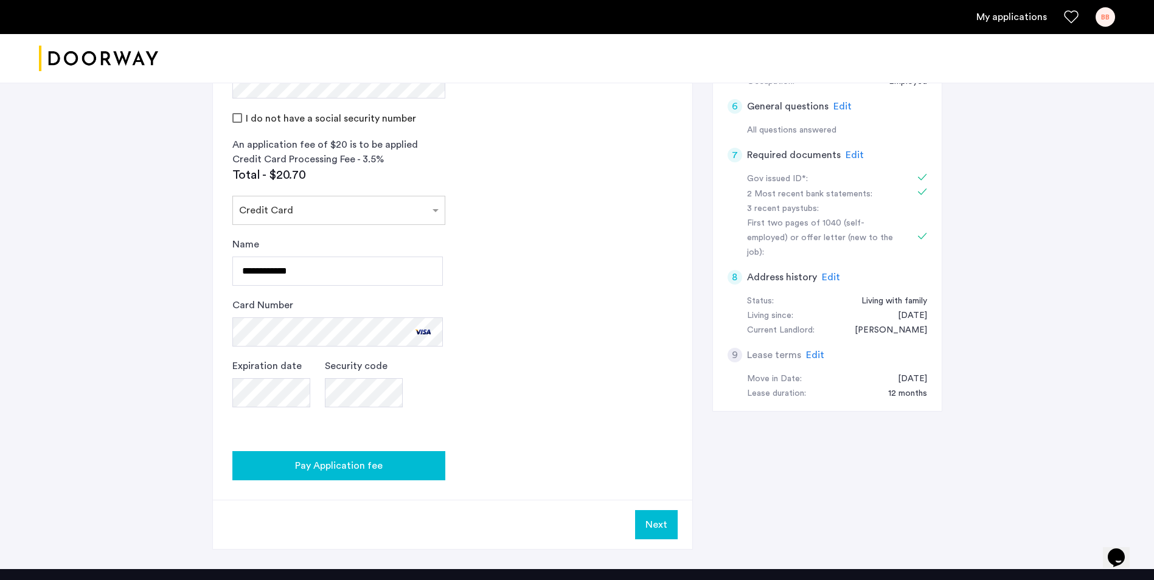
click at [423, 473] on div "Pay Application fee" at bounding box center [338, 466] width 193 height 15
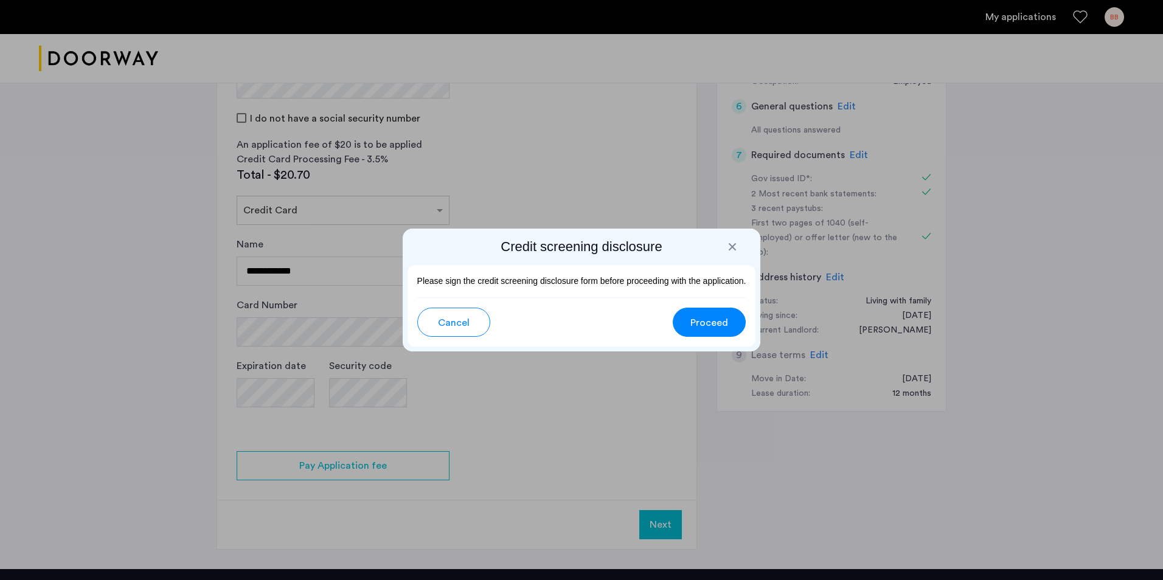
click at [712, 314] on button "Proceed" at bounding box center [709, 322] width 73 height 29
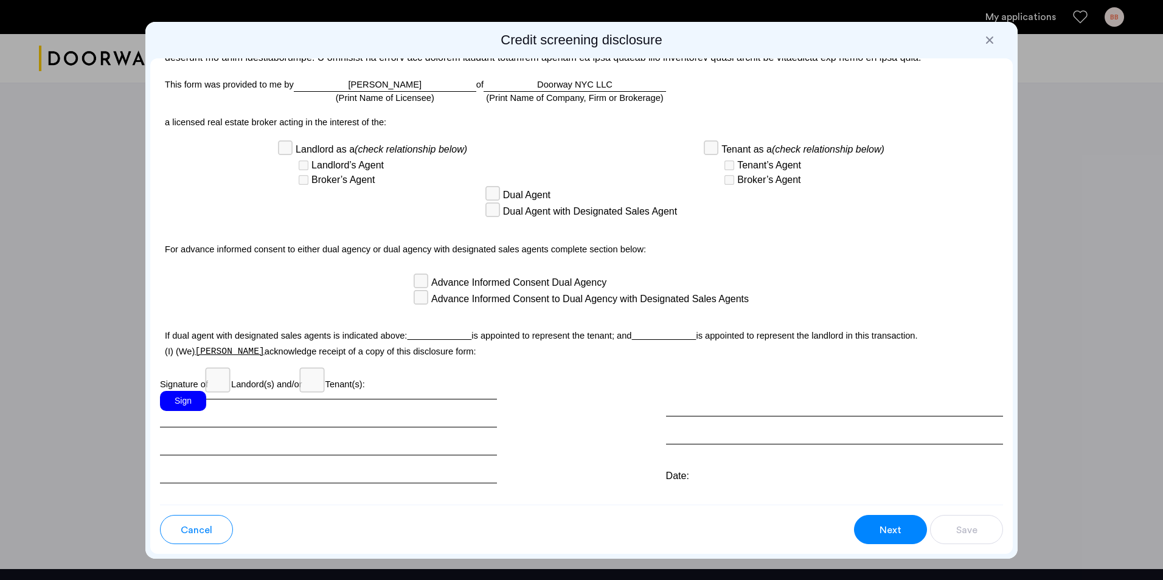
scroll to position [3005, 0]
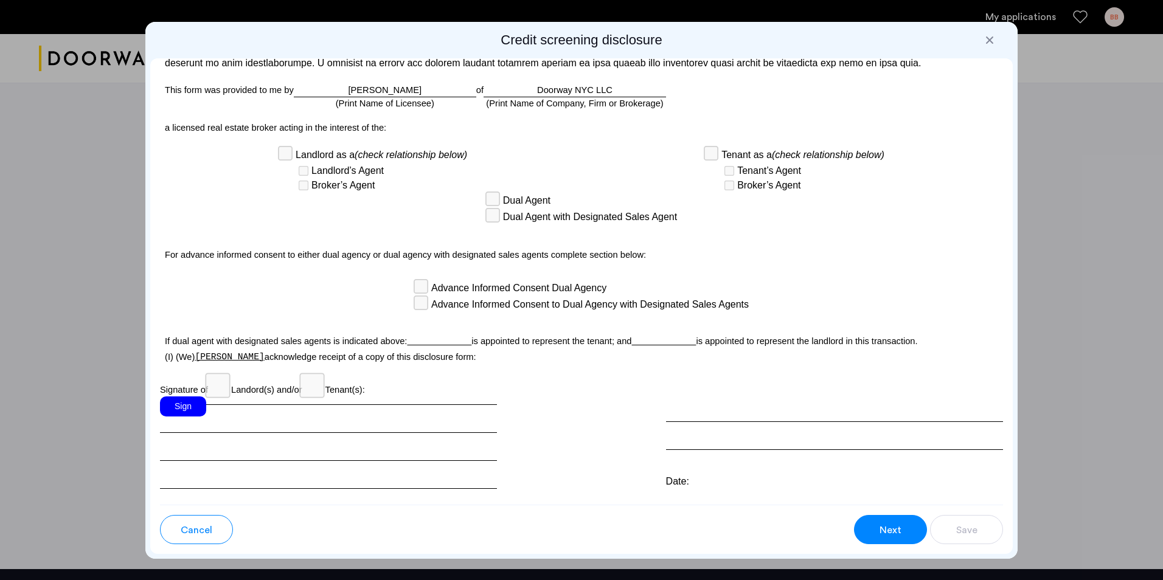
click at [187, 417] on div "Sign" at bounding box center [183, 407] width 46 height 20
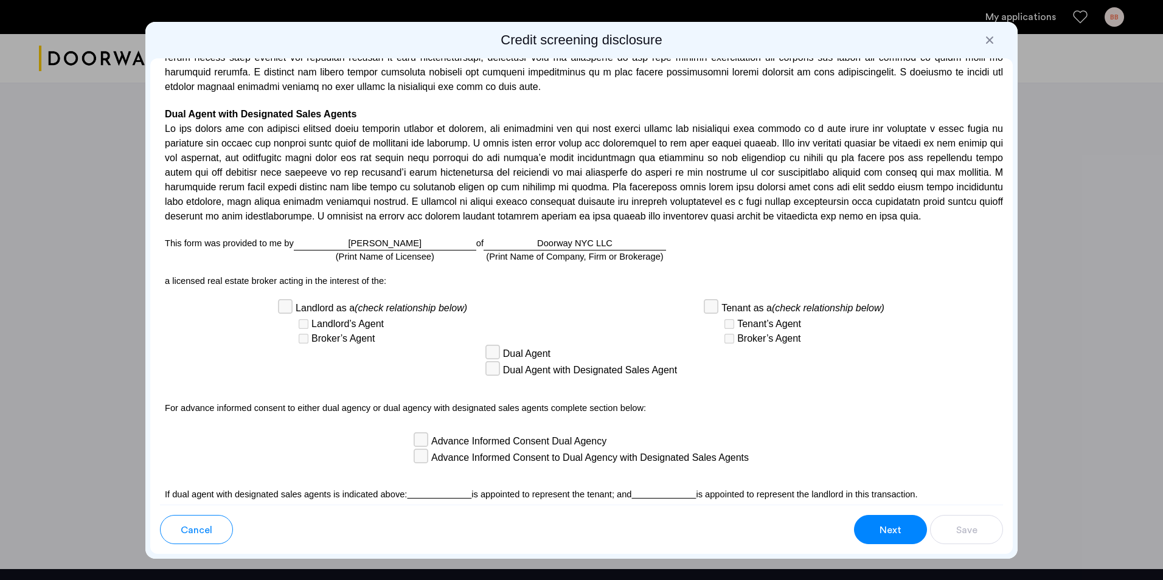
scroll to position [2822, 0]
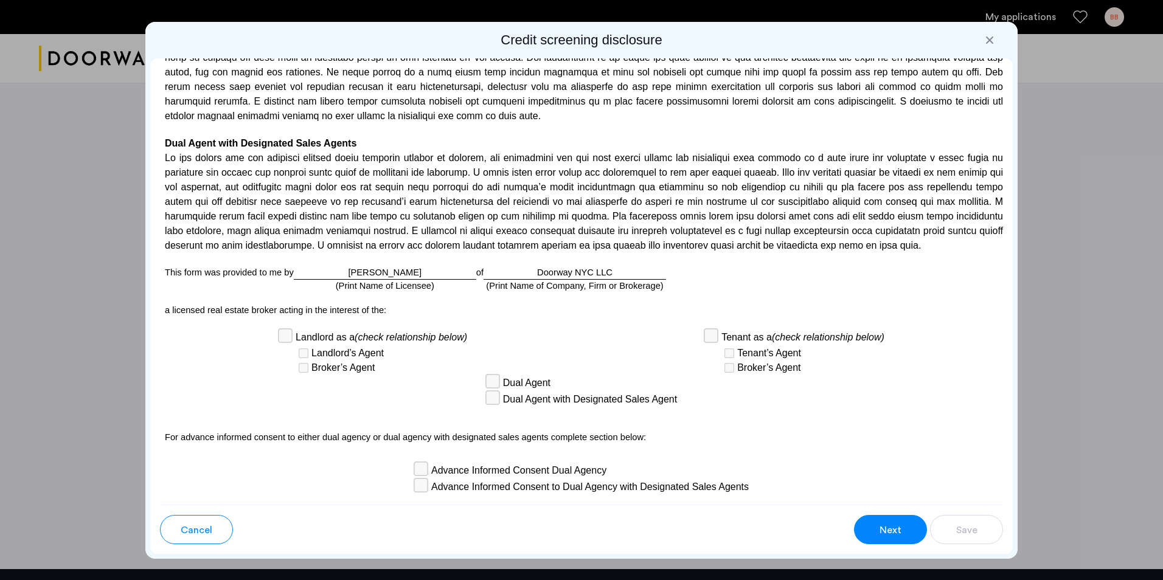
click at [913, 536] on button "Next" at bounding box center [890, 529] width 73 height 29
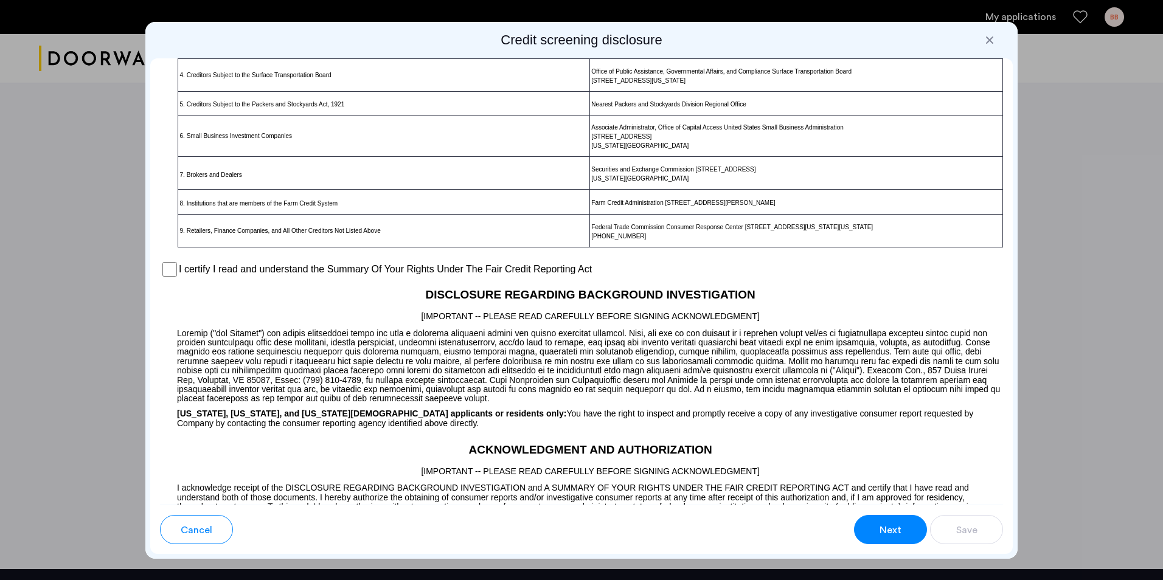
scroll to position [755, 0]
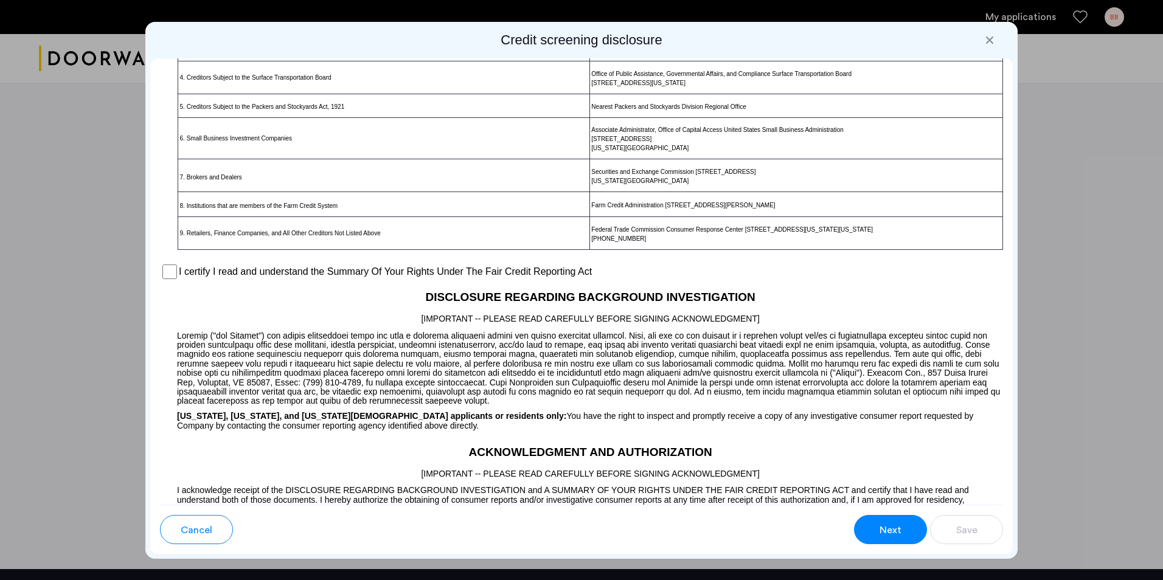
click at [181, 279] on label "I certify I read and understand the Summary Of Your Rights Under The Fair Credi…" at bounding box center [385, 272] width 413 height 15
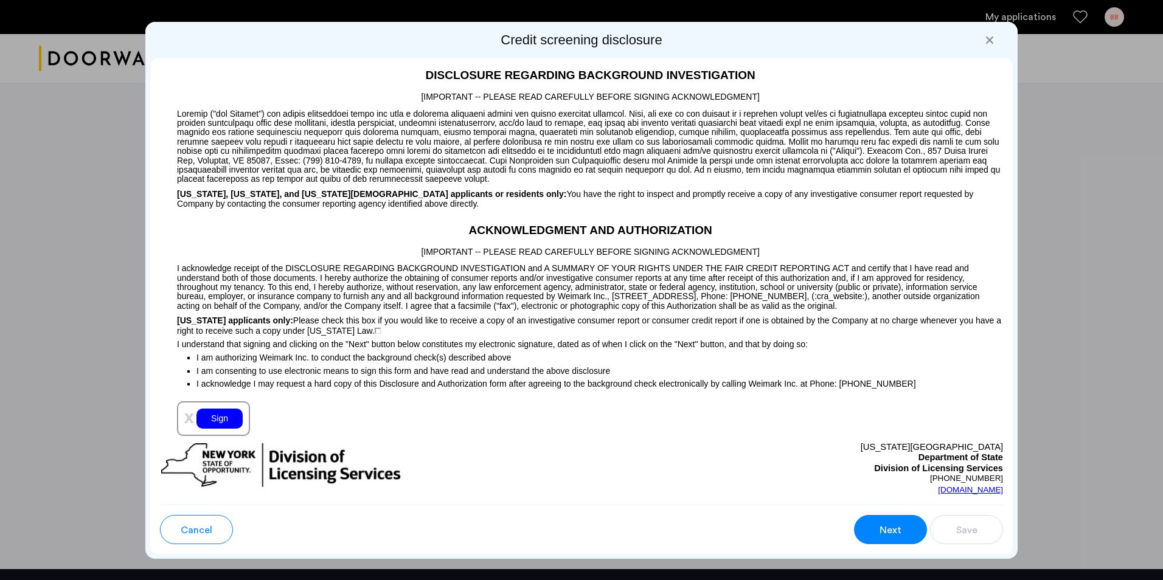
scroll to position [999, 0]
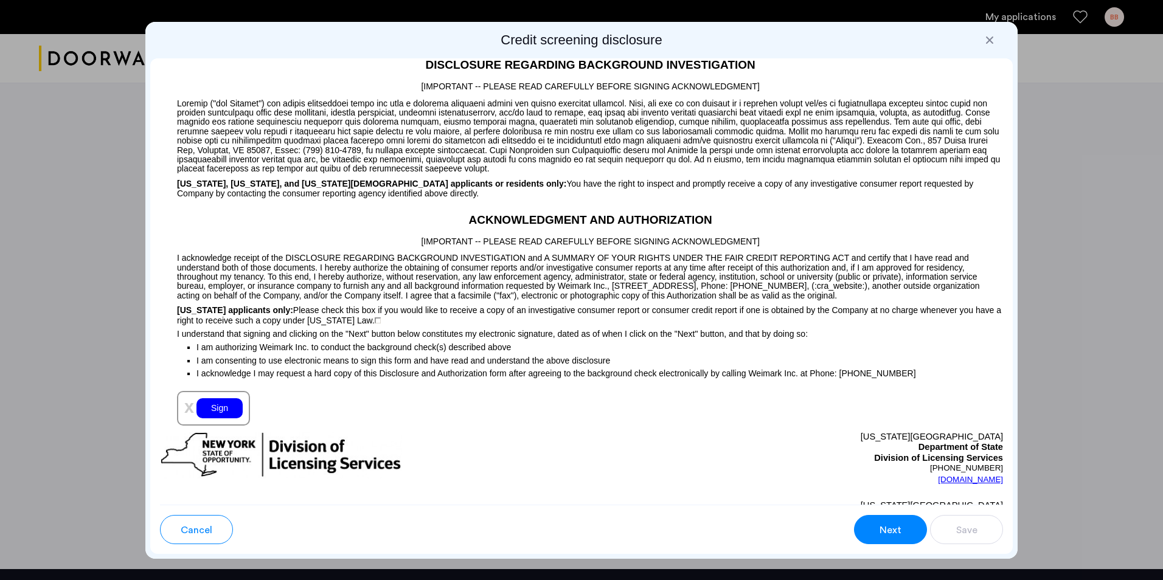
click at [224, 411] on div "Sign" at bounding box center [219, 408] width 46 height 20
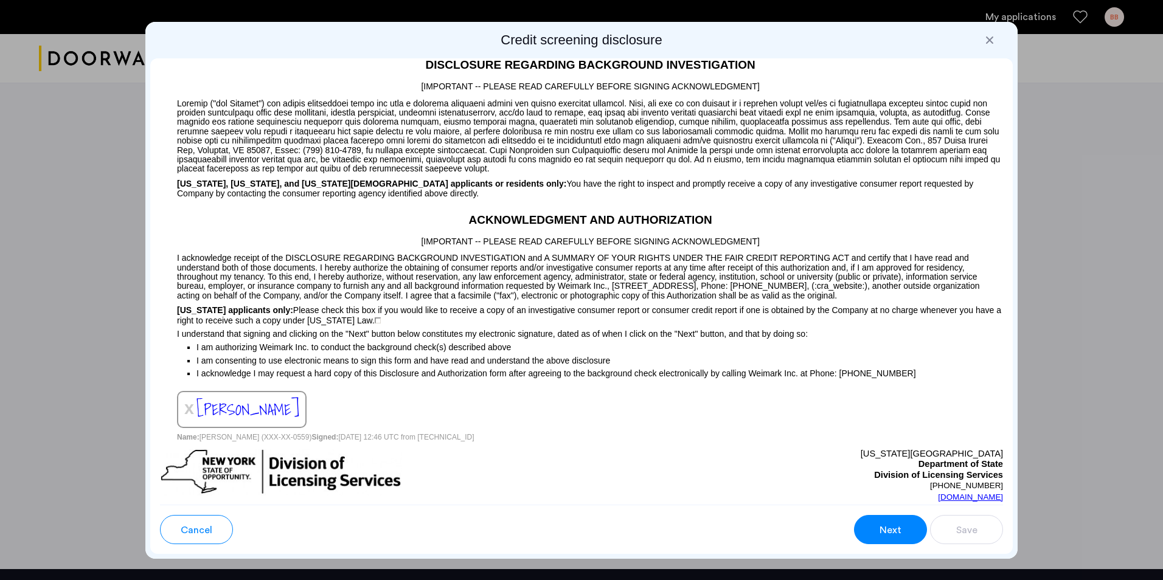
click at [901, 527] on div "Next" at bounding box center [890, 530] width 23 height 15
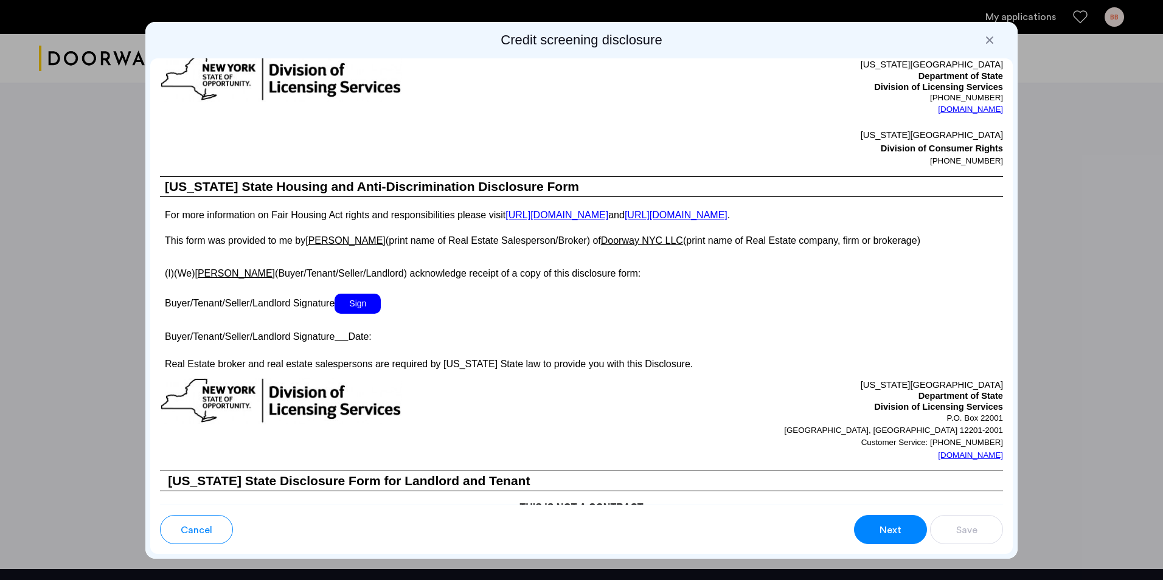
scroll to position [1930, 0]
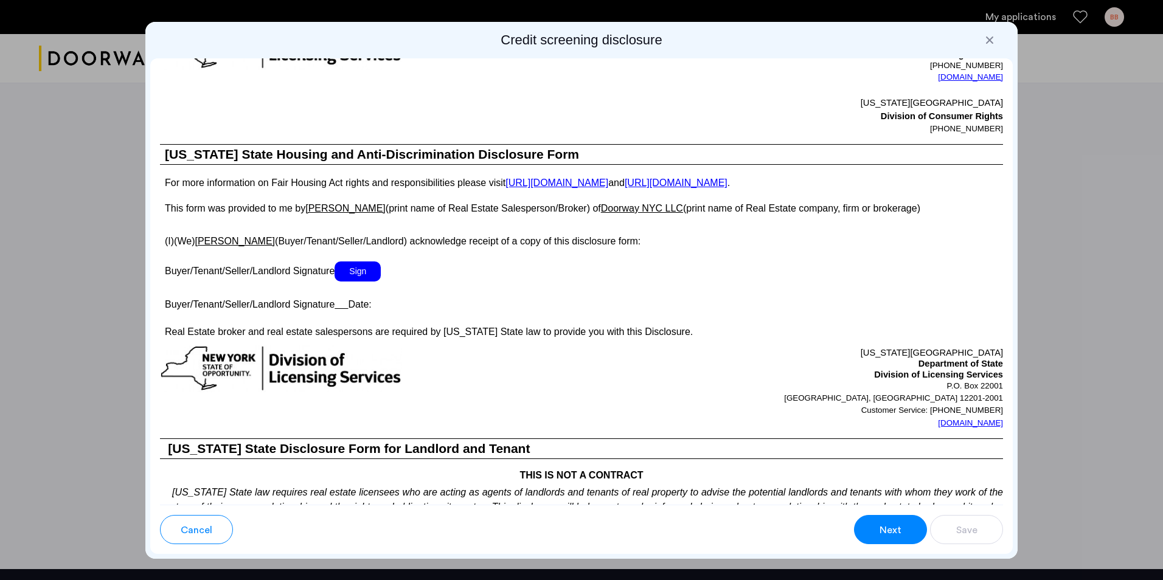
click at [375, 282] on span "Sign" at bounding box center [357, 272] width 46 height 20
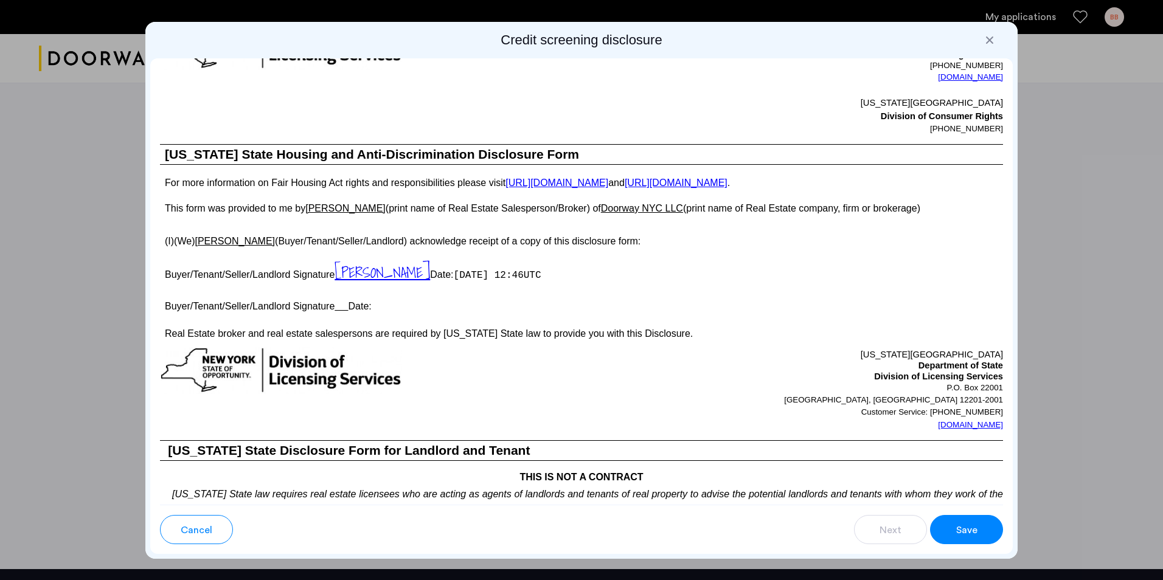
click at [964, 522] on button "Save" at bounding box center [966, 529] width 73 height 29
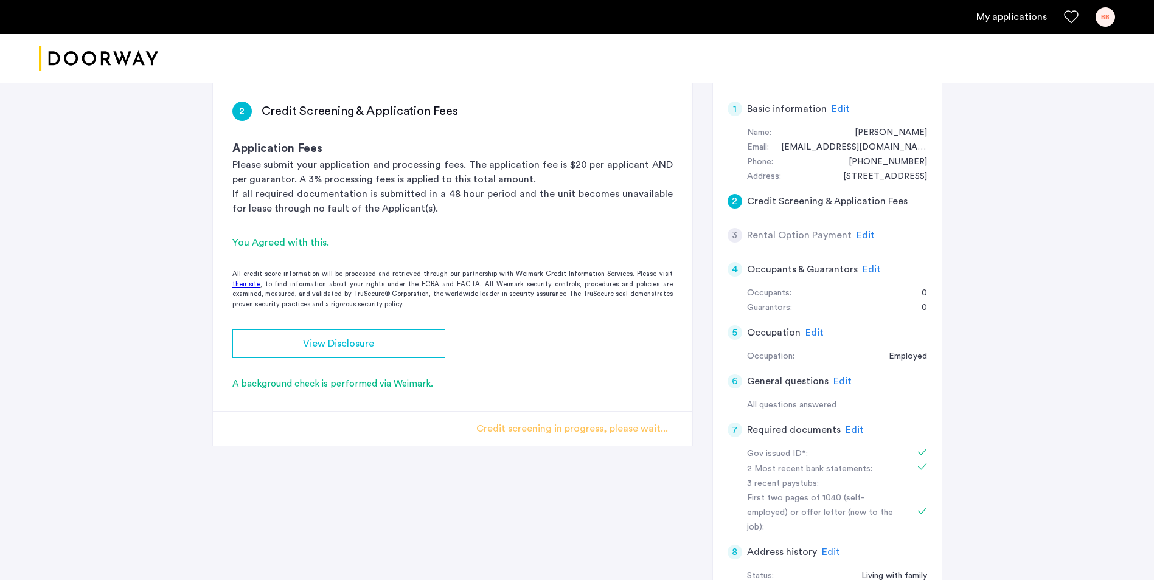
scroll to position [61, 0]
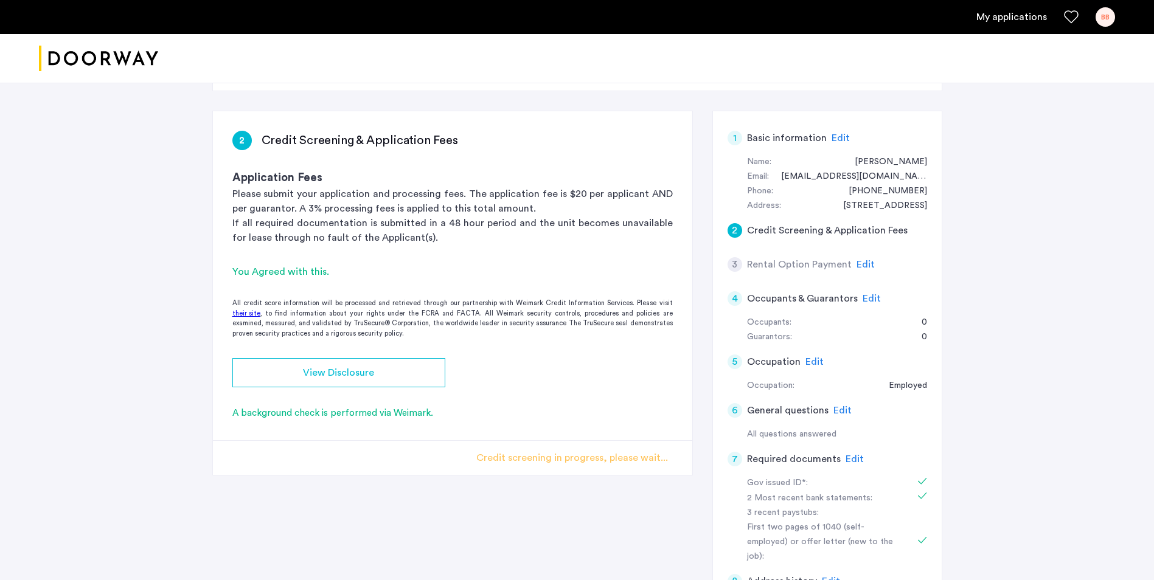
click at [876, 235] on h5 "Credit Screening & Application Fees" at bounding box center [827, 230] width 161 height 15
click at [868, 299] on span "Edit" at bounding box center [871, 299] width 18 height 10
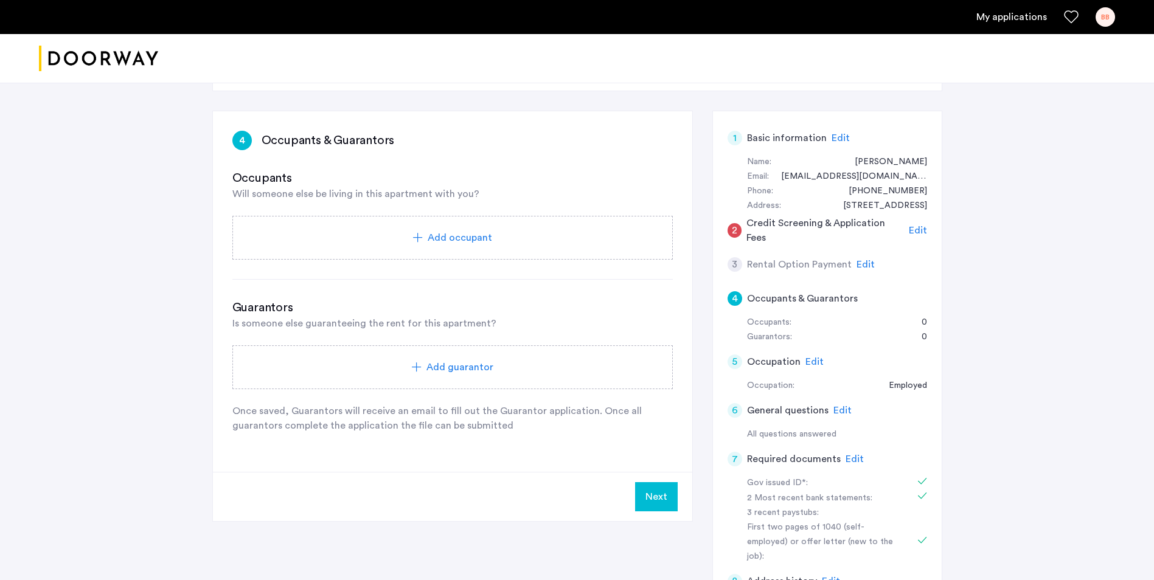
click at [496, 352] on div "Add guarantor" at bounding box center [452, 367] width 440 height 44
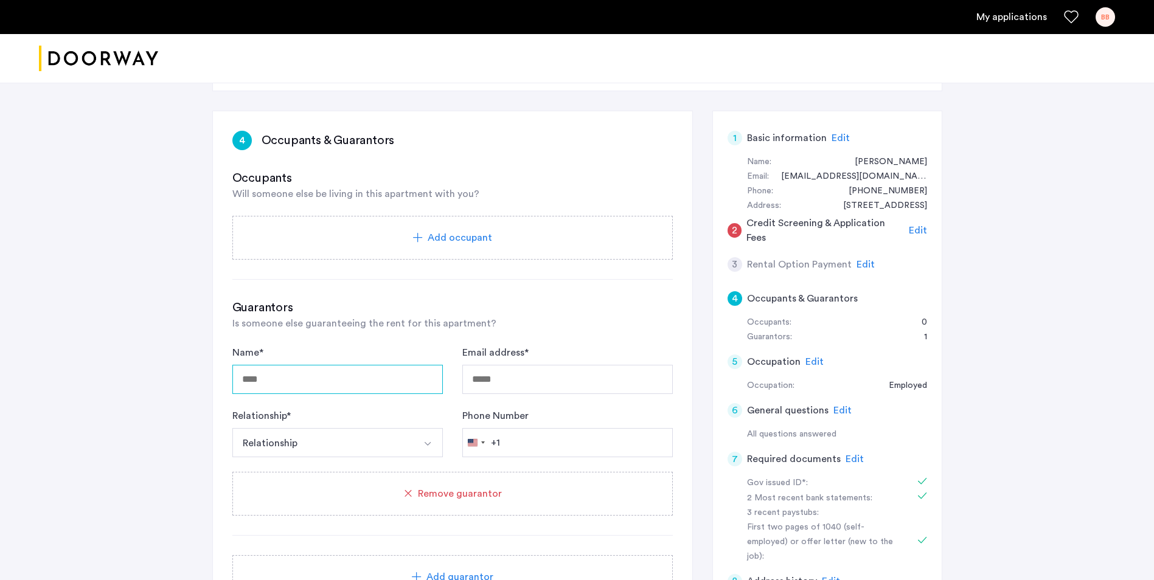
click at [389, 378] on input "Name *" at bounding box center [337, 379] width 210 height 29
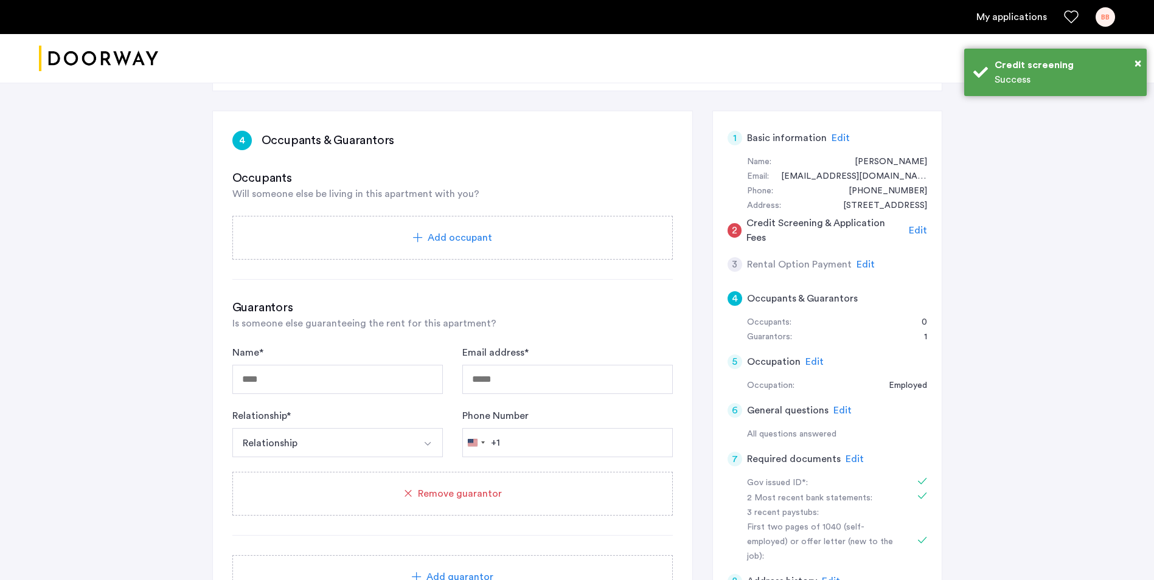
scroll to position [0, 0]
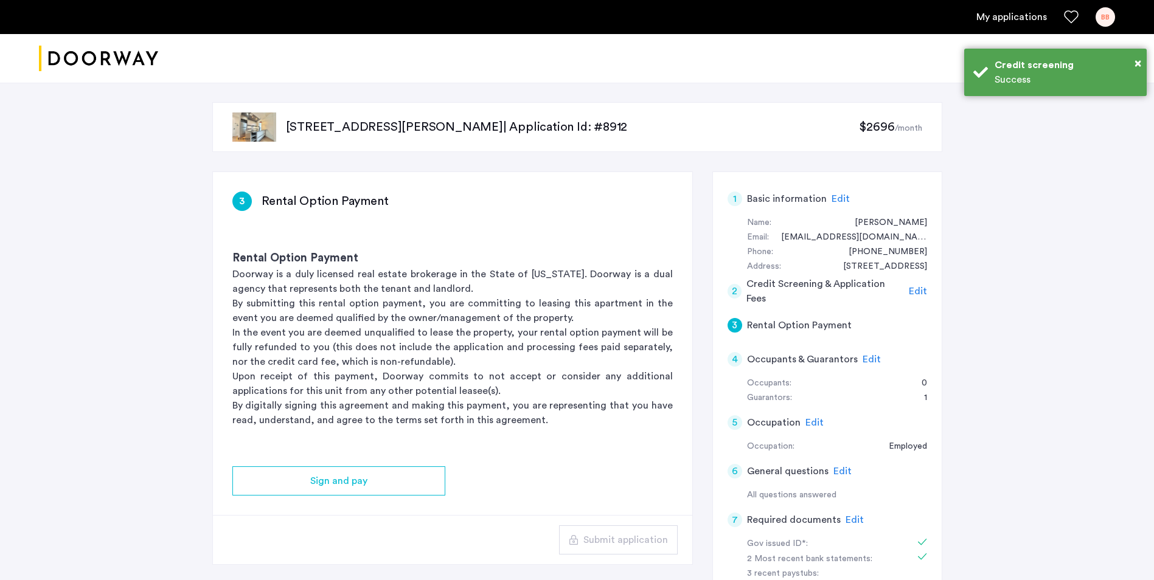
click at [870, 352] on div "Edit" at bounding box center [871, 359] width 18 height 15
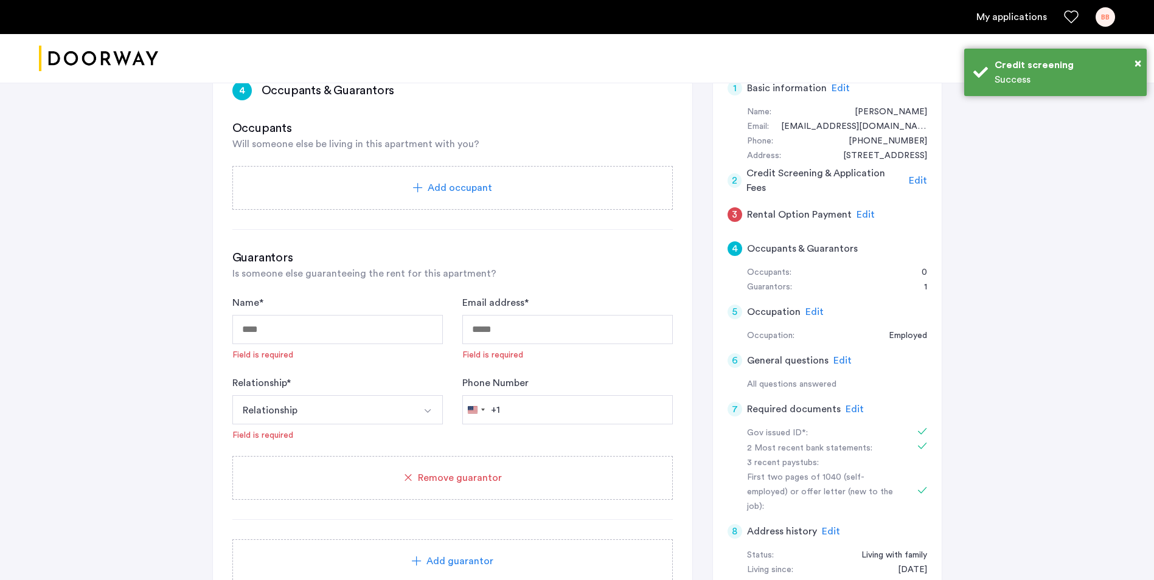
scroll to position [122, 0]
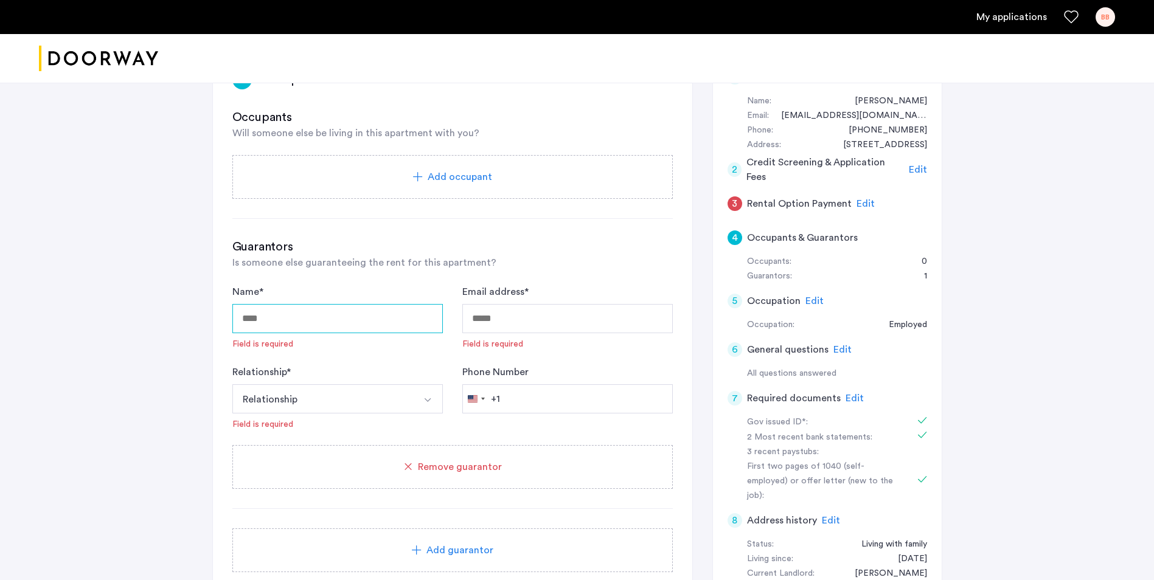
click at [295, 311] on input "Name *" at bounding box center [337, 318] width 210 height 29
type input "**********"
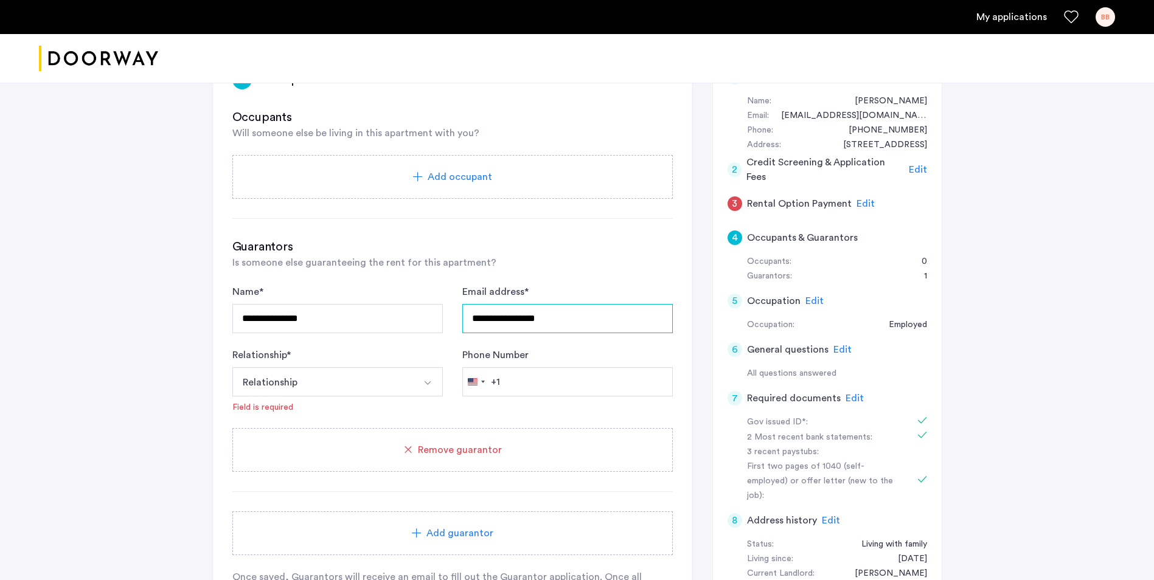
type input "**********"
click at [426, 384] on img "Select option" at bounding box center [428, 383] width 10 height 10
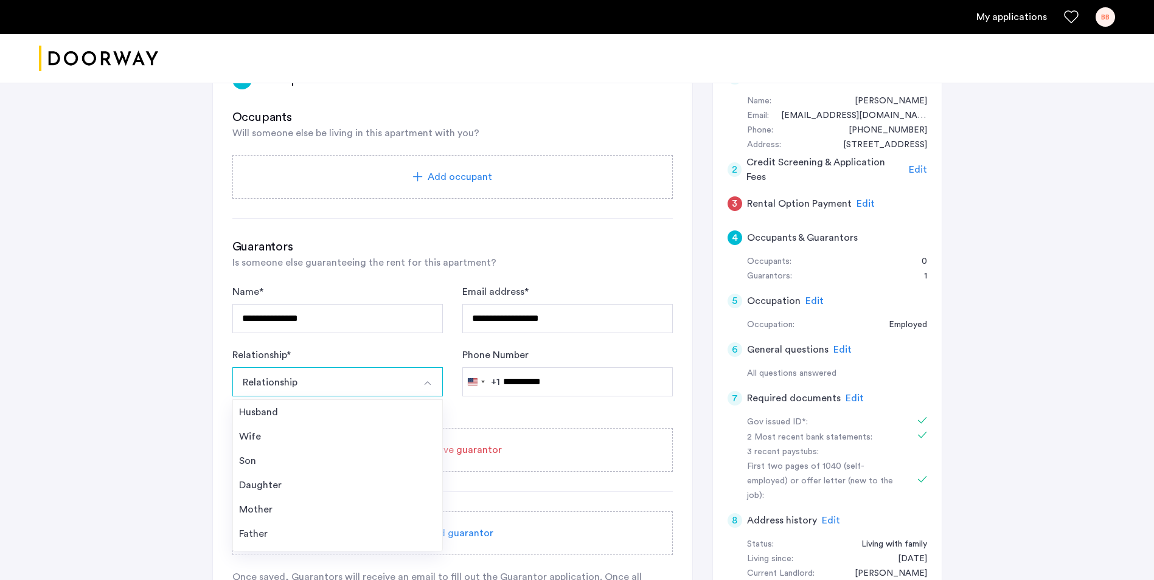
click at [389, 508] on div "Mother" at bounding box center [337, 509] width 197 height 15
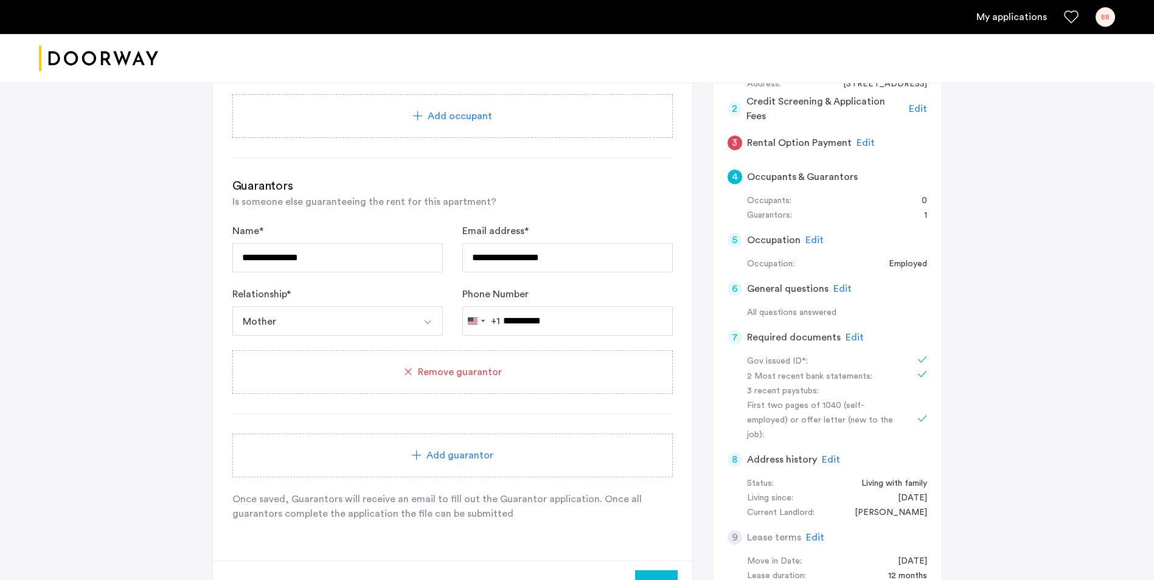
scroll to position [243, 0]
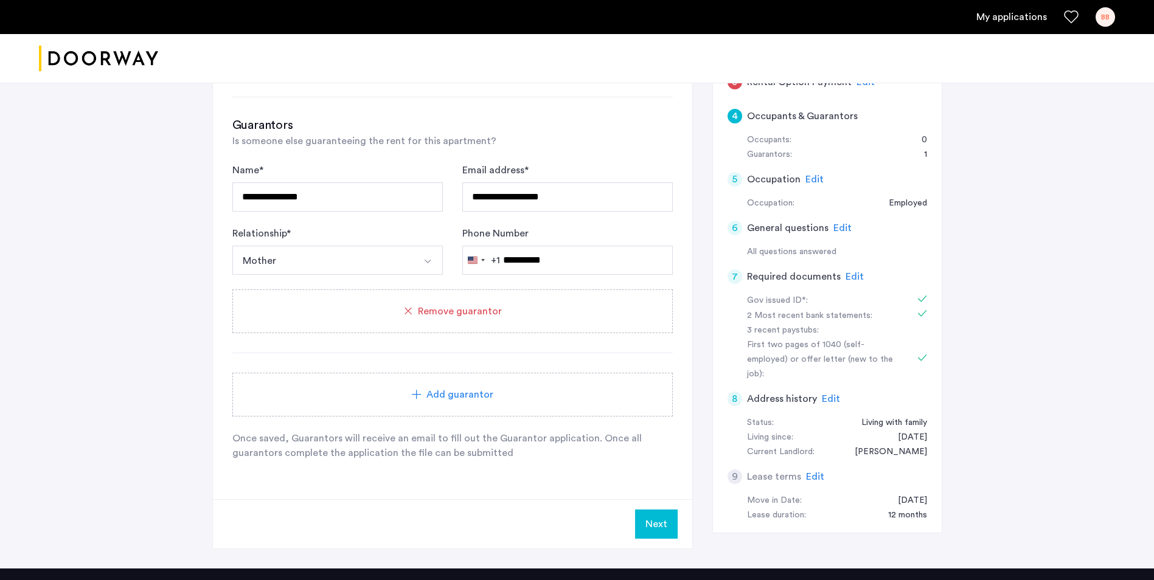
click at [659, 516] on button "Next" at bounding box center [656, 524] width 43 height 29
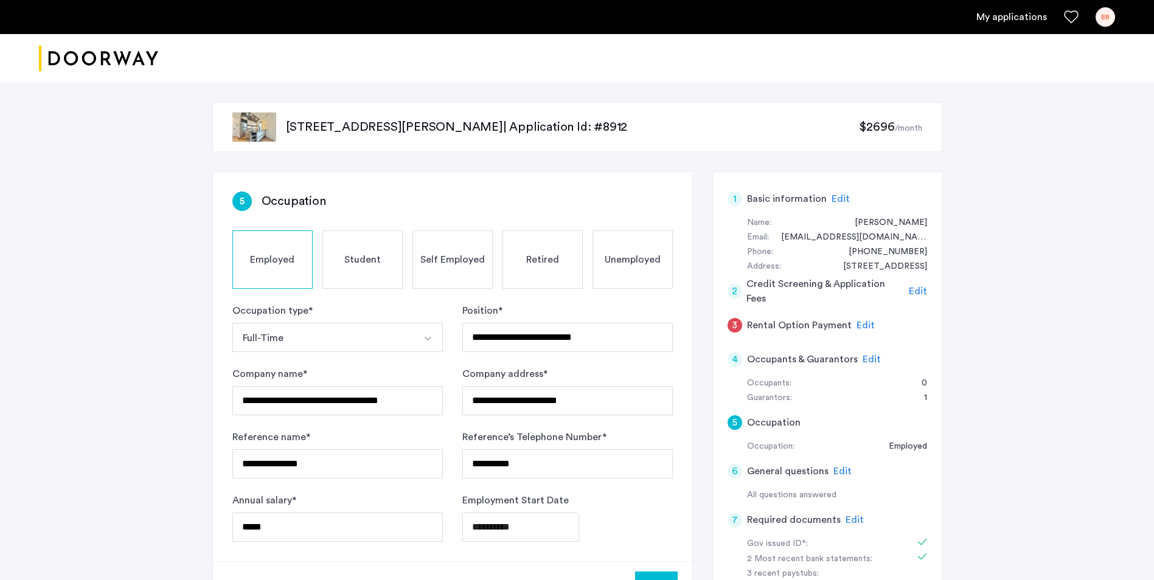
click at [859, 325] on span "Edit" at bounding box center [865, 325] width 18 height 10
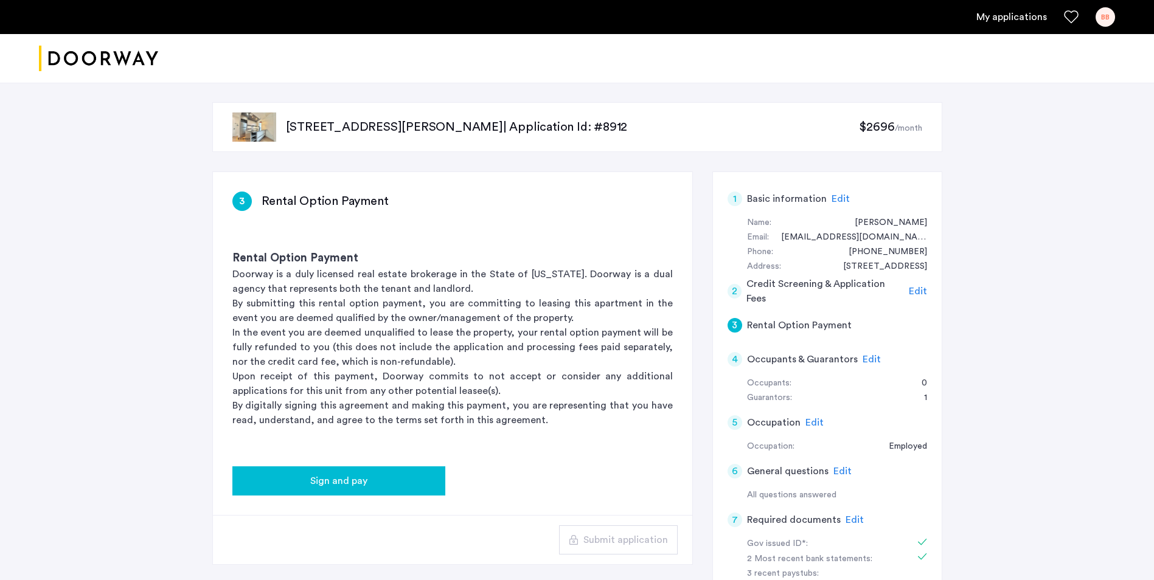
click at [395, 476] on div "Sign and pay" at bounding box center [338, 481] width 193 height 15
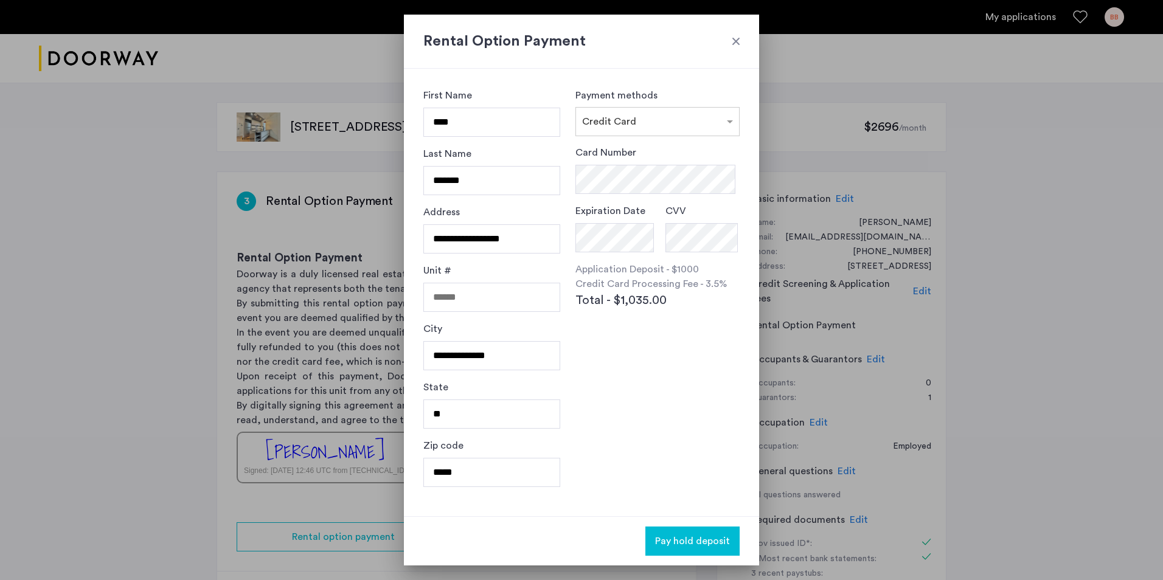
click at [729, 38] on h2 "Rental Option Payment" at bounding box center [581, 41] width 316 height 22
click at [741, 38] on div at bounding box center [736, 41] width 12 height 12
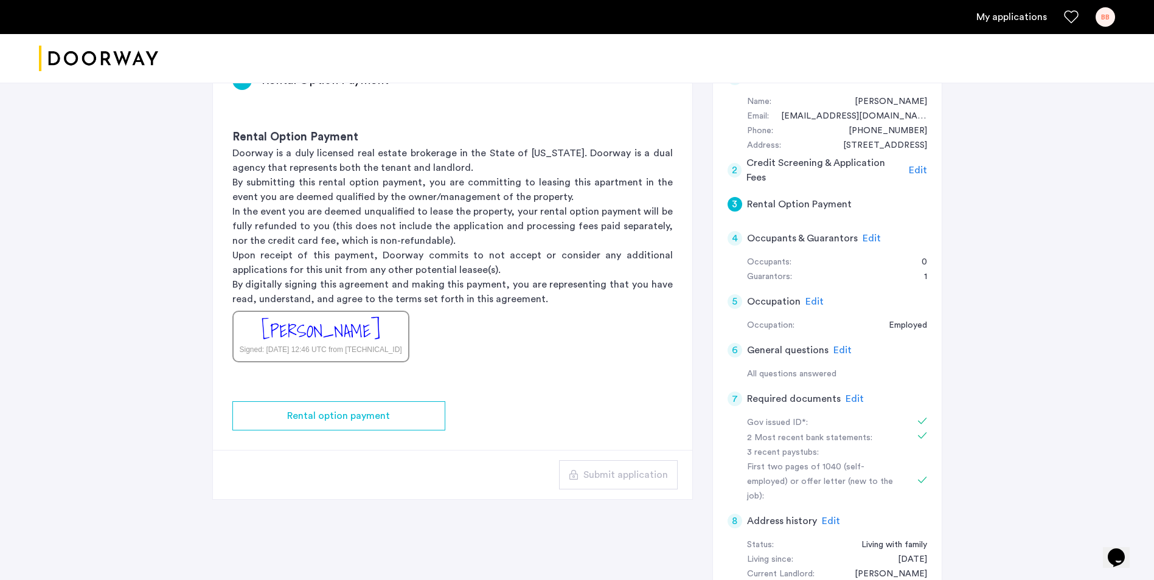
scroll to position [122, 0]
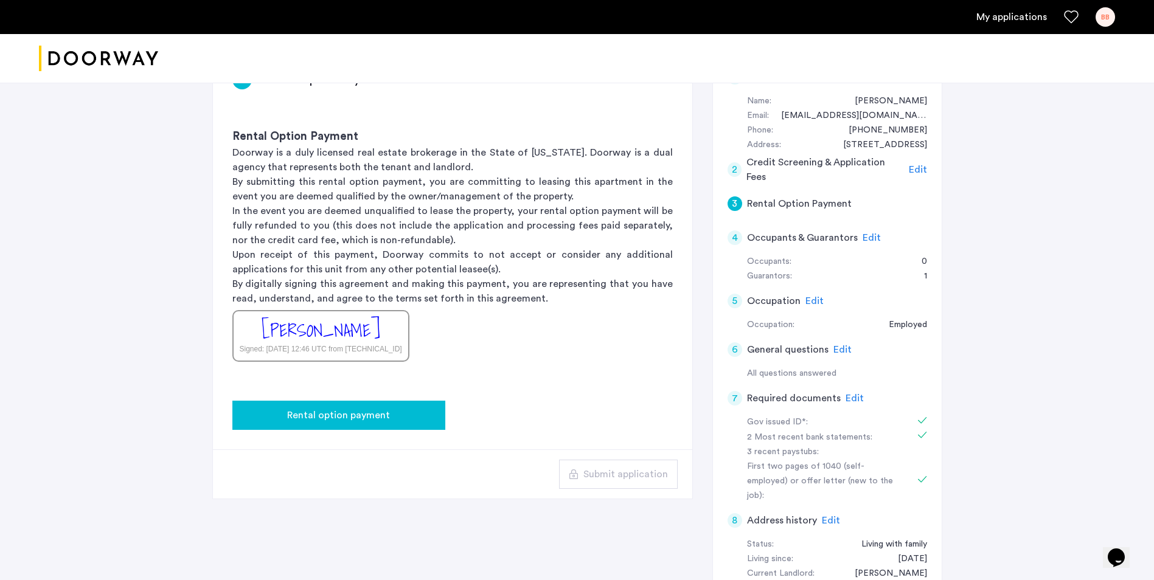
click at [398, 418] on div "Rental option payment" at bounding box center [338, 415] width 193 height 15
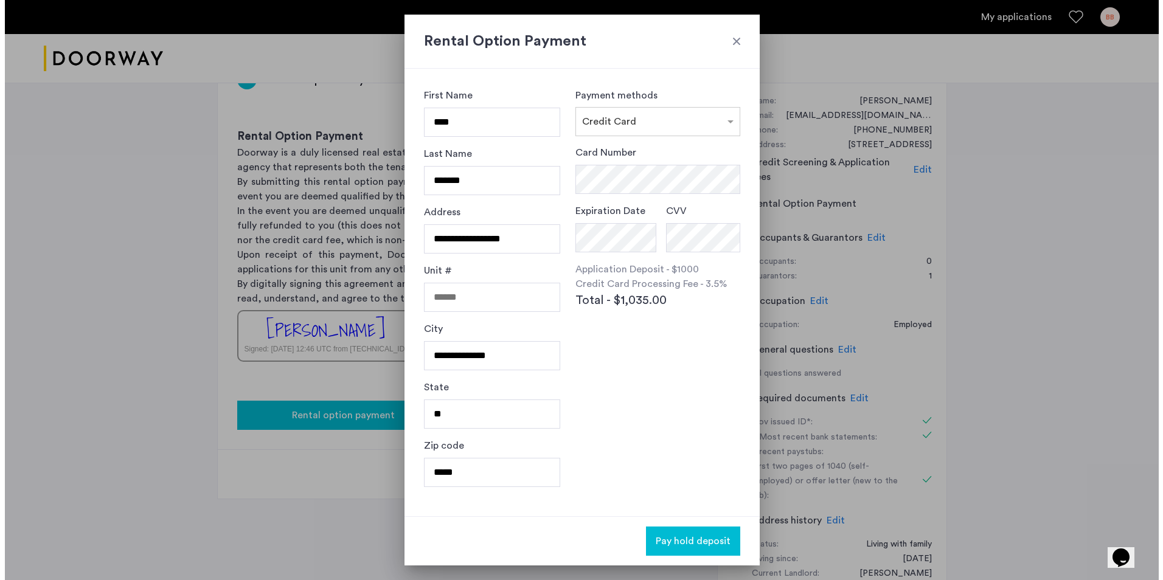
scroll to position [0, 0]
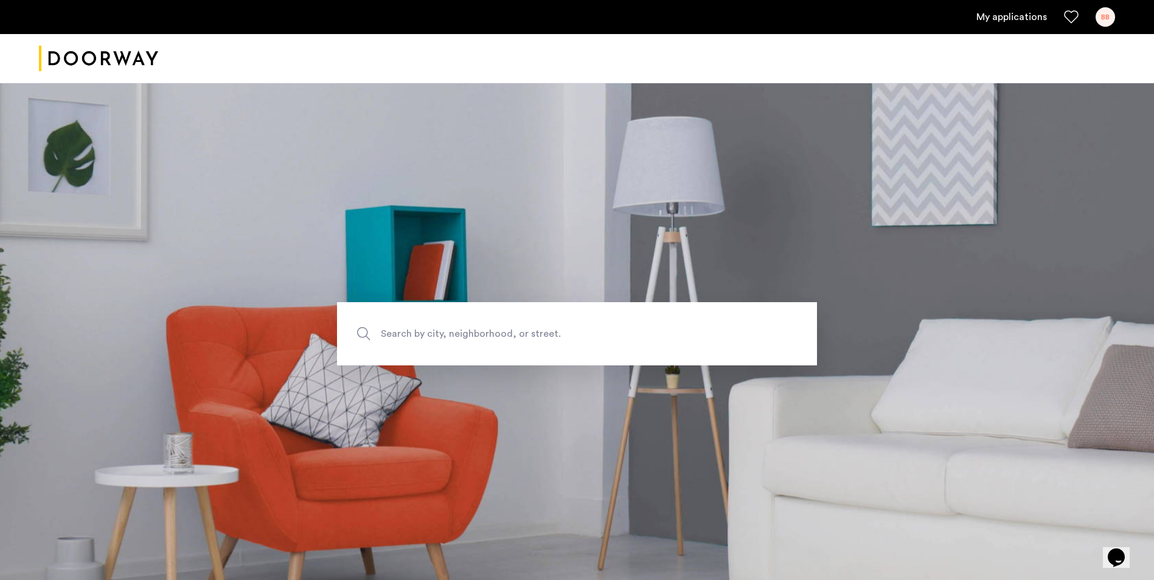
click at [1064, 13] on icon "Favorites" at bounding box center [1071, 17] width 15 height 15
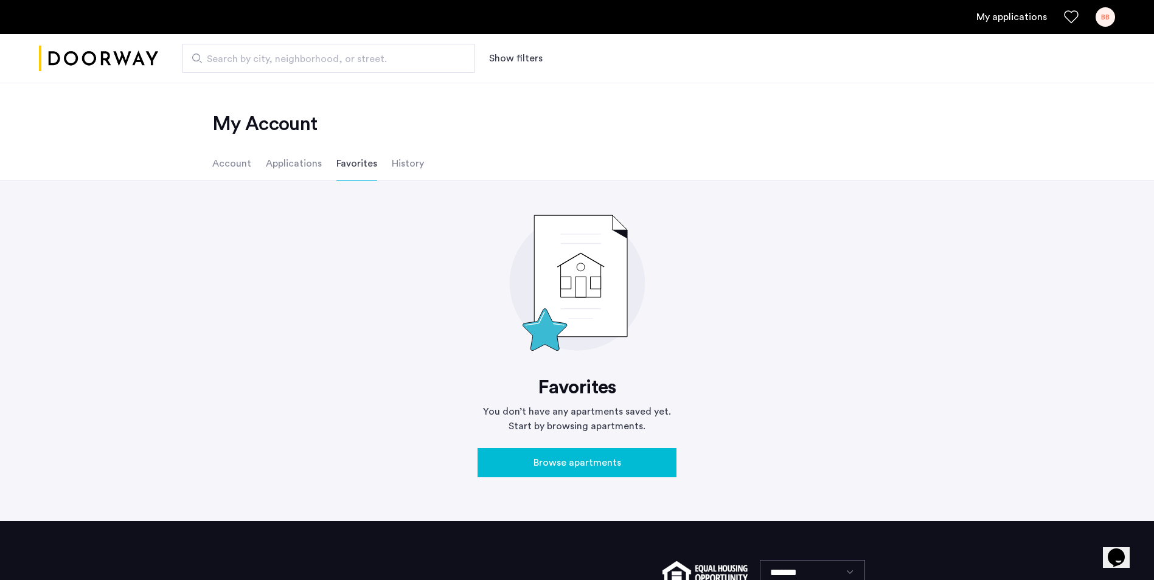
click at [289, 162] on li "Applications" at bounding box center [294, 164] width 56 height 34
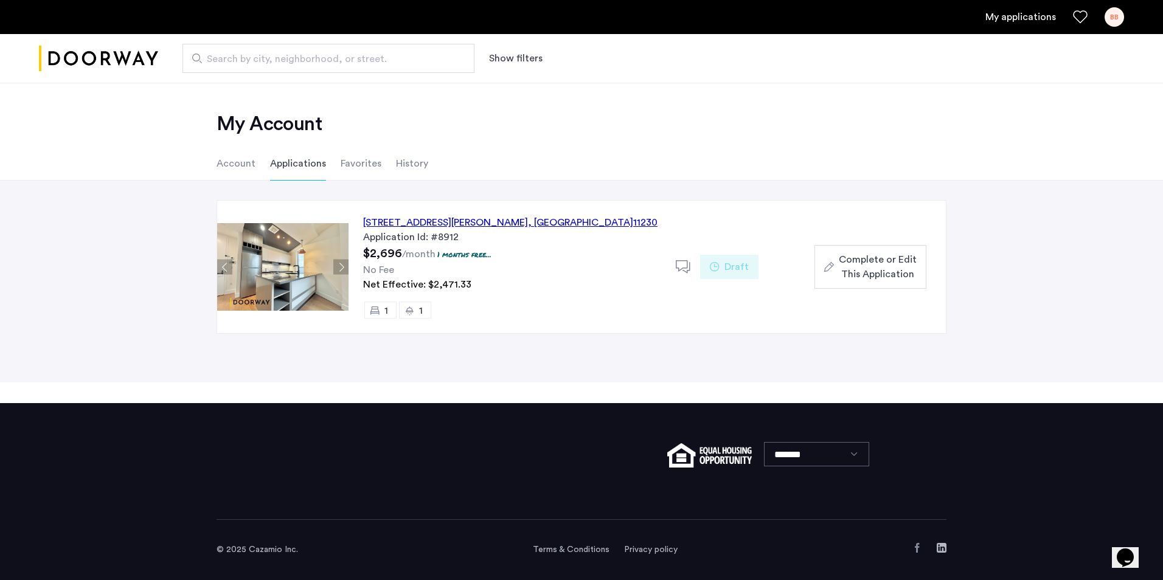
click at [260, 63] on span "Search by city, neighborhood, or street." at bounding box center [324, 59] width 234 height 15
click at [260, 63] on input "Search by city, neighborhood, or street." at bounding box center [328, 58] width 292 height 29
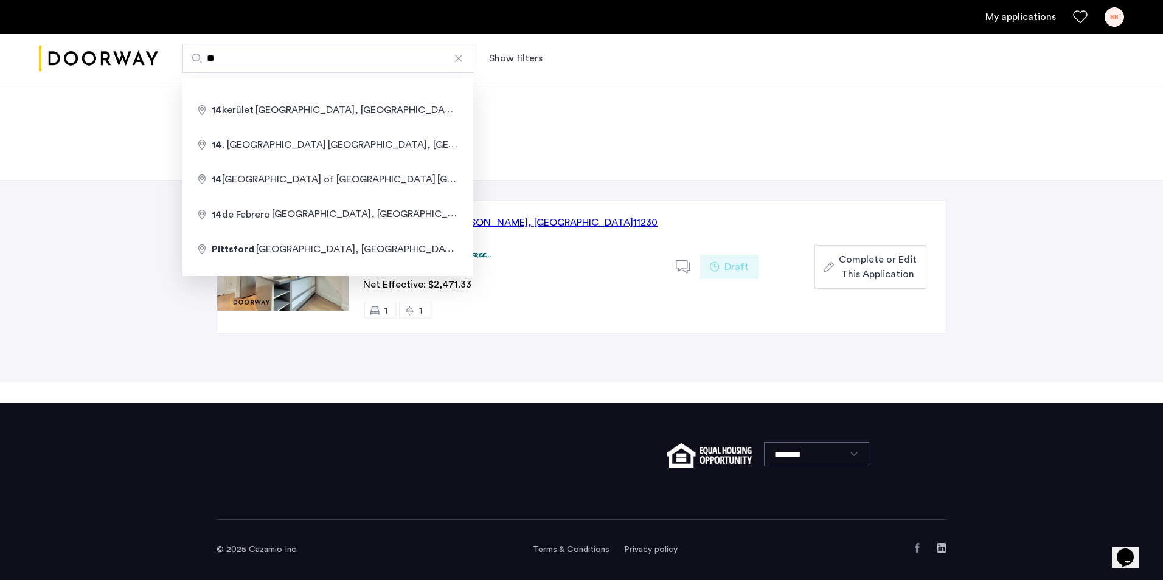
type input "*"
type input "**********"
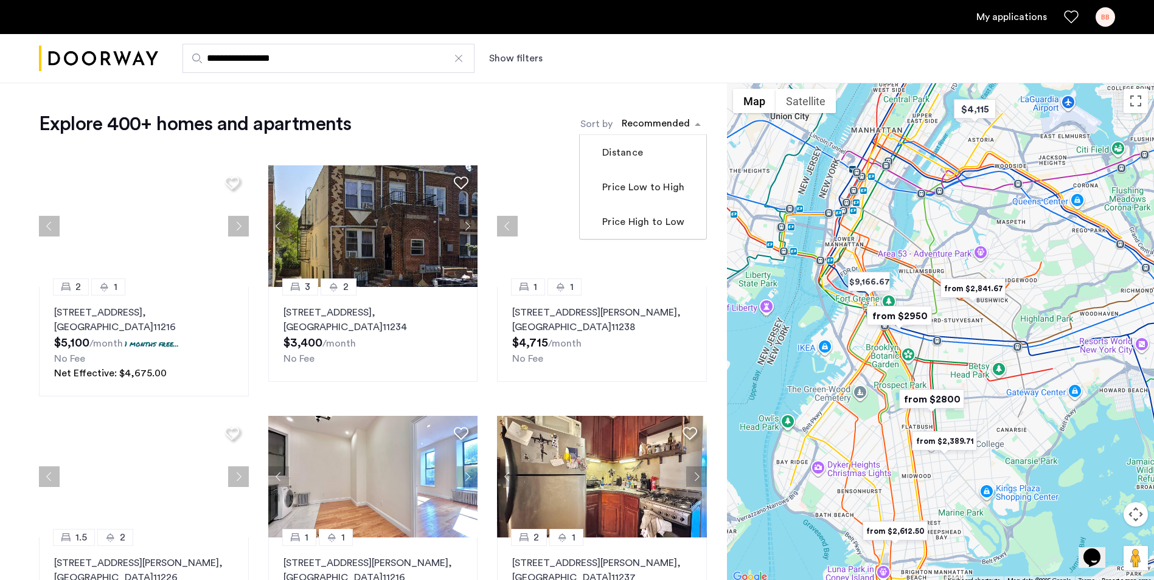
click at [661, 123] on div "sort-apartment" at bounding box center [656, 125] width 72 height 16
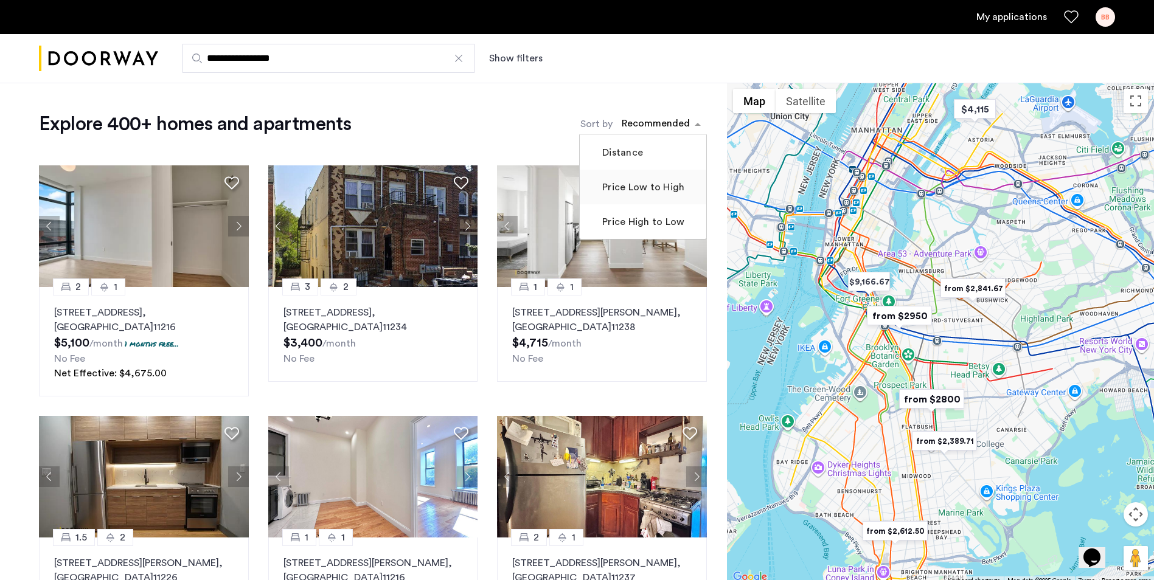
click at [641, 189] on label "Price Low to High" at bounding box center [642, 187] width 85 height 15
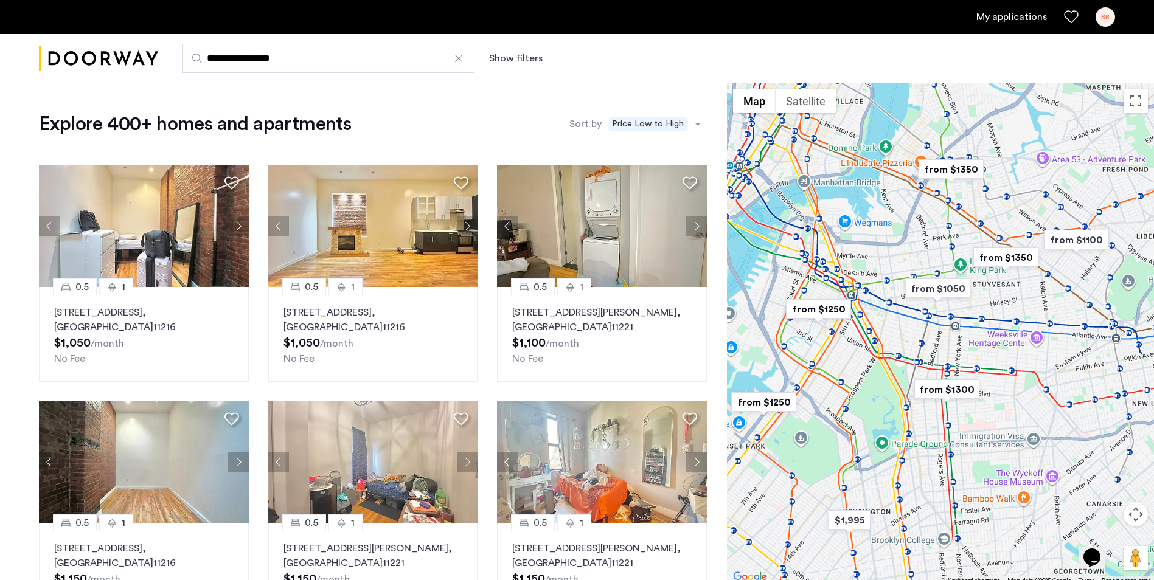
click at [535, 58] on button "Show filters" at bounding box center [516, 58] width 54 height 15
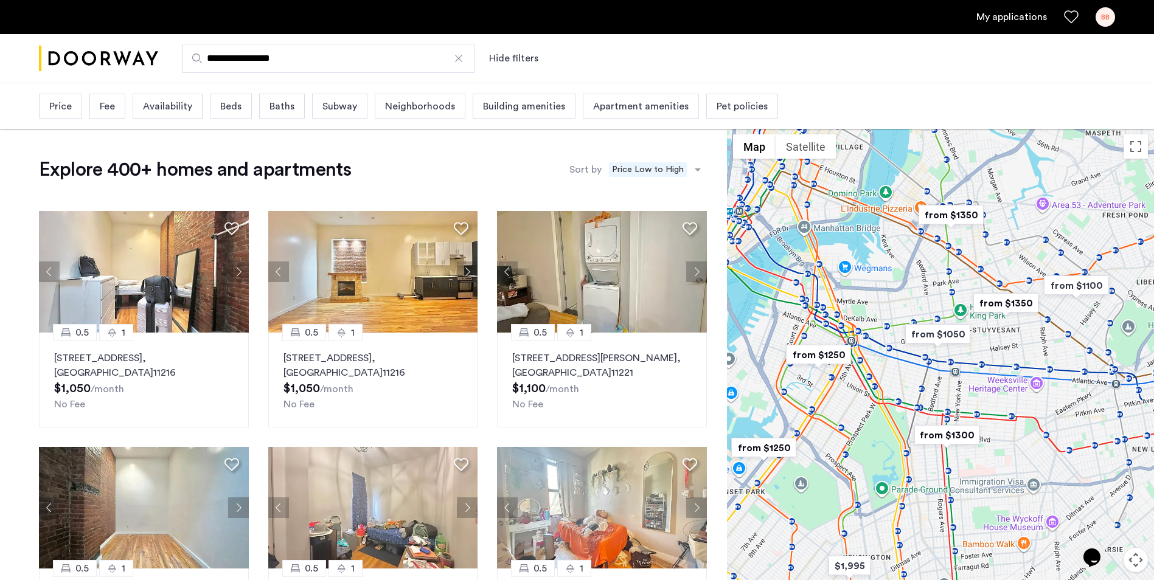
click at [223, 111] on span "Beds" at bounding box center [230, 106] width 21 height 15
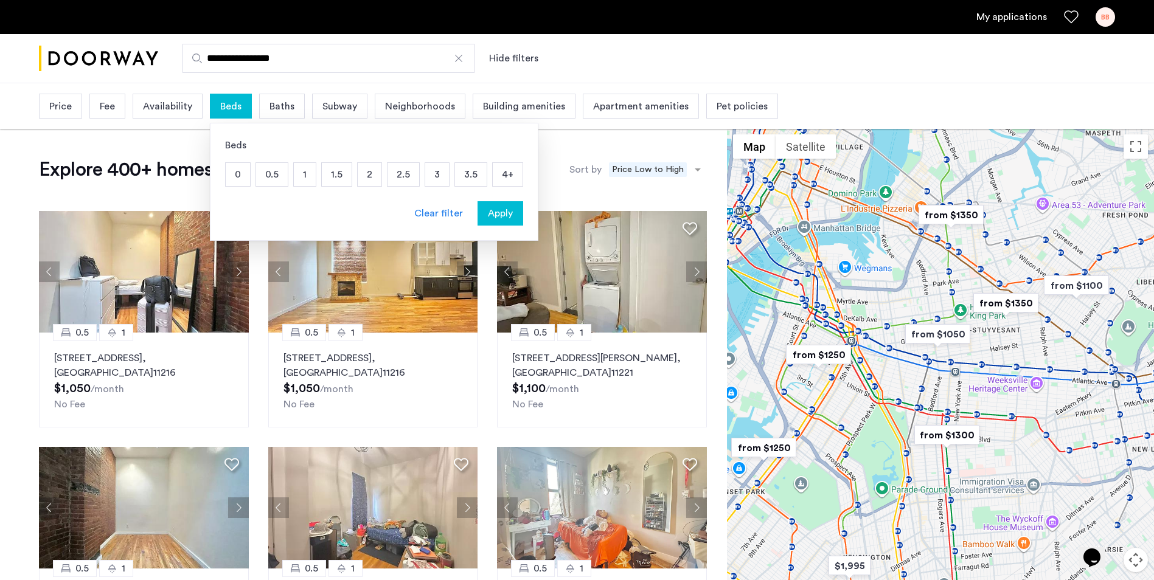
click at [307, 175] on p "1" at bounding box center [305, 174] width 22 height 23
click at [505, 216] on span "Apply" at bounding box center [500, 213] width 25 height 15
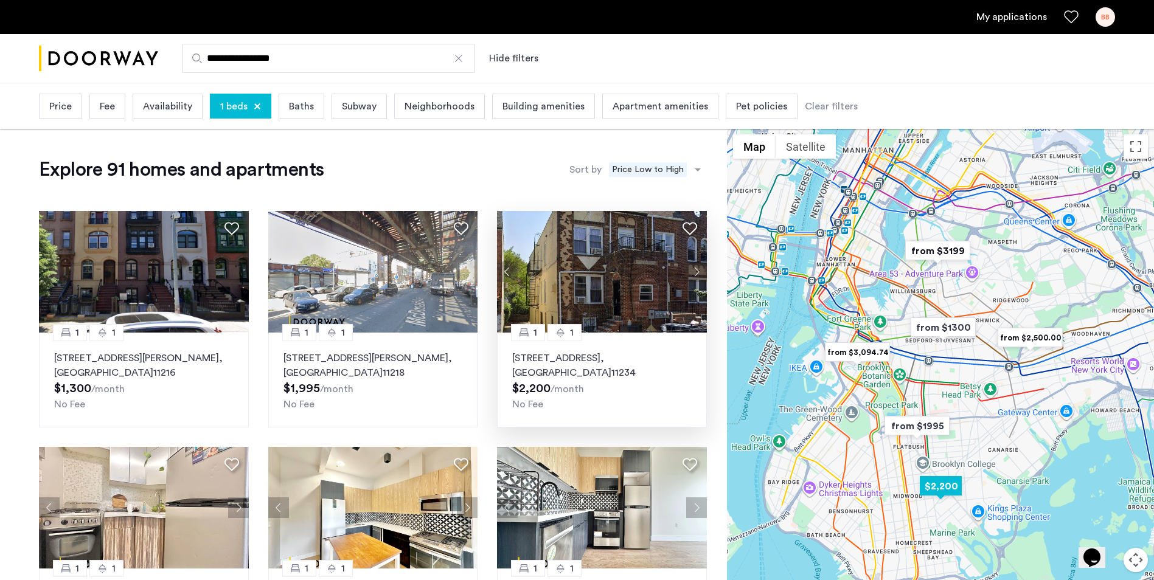
click at [700, 265] on button "Next apartment" at bounding box center [696, 272] width 21 height 21
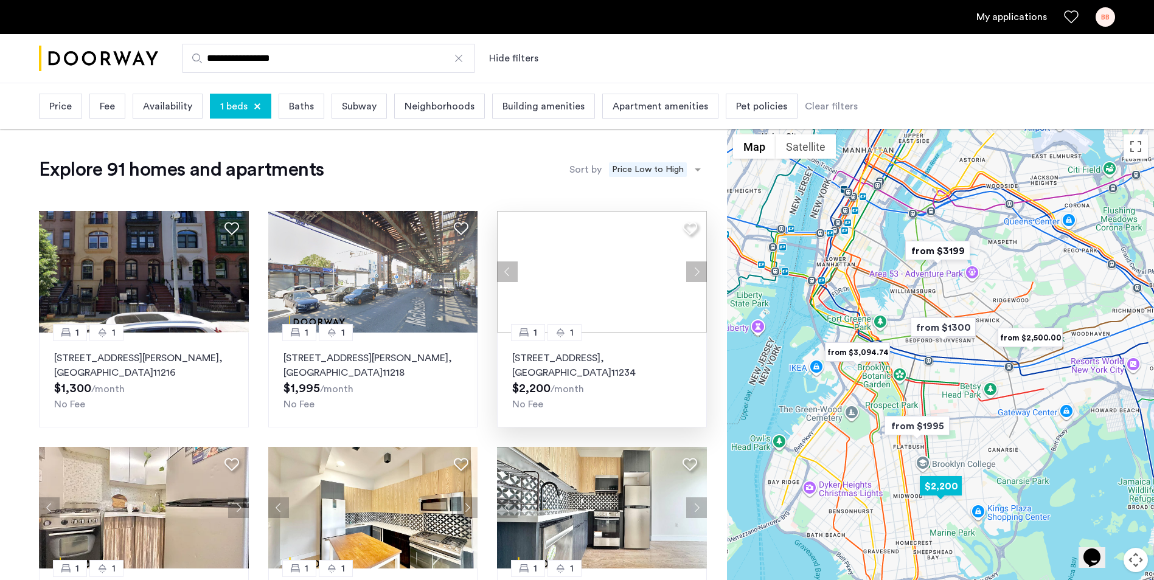
click at [700, 265] on div at bounding box center [602, 272] width 210 height 122
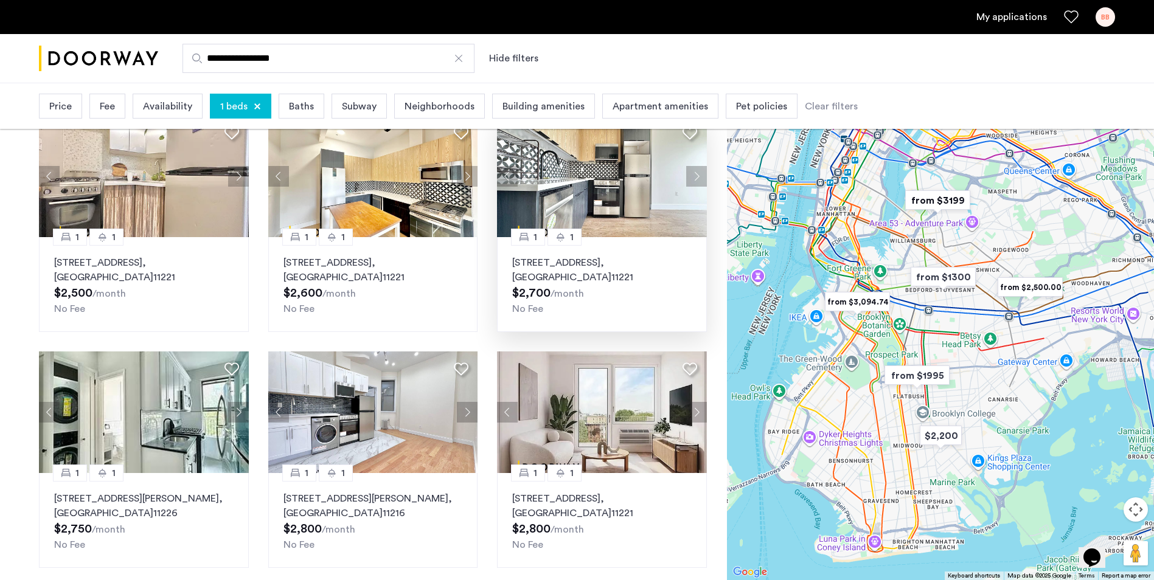
scroll to position [304, 0]
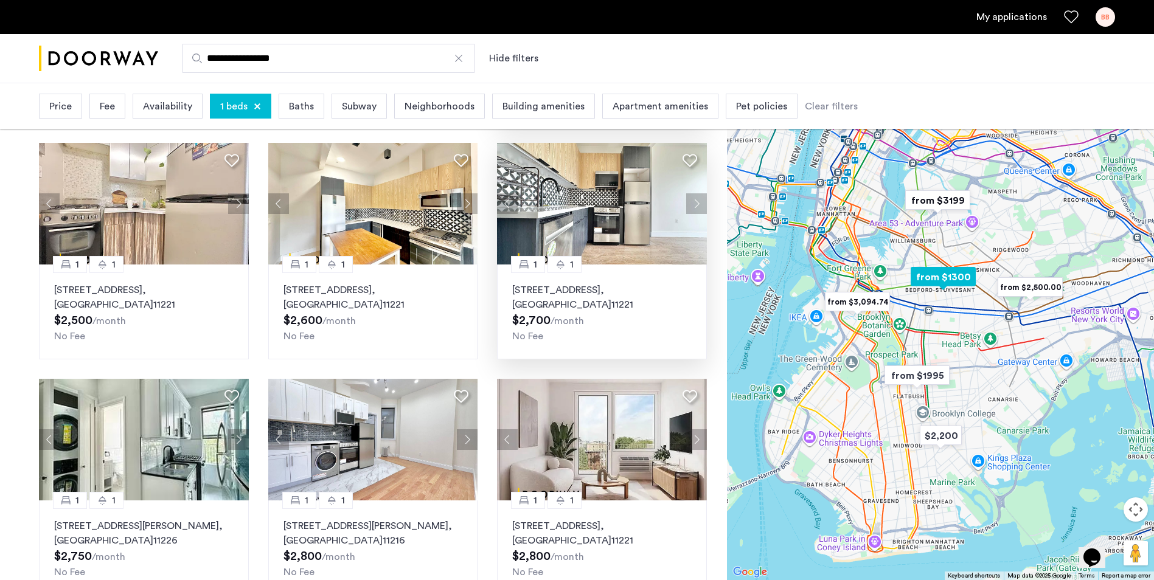
click at [702, 201] on button "Next apartment" at bounding box center [696, 203] width 21 height 21
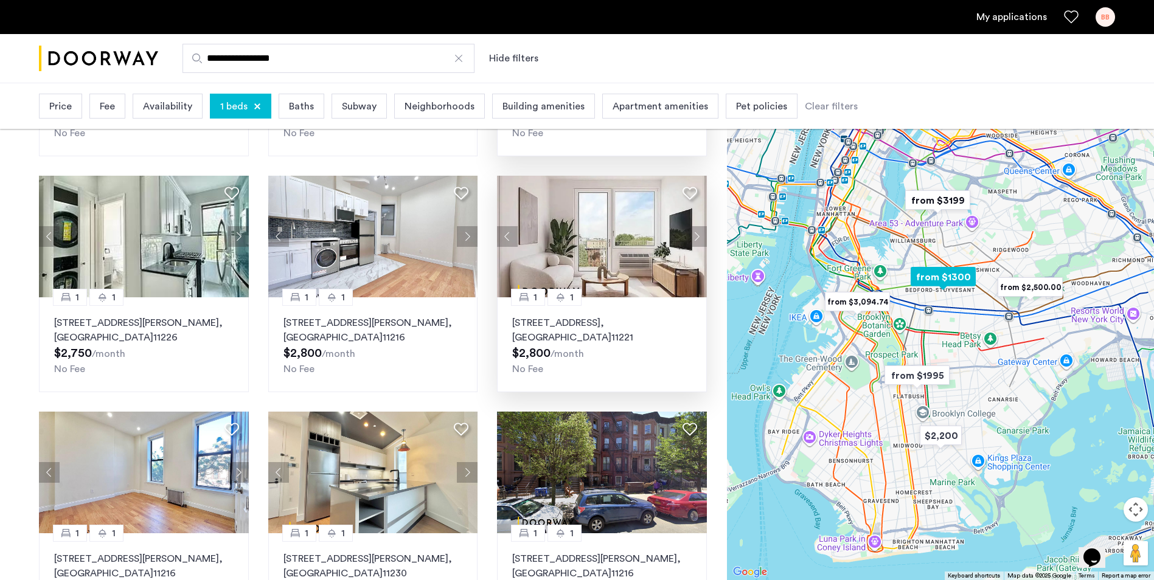
scroll to position [487, 0]
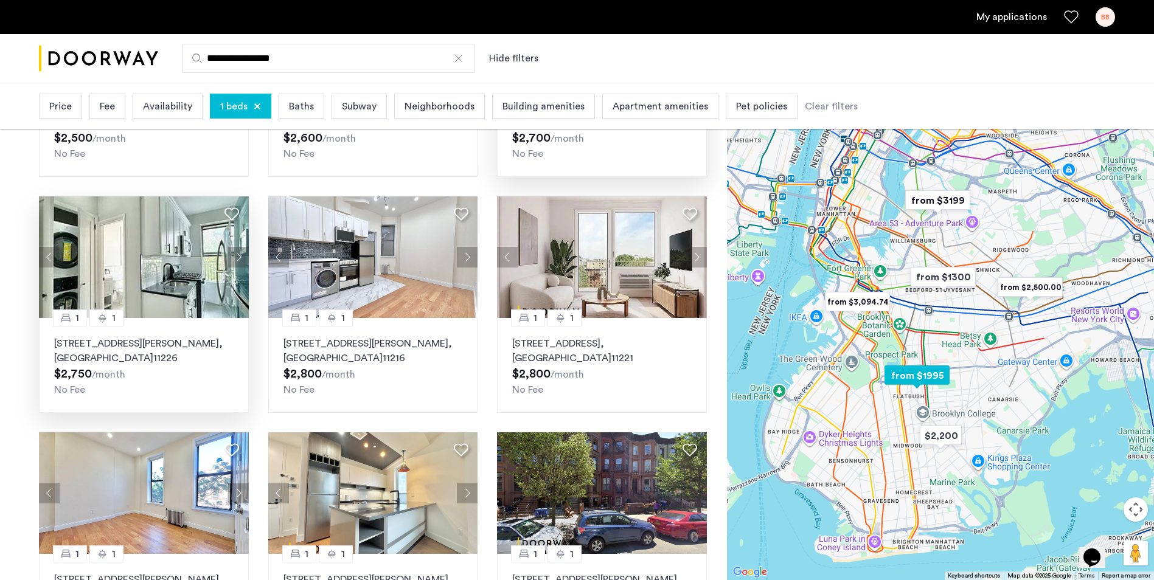
click at [244, 262] on button "Next apartment" at bounding box center [238, 257] width 21 height 21
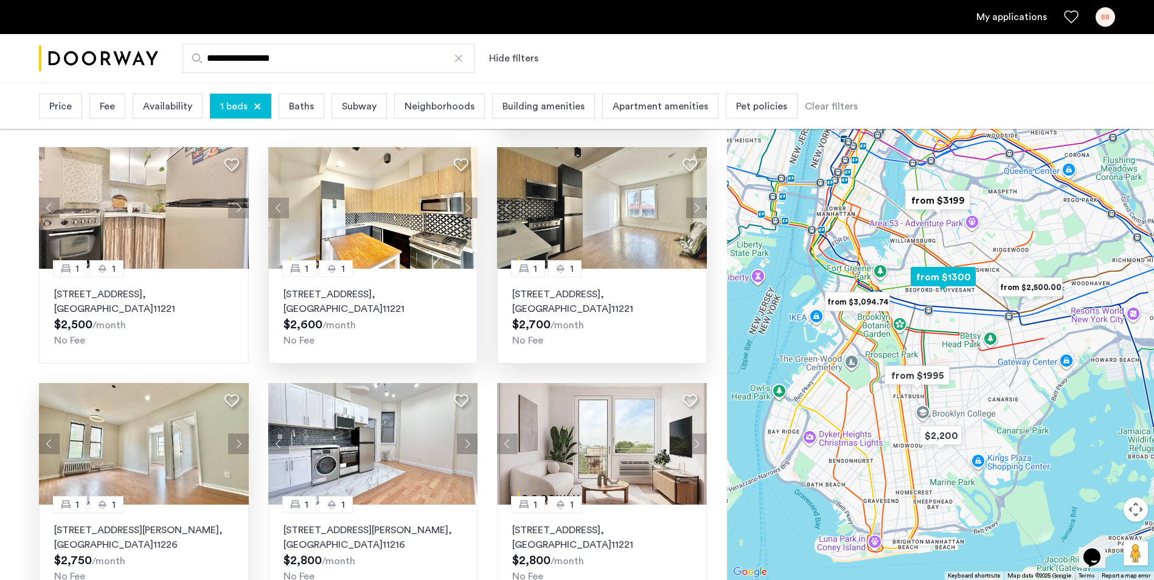
scroll to position [304, 0]
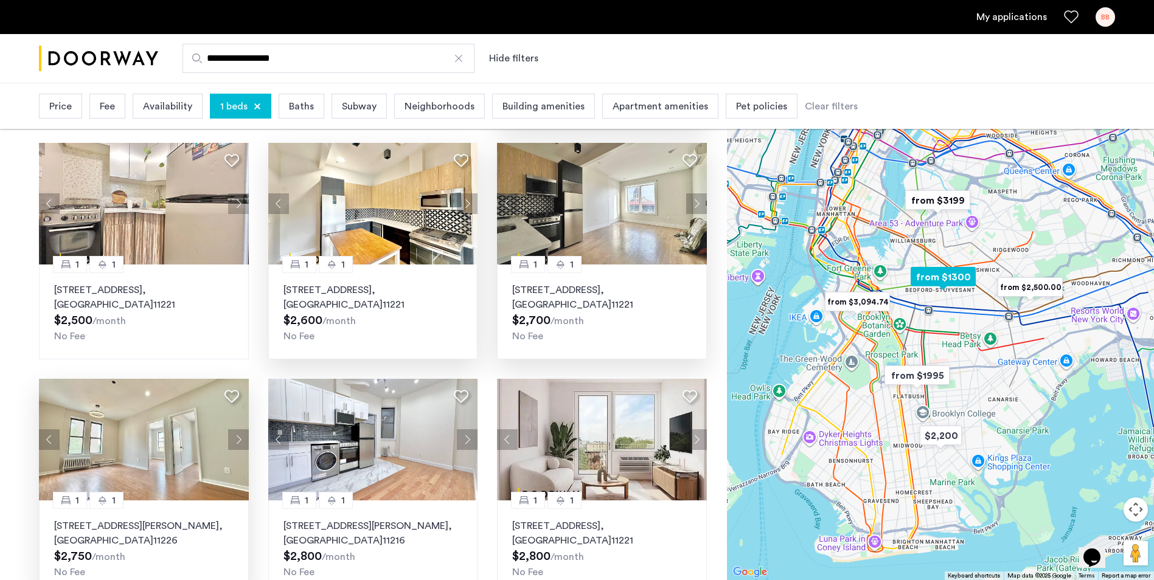
click at [474, 207] on button "Next apartment" at bounding box center [467, 203] width 21 height 21
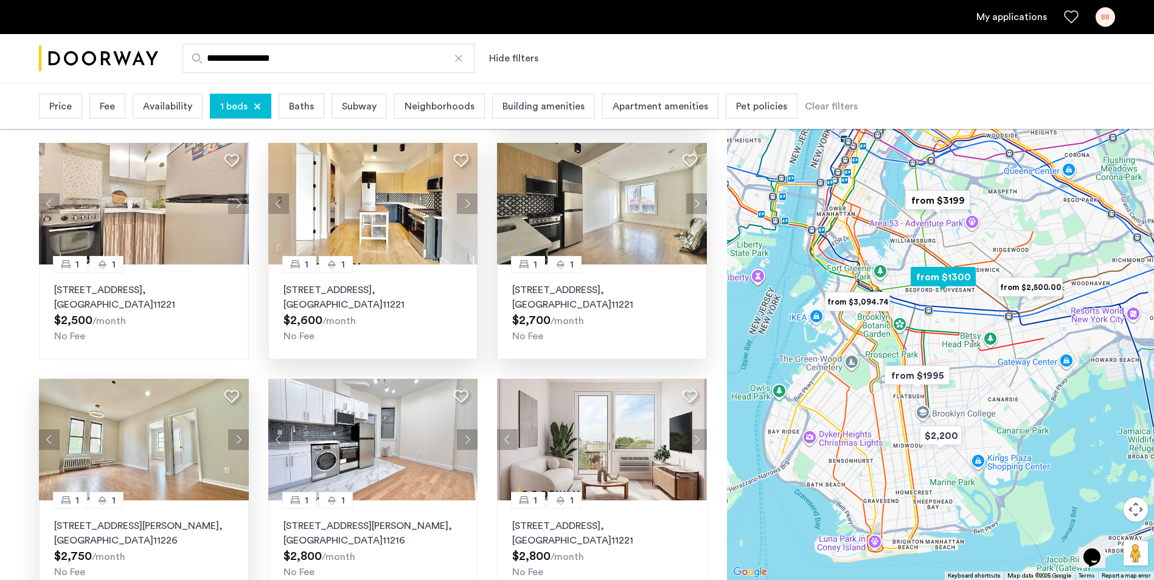
click at [474, 207] on button "Next apartment" at bounding box center [467, 203] width 21 height 21
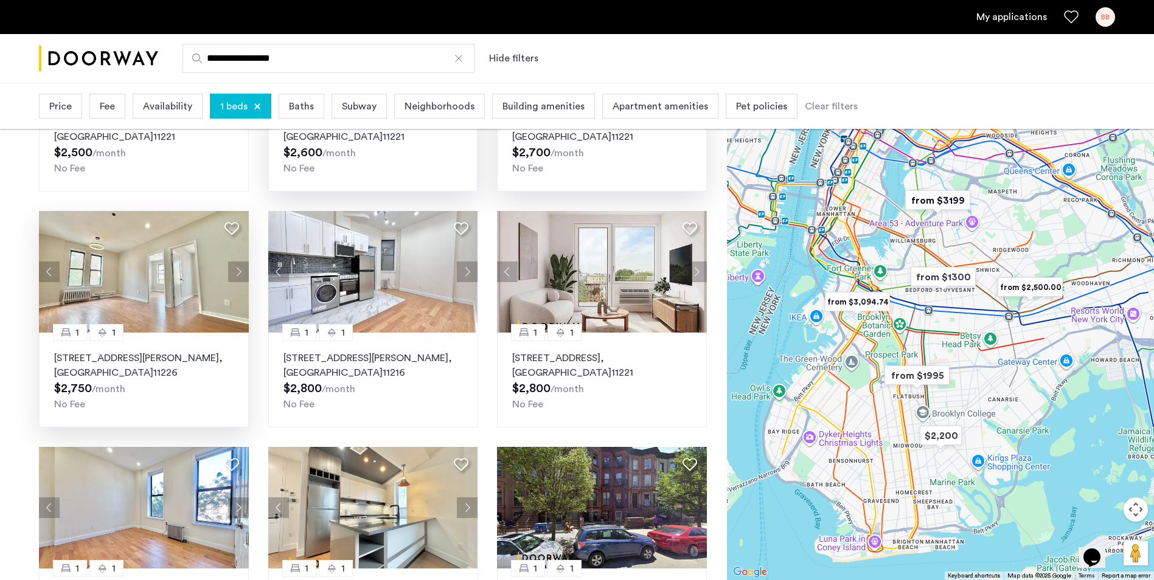
scroll to position [487, 0]
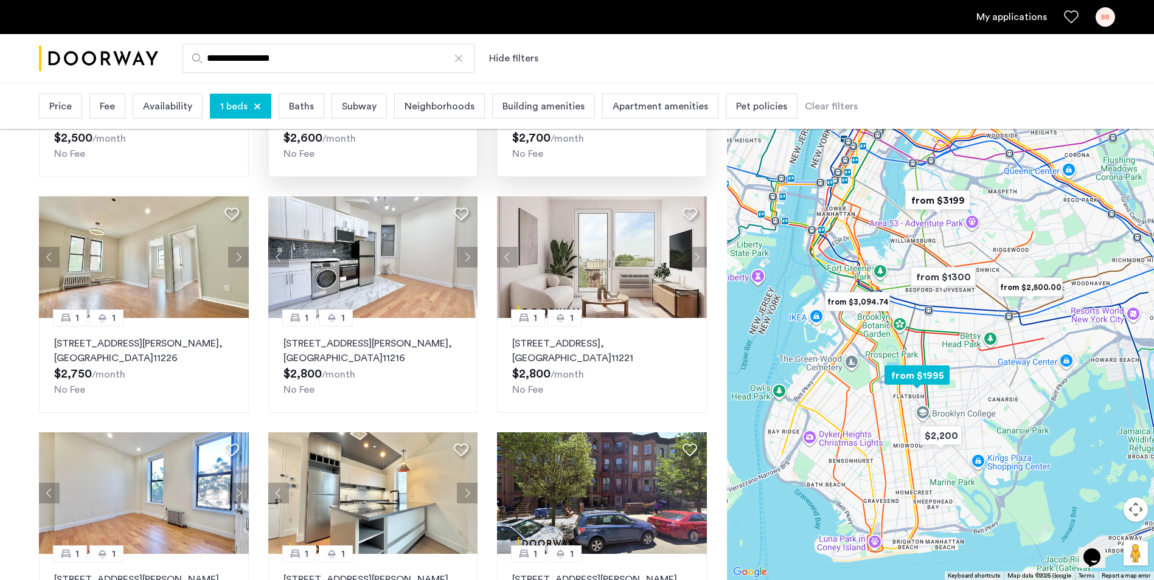
click at [244, 250] on button "Next apartment" at bounding box center [238, 257] width 21 height 21
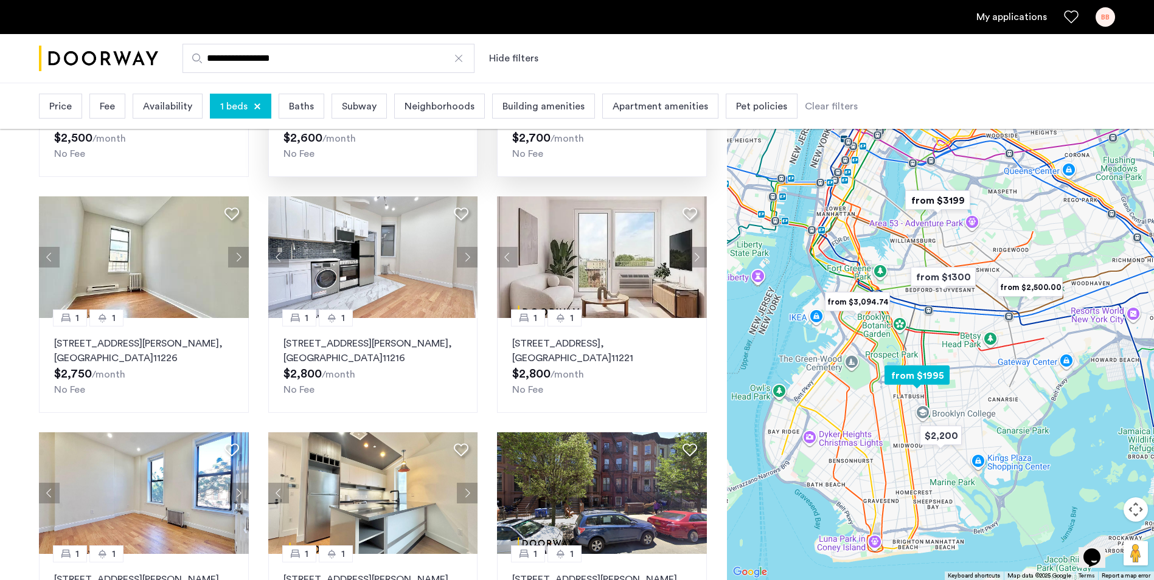
click at [244, 250] on button "Next apartment" at bounding box center [238, 257] width 21 height 21
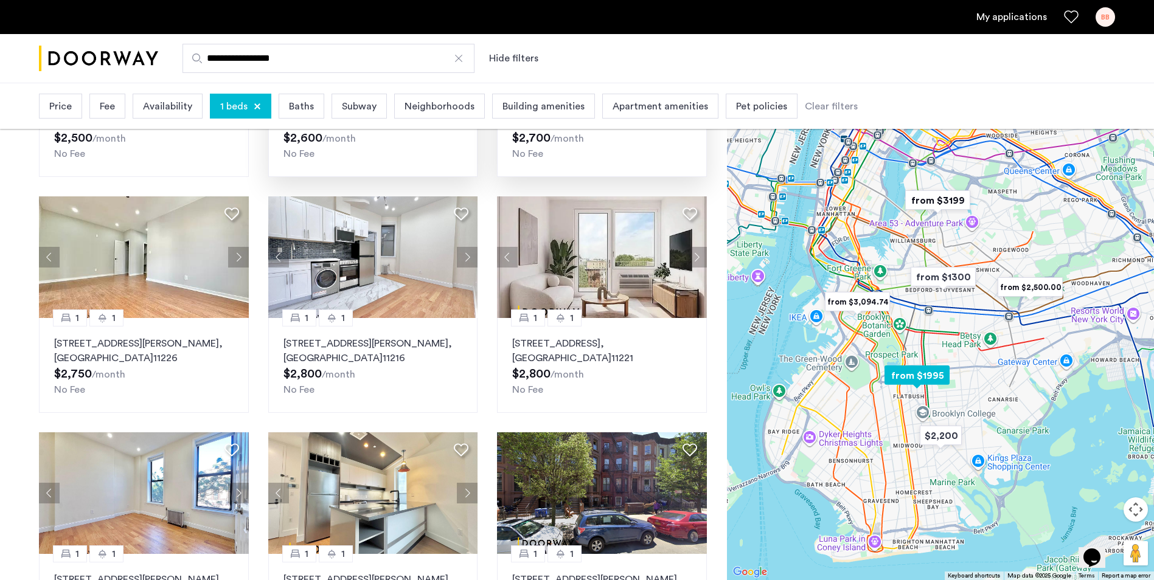
click at [244, 250] on button "Next apartment" at bounding box center [238, 257] width 21 height 21
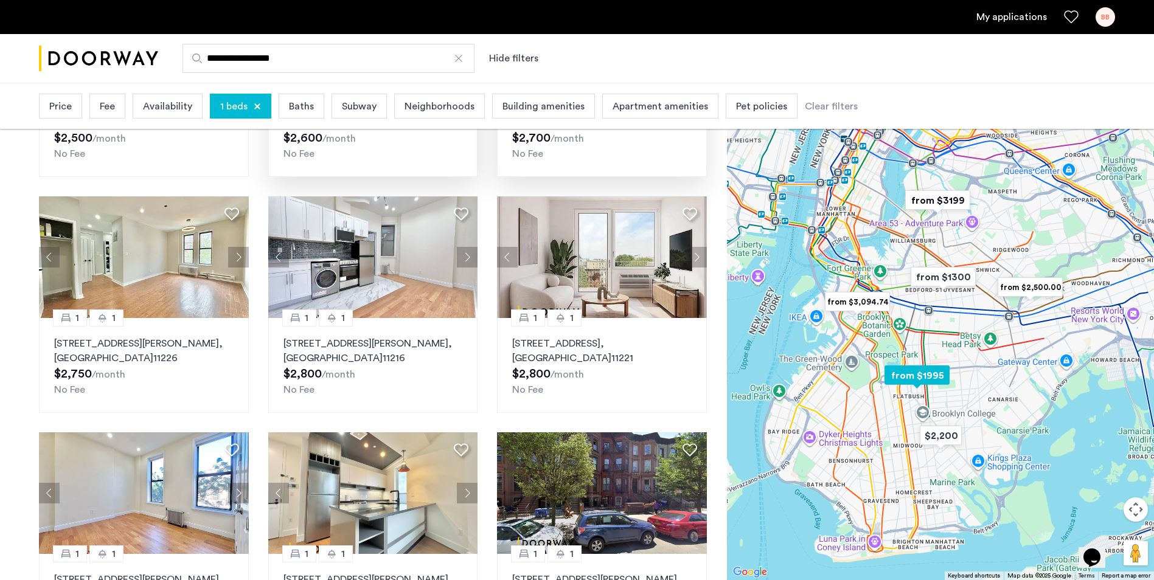
click at [244, 250] on button "Next apartment" at bounding box center [238, 257] width 21 height 21
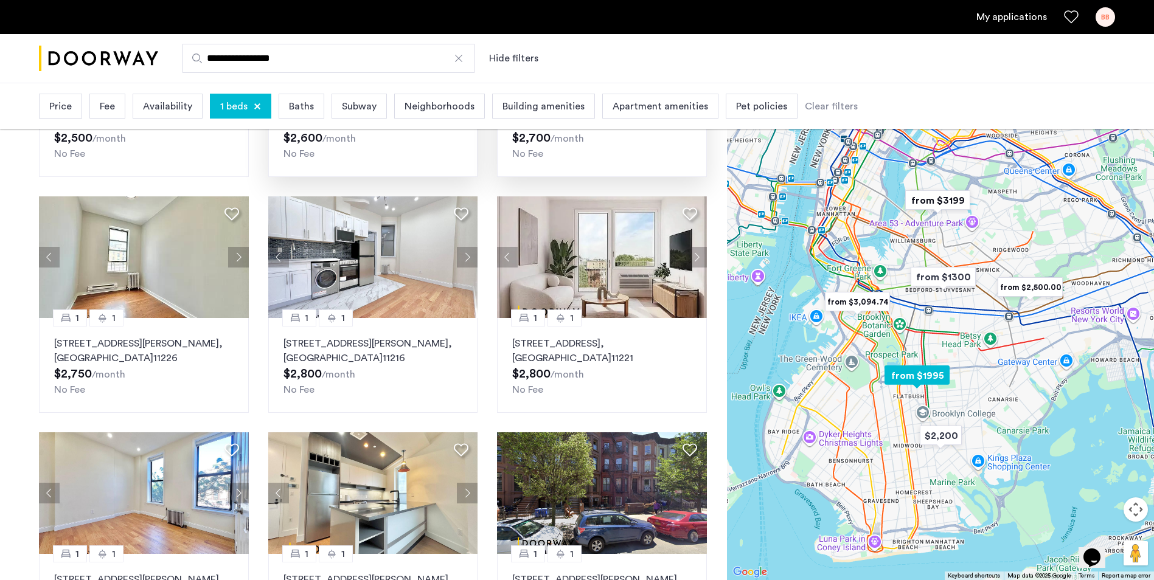
click at [244, 250] on button "Next apartment" at bounding box center [238, 257] width 21 height 21
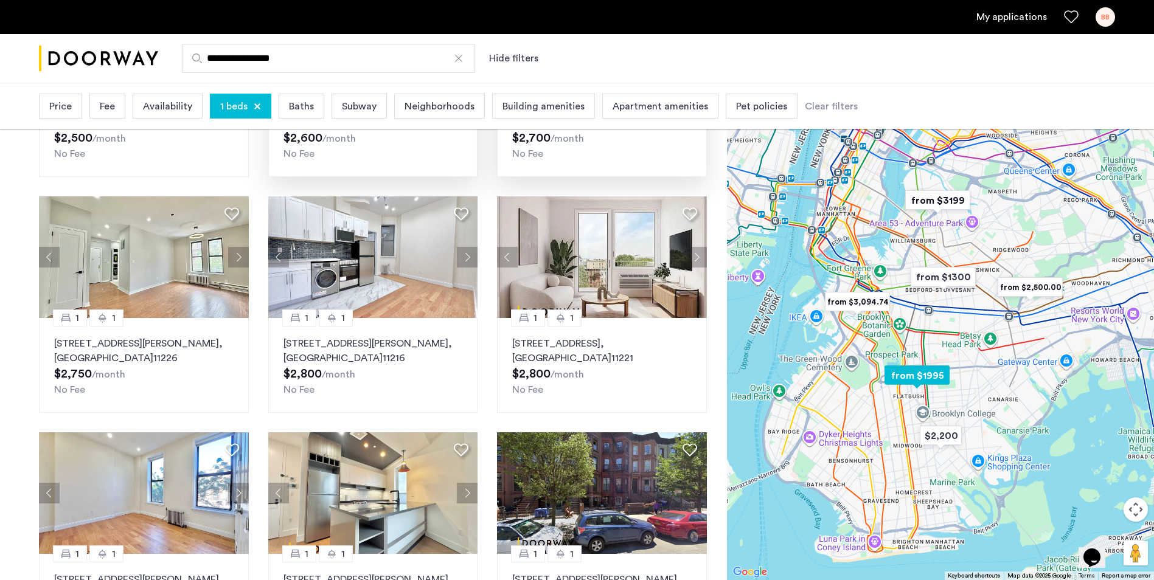
click at [244, 250] on button "Next apartment" at bounding box center [238, 257] width 21 height 21
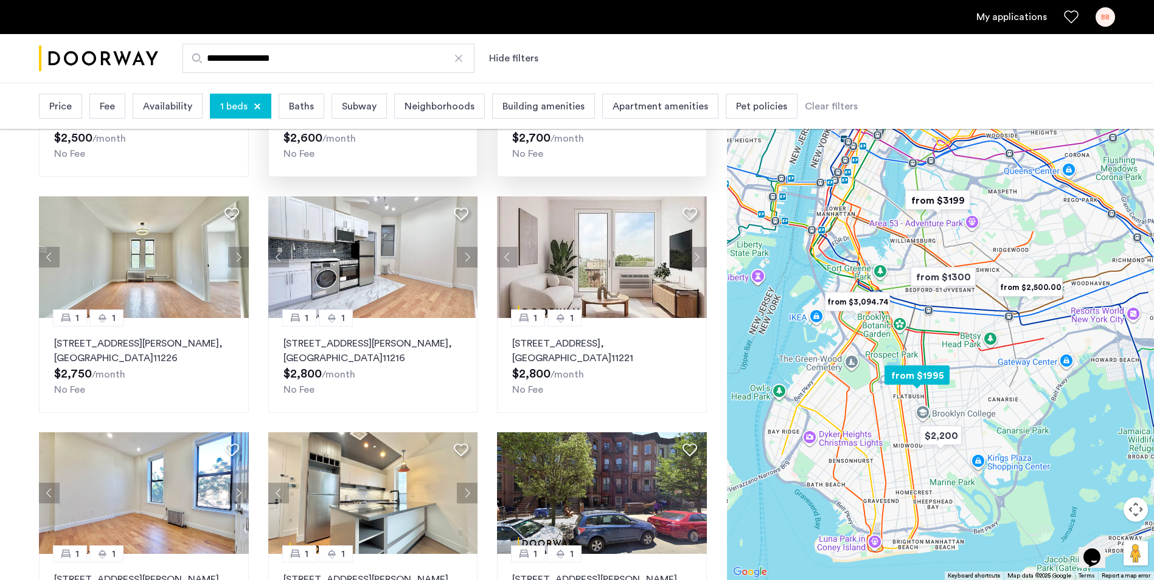
click at [244, 250] on button "Next apartment" at bounding box center [238, 257] width 21 height 21
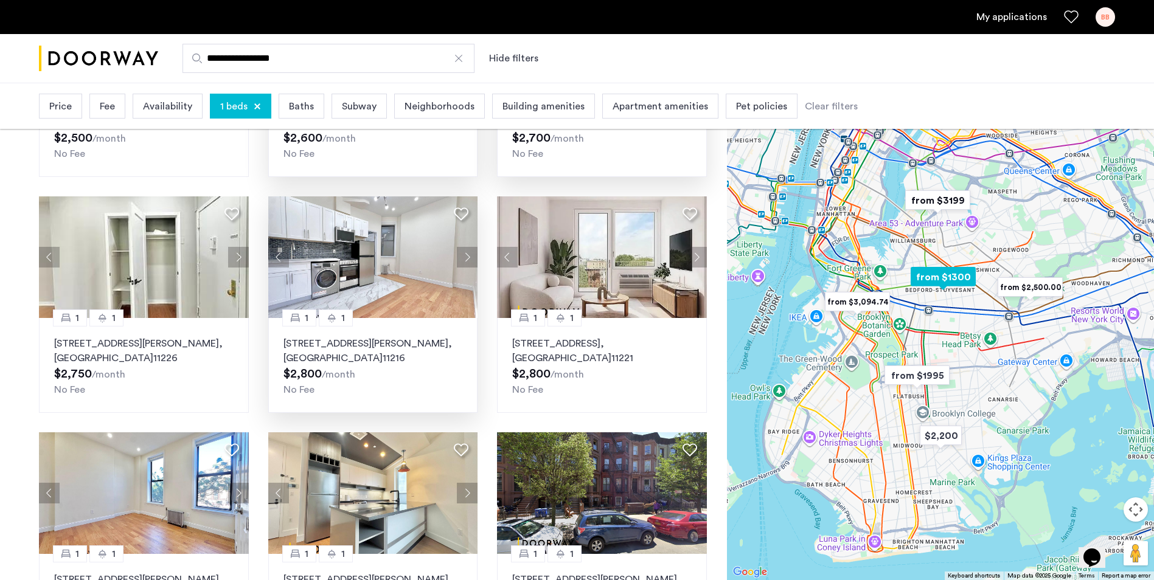
click at [476, 260] on button "Next apartment" at bounding box center [467, 257] width 21 height 21
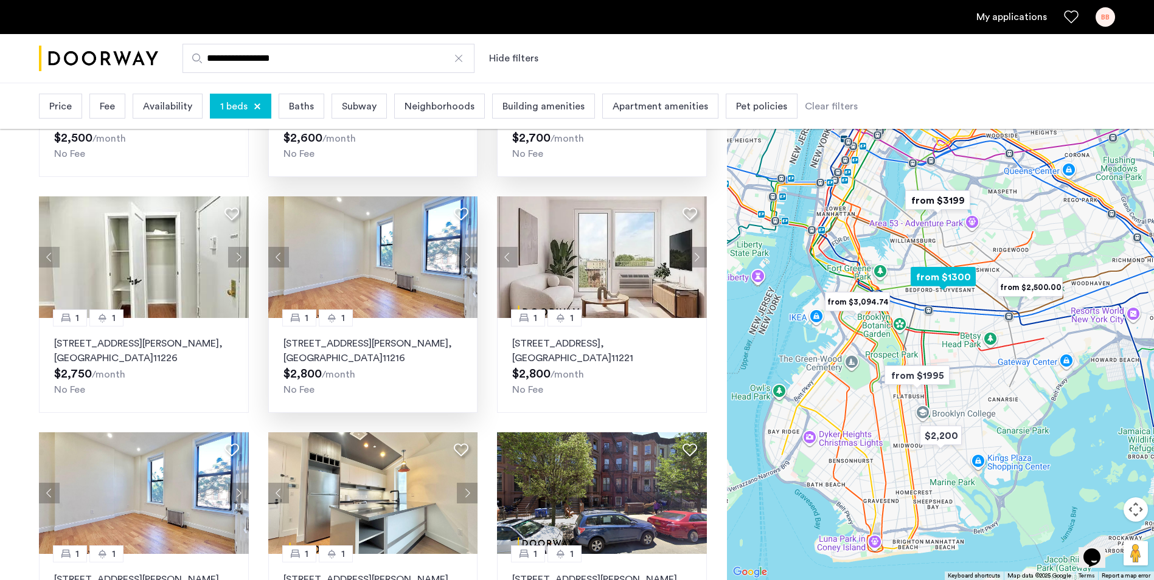
click at [474, 260] on button "Next apartment" at bounding box center [467, 257] width 21 height 21
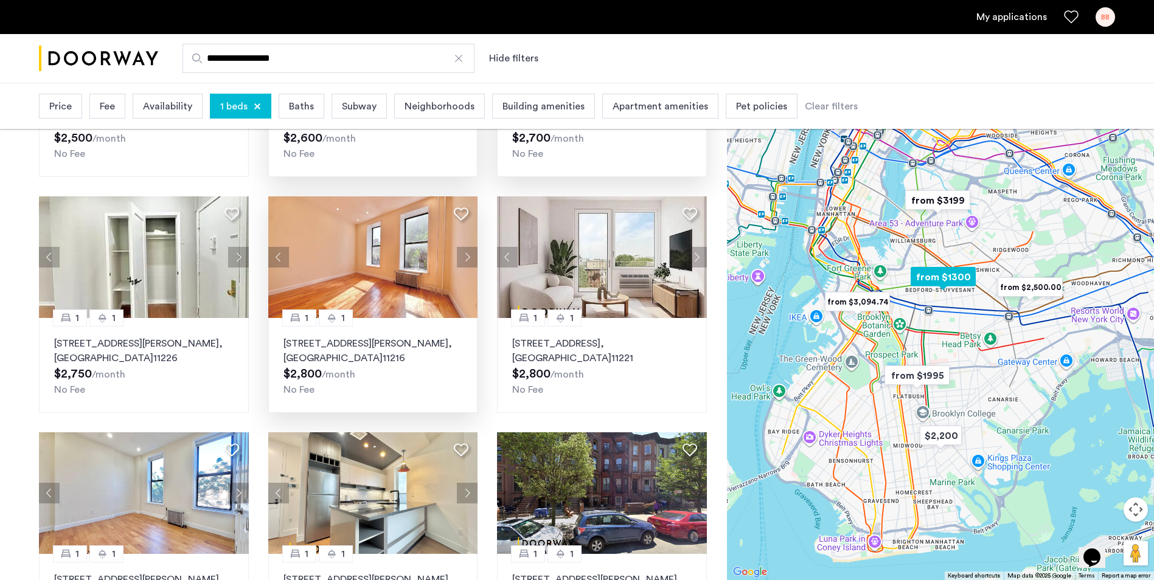
click at [474, 260] on button "Next apartment" at bounding box center [467, 257] width 21 height 21
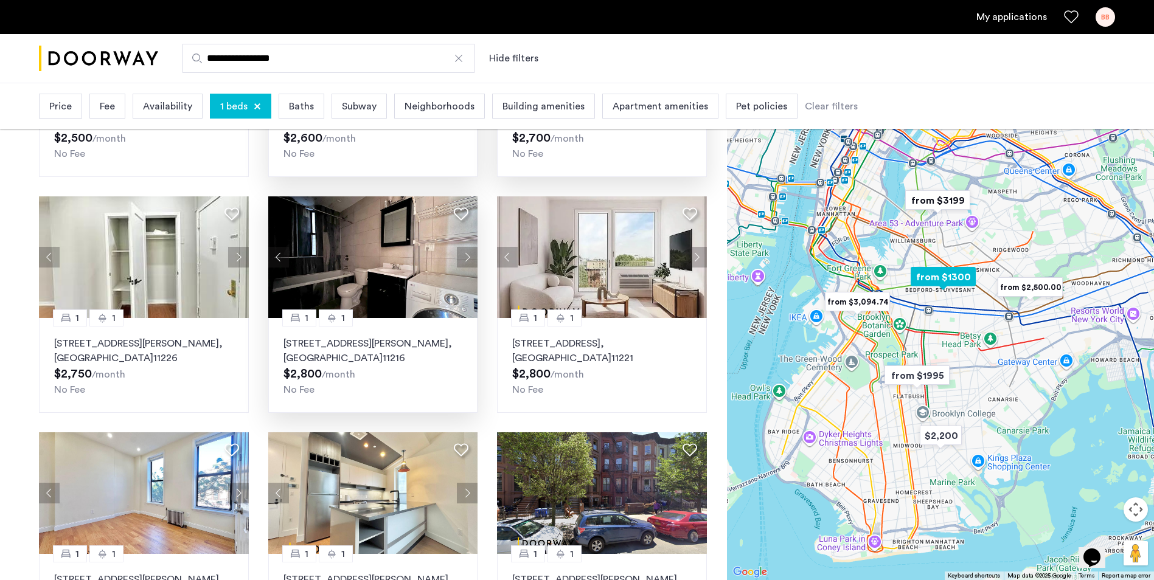
click at [474, 260] on button "Next apartment" at bounding box center [467, 257] width 21 height 21
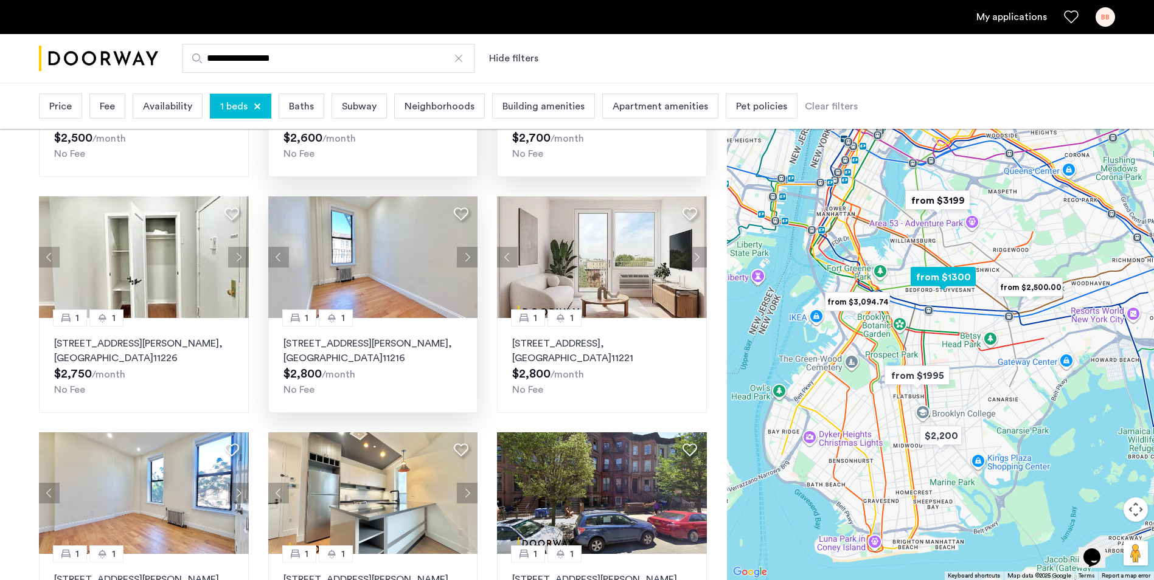
click at [277, 249] on button "Previous apartment" at bounding box center [278, 257] width 21 height 21
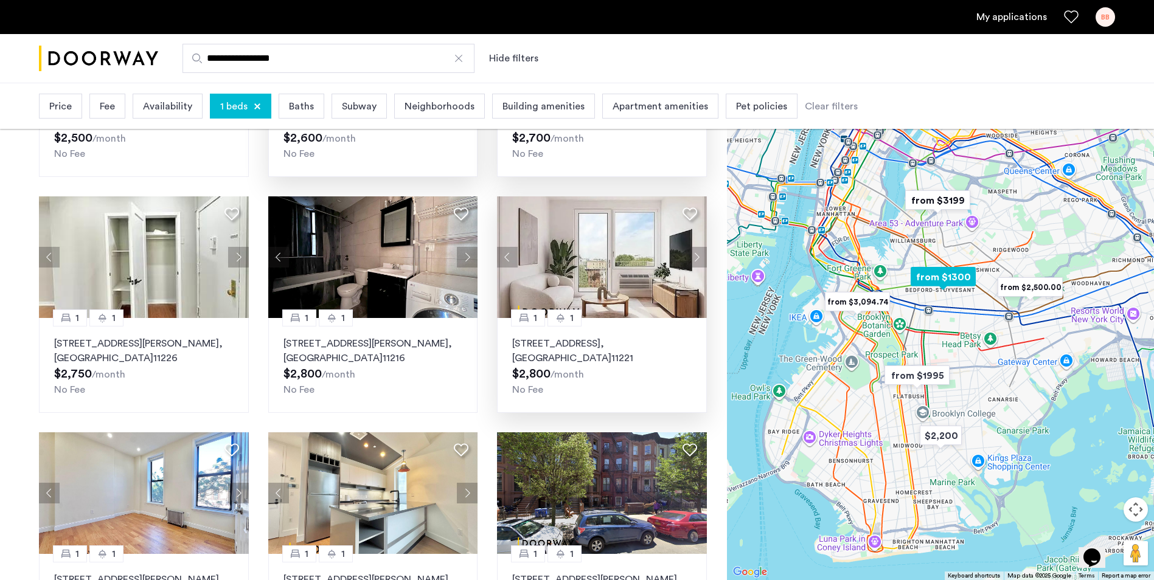
click at [702, 265] on button "Next apartment" at bounding box center [696, 257] width 21 height 21
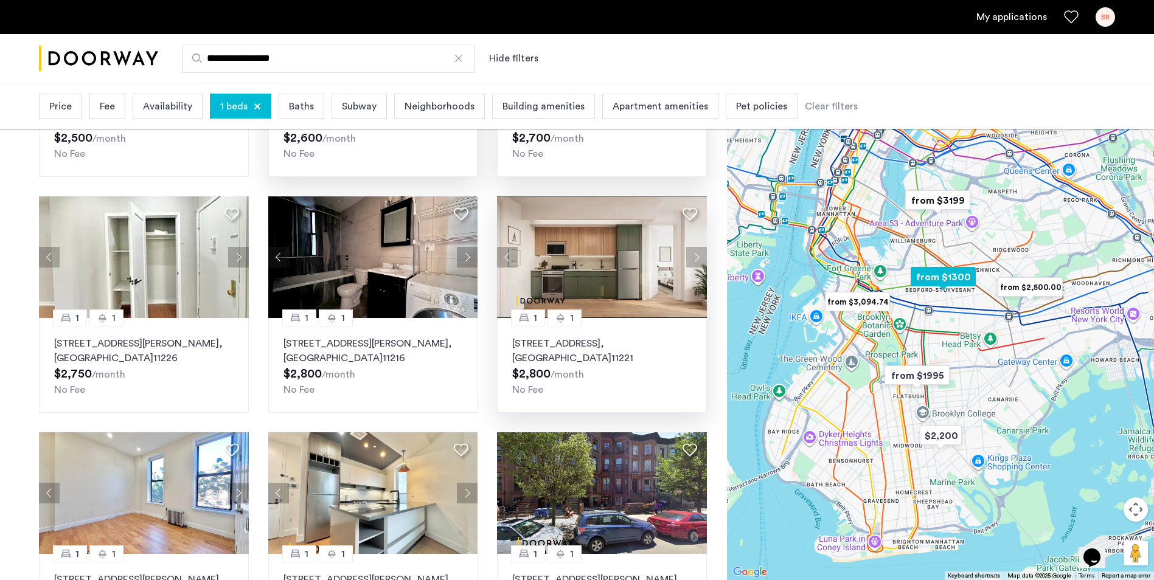
click at [702, 265] on button "Next apartment" at bounding box center [696, 257] width 21 height 21
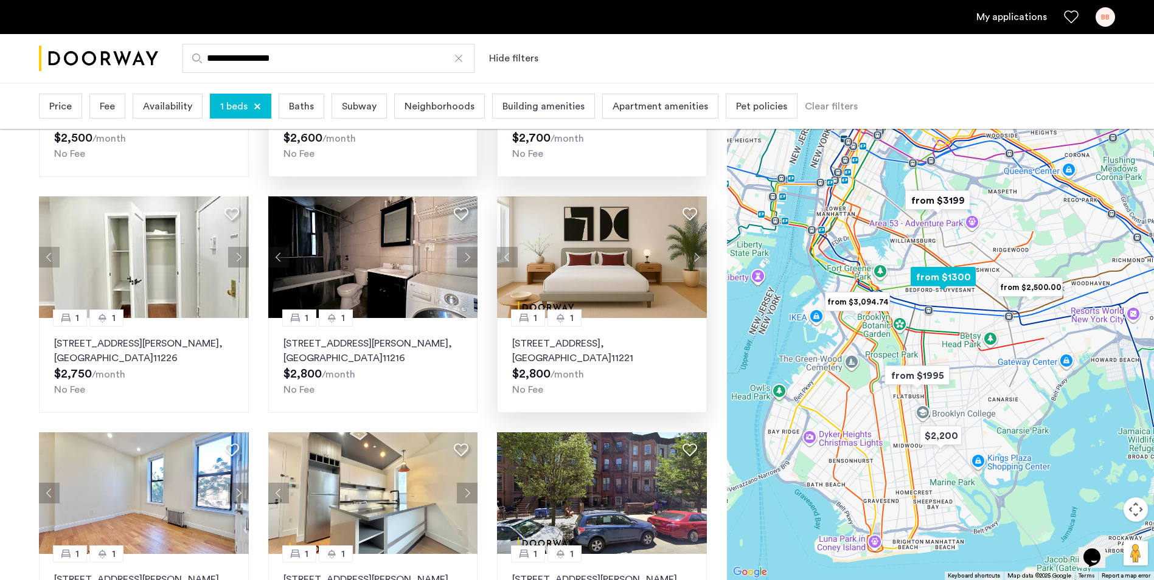
click at [702, 265] on button "Next apartment" at bounding box center [696, 257] width 21 height 21
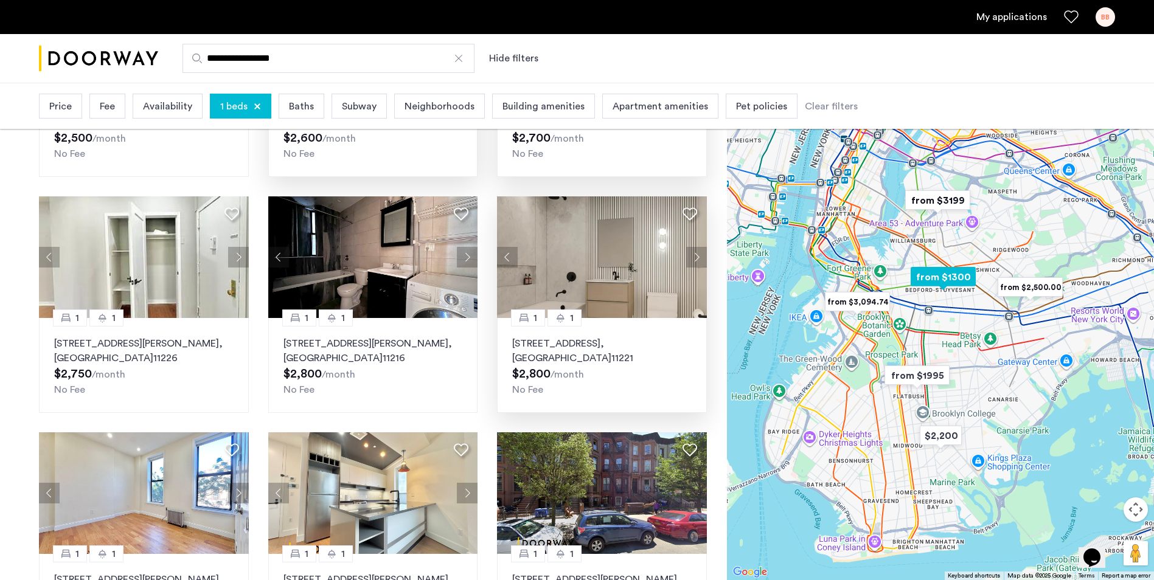
click at [702, 265] on button "Next apartment" at bounding box center [696, 257] width 21 height 21
